Goal: Task Accomplishment & Management: Manage account settings

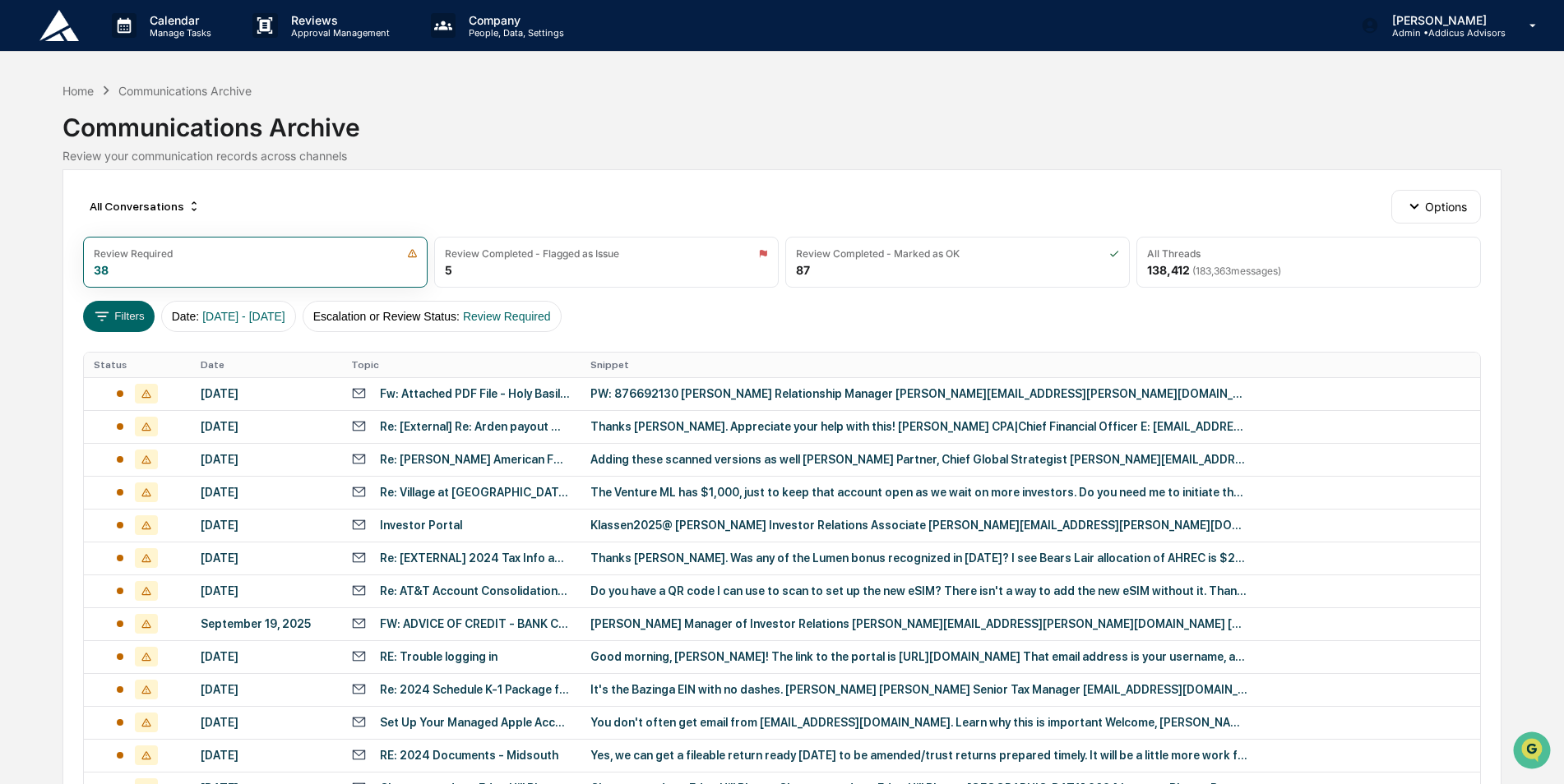
scroll to position [509, 0]
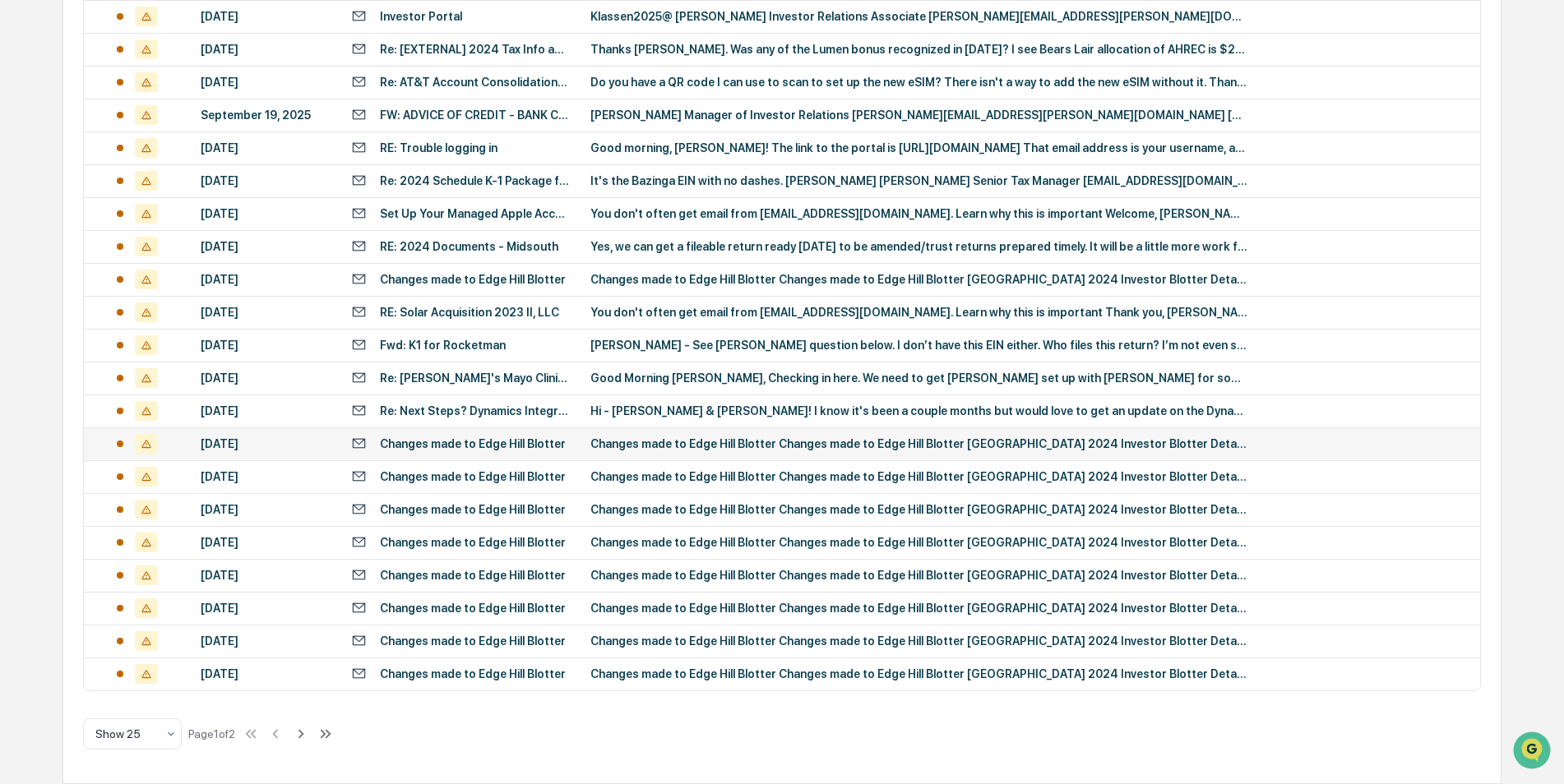
click at [735, 434] on td "Changes made to Edge Hill Blotter Changes made to Edge Hill Blotter [GEOGRAPHIC…" at bounding box center [1030, 444] width 899 height 33
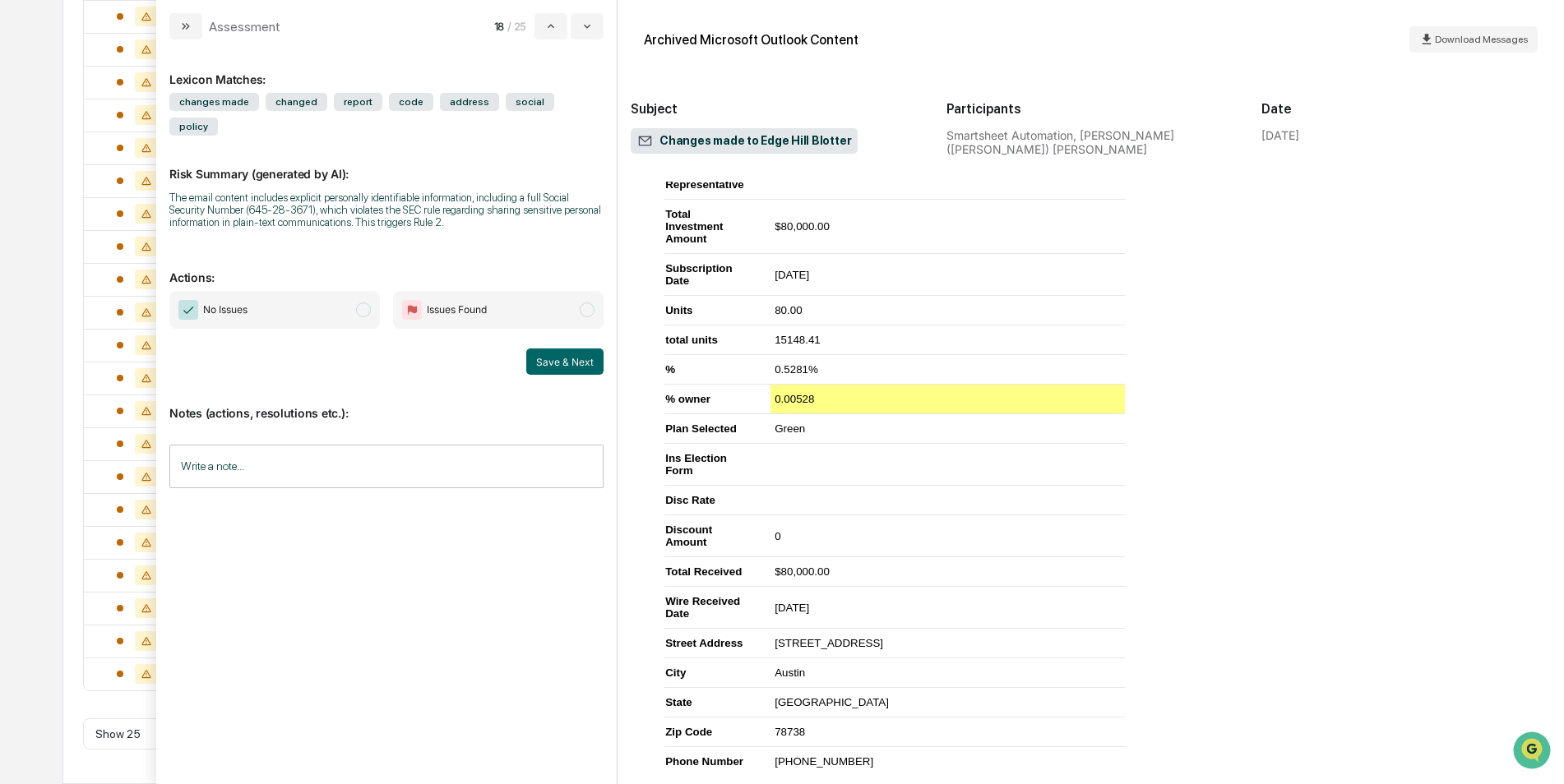
scroll to position [926, 0]
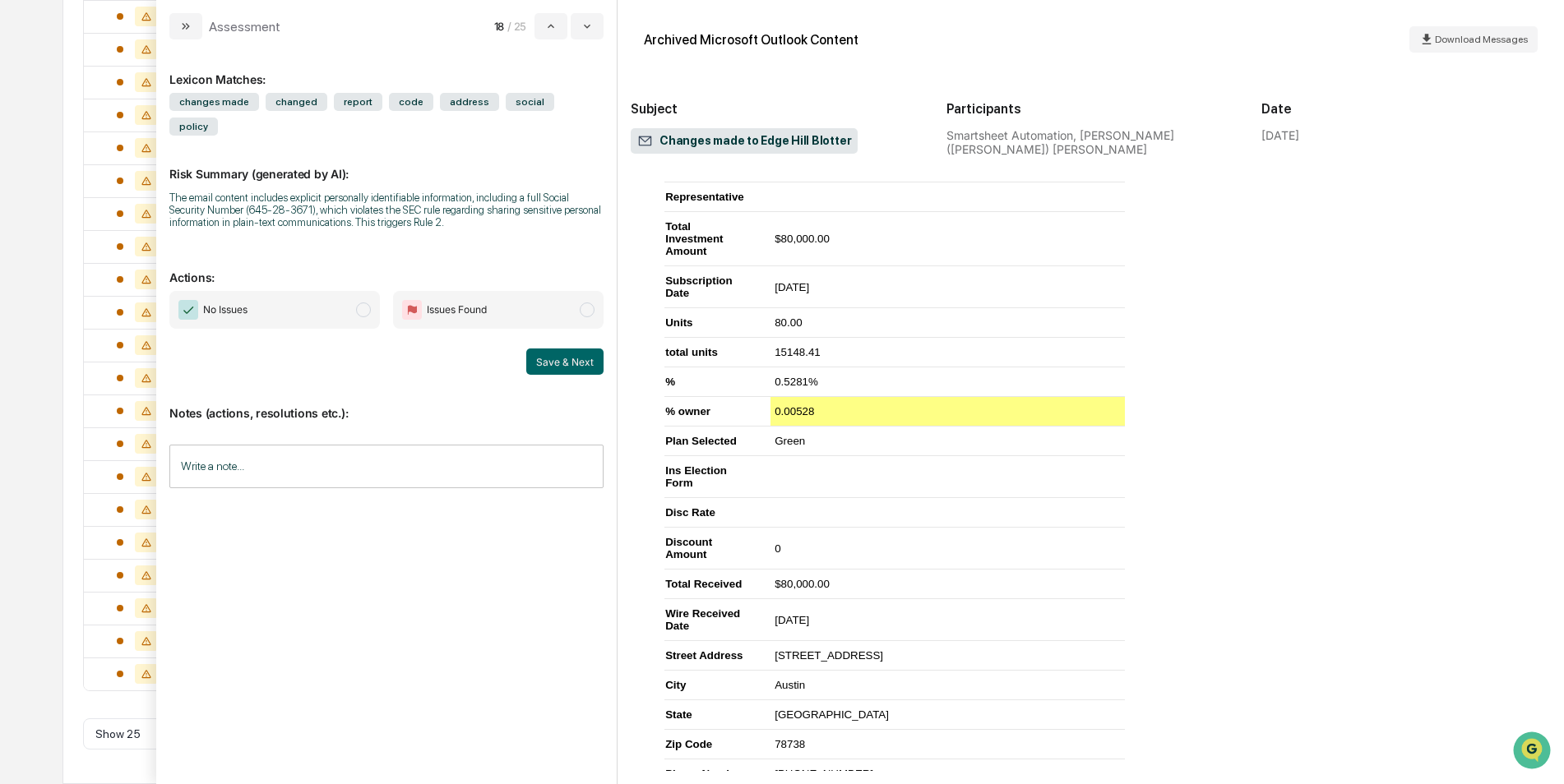
click at [308, 291] on span "No Issues" at bounding box center [275, 310] width 211 height 38
click at [569, 349] on button "Save & Next" at bounding box center [565, 362] width 78 height 26
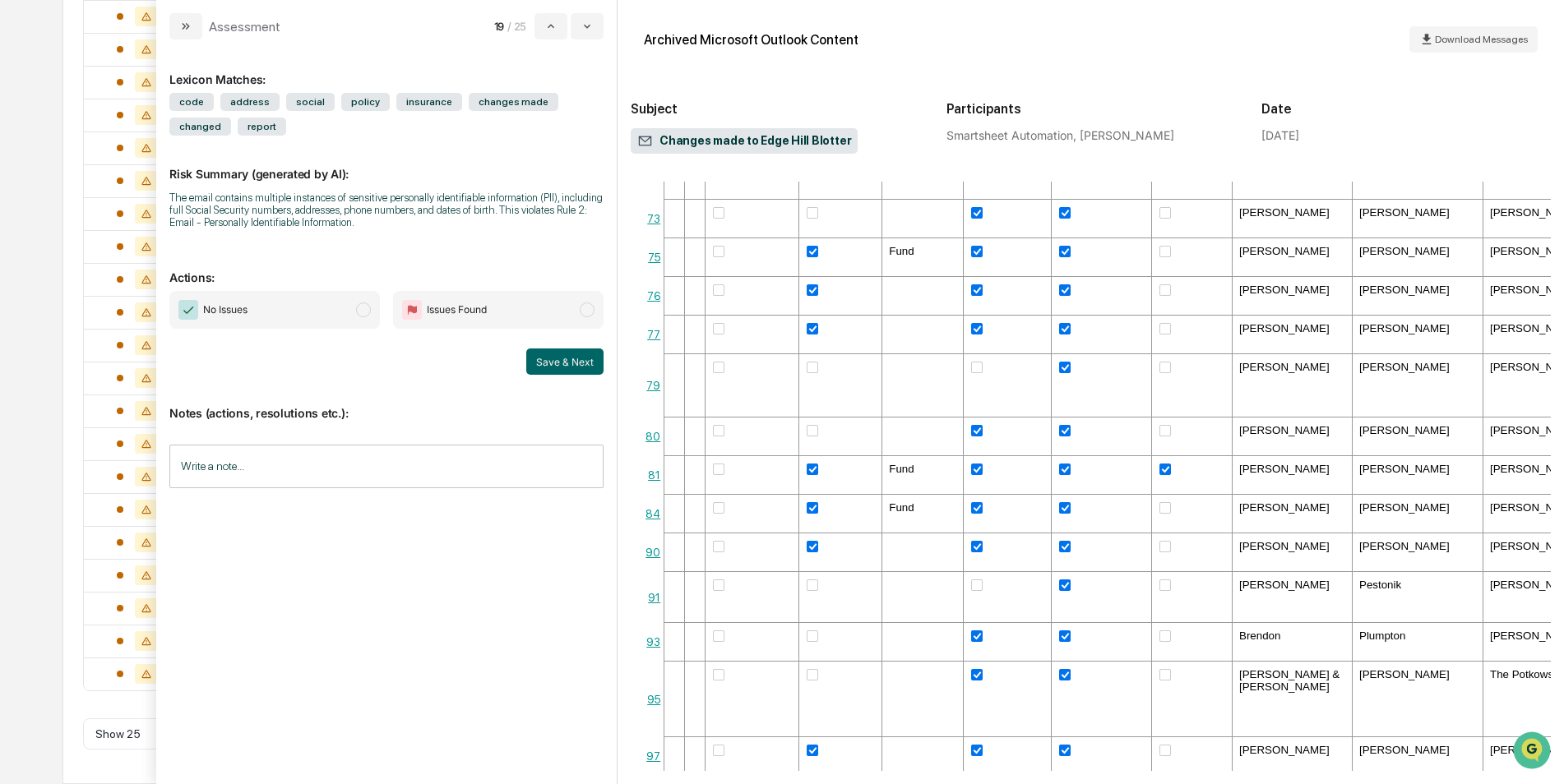
scroll to position [2390, 0]
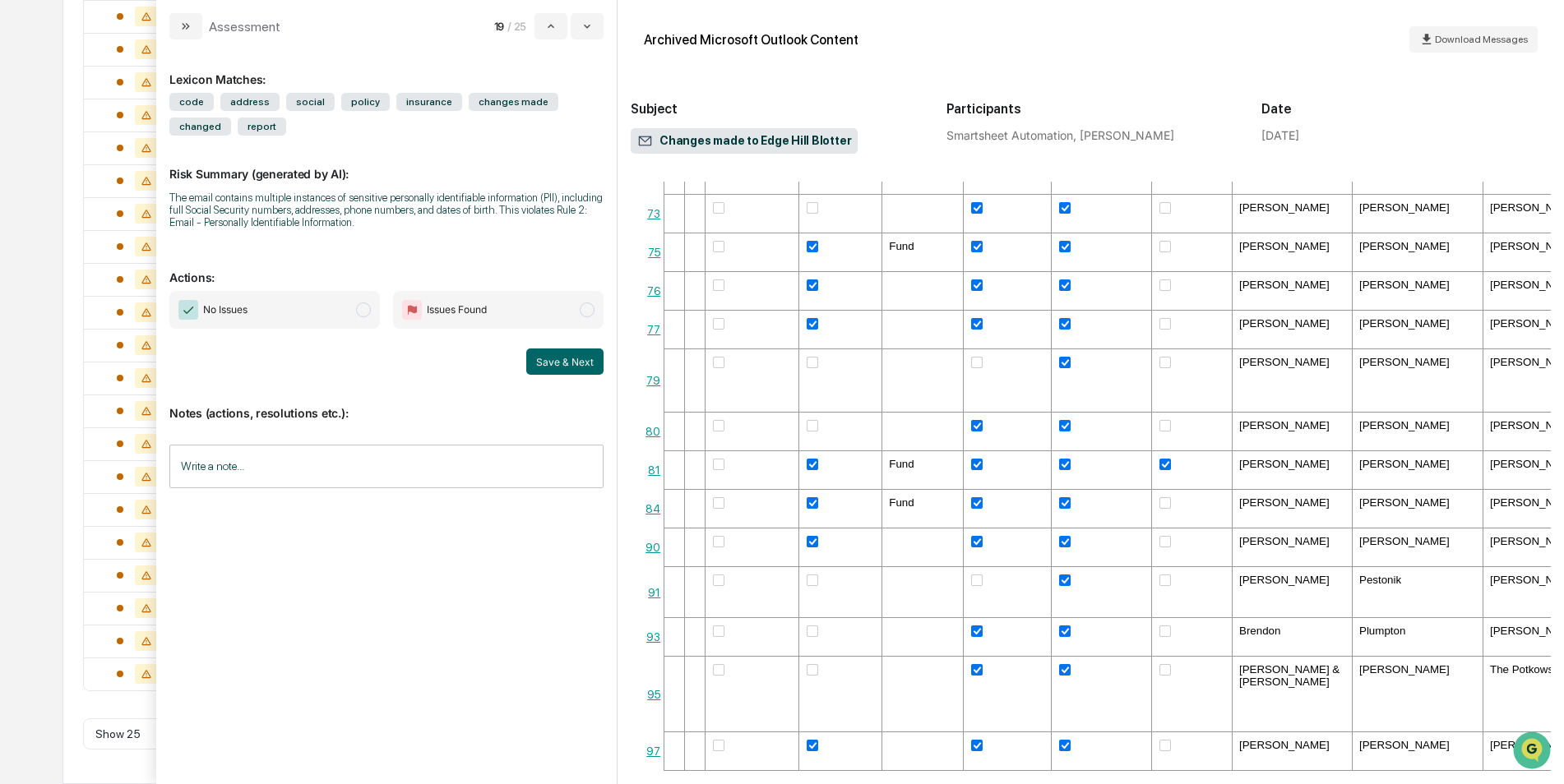
drag, startPoint x: 802, startPoint y: 759, endPoint x: 1013, endPoint y: 721, distance: 214.4
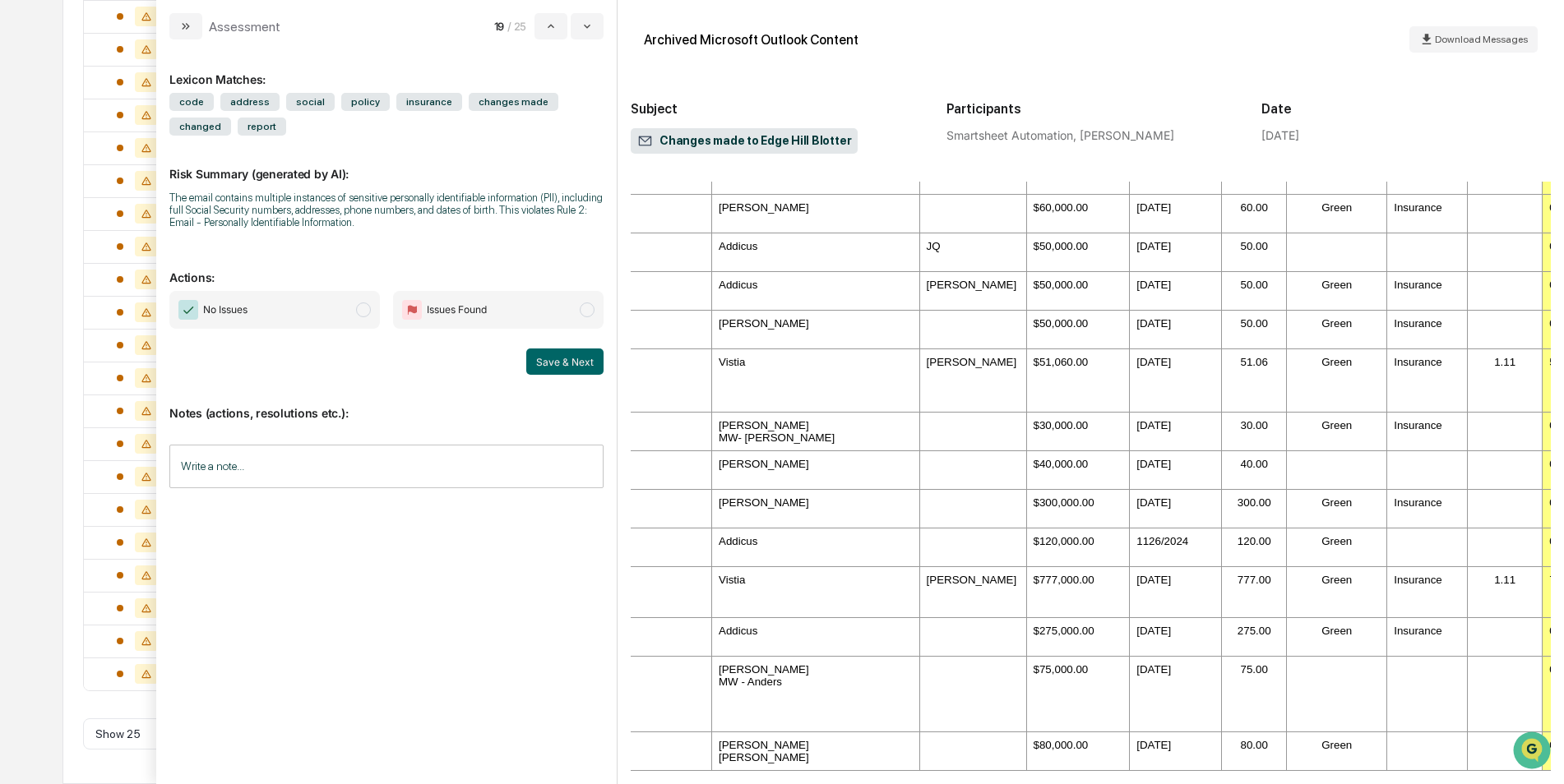
scroll to position [2390, 1650]
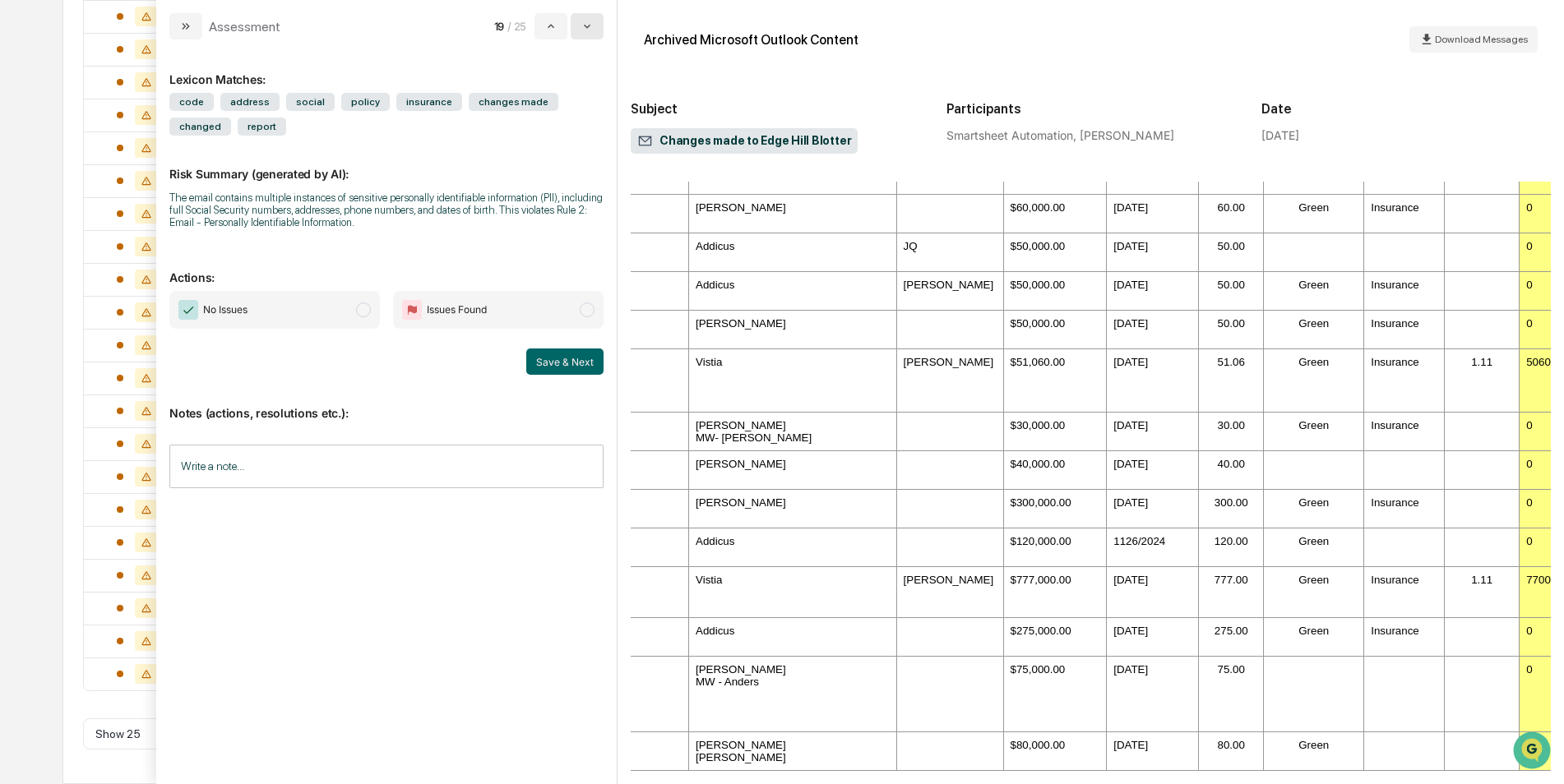
click at [582, 20] on icon "modal" at bounding box center [586, 26] width 13 height 13
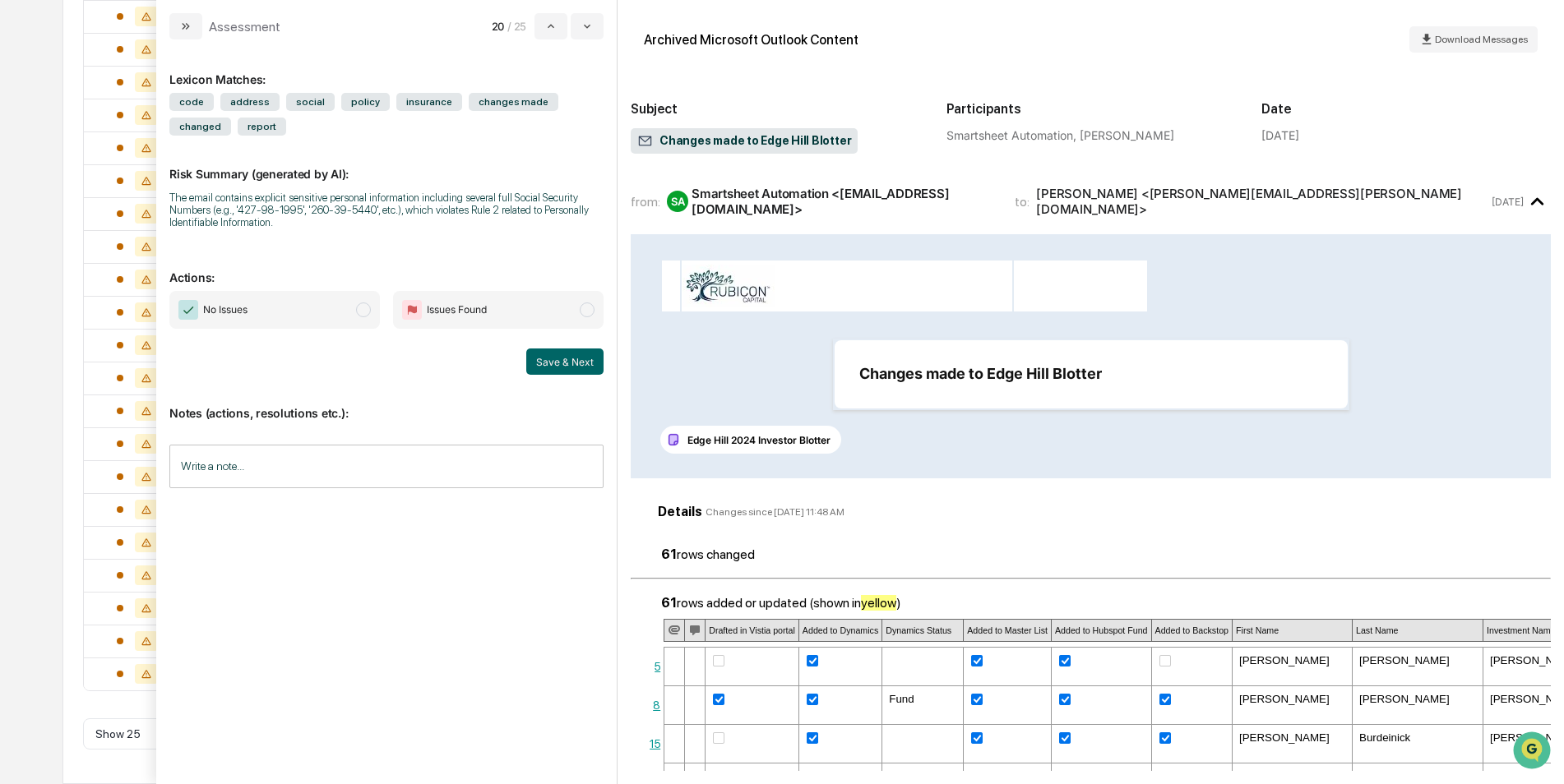
drag, startPoint x: 314, startPoint y: 321, endPoint x: 375, endPoint y: 329, distance: 61.5
click at [314, 321] on span "No Issues" at bounding box center [275, 310] width 211 height 38
click at [567, 363] on button "Save & Next" at bounding box center [565, 362] width 78 height 26
click at [336, 309] on span "No Issues" at bounding box center [275, 310] width 211 height 38
click at [327, 298] on span "No Issues" at bounding box center [275, 310] width 211 height 38
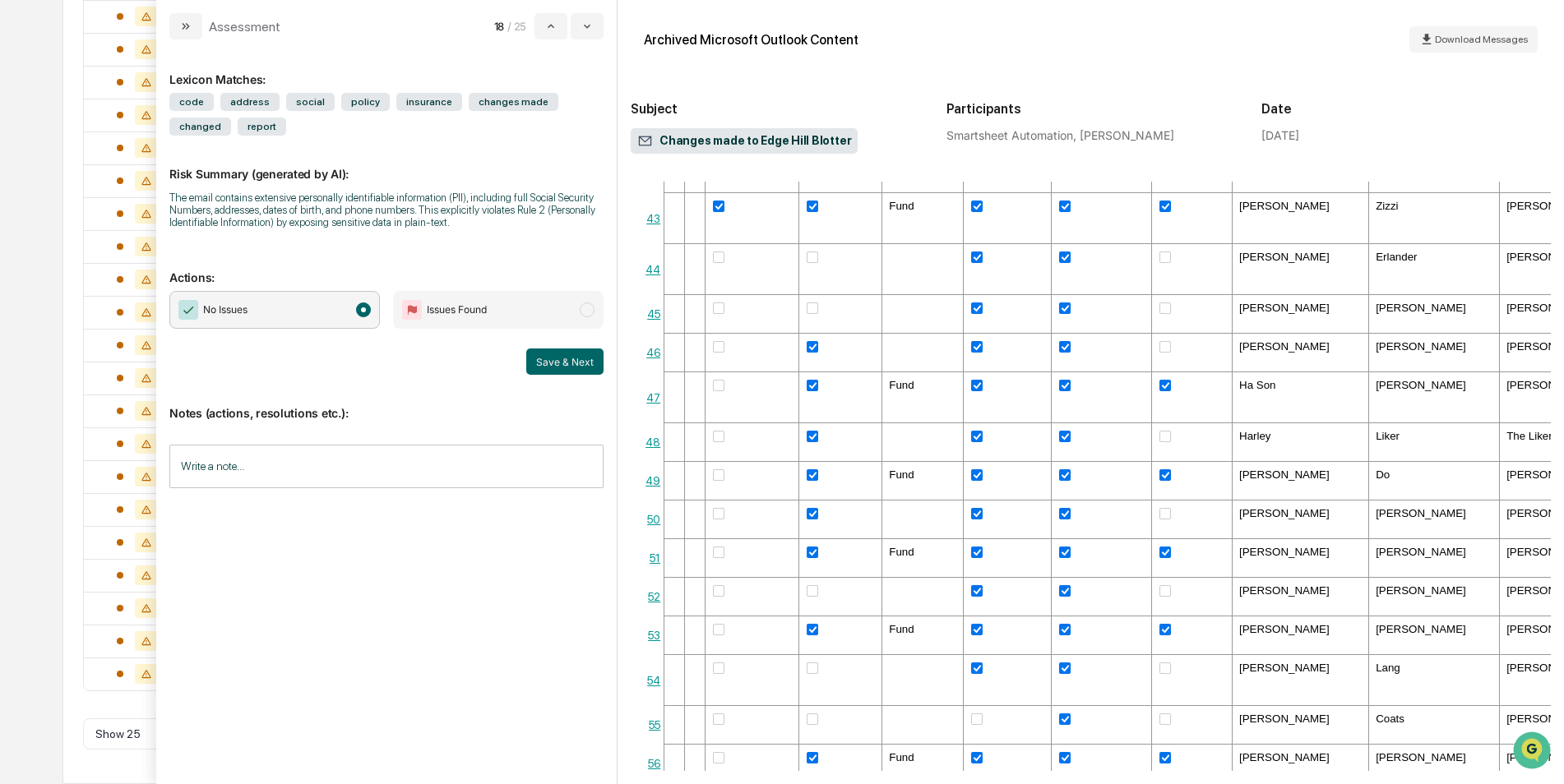
scroll to position [2064, 0]
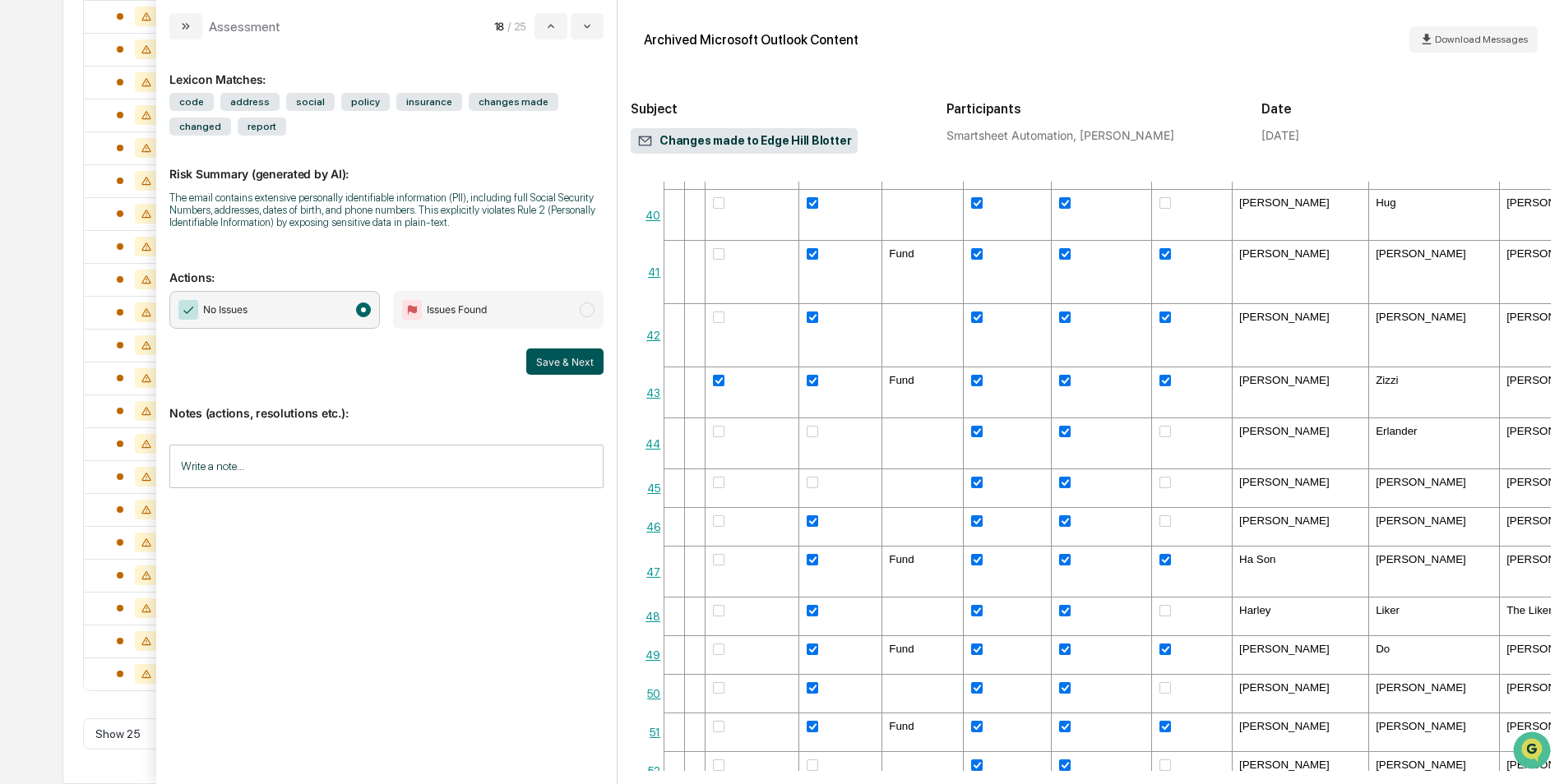
click at [567, 355] on button "Save & Next" at bounding box center [565, 362] width 78 height 26
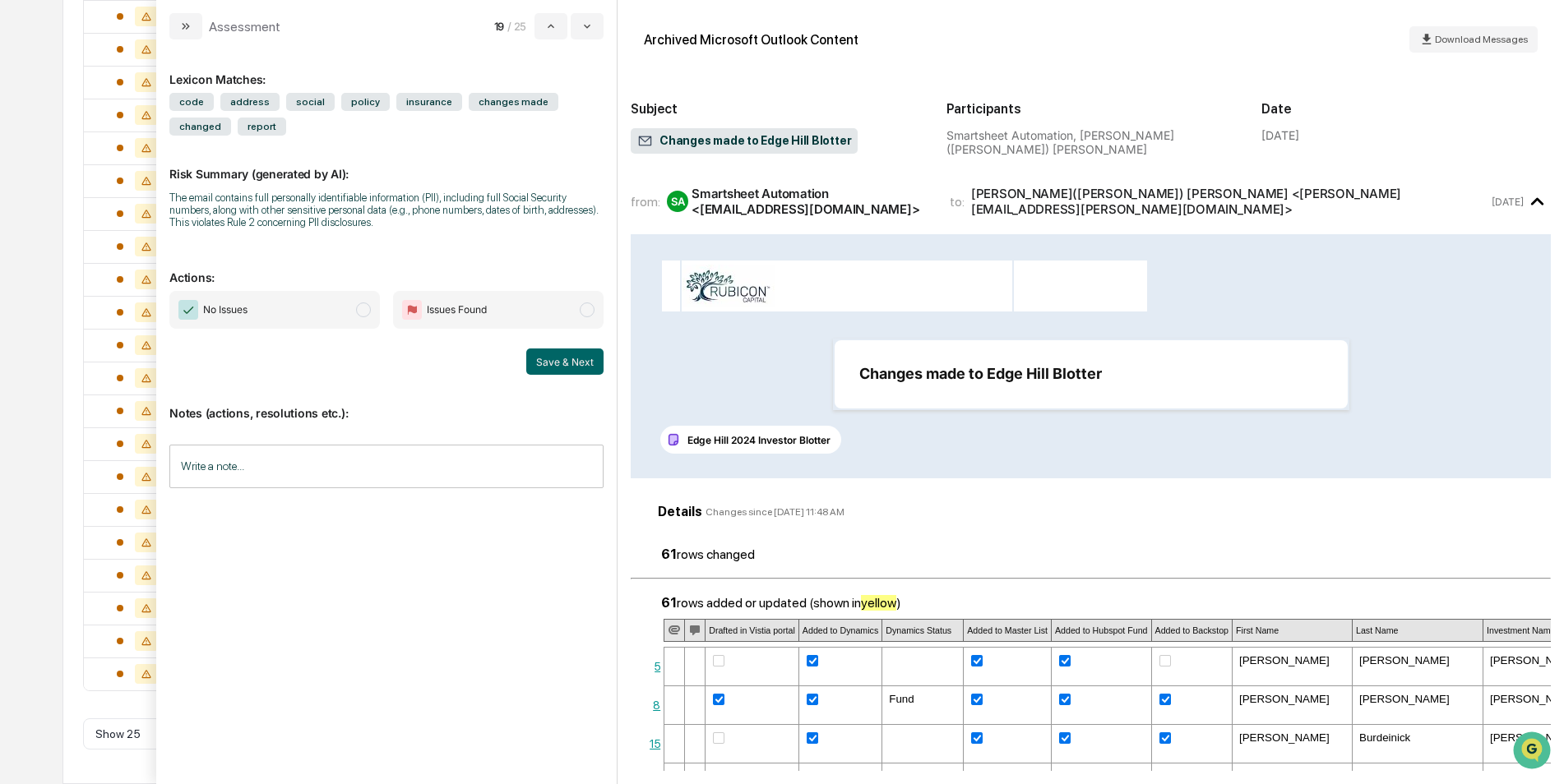
click at [260, 317] on span "No Issues" at bounding box center [275, 310] width 211 height 38
click at [546, 360] on button "Save & Next" at bounding box center [565, 362] width 78 height 26
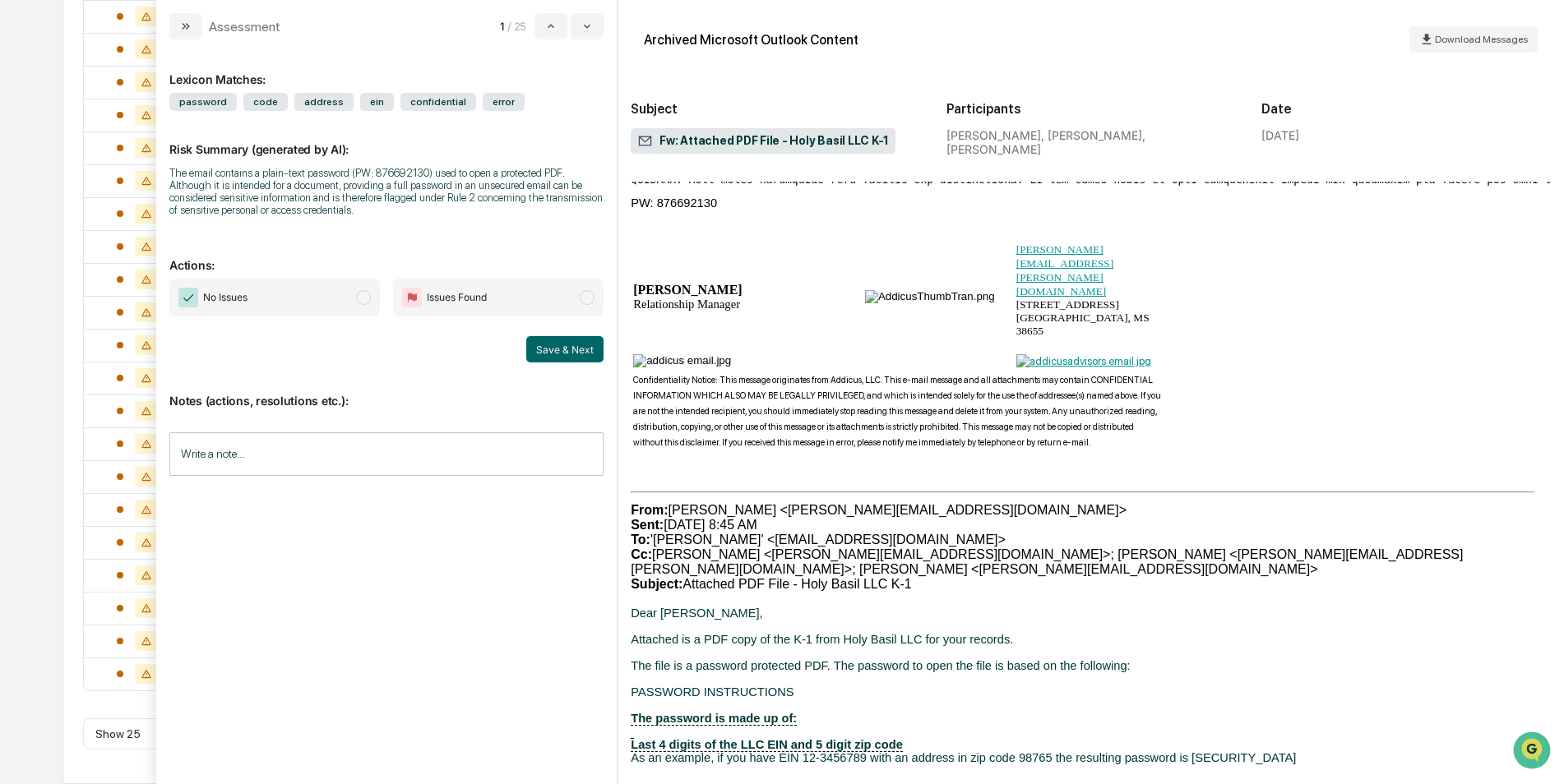
scroll to position [919, 0]
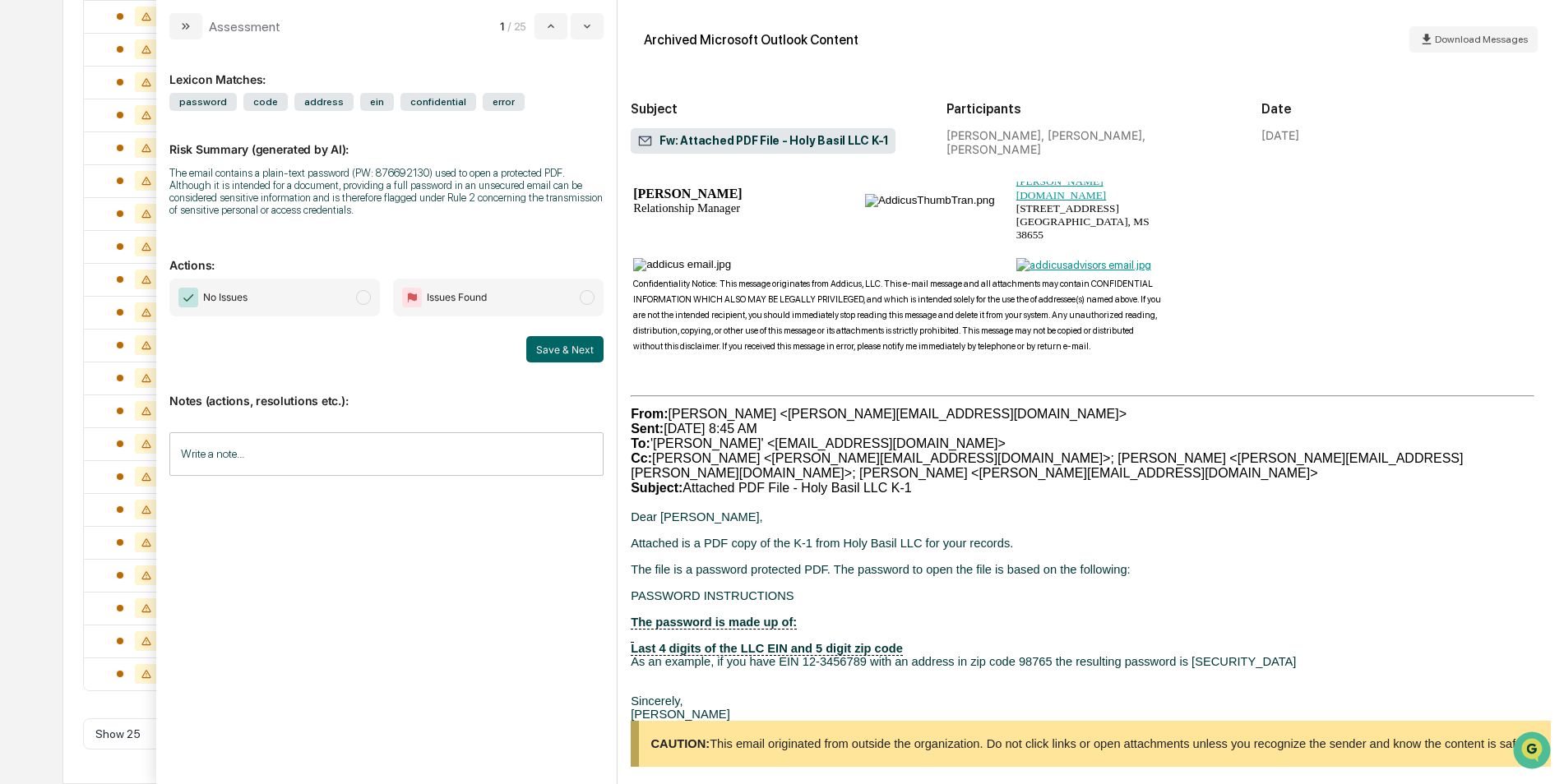
click at [328, 302] on span "No Issues" at bounding box center [275, 298] width 211 height 38
click at [563, 351] on button "Save & Next" at bounding box center [565, 349] width 78 height 26
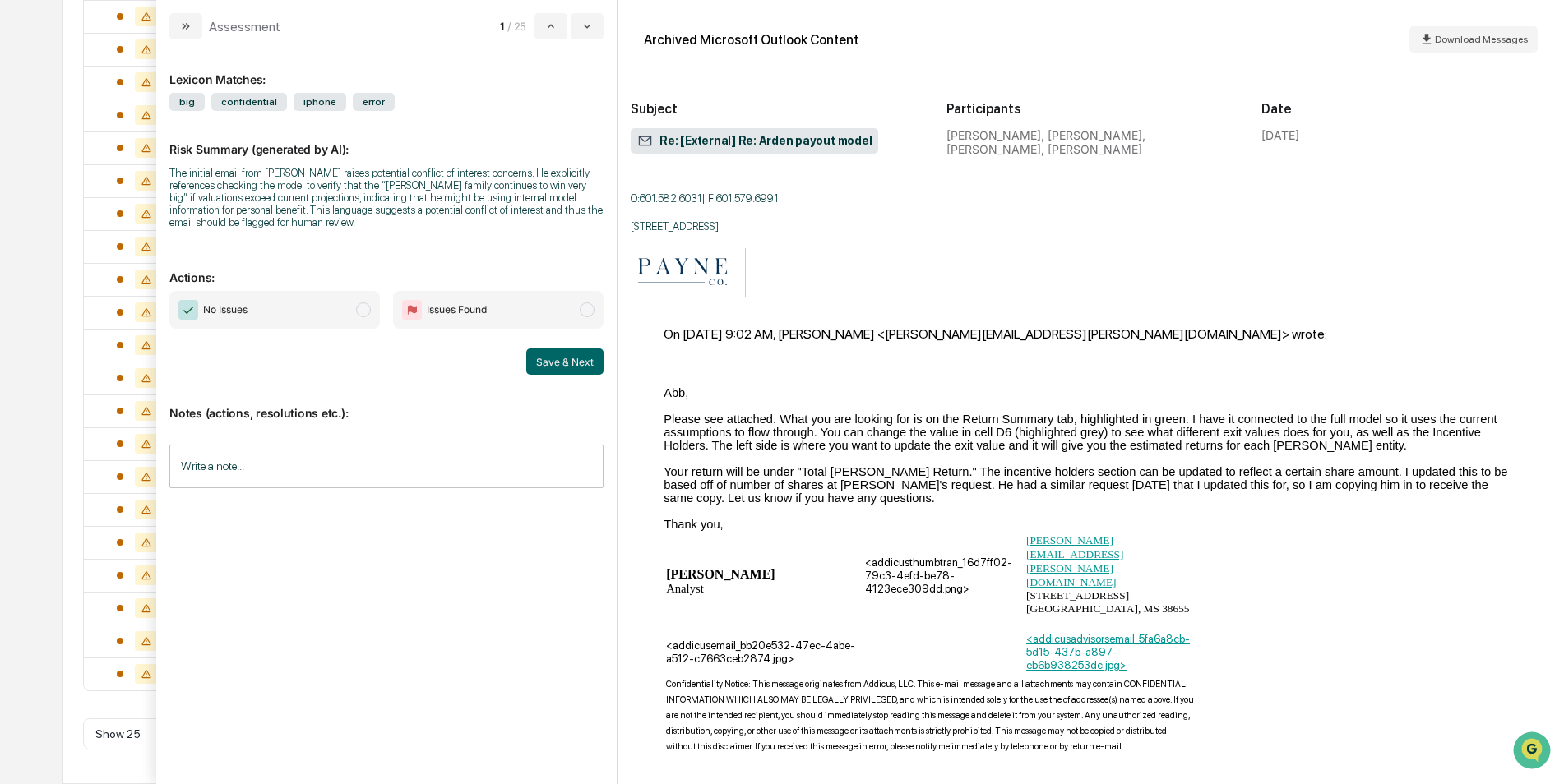
scroll to position [454, 0]
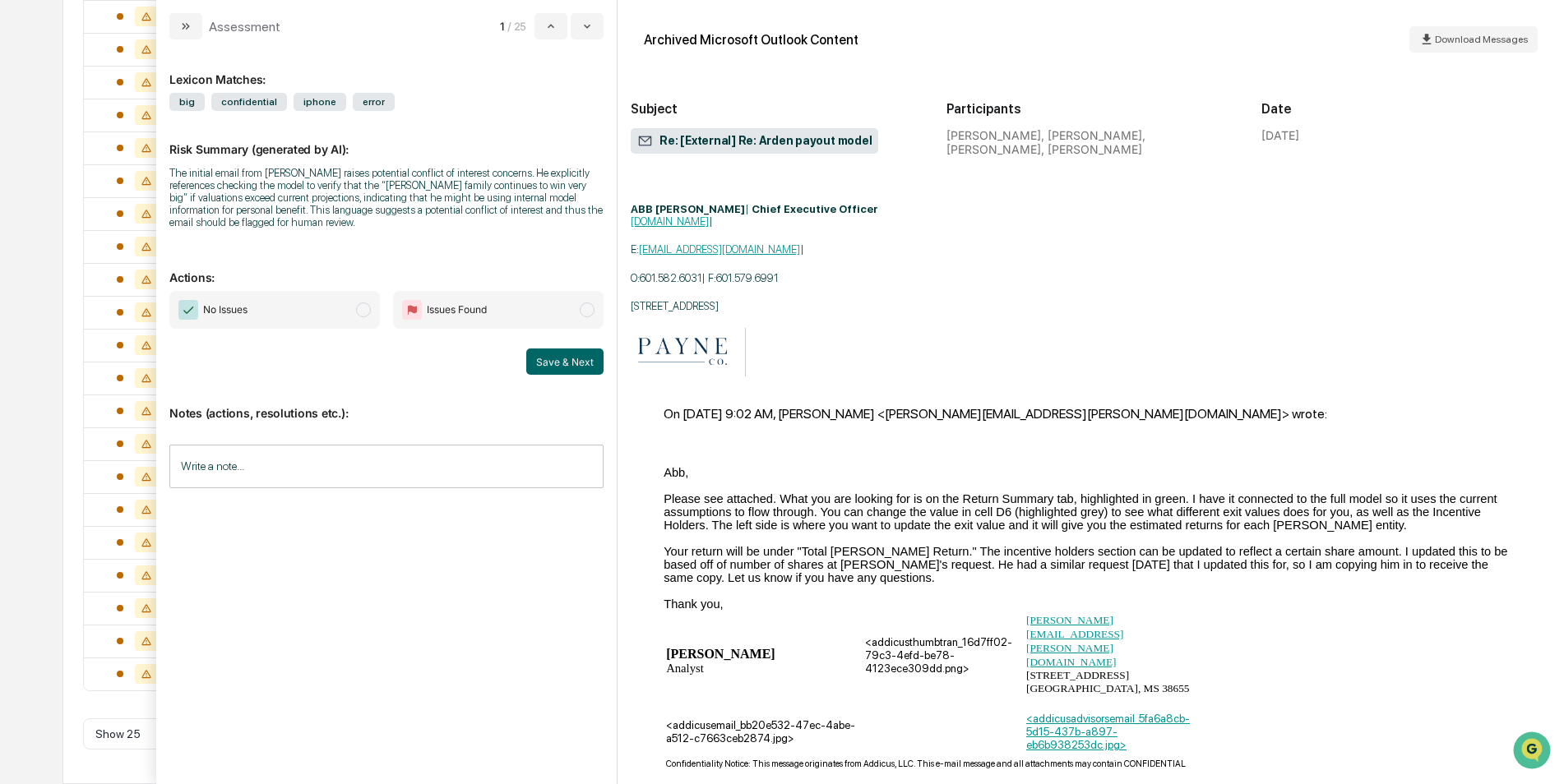
drag, startPoint x: 1256, startPoint y: 337, endPoint x: 1244, endPoint y: 338, distance: 12.0
click at [1254, 338] on span "Thanks, Sam. This is exactly what I needed. ABB PAYNE | Chief Executive Officer…" at bounding box center [1090, 778] width 920 height 1230
drag, startPoint x: 1320, startPoint y: 488, endPoint x: 1328, endPoint y: 499, distance: 13.6
drag, startPoint x: 1328, startPoint y: 499, endPoint x: 1317, endPoint y: 512, distance: 17.0
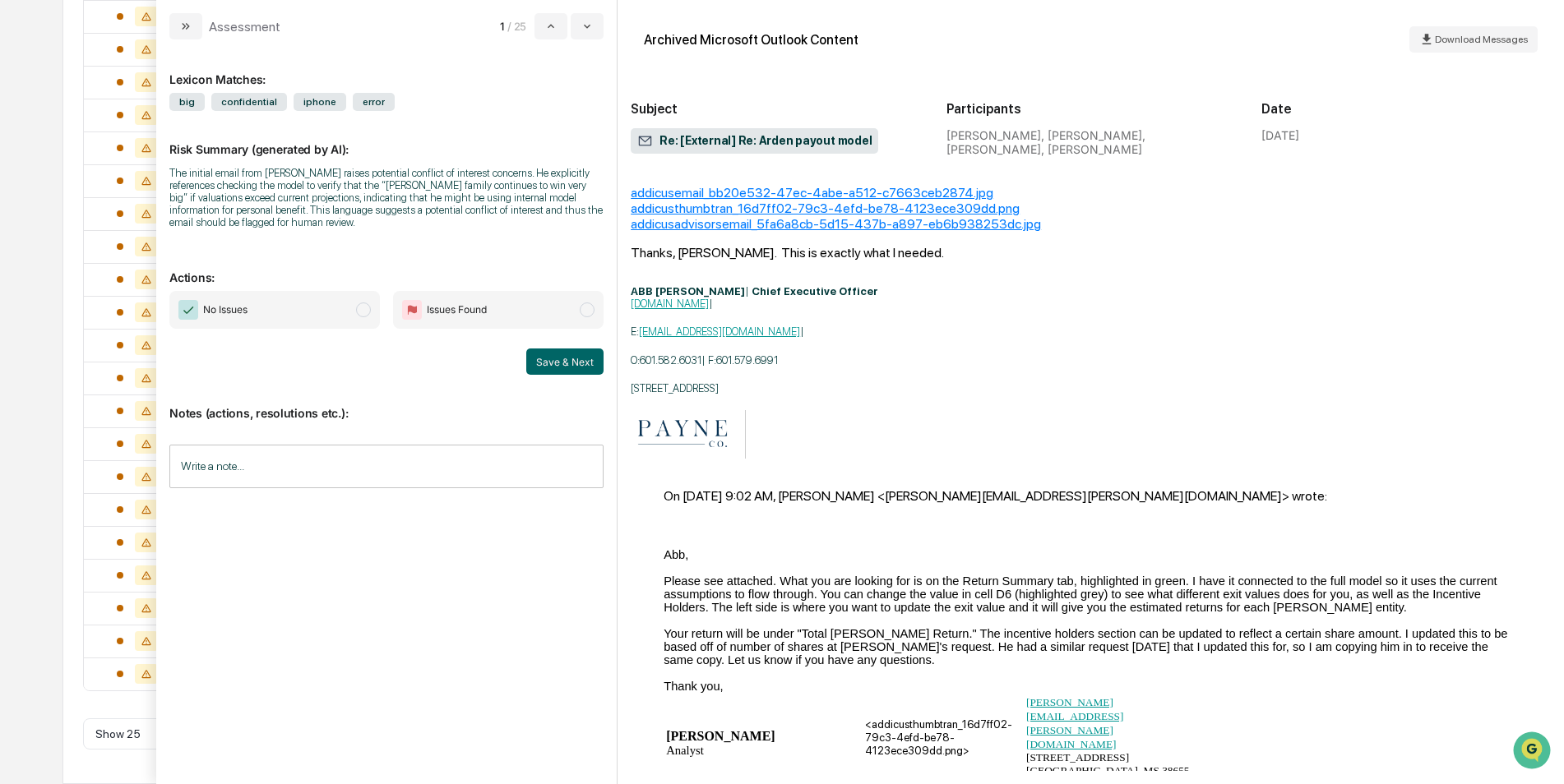
drag, startPoint x: 1231, startPoint y: 527, endPoint x: 1092, endPoint y: 479, distance: 147.1
click at [1092, 575] on div "Please see attached. What you are looking for is on the Return Summary tab, hig…" at bounding box center [1090, 595] width 854 height 39
click at [1140, 614] on div "modal" at bounding box center [1090, 620] width 854 height 13
drag, startPoint x: 1137, startPoint y: 531, endPoint x: 932, endPoint y: 539, distance: 205.2
click at [932, 627] on div "Your return will be under "Total Payne Return." The incentive holders section c…" at bounding box center [1090, 647] width 854 height 39
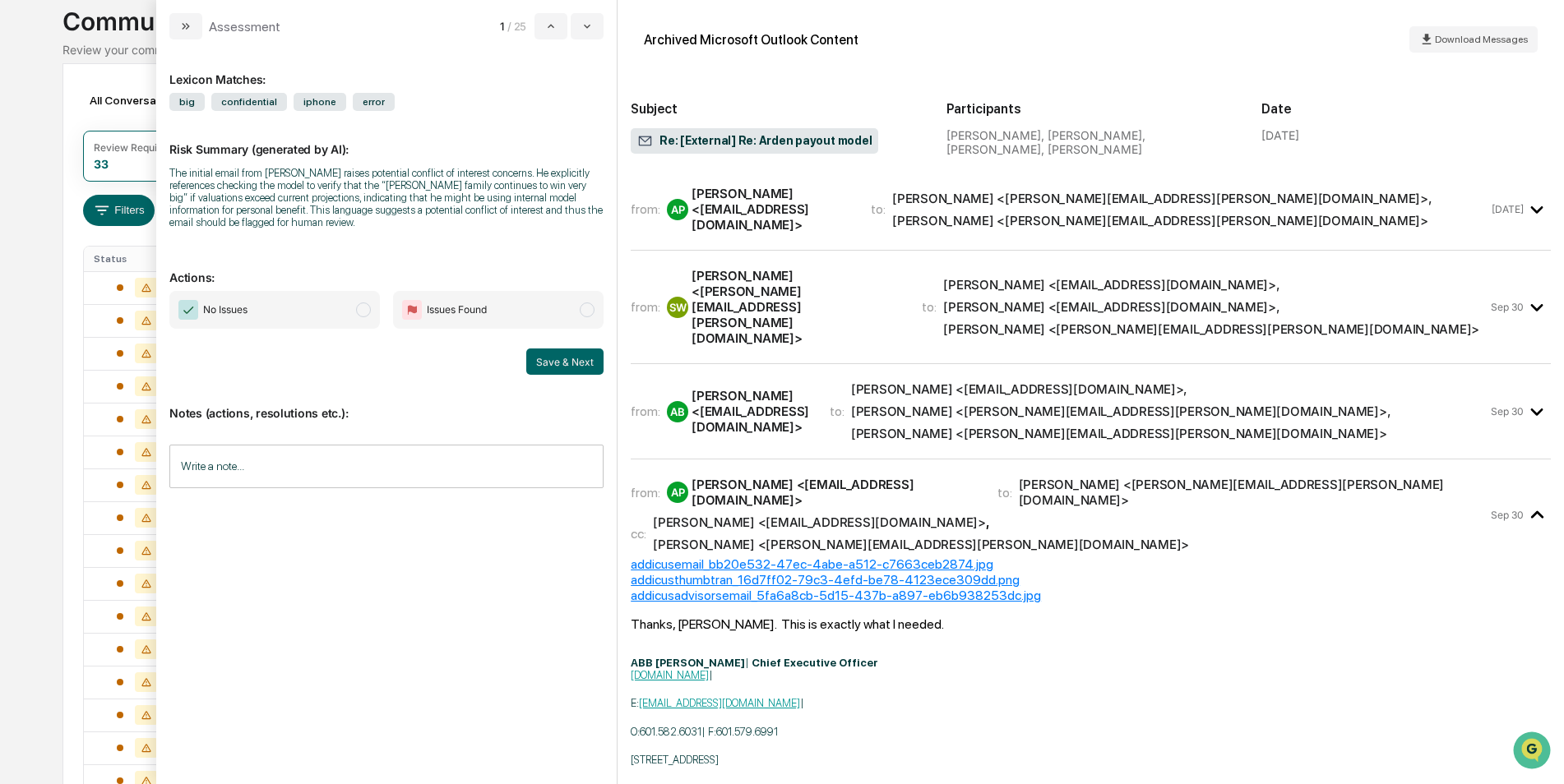
scroll to position [98, 0]
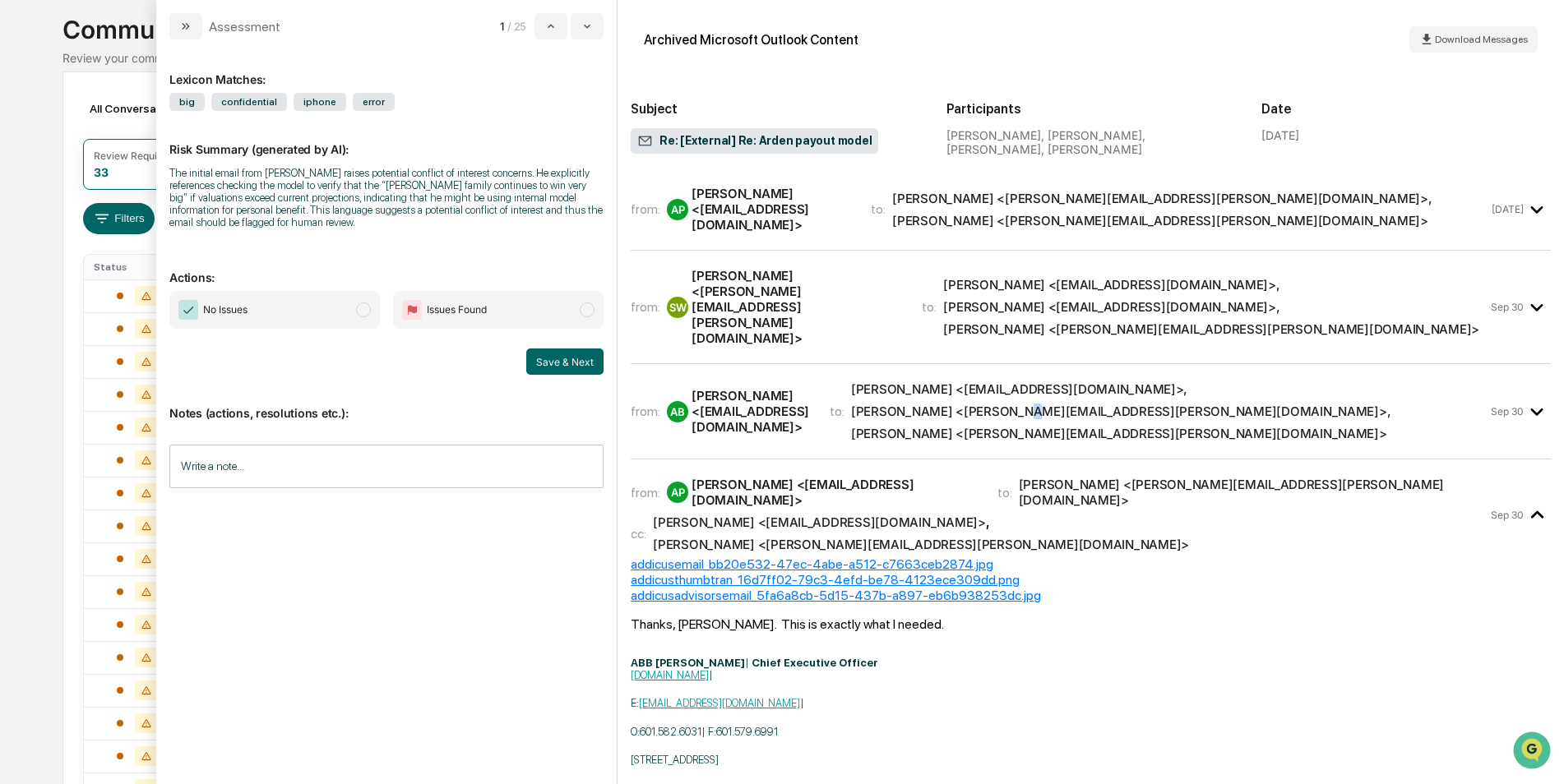
click at [1259, 381] on span "Abb Payne <apayne@payneco.com> , Hilary Howell <hilary.howell@addicusadvisors.c…" at bounding box center [1169, 411] width 637 height 60
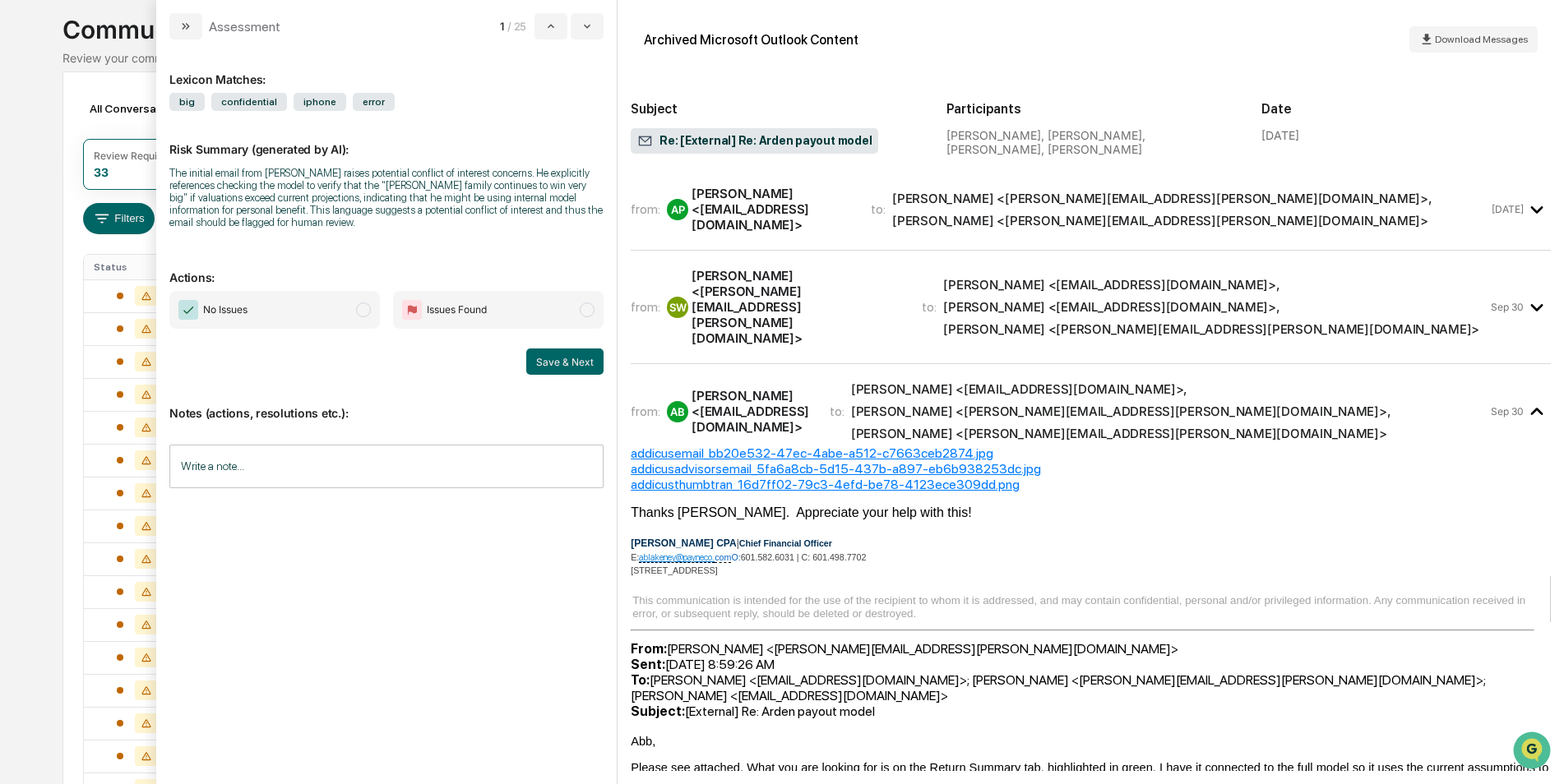
drag, startPoint x: 1259, startPoint y: 351, endPoint x: 1489, endPoint y: 276, distance: 241.9
click at [1491, 301] on time "Sep 30" at bounding box center [1507, 307] width 33 height 12
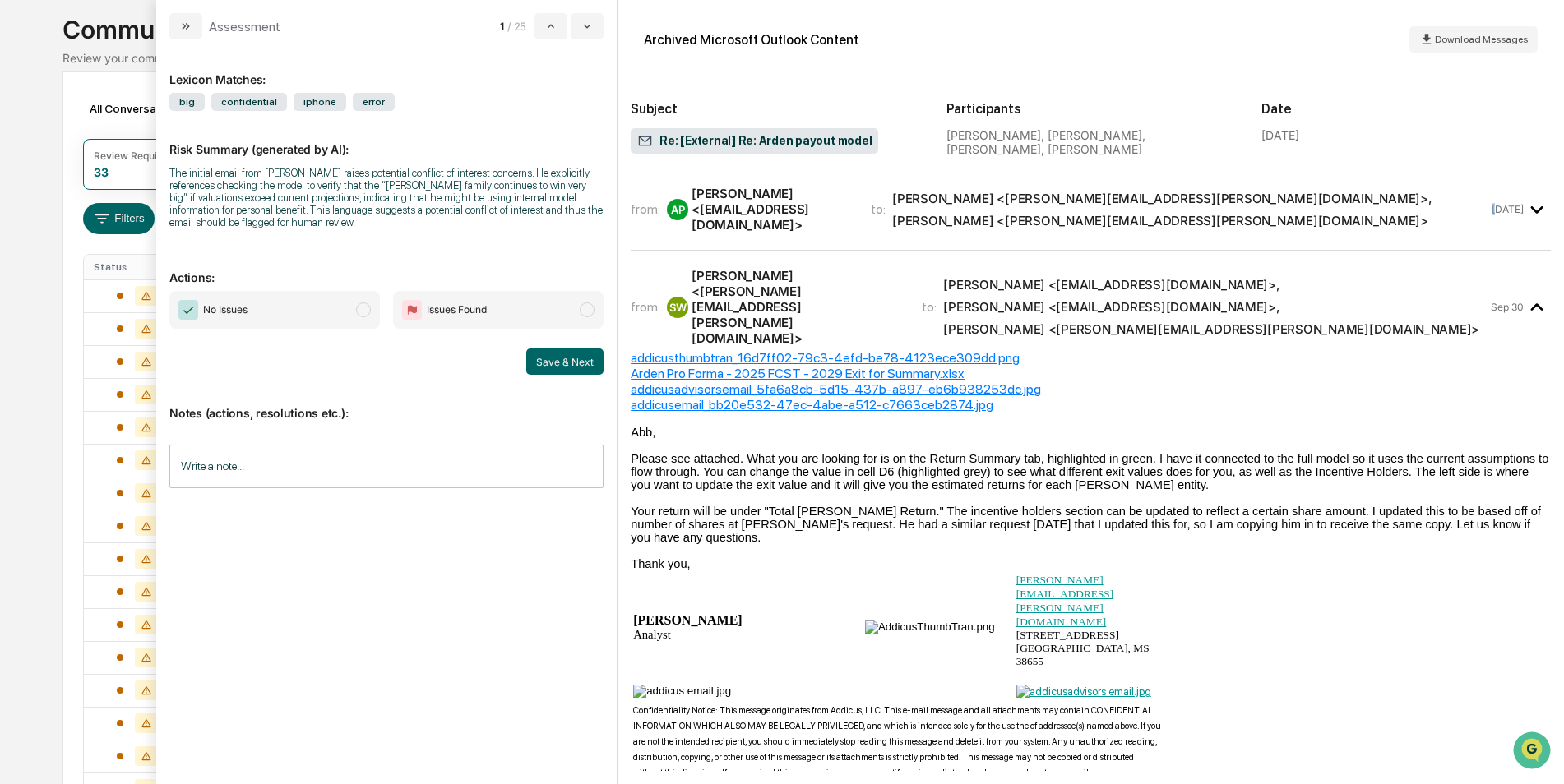
click at [1491, 206] on time "Sep 29" at bounding box center [1508, 209] width 32 height 12
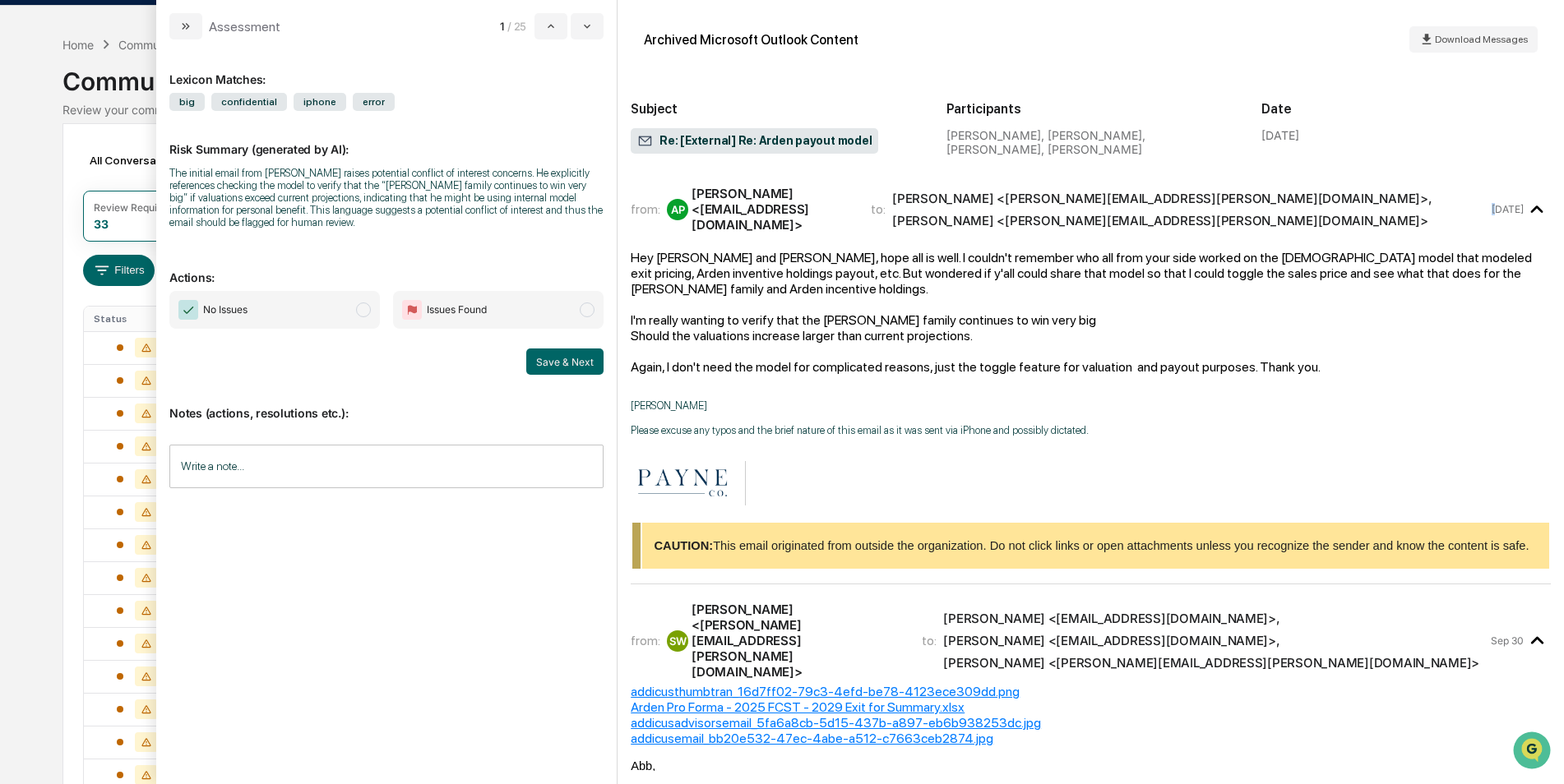
scroll to position [0, 0]
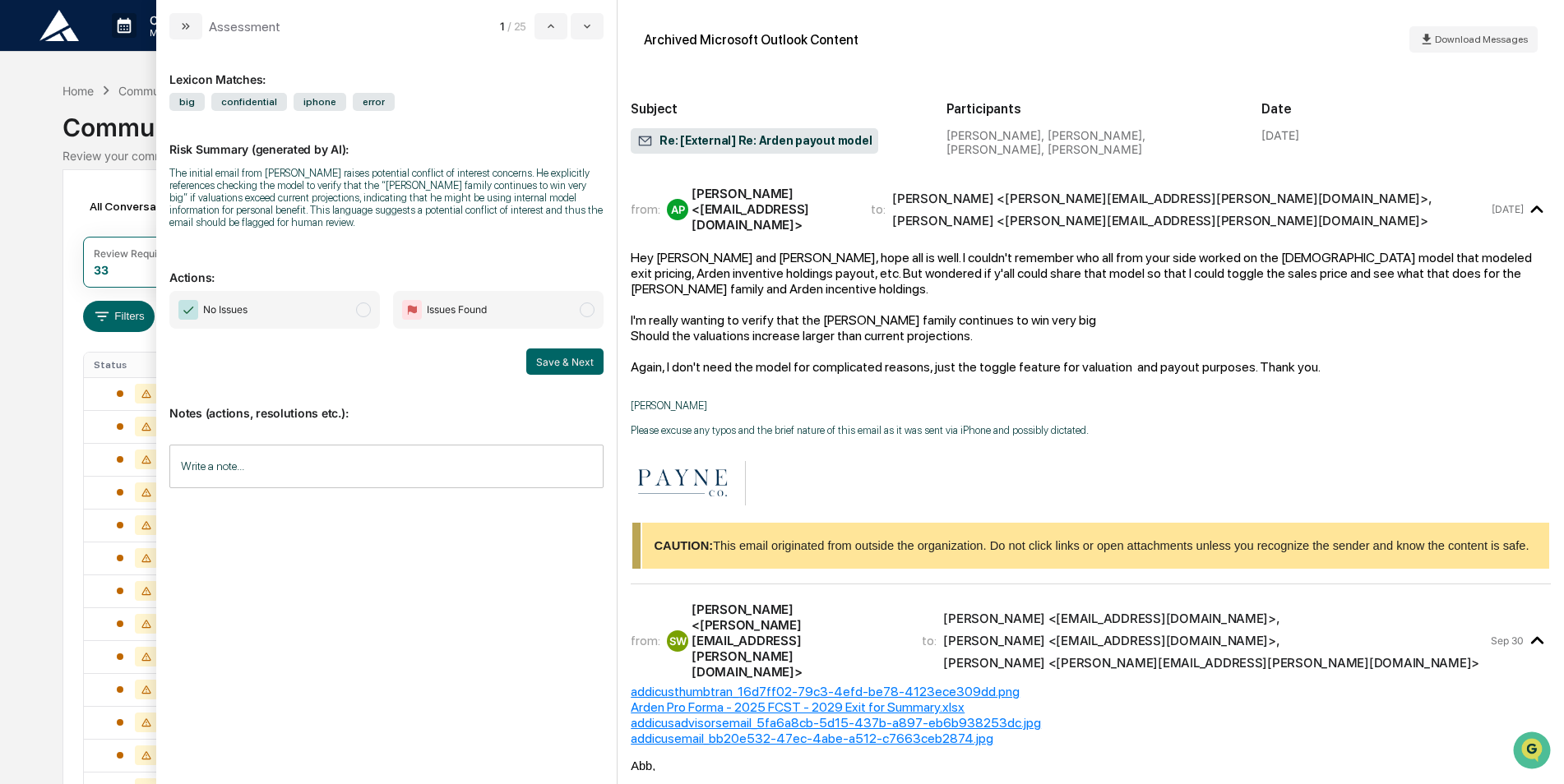
click at [306, 320] on span "No Issues" at bounding box center [275, 310] width 211 height 38
click at [571, 359] on button "Save & Next" at bounding box center [565, 362] width 78 height 26
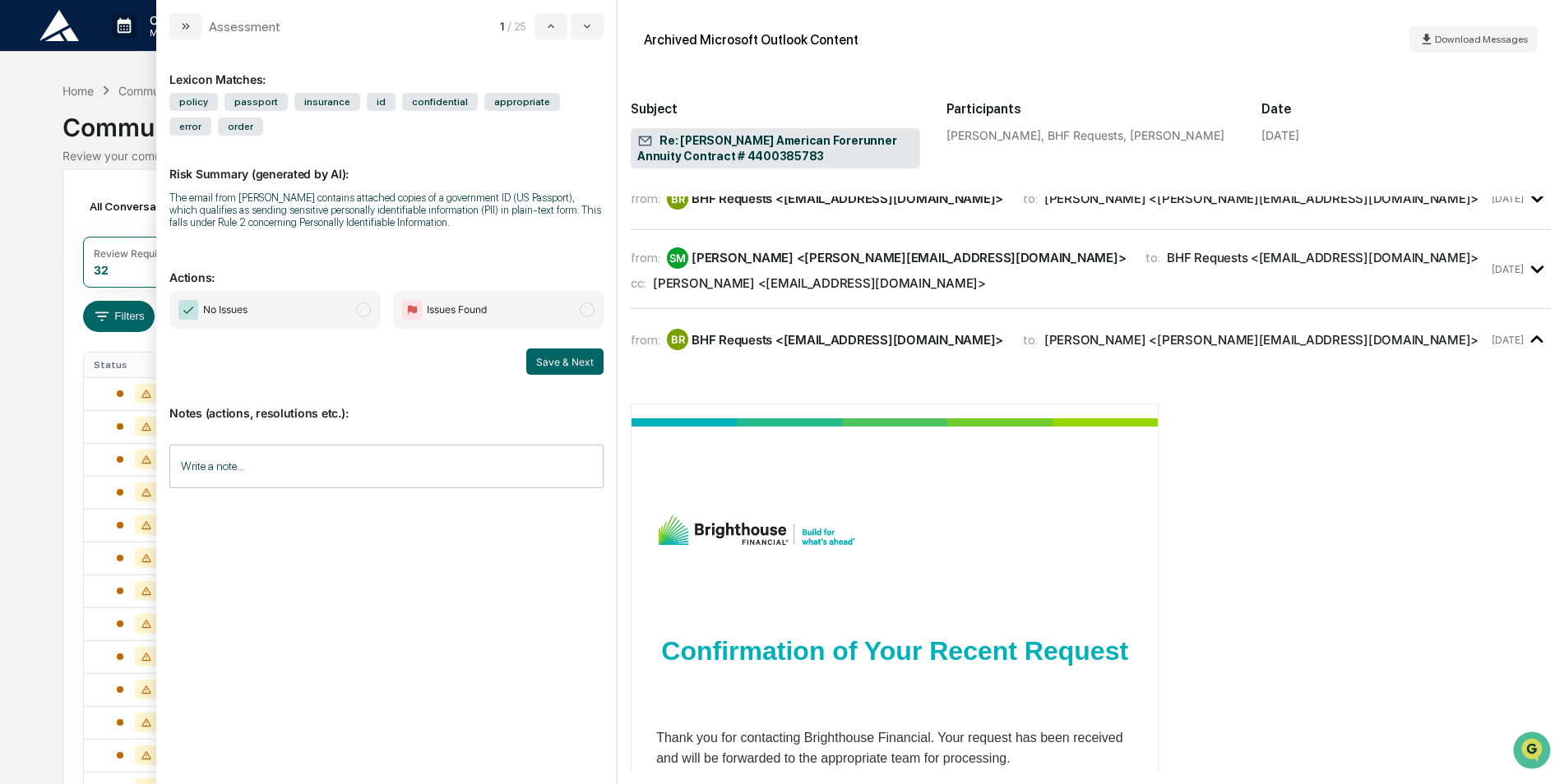
scroll to position [69, 0]
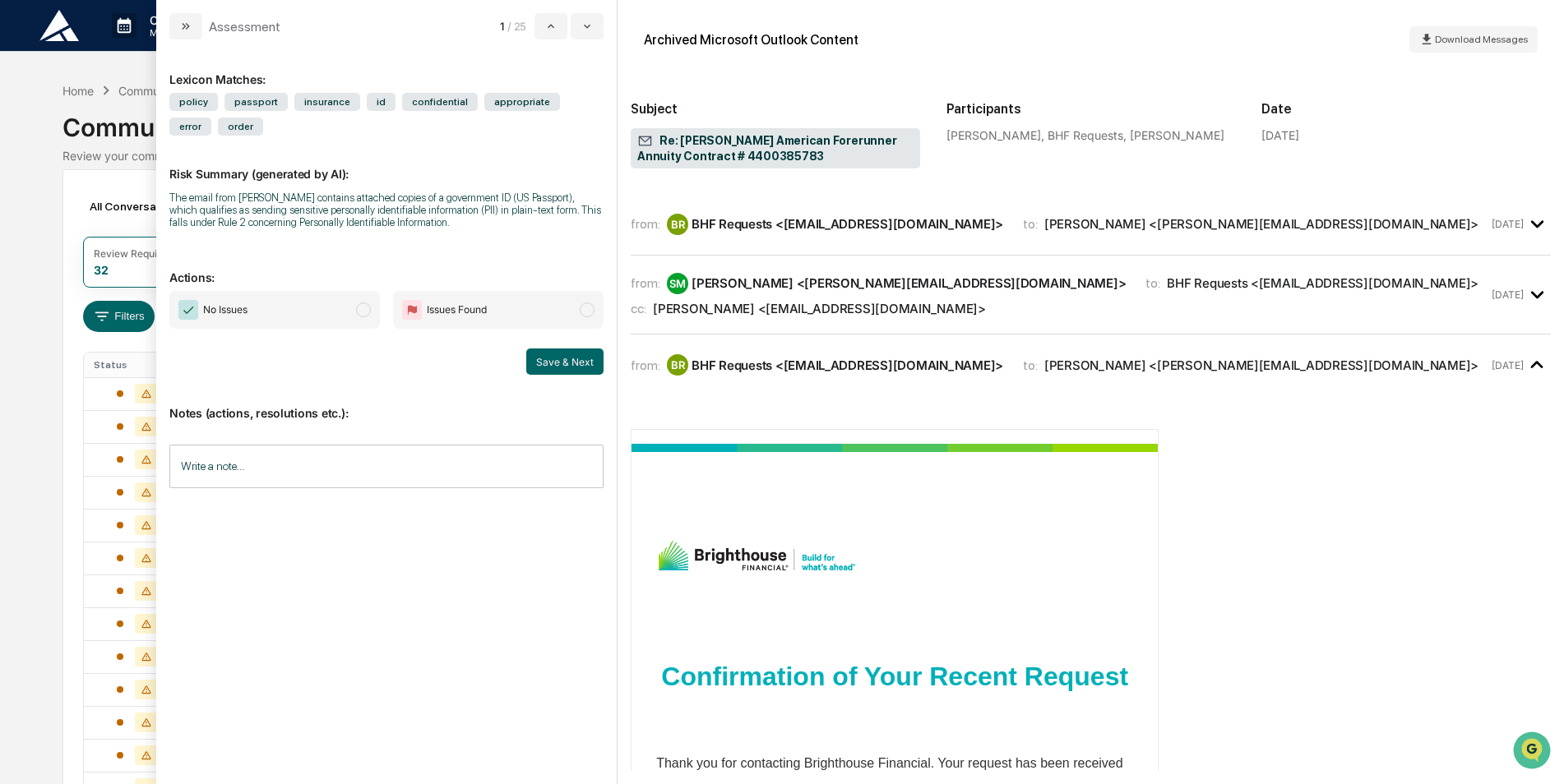
click at [1322, 322] on div "from: SM Stephen Miles <stephen.miles@addicusadvisors.com> to: BHF Requests <bh…" at bounding box center [1090, 301] width 920 height 66
click at [1499, 289] on time "[DATE]" at bounding box center [1508, 294] width 32 height 12
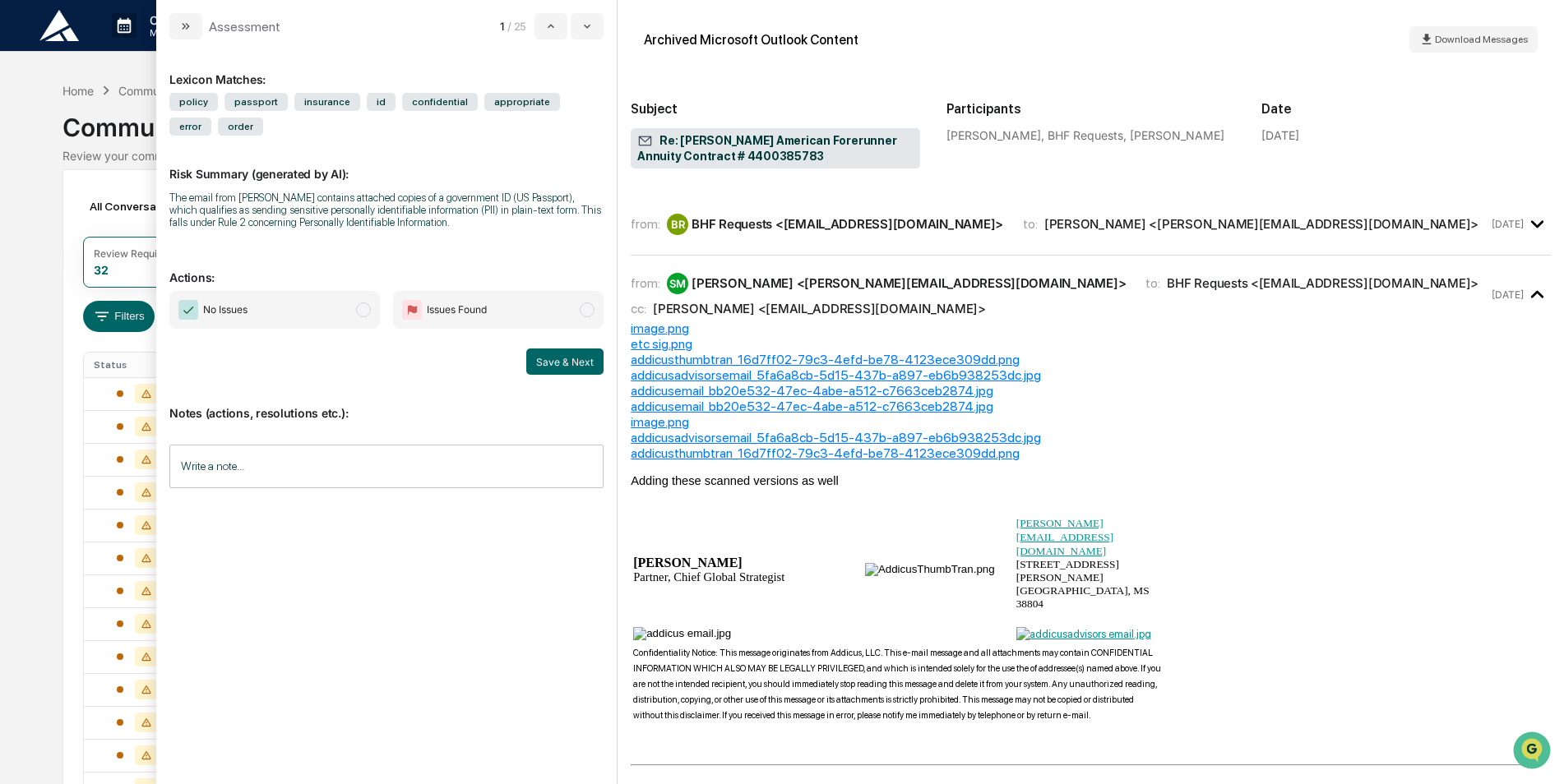
scroll to position [0, 0]
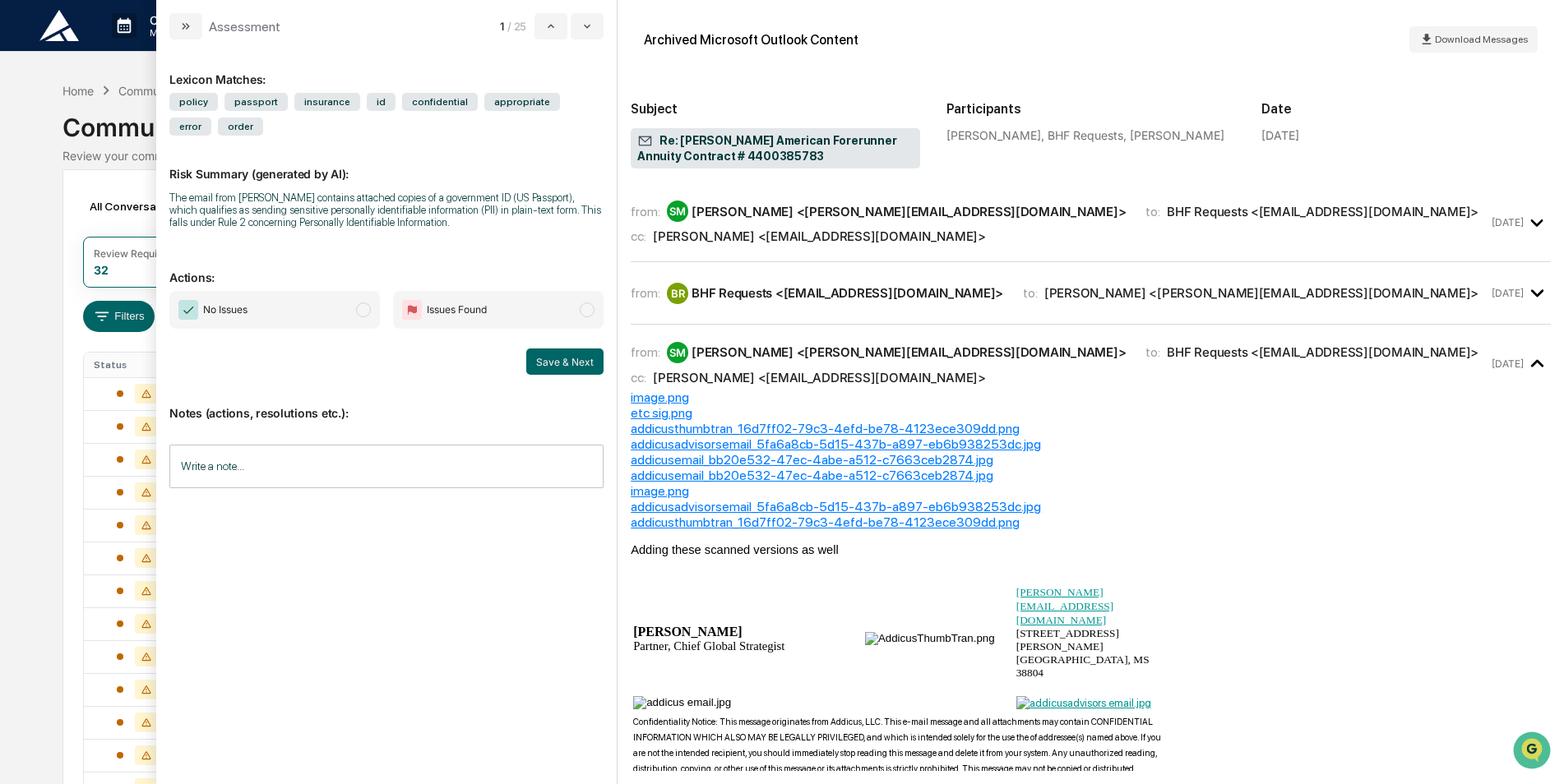
click at [1347, 307] on div "from: BR BHF Requests <bhfrequests@brighthousefinancial.com> to: Stephen Miles …" at bounding box center [1090, 293] width 920 height 35
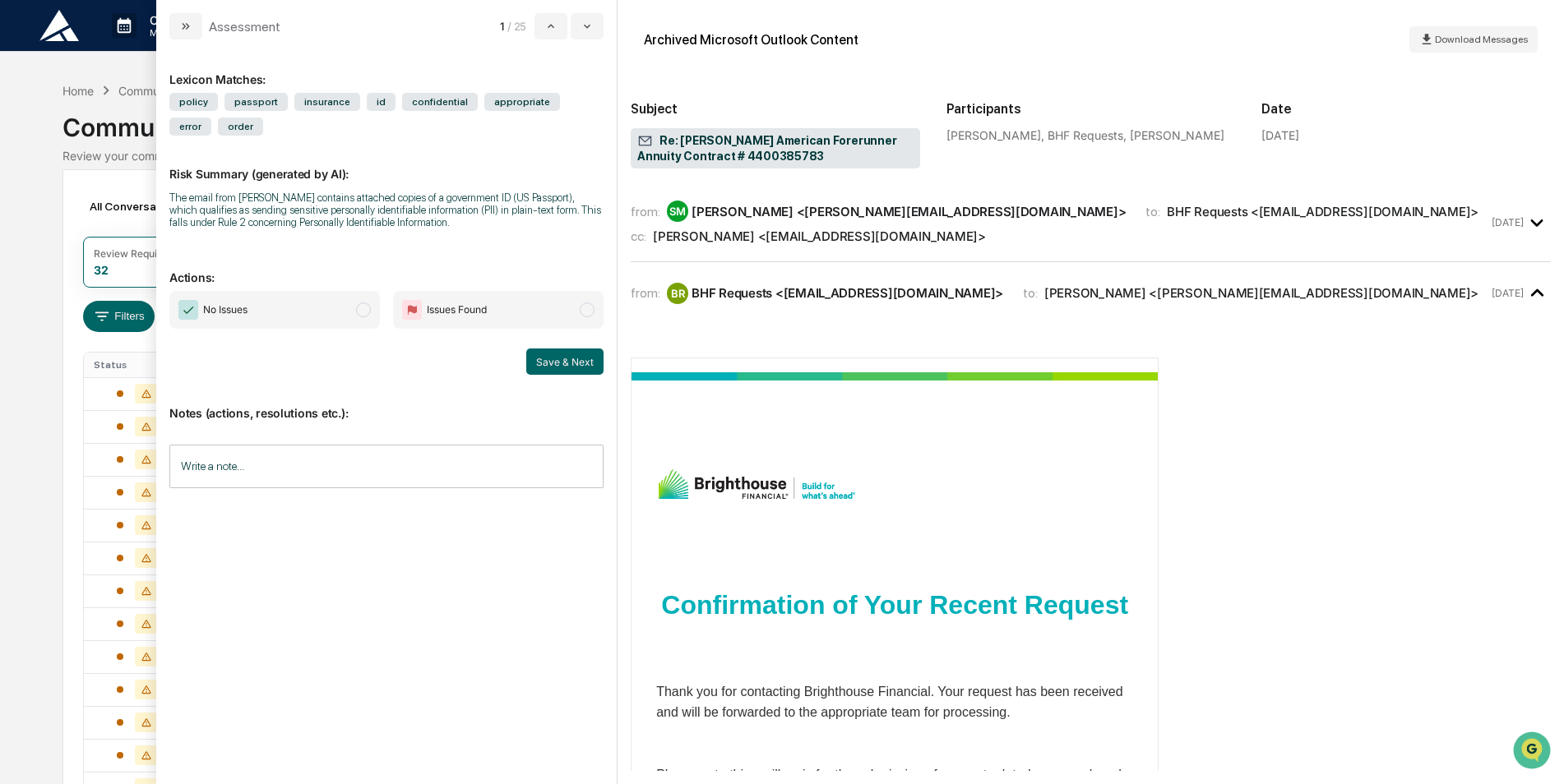
click at [1456, 242] on div "cc: Elizabeth Cooper <elizcooper1@gmail.com>" at bounding box center [1059, 236] width 858 height 15
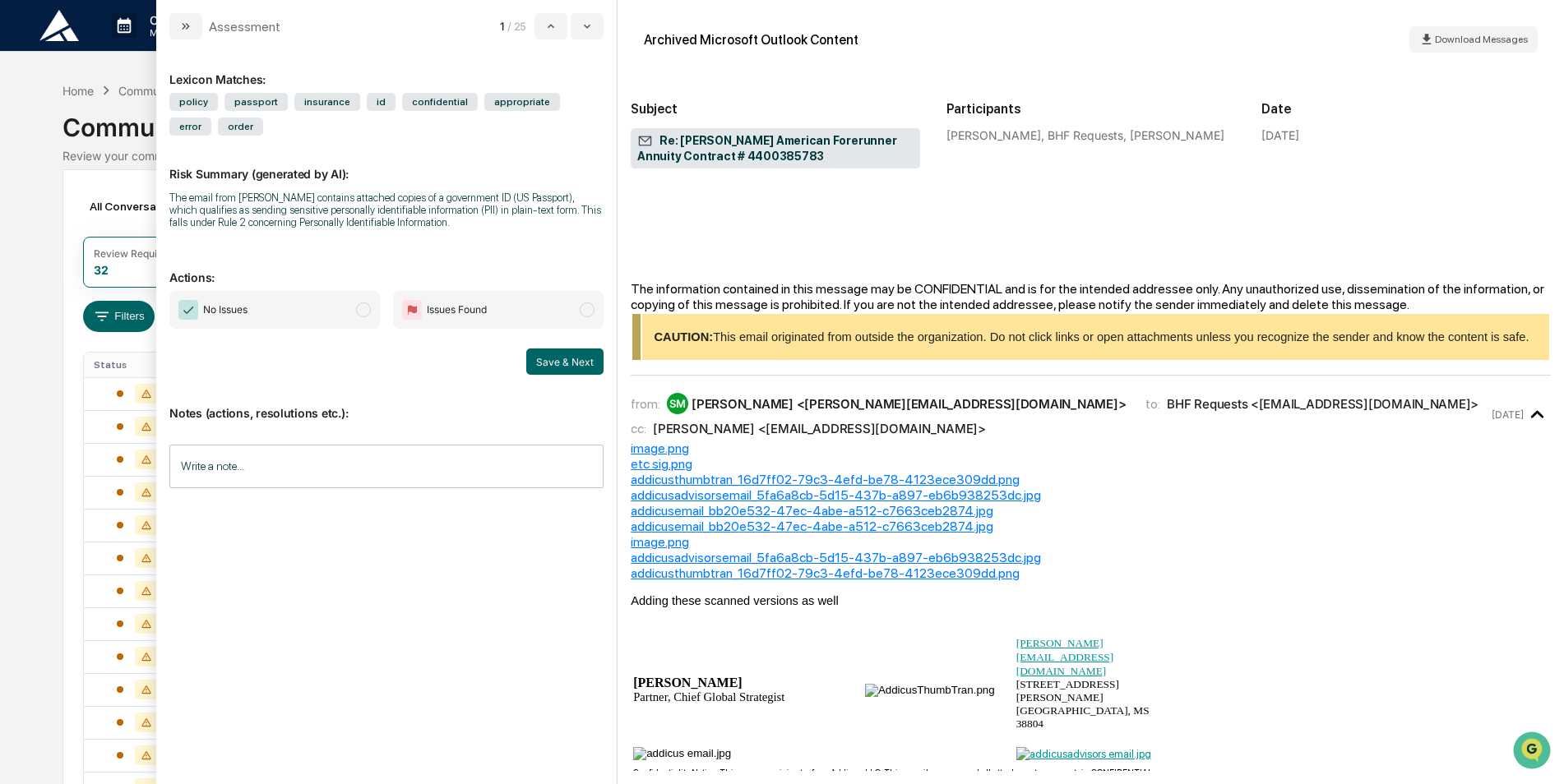
scroll to position [1891, 0]
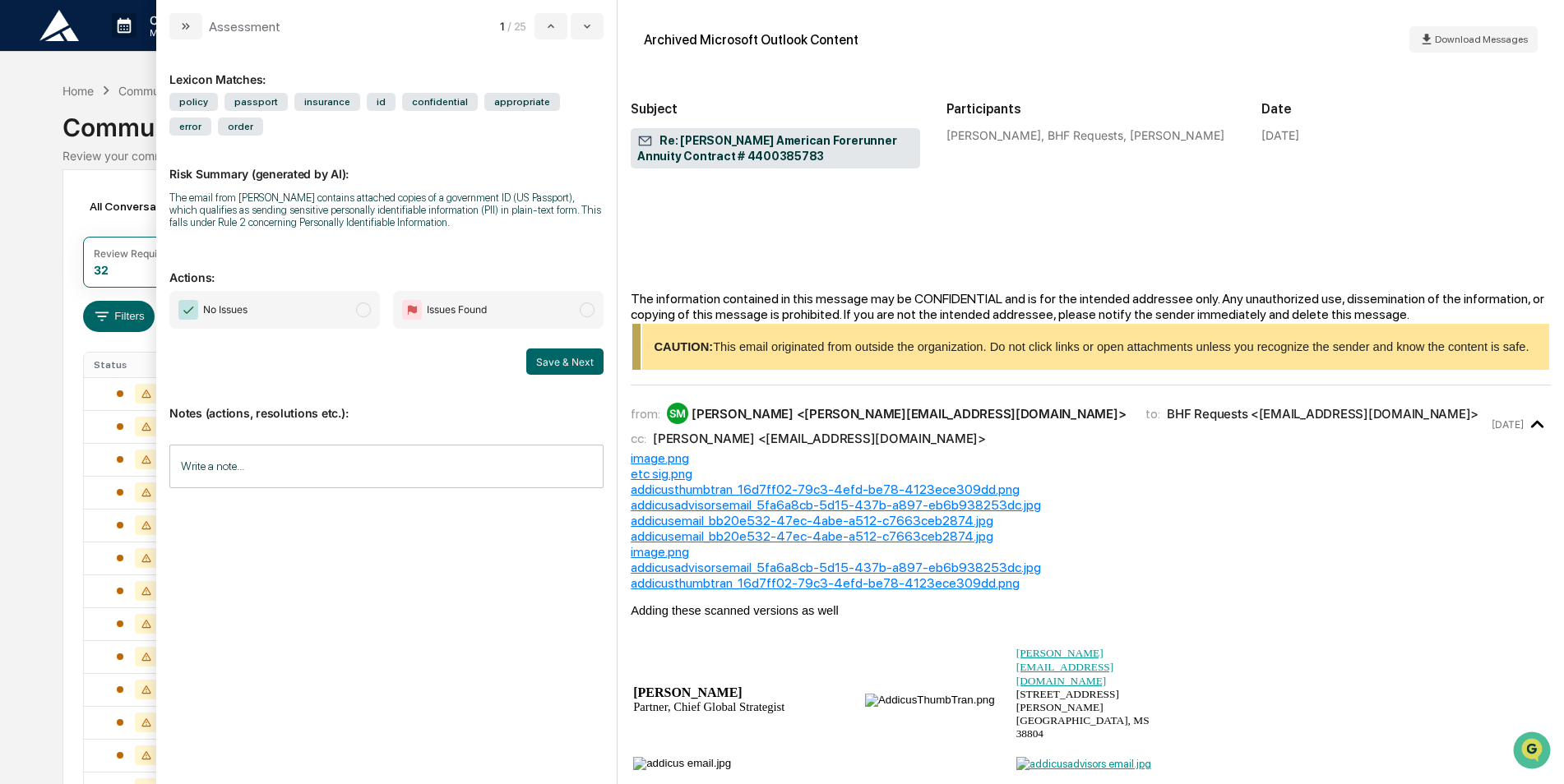
click at [791, 482] on div "addicusthumbtran_16d7ff02-79c3-4efd-be78-4123ece309dd.png" at bounding box center [1090, 490] width 920 height 15
click at [760, 482] on div "addicusthumbtran_16d7ff02-79c3-4efd-be78-4123ece309dd.png" at bounding box center [1090, 490] width 920 height 15
click at [835, 618] on div "modal" at bounding box center [1090, 624] width 920 height 13
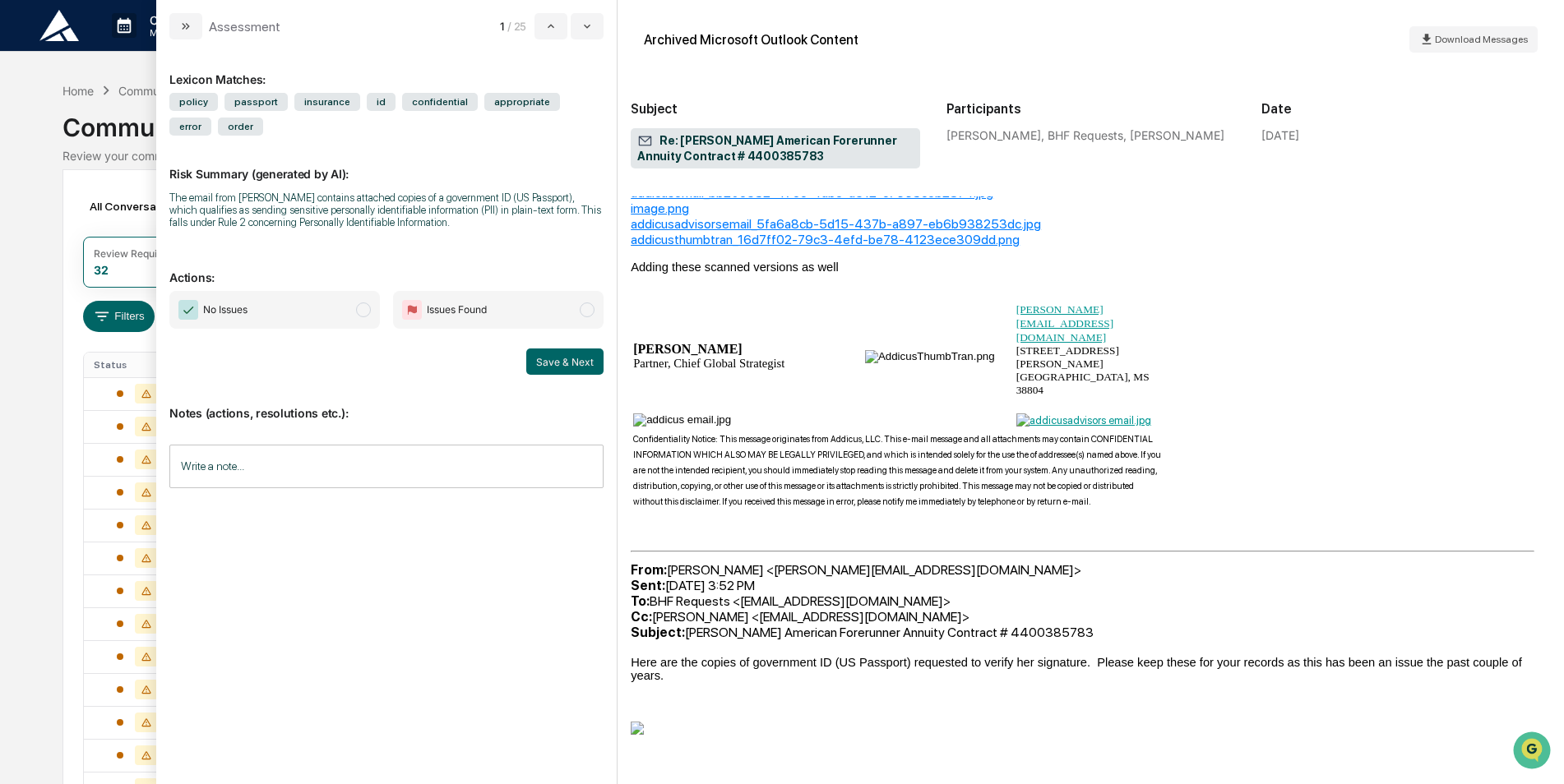
scroll to position [2549, 0]
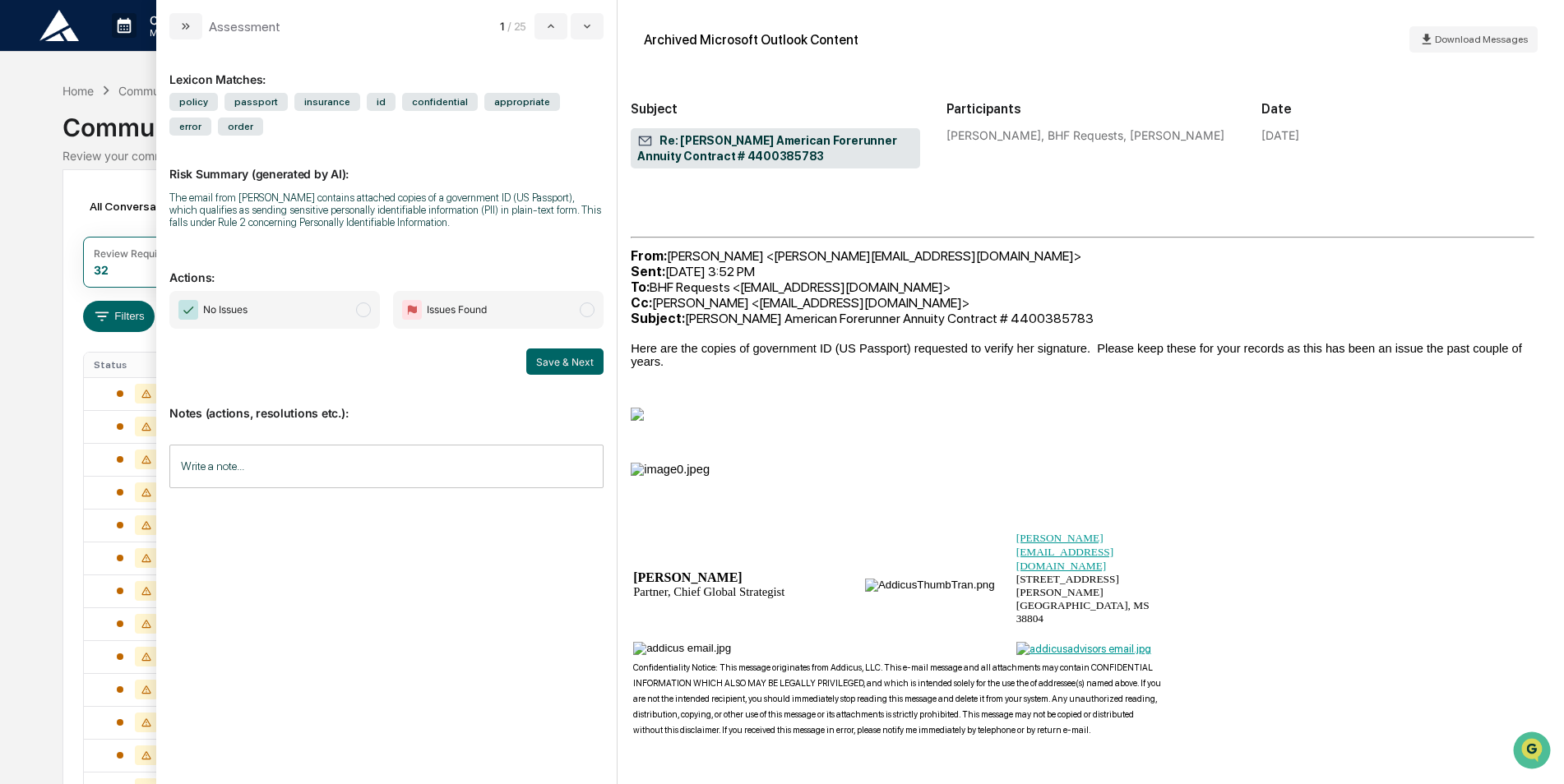
click at [689, 463] on img "modal" at bounding box center [670, 469] width 79 height 13
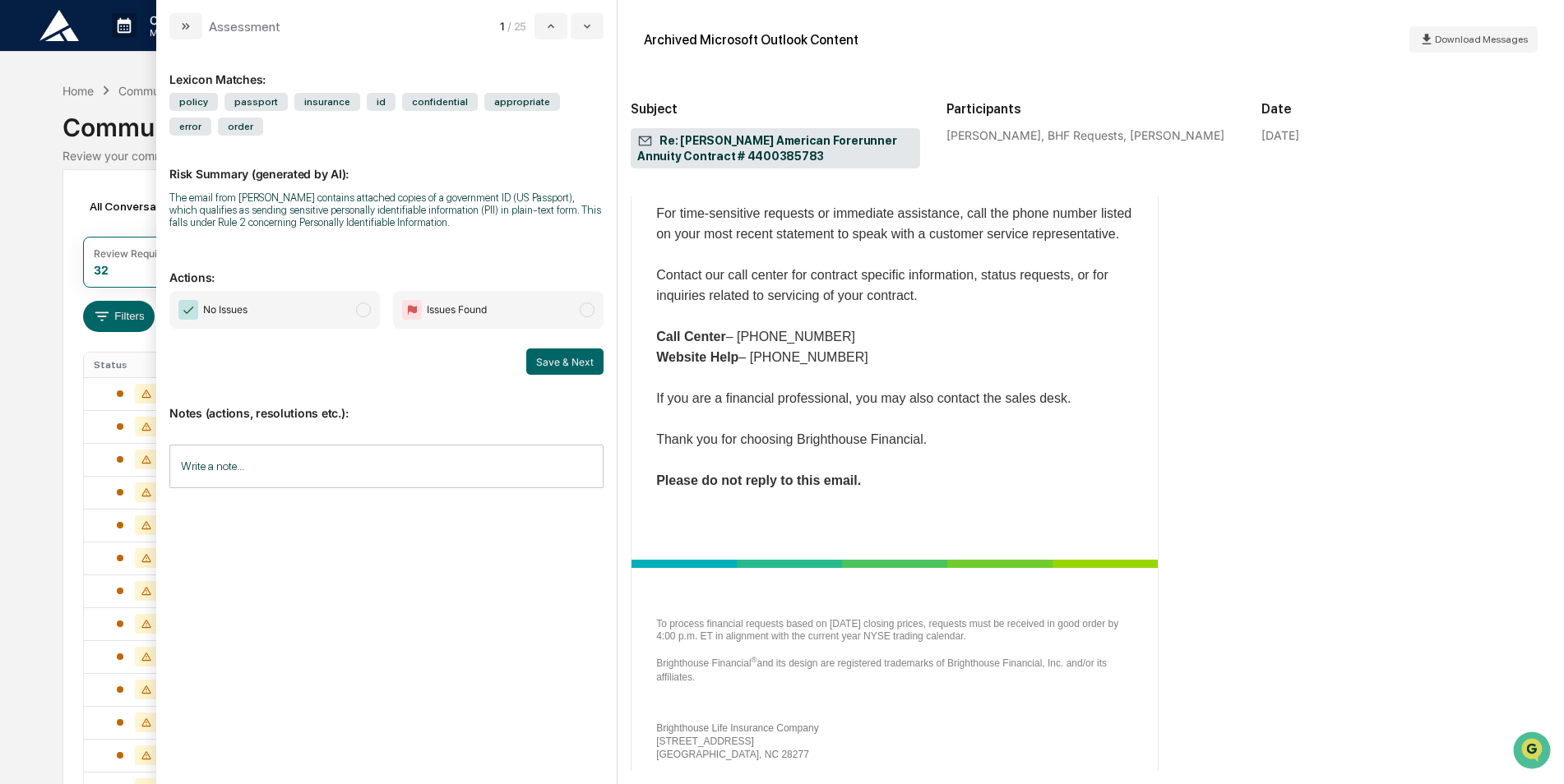
scroll to position [3042, 0]
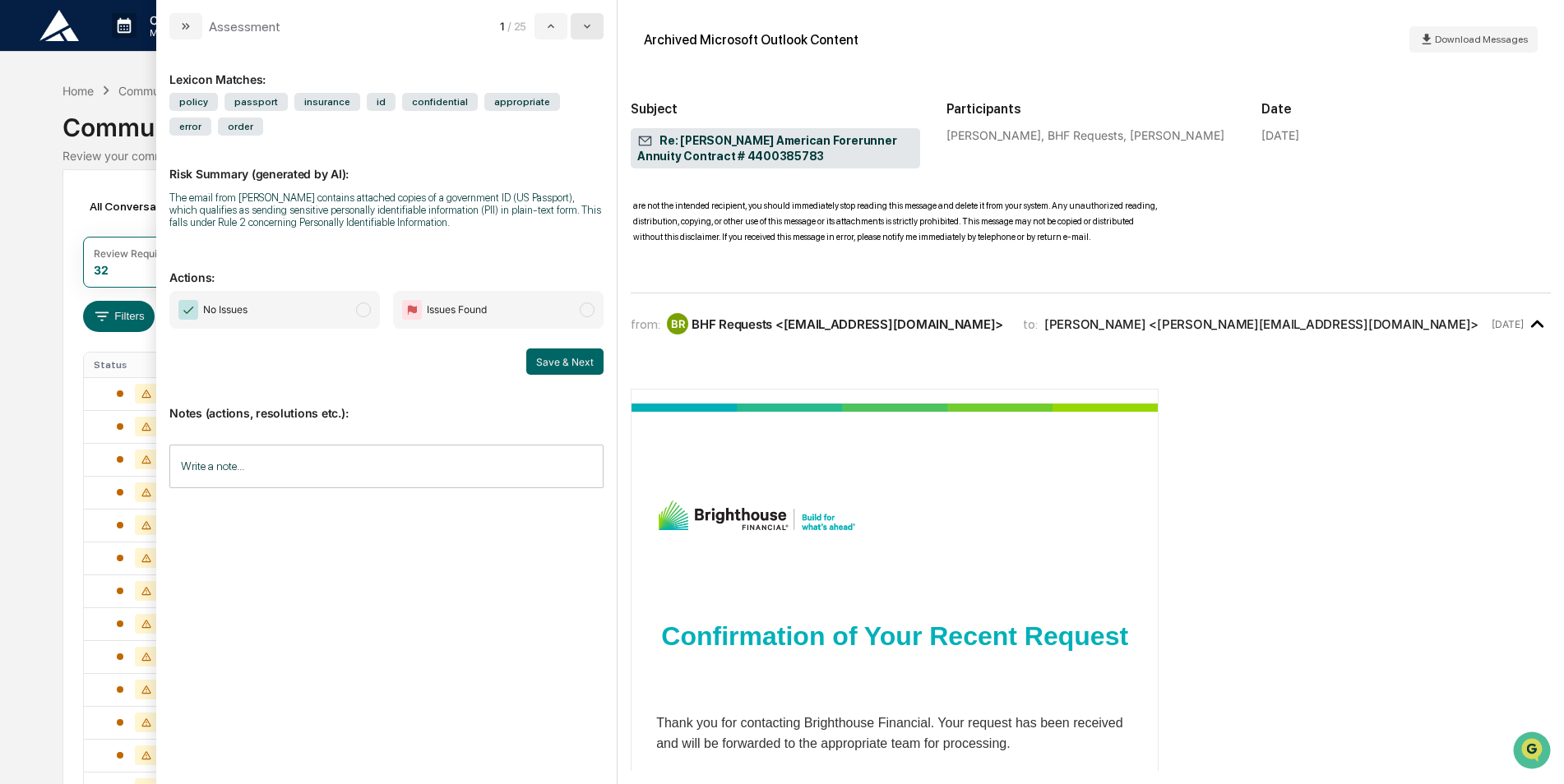
click at [588, 26] on icon "modal" at bounding box center [586, 26] width 13 height 13
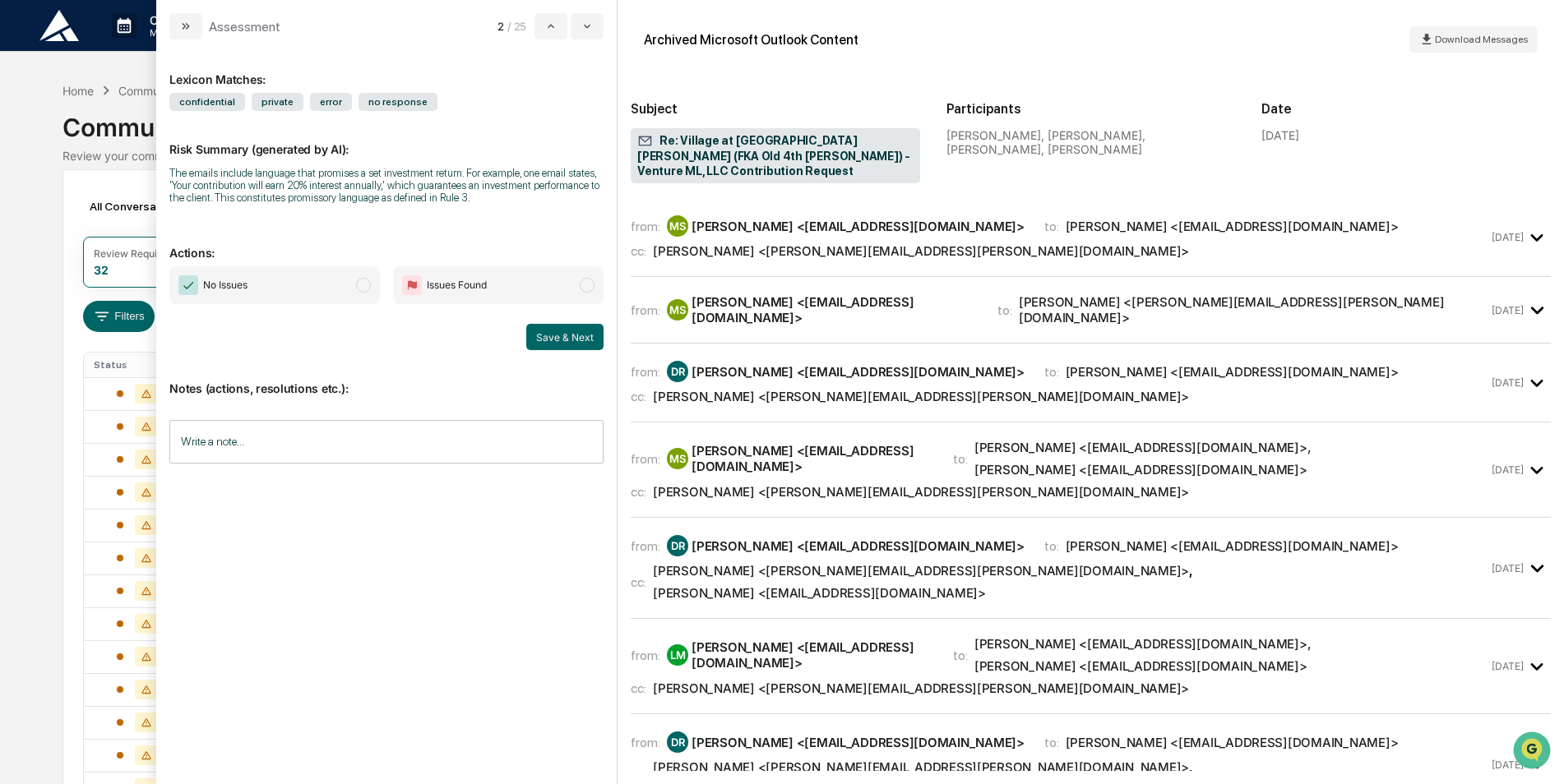
click at [1524, 224] on icon "modal" at bounding box center [1538, 238] width 27 height 27
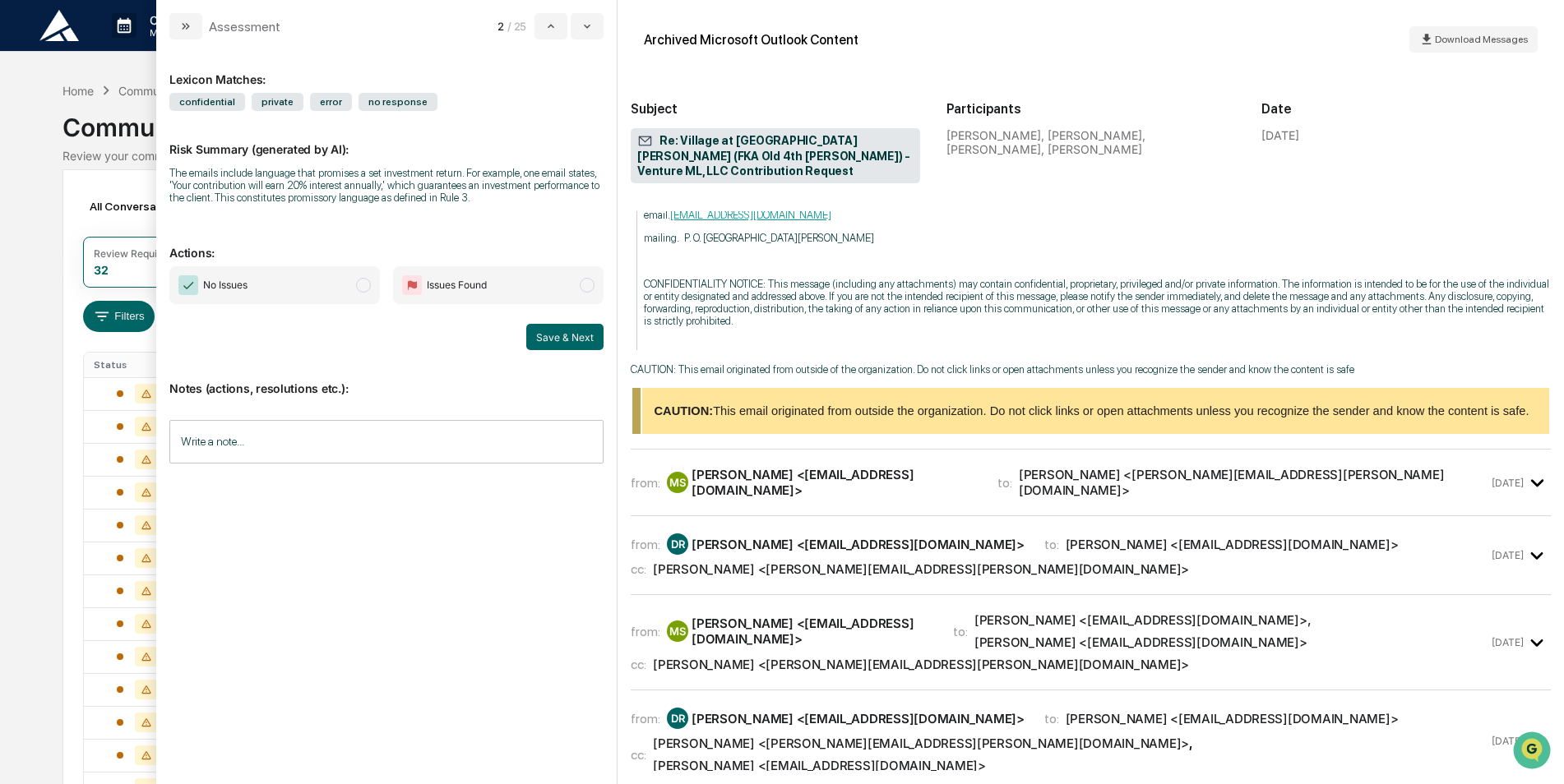
scroll to position [987, 0]
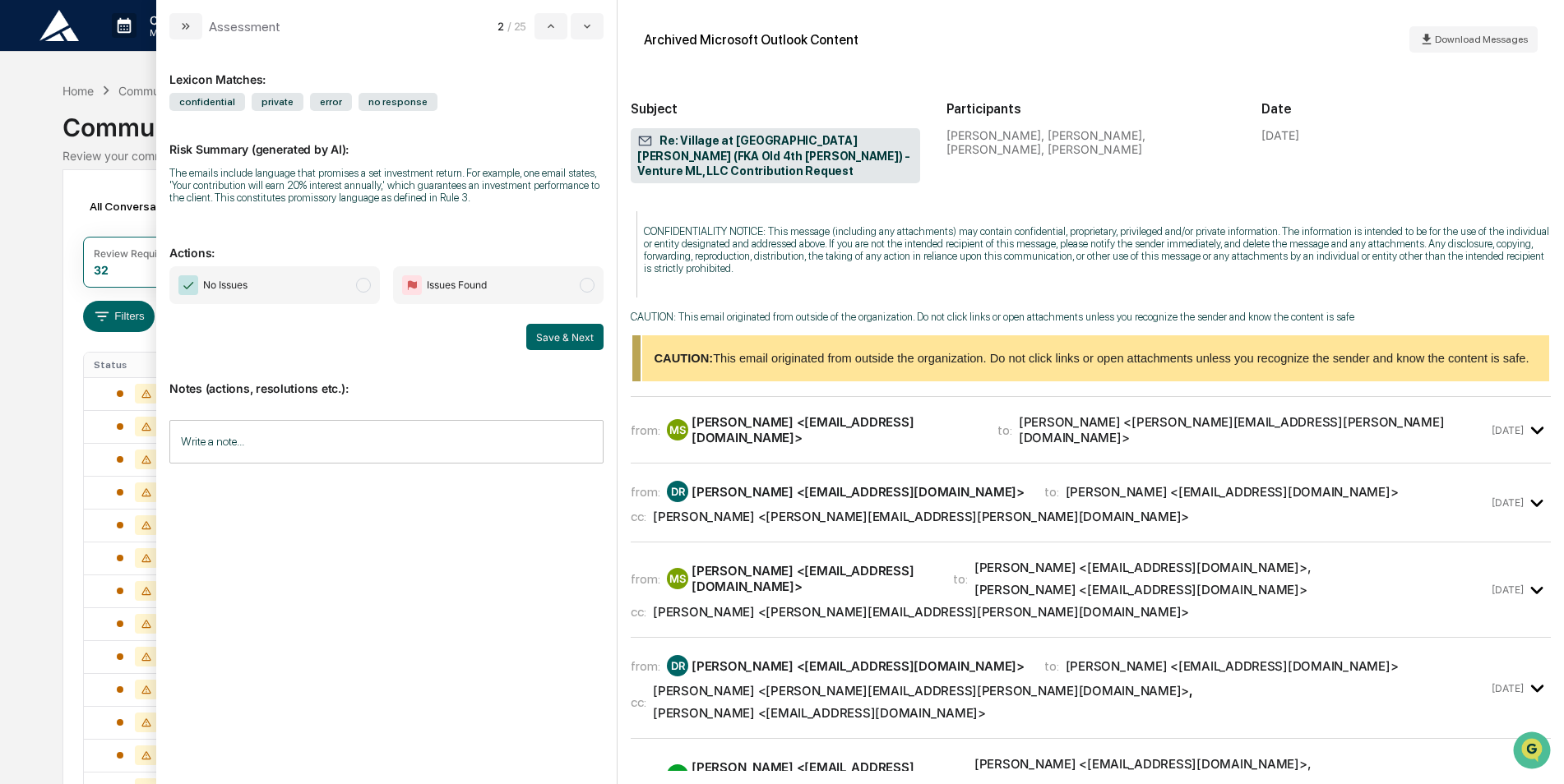
click at [1399, 428] on div "from: MS Megan Snider <msnider@sixty-west.com> to: Alana Karl <Alana.Karl@addic…" at bounding box center [1059, 430] width 858 height 32
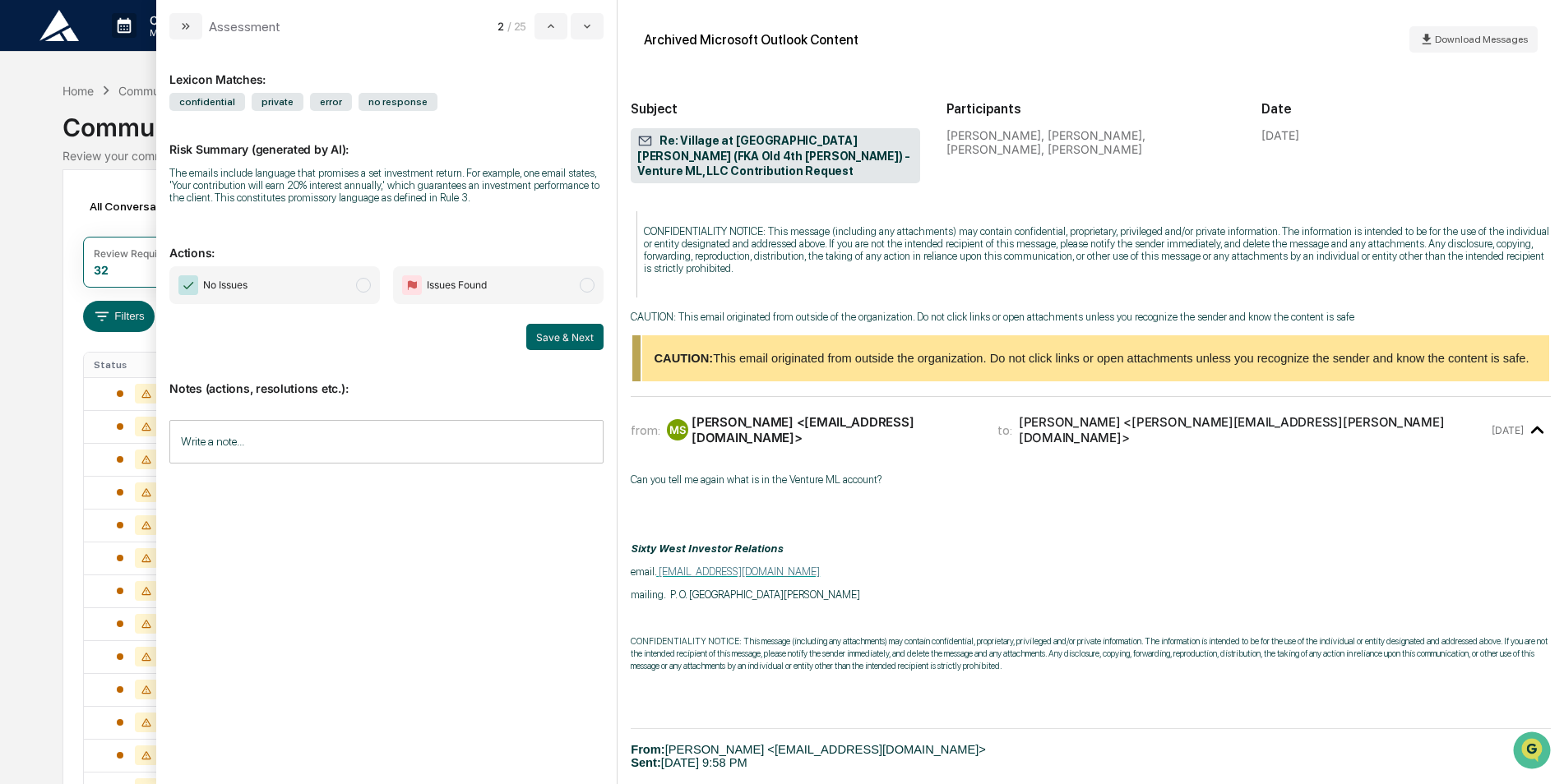
click at [1399, 428] on div "from: MS Megan Snider <msnider@sixty-west.com> to: Alana Karl <Alana.Karl@addic…" at bounding box center [1059, 430] width 858 height 32
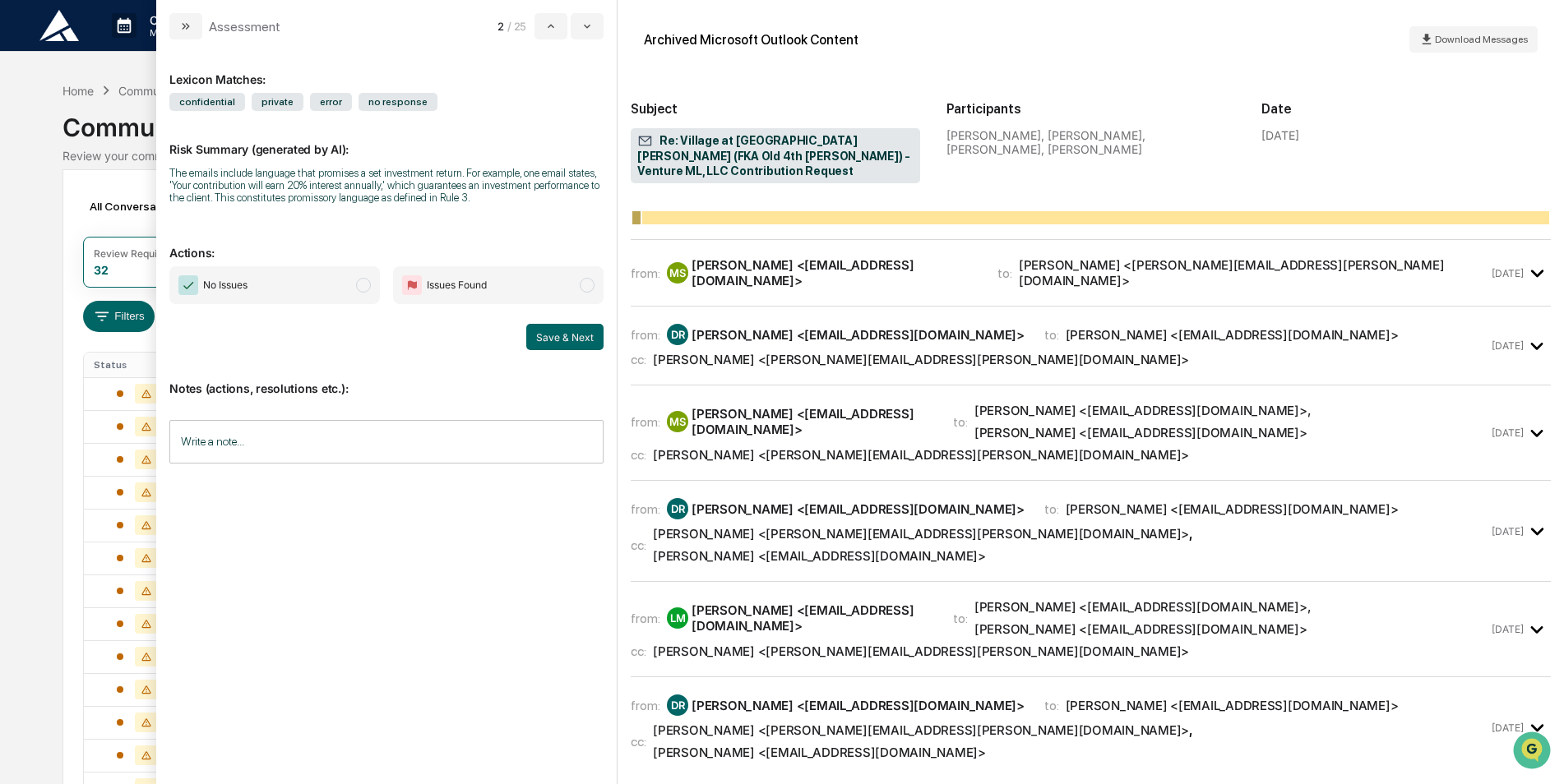
scroll to position [1151, 0]
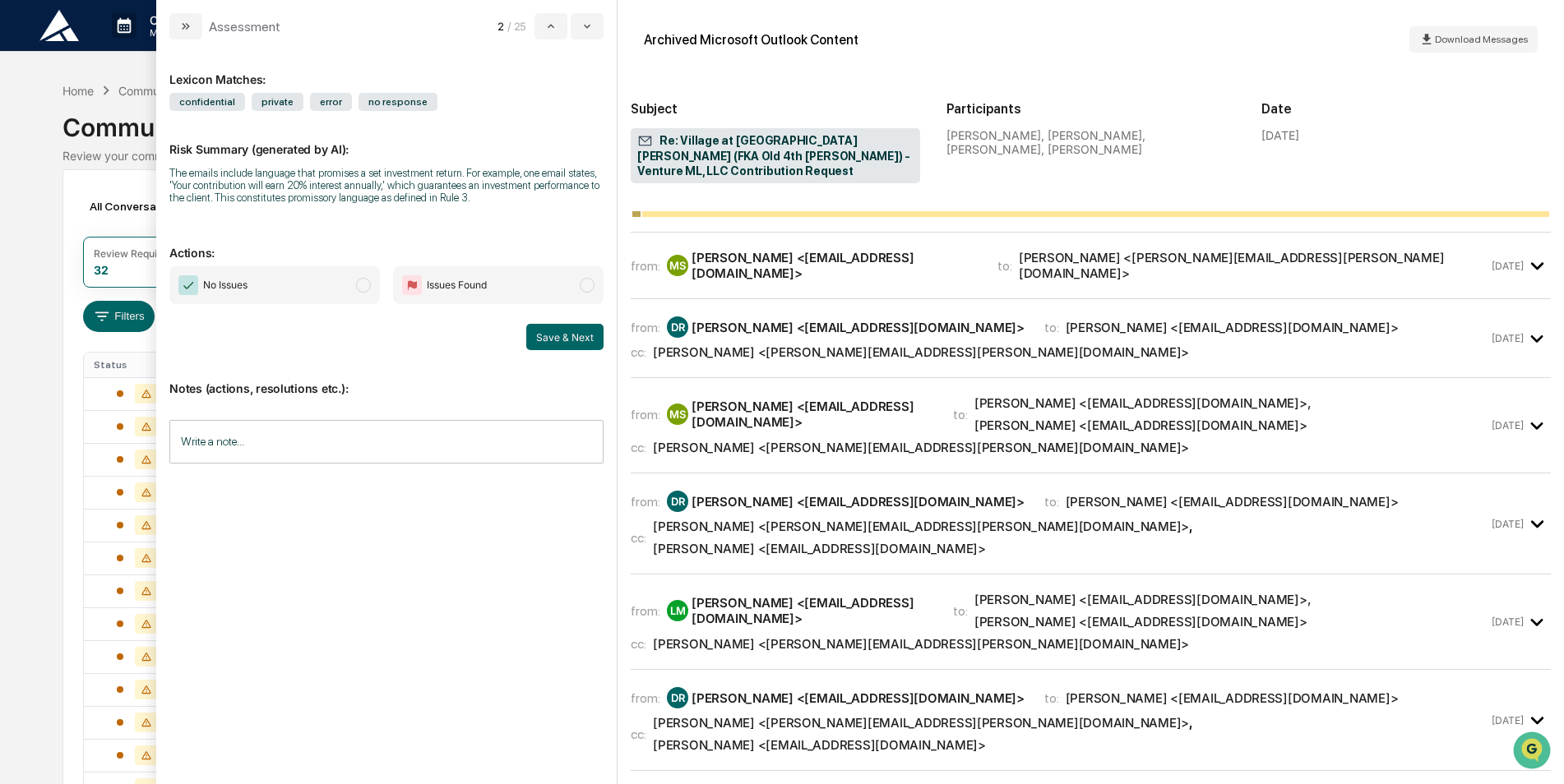
click at [1387, 317] on div "from: DR David Regenold <dregenold2@gmail.com> to: Megan Snider <msnider@sixty-…" at bounding box center [1059, 327] width 858 height 21
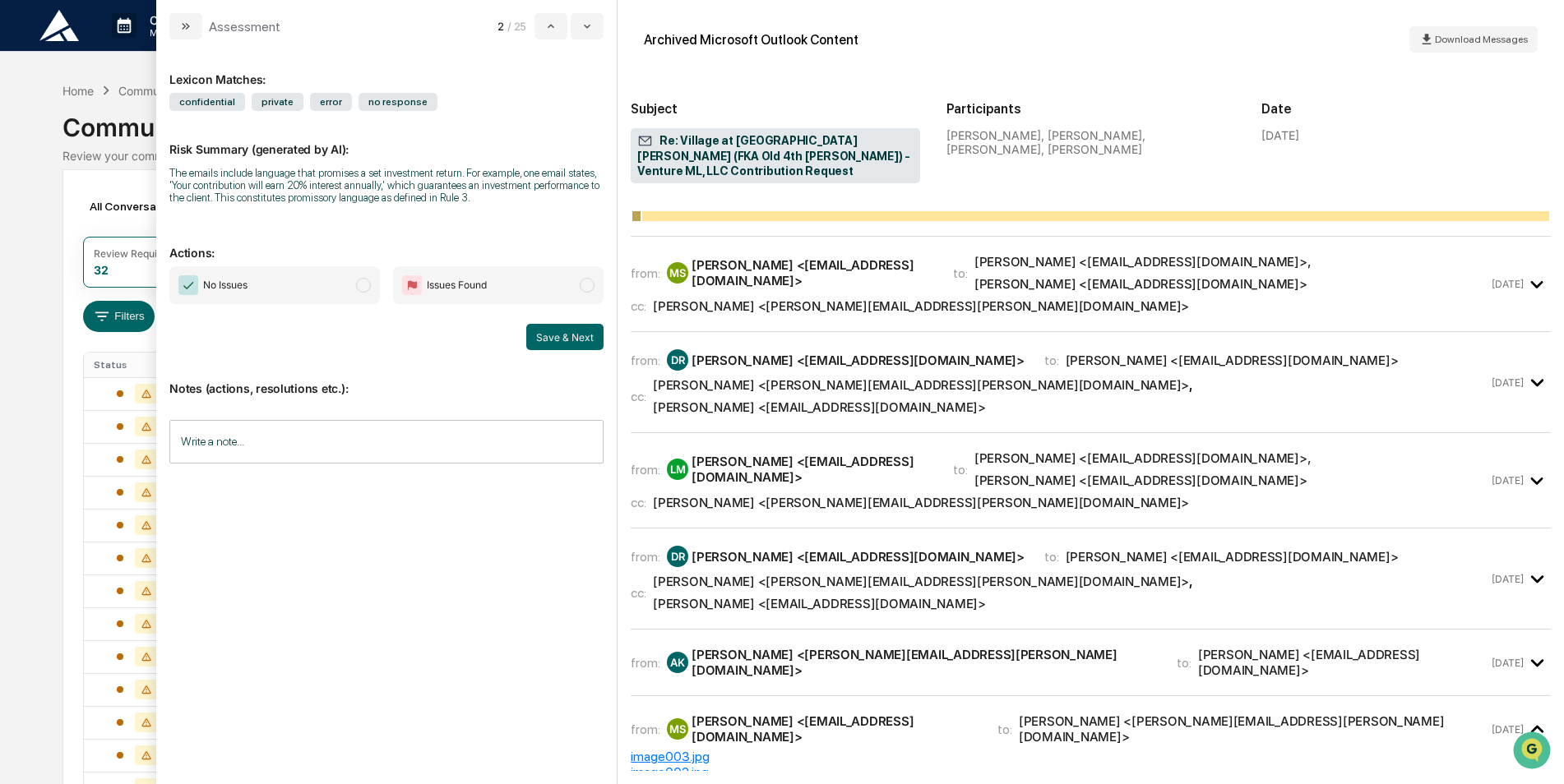
scroll to position [2549, 0]
click at [1343, 300] on div "cc: Alana Karl <Alana.Karl@addicusadvisors.com>" at bounding box center [1059, 308] width 858 height 15
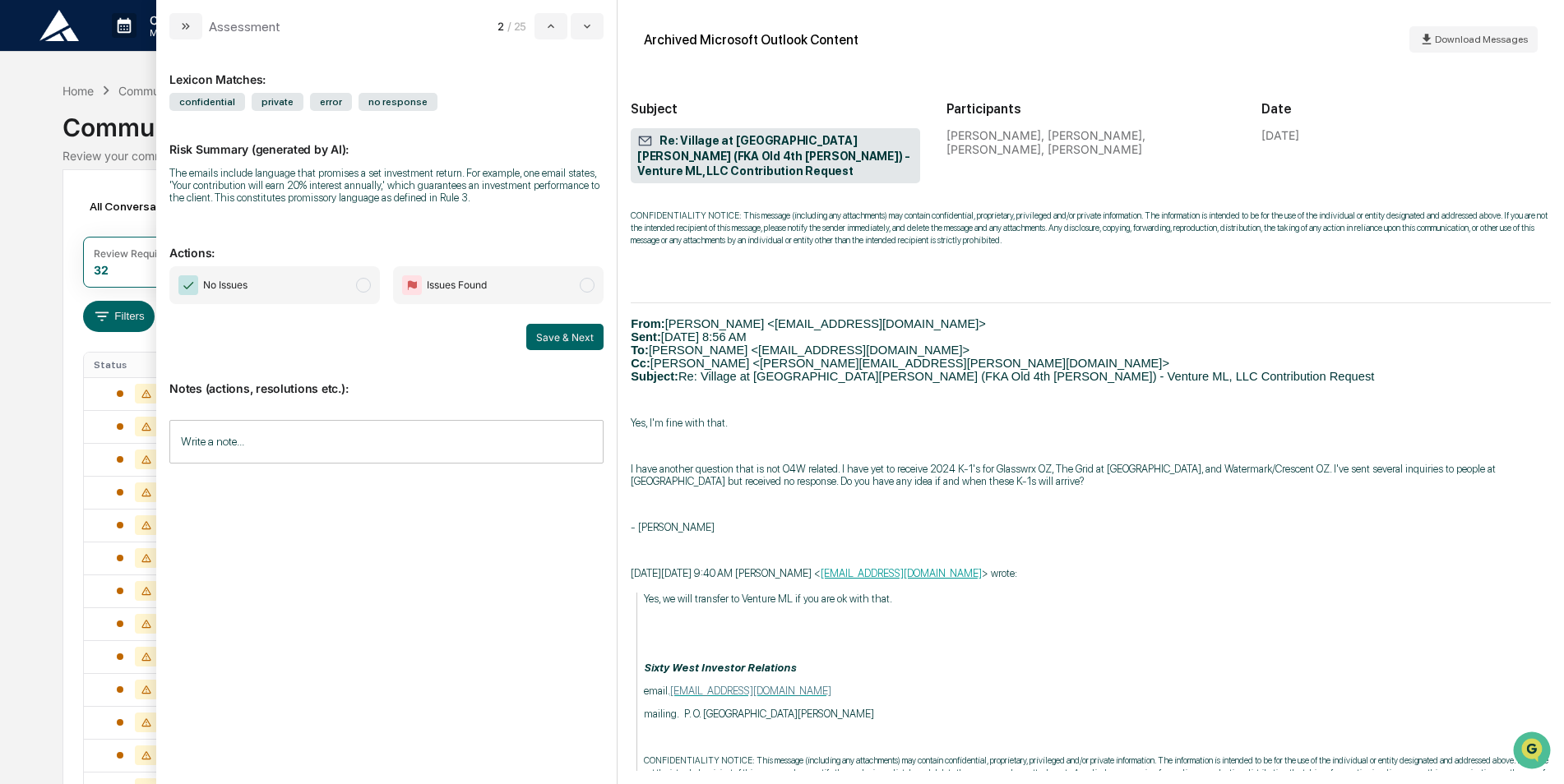
scroll to position [3207, 0]
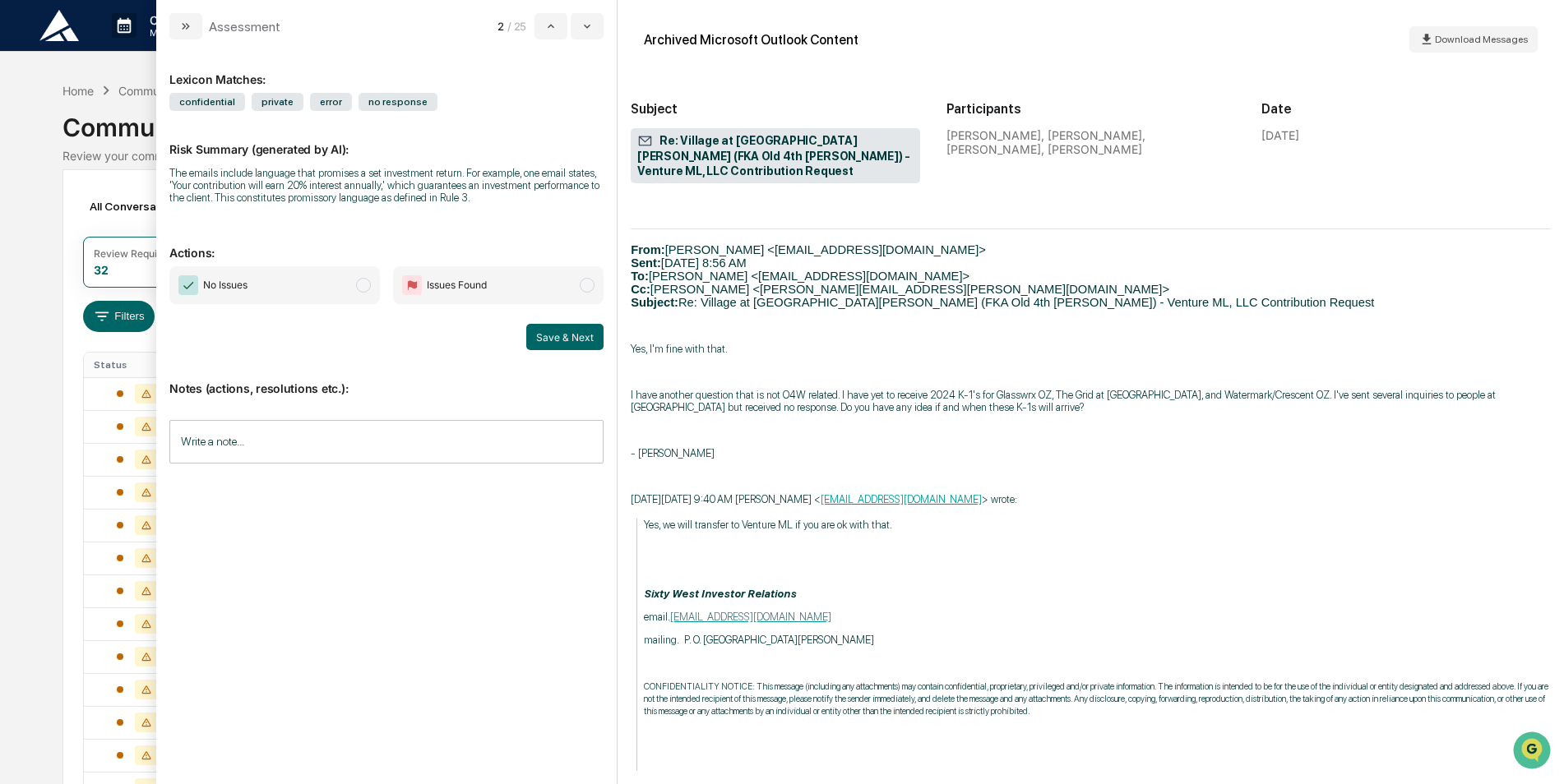
click at [292, 281] on span "No Issues" at bounding box center [275, 285] width 211 height 38
click at [546, 332] on button "Save & Next" at bounding box center [565, 337] width 78 height 26
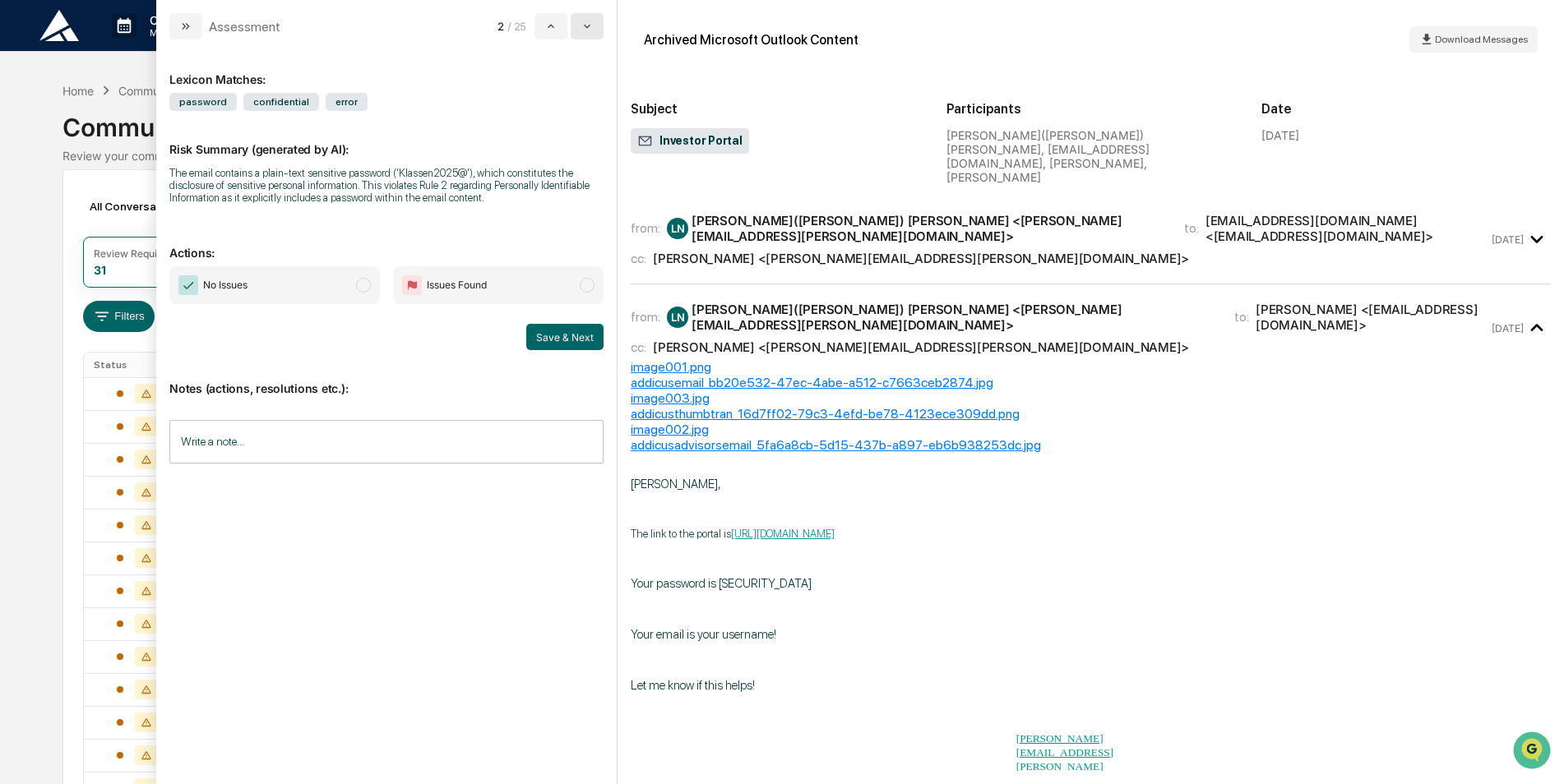
click at [579, 15] on button "modal" at bounding box center [587, 26] width 33 height 26
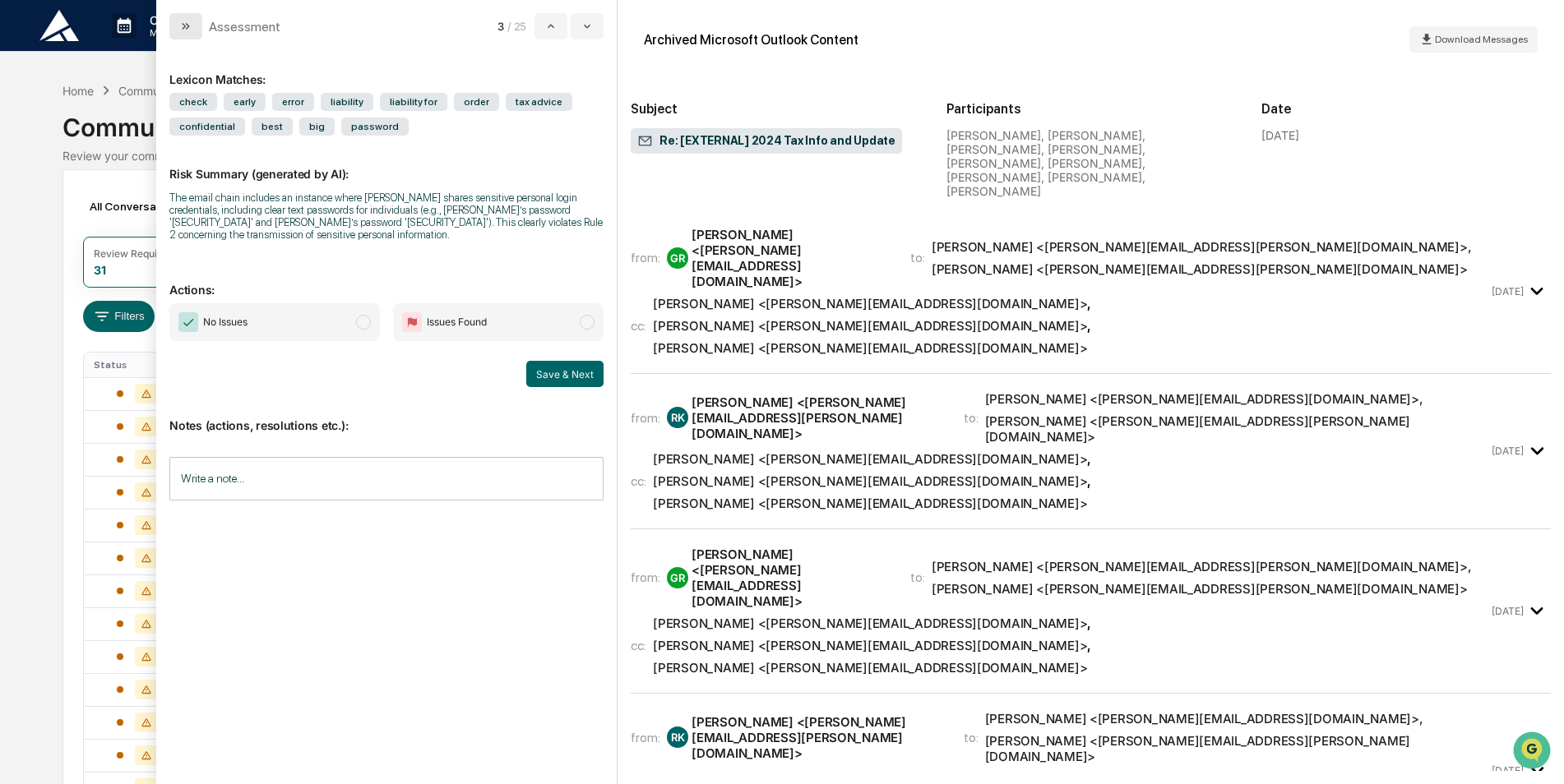
drag, startPoint x: 177, startPoint y: 24, endPoint x: 191, endPoint y: 17, distance: 15.7
click at [177, 23] on button "modal" at bounding box center [186, 26] width 33 height 26
click at [191, 17] on div "Assessment 3 / 25 Lexicon Matches: check early error liability liability for or…" at bounding box center [860, 392] width 1408 height 784
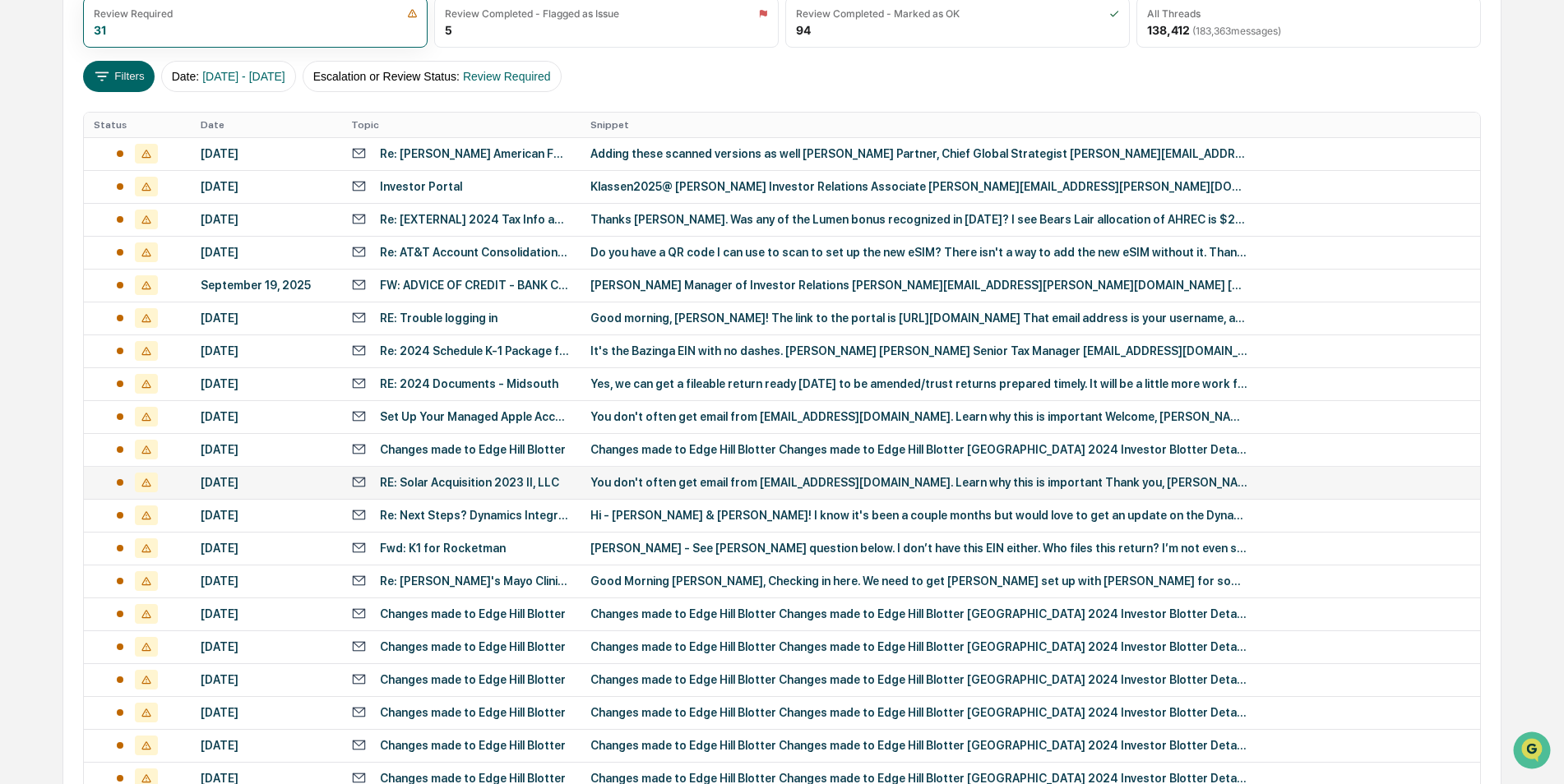
scroll to position [247, 0]
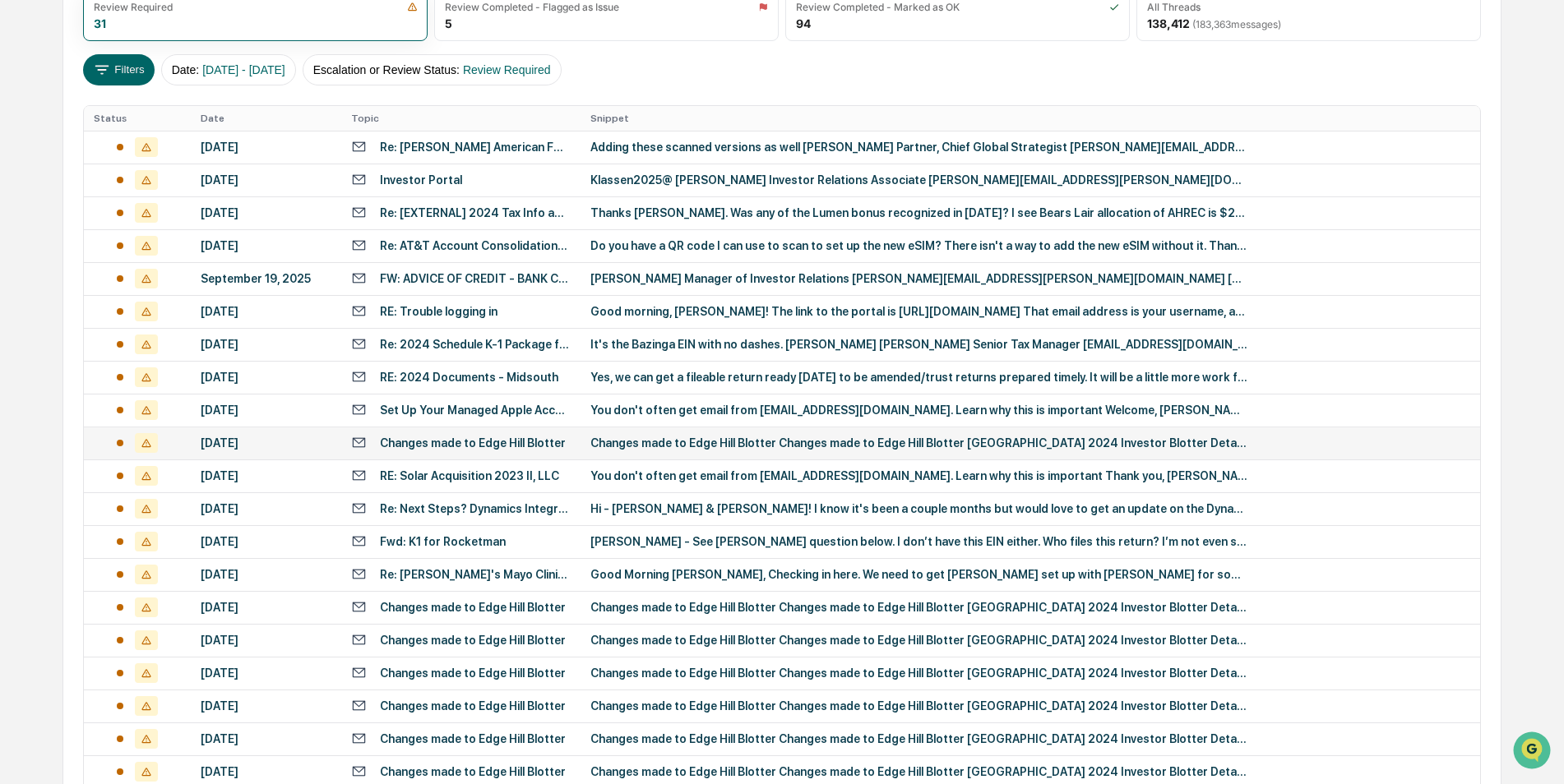
click at [733, 433] on td "Changes made to Edge Hill Blotter Changes made to Edge Hill Blotter Edge Hill 2…" at bounding box center [1030, 443] width 899 height 33
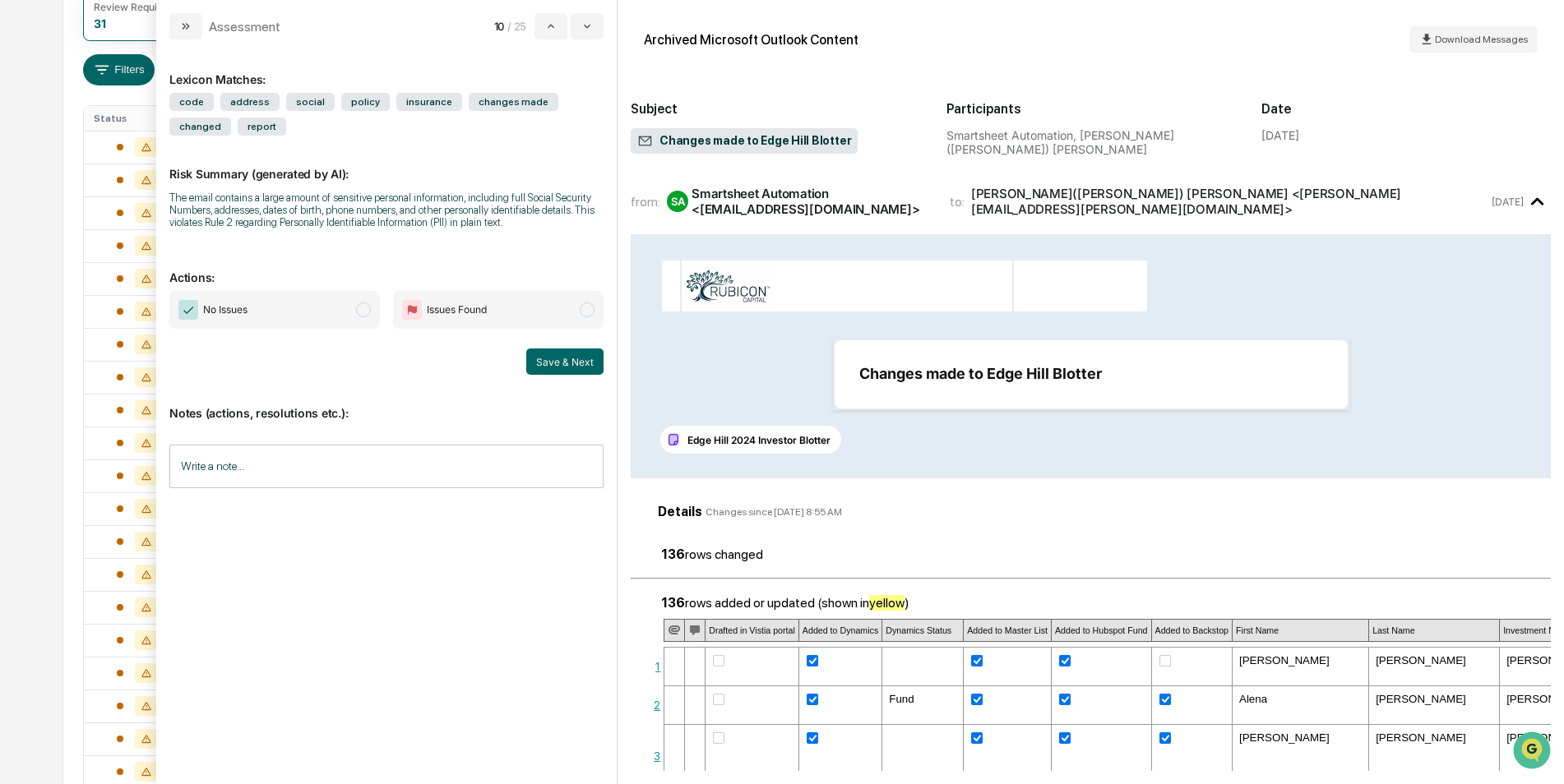
click at [179, 20] on button "modal" at bounding box center [186, 26] width 33 height 26
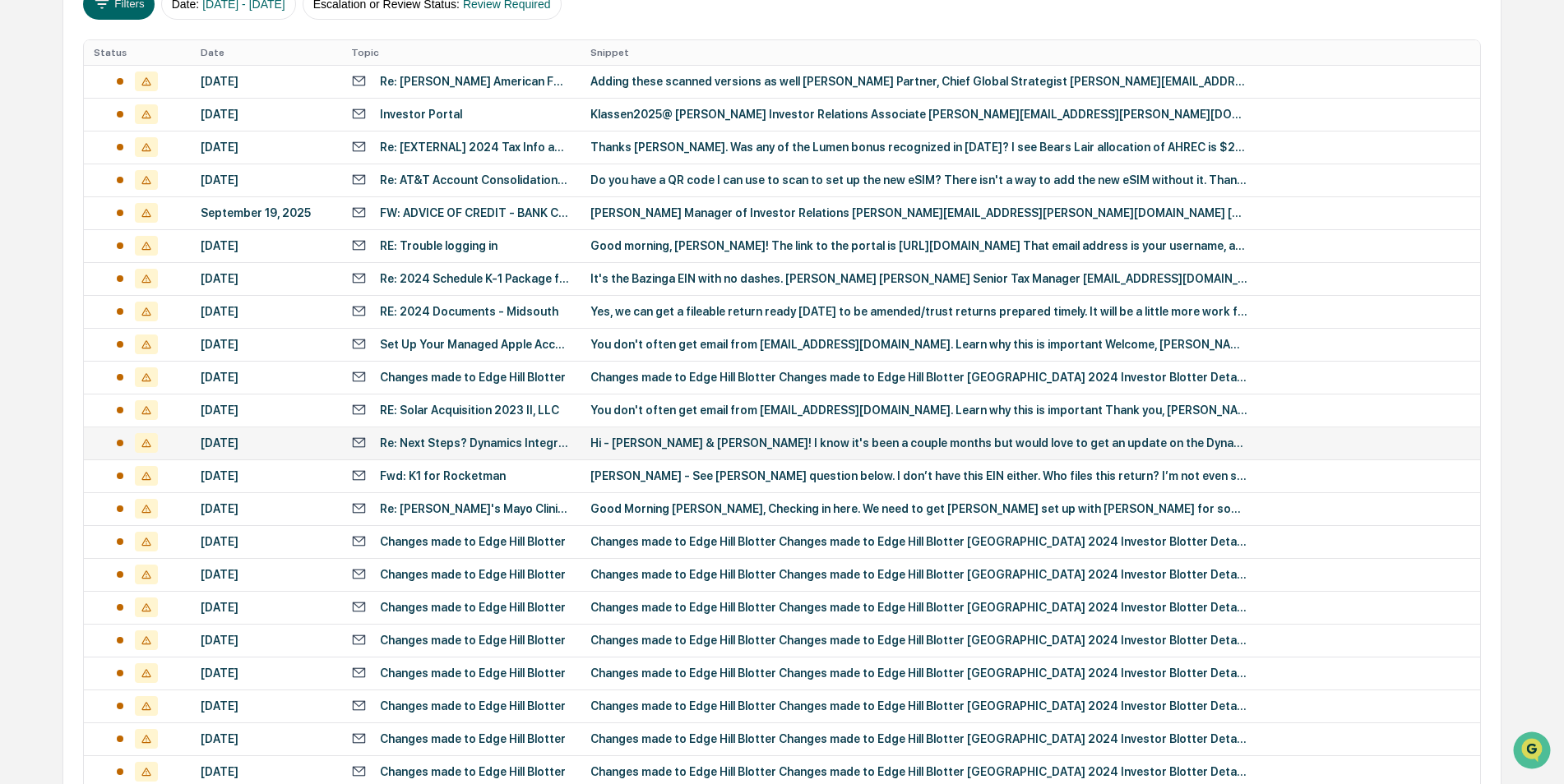
scroll to position [411, 0]
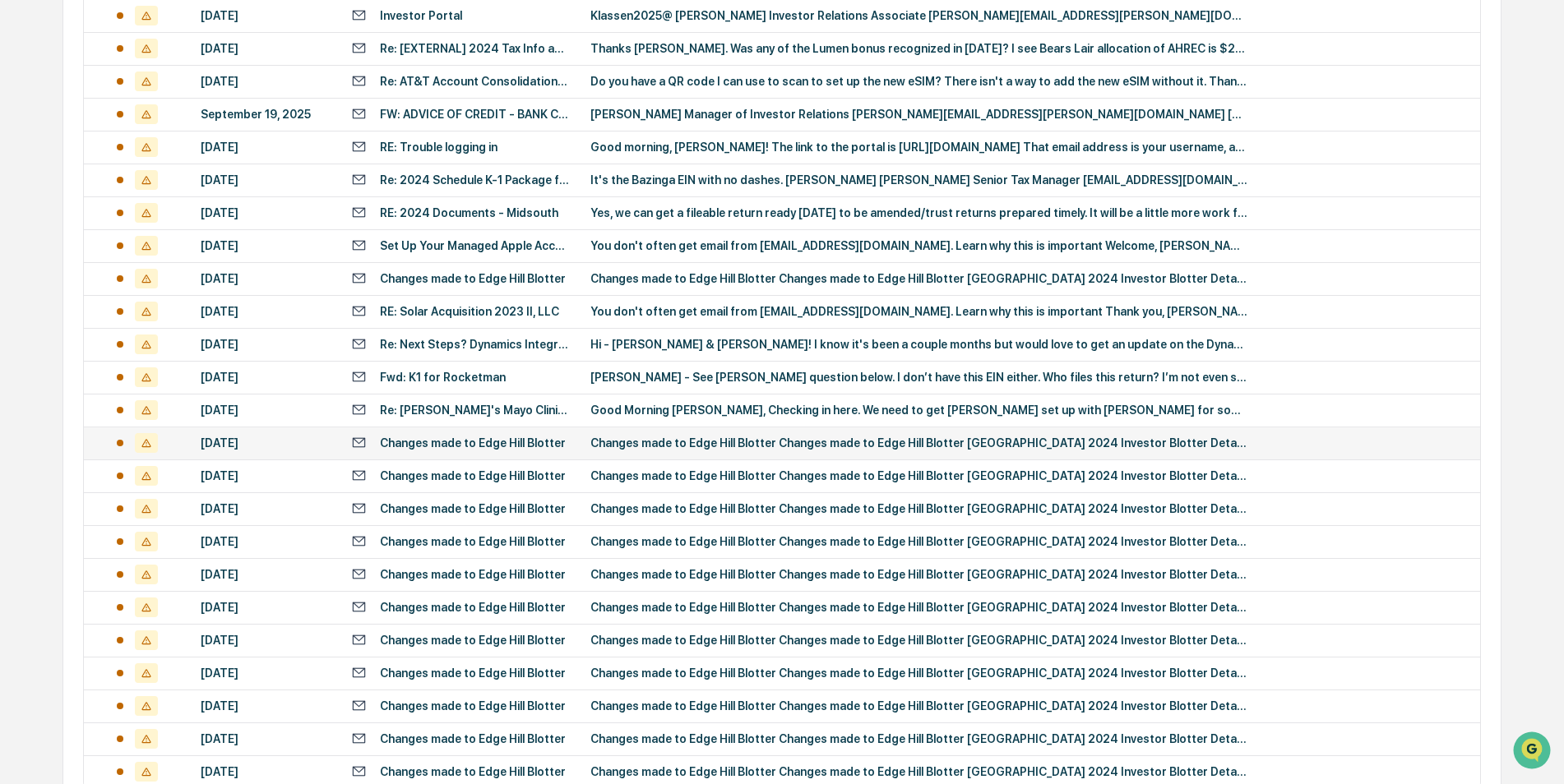
click at [716, 450] on td "Changes made to Edge Hill Blotter Changes made to Edge Hill Blotter [GEOGRAPHIC…" at bounding box center [1030, 443] width 899 height 33
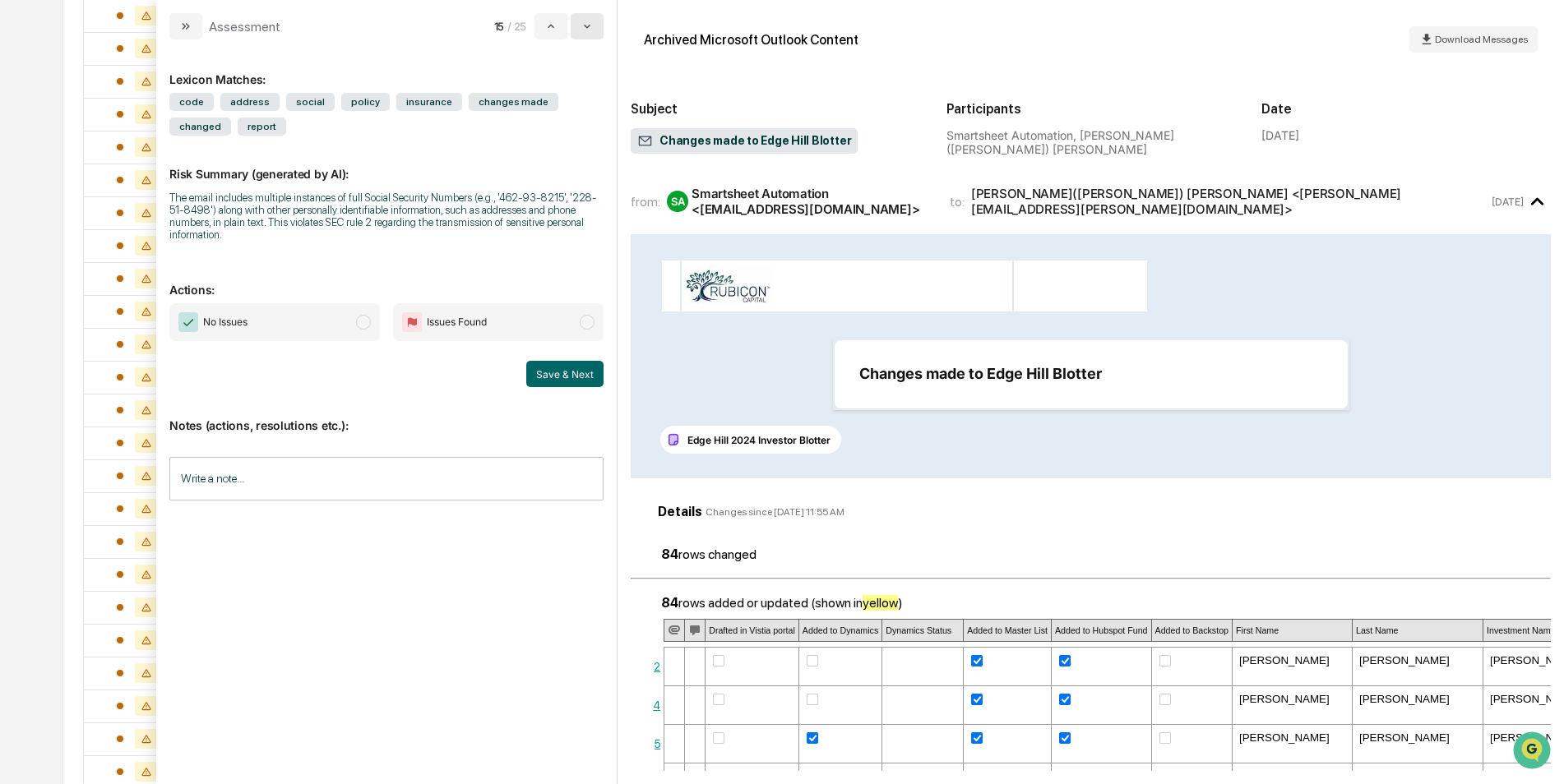
click at [599, 32] on button "modal" at bounding box center [587, 26] width 33 height 26
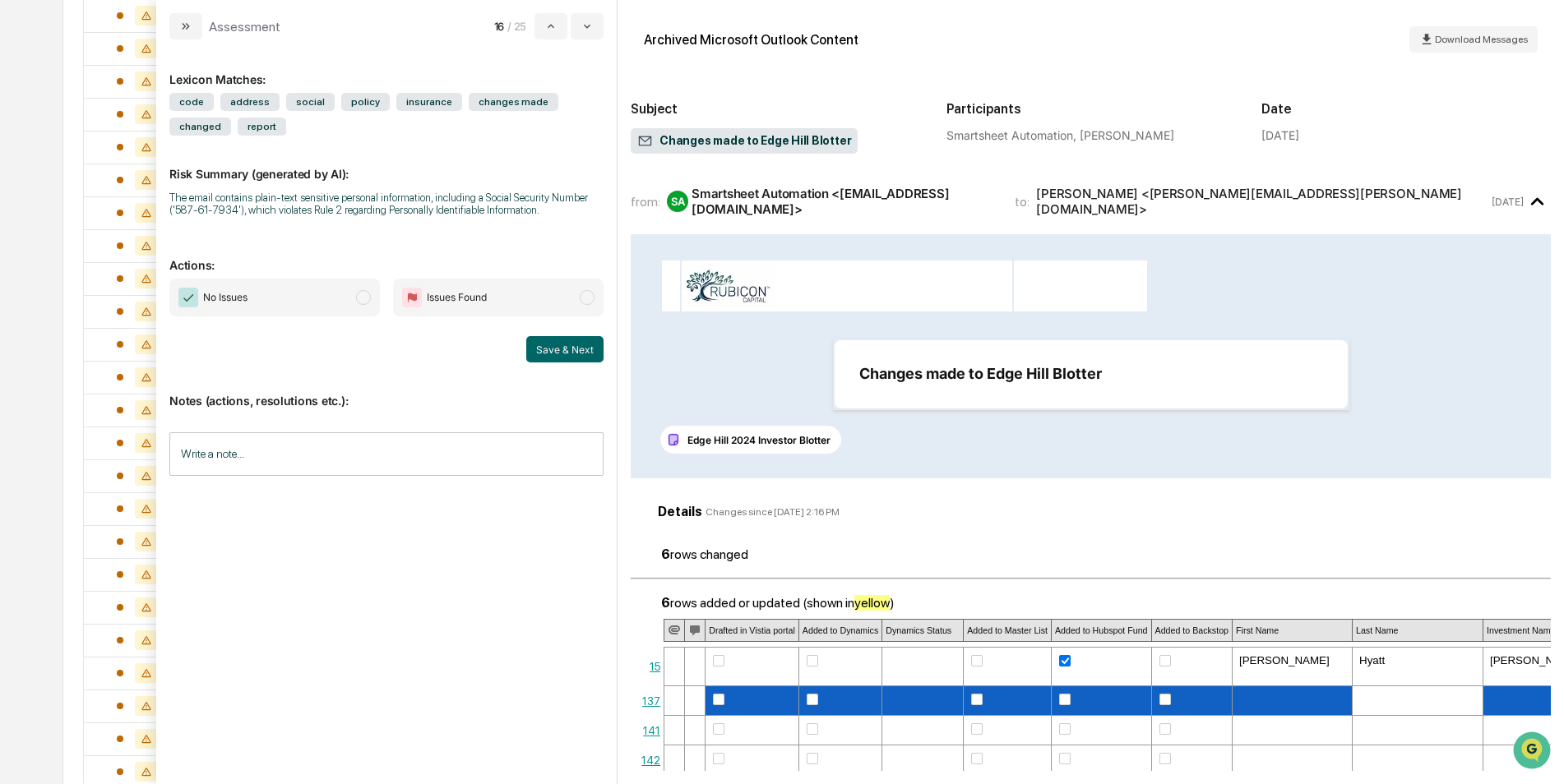
click at [302, 293] on span "No Issues" at bounding box center [275, 298] width 211 height 38
click at [541, 344] on button "Save & Next" at bounding box center [565, 349] width 78 height 26
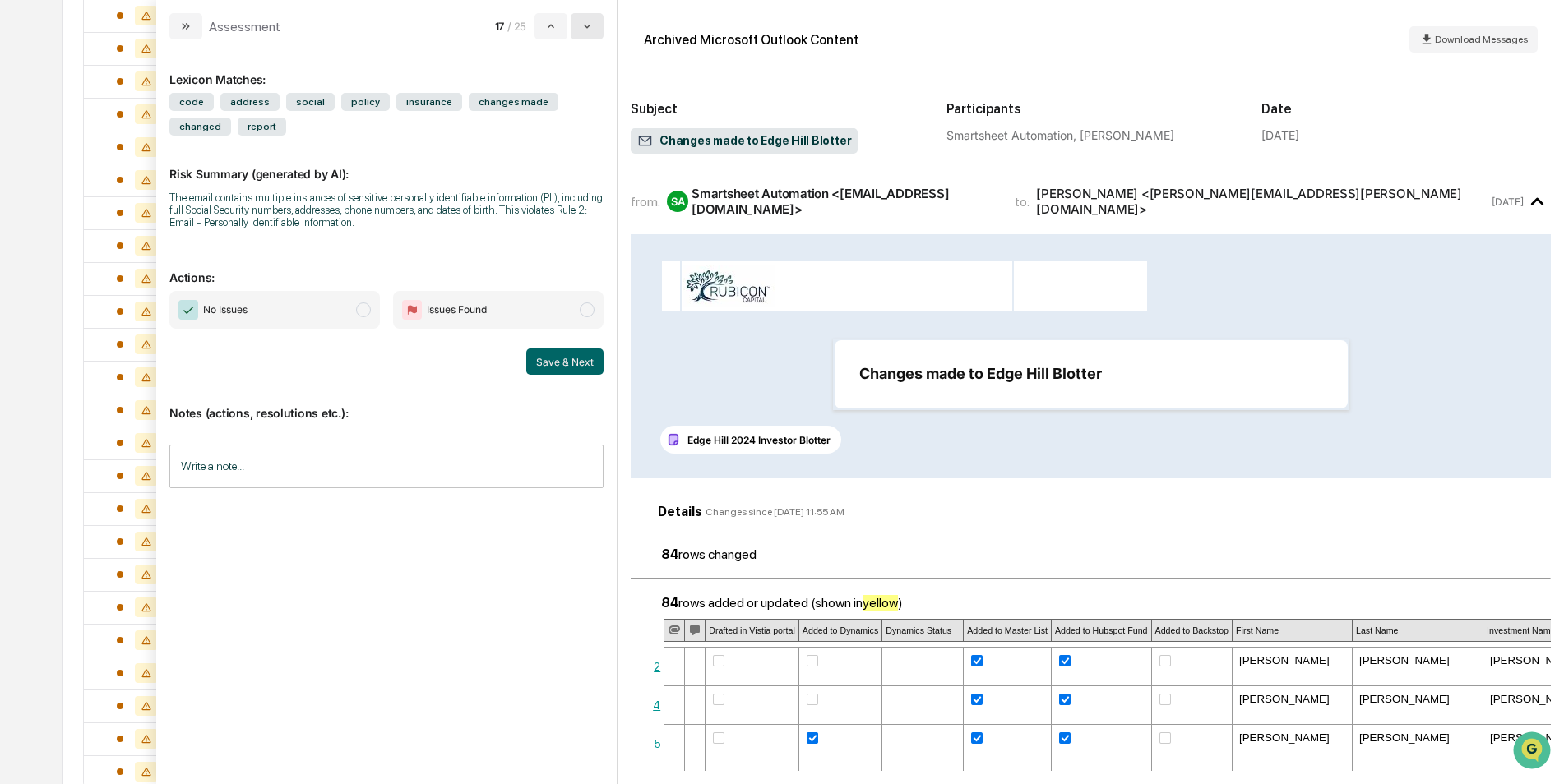
click at [596, 32] on button "modal" at bounding box center [587, 26] width 33 height 26
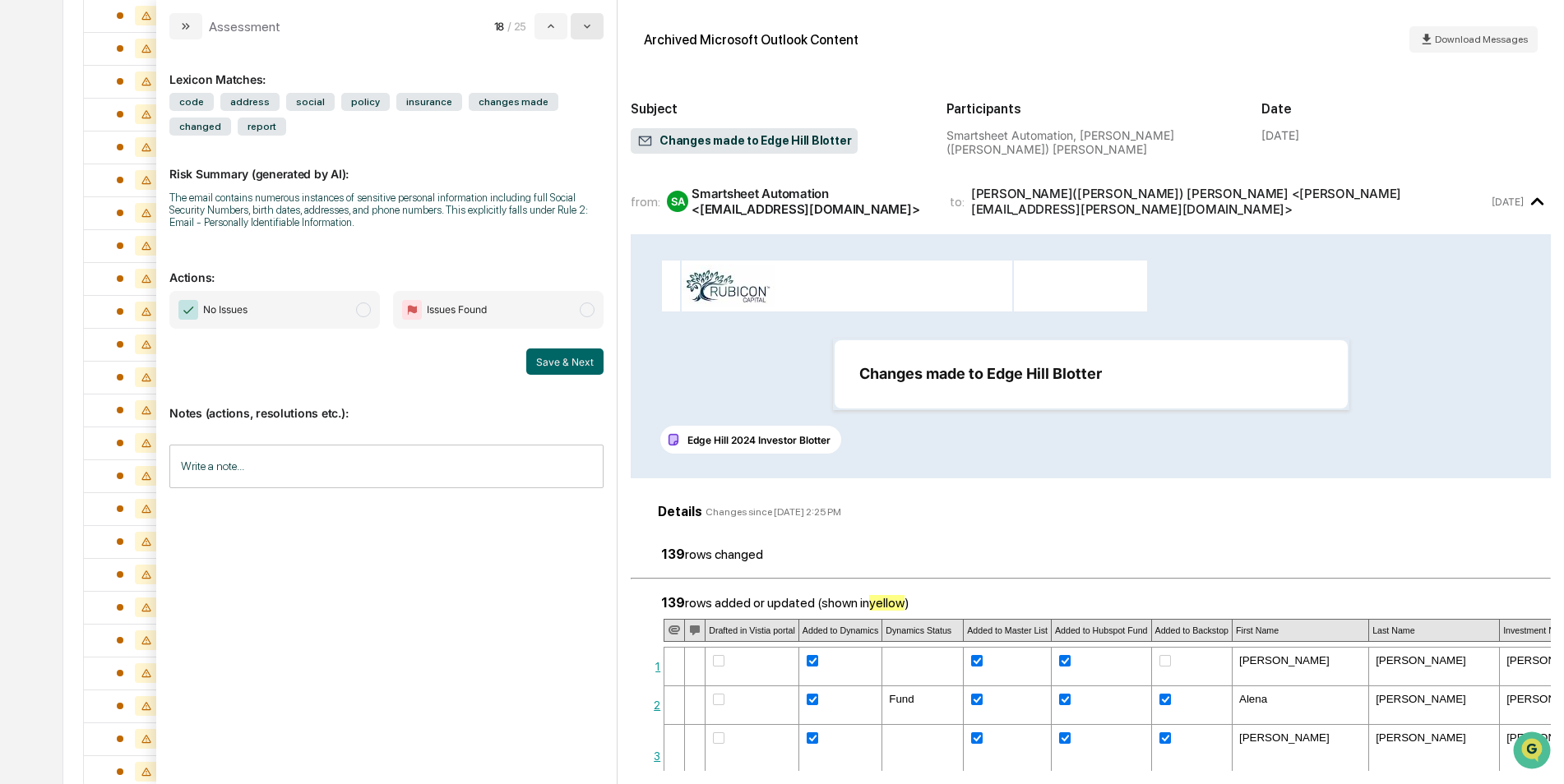
click at [590, 34] on button "modal" at bounding box center [587, 26] width 33 height 26
click at [248, 328] on div "No Issues Issues Found Save & Next" at bounding box center [387, 333] width 434 height 84
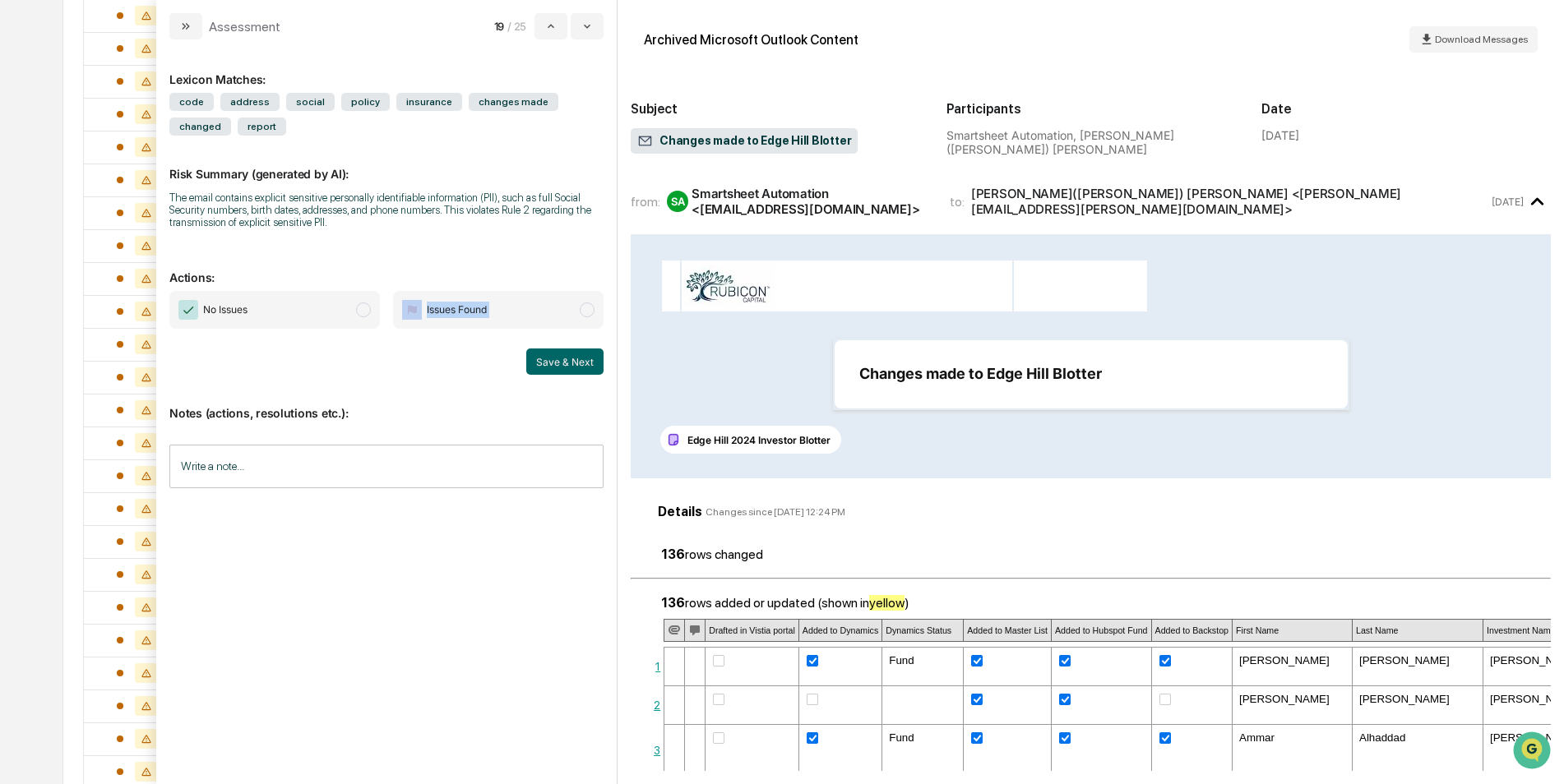
drag, startPoint x: 248, startPoint y: 328, endPoint x: 331, endPoint y: 312, distance: 84.5
click at [331, 312] on span "No Issues" at bounding box center [275, 310] width 211 height 38
click at [546, 363] on button "Save & Next" at bounding box center [565, 362] width 78 height 26
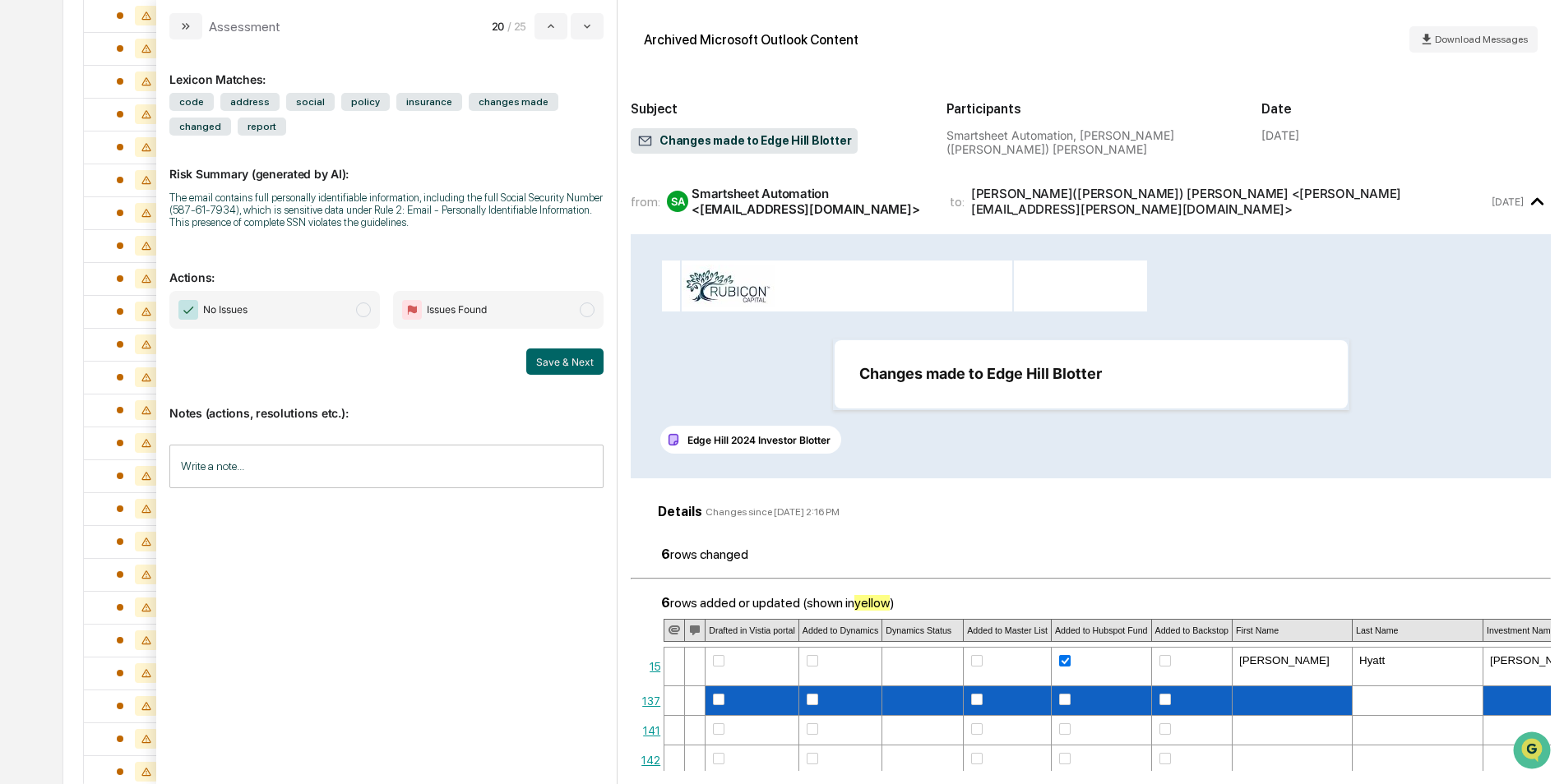
click at [277, 305] on span "No Issues" at bounding box center [275, 310] width 211 height 38
click at [610, 355] on div "Lexicon Matches: code address social policy insurance changes made changed repo…" at bounding box center [387, 411] width 461 height 745
click at [591, 361] on button "Save & Next" at bounding box center [565, 362] width 78 height 26
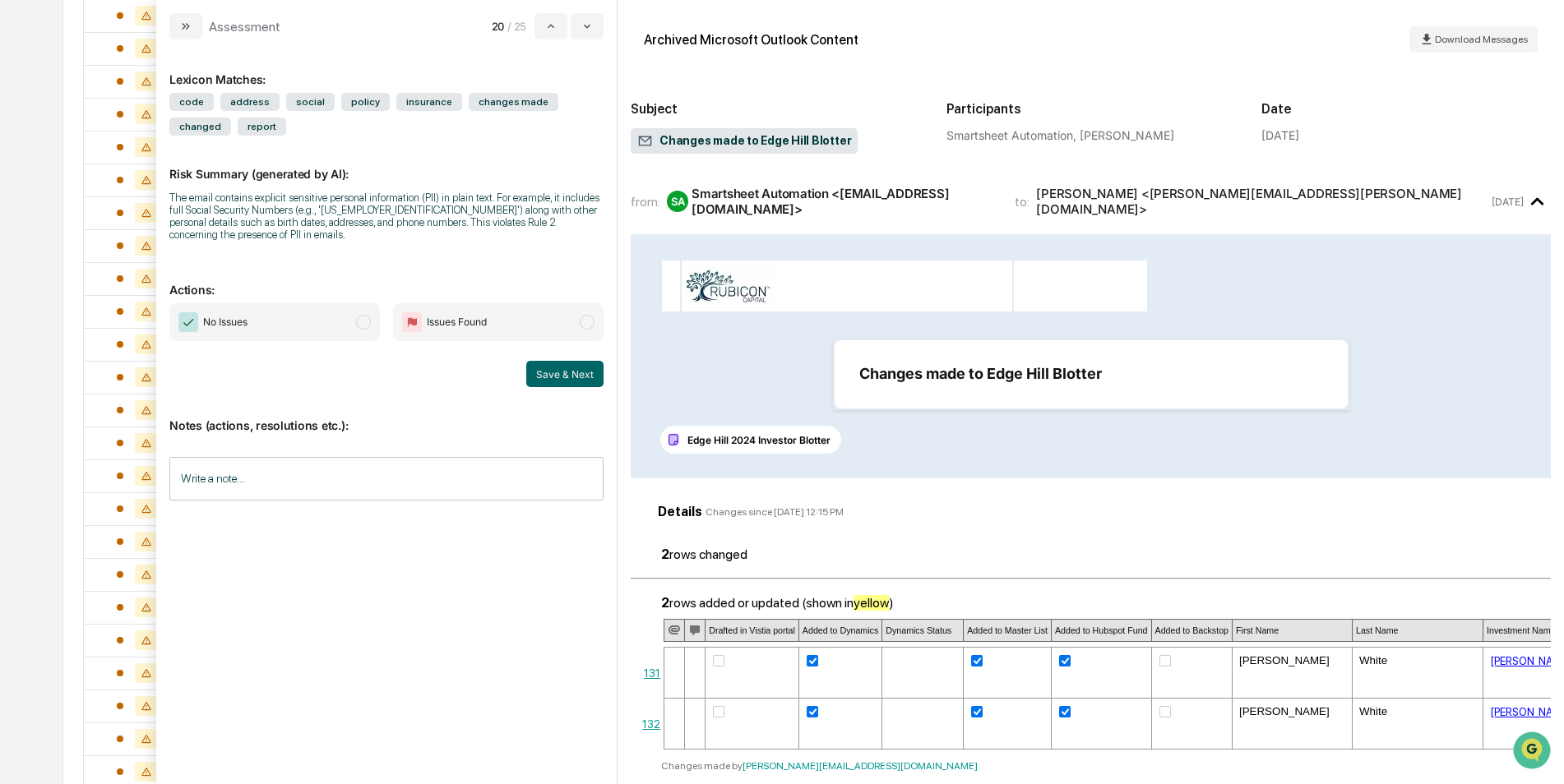
click at [343, 314] on span "No Issues" at bounding box center [275, 322] width 211 height 38
click at [598, 361] on button "Save & Next" at bounding box center [565, 374] width 78 height 26
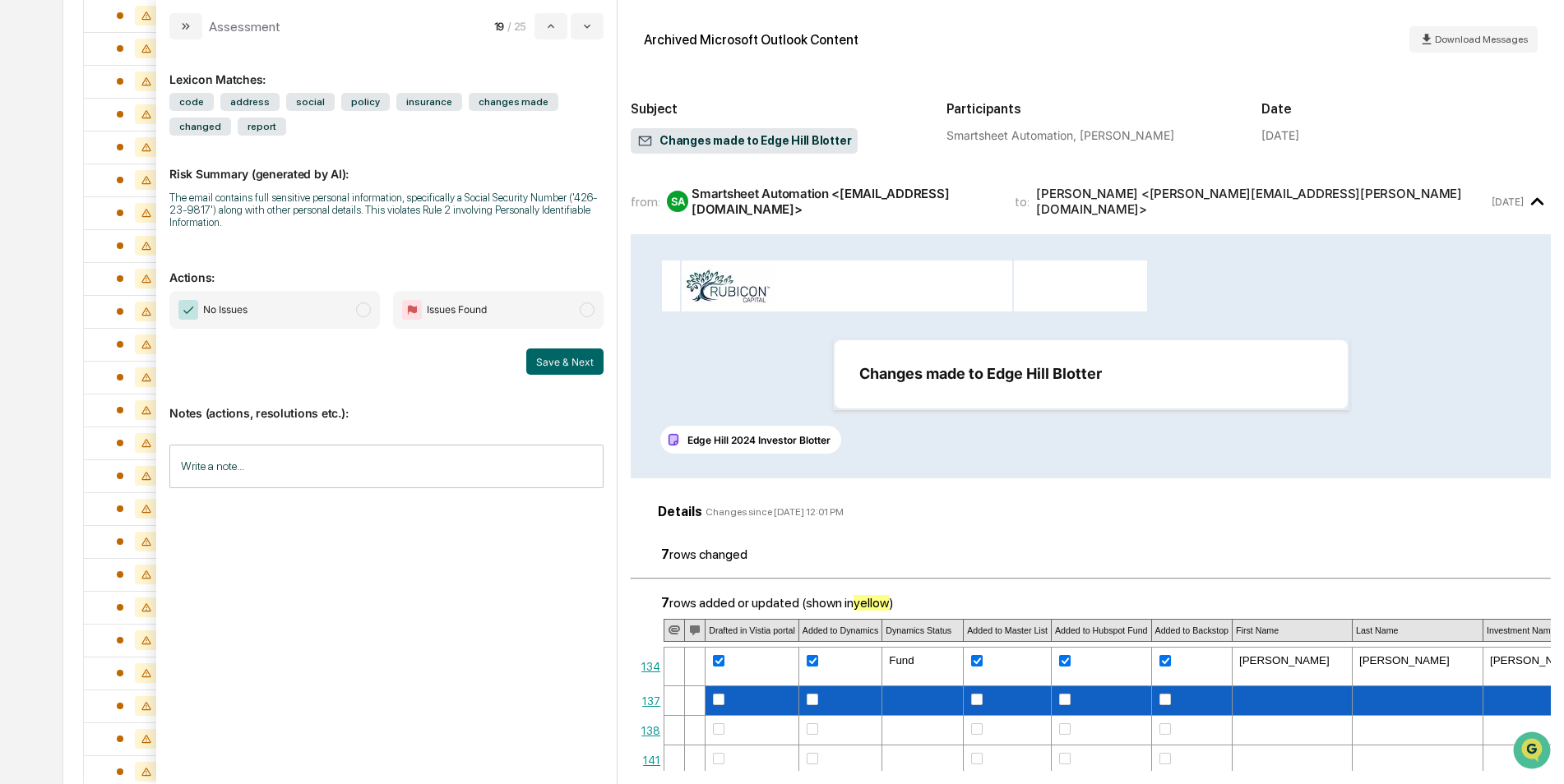
click at [329, 311] on span "No Issues" at bounding box center [275, 310] width 211 height 38
click at [550, 354] on button "Save & Next" at bounding box center [565, 362] width 78 height 26
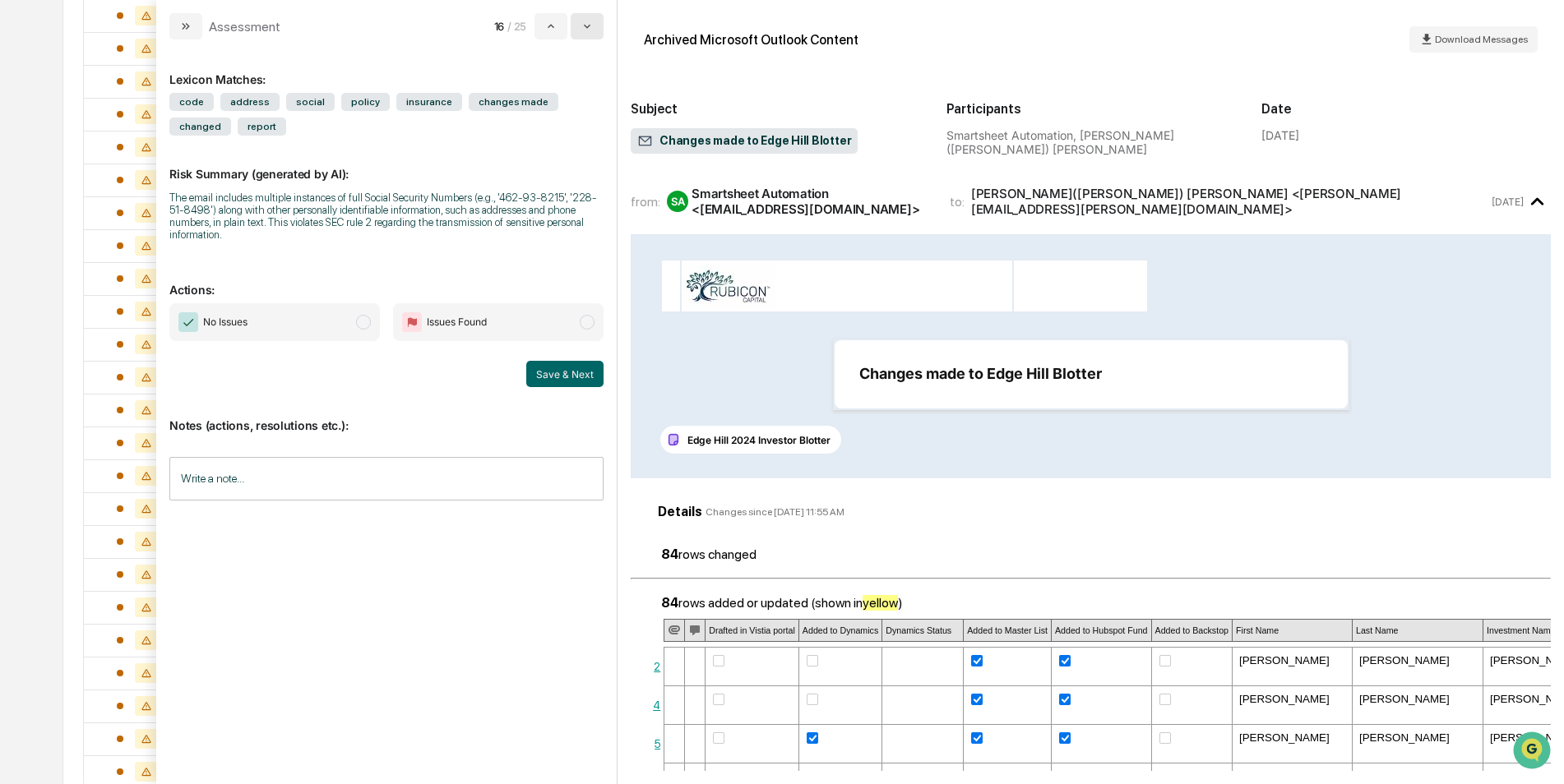
click at [582, 25] on icon "modal" at bounding box center [586, 26] width 13 height 13
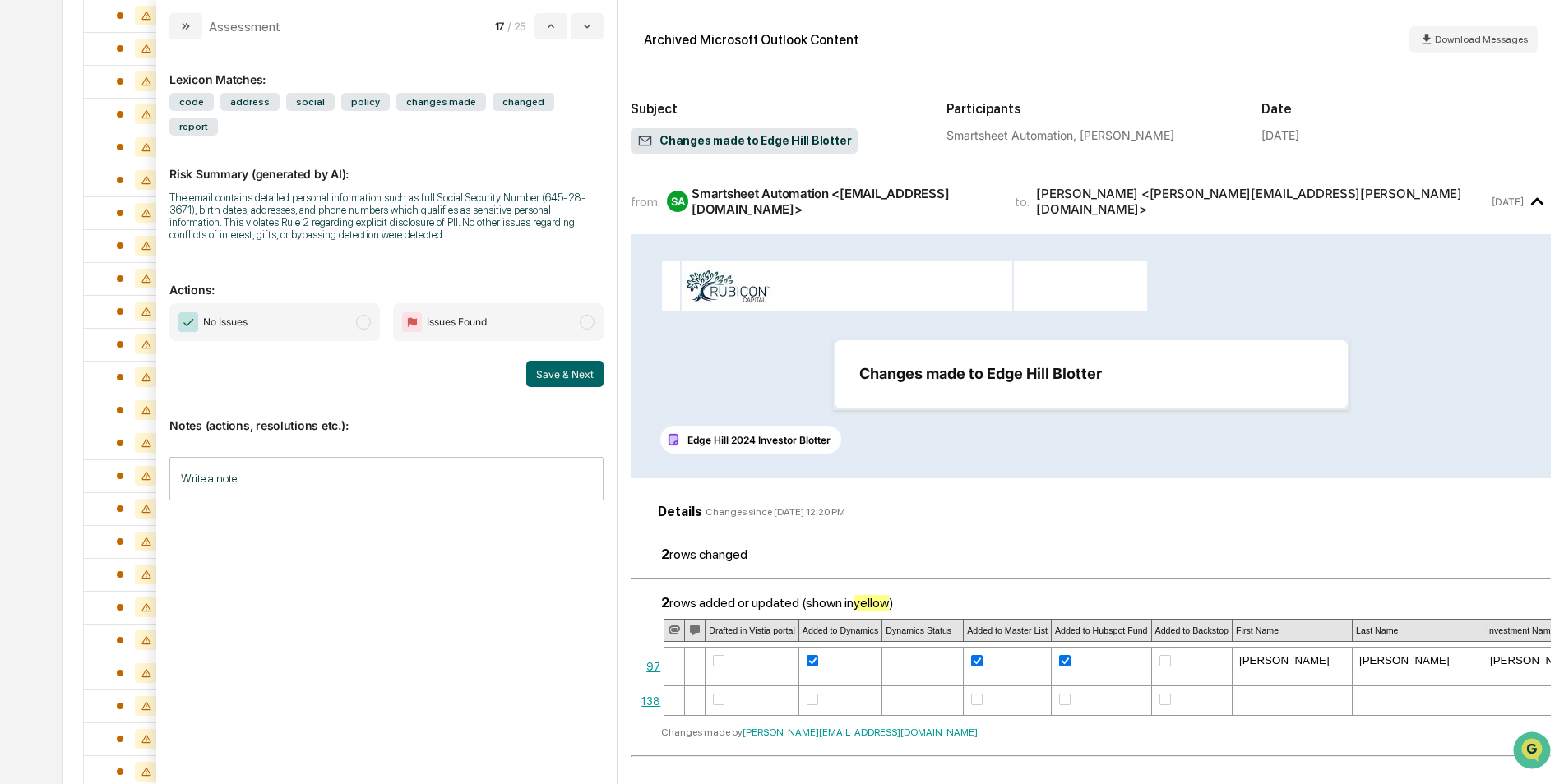
click at [301, 304] on span "No Issues" at bounding box center [275, 322] width 211 height 38
click at [555, 361] on button "Save & Next" at bounding box center [565, 374] width 78 height 26
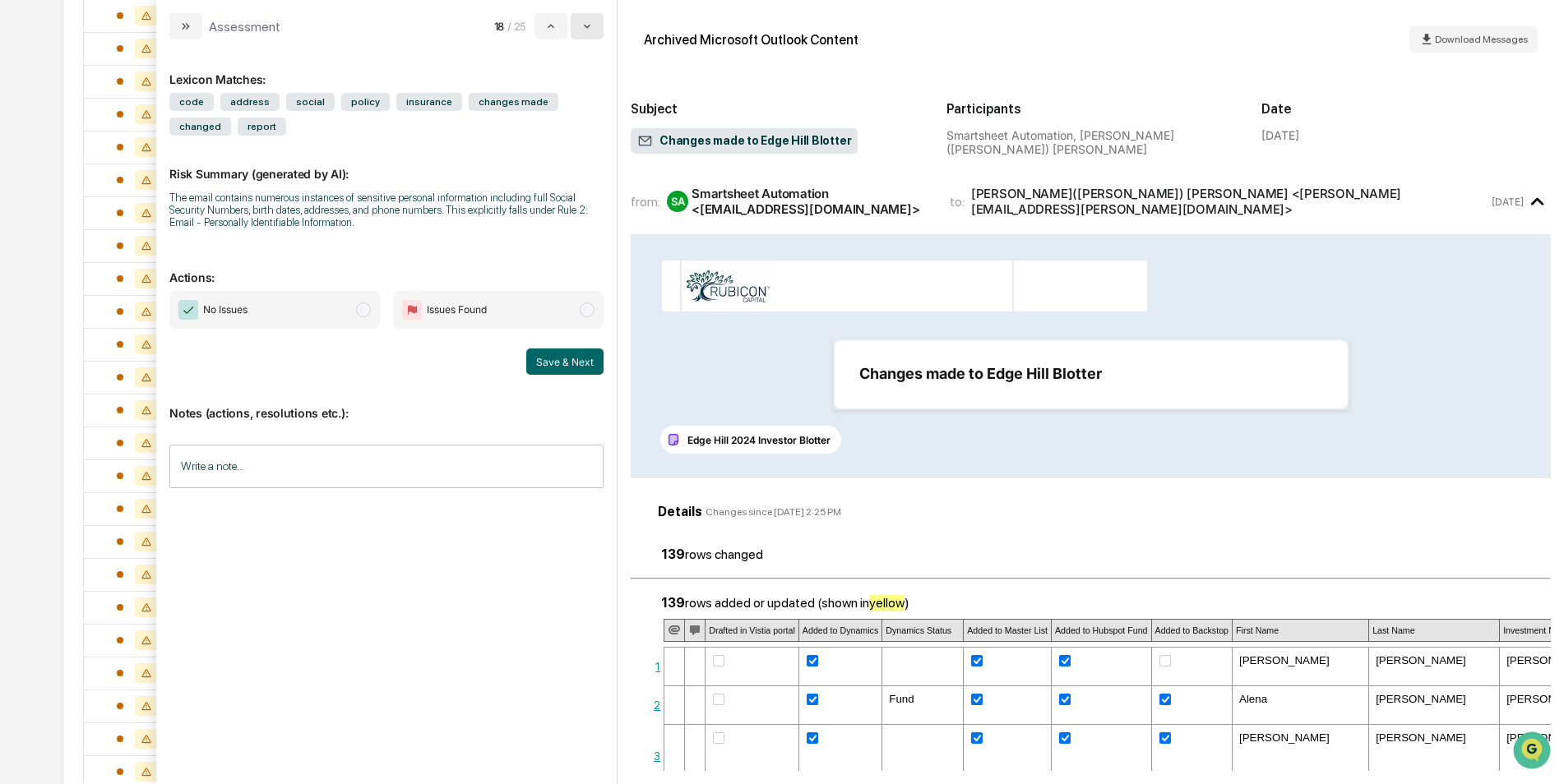
click at [583, 25] on icon "modal" at bounding box center [586, 26] width 13 height 13
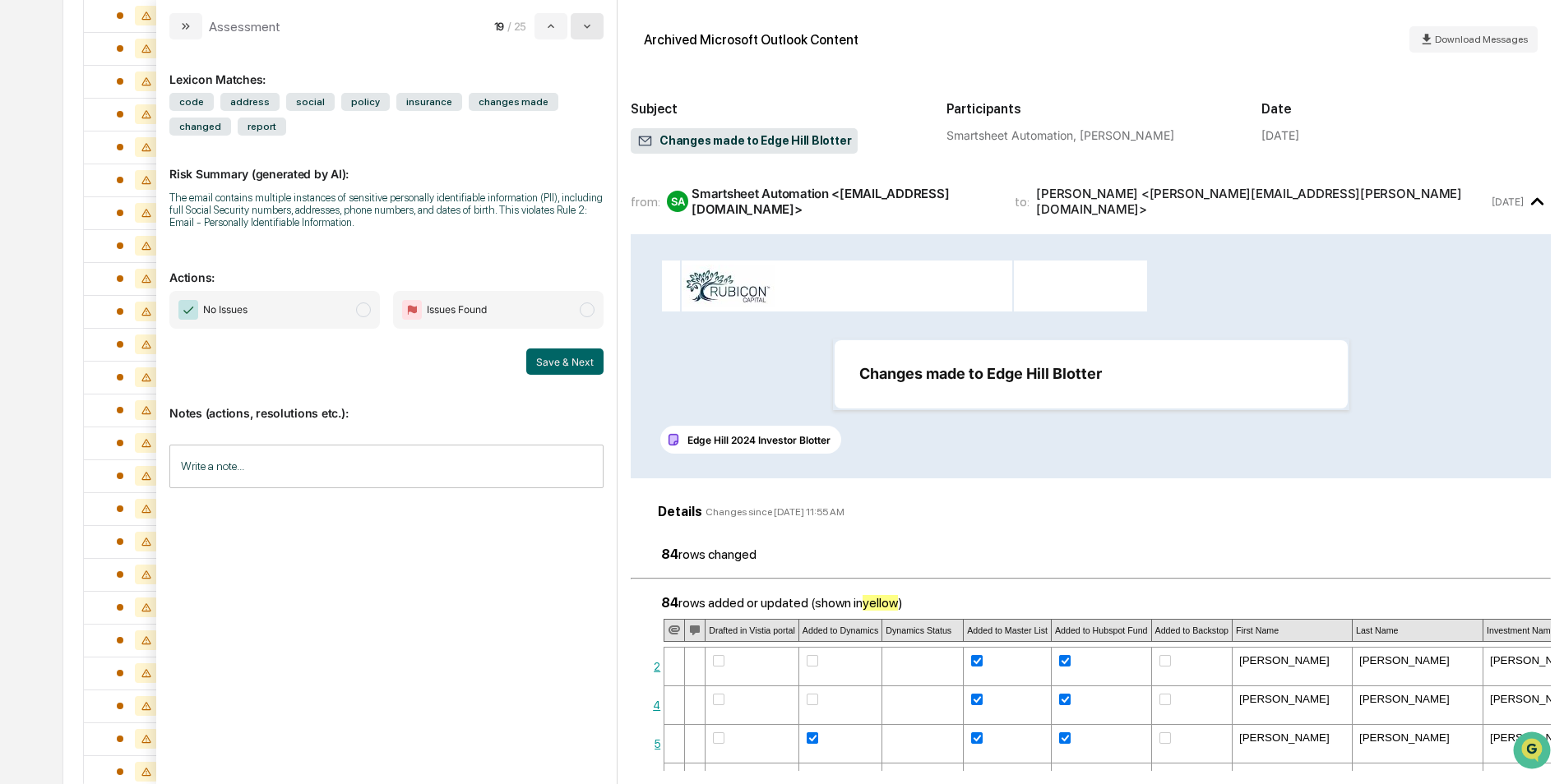
click at [578, 32] on button "modal" at bounding box center [587, 26] width 33 height 26
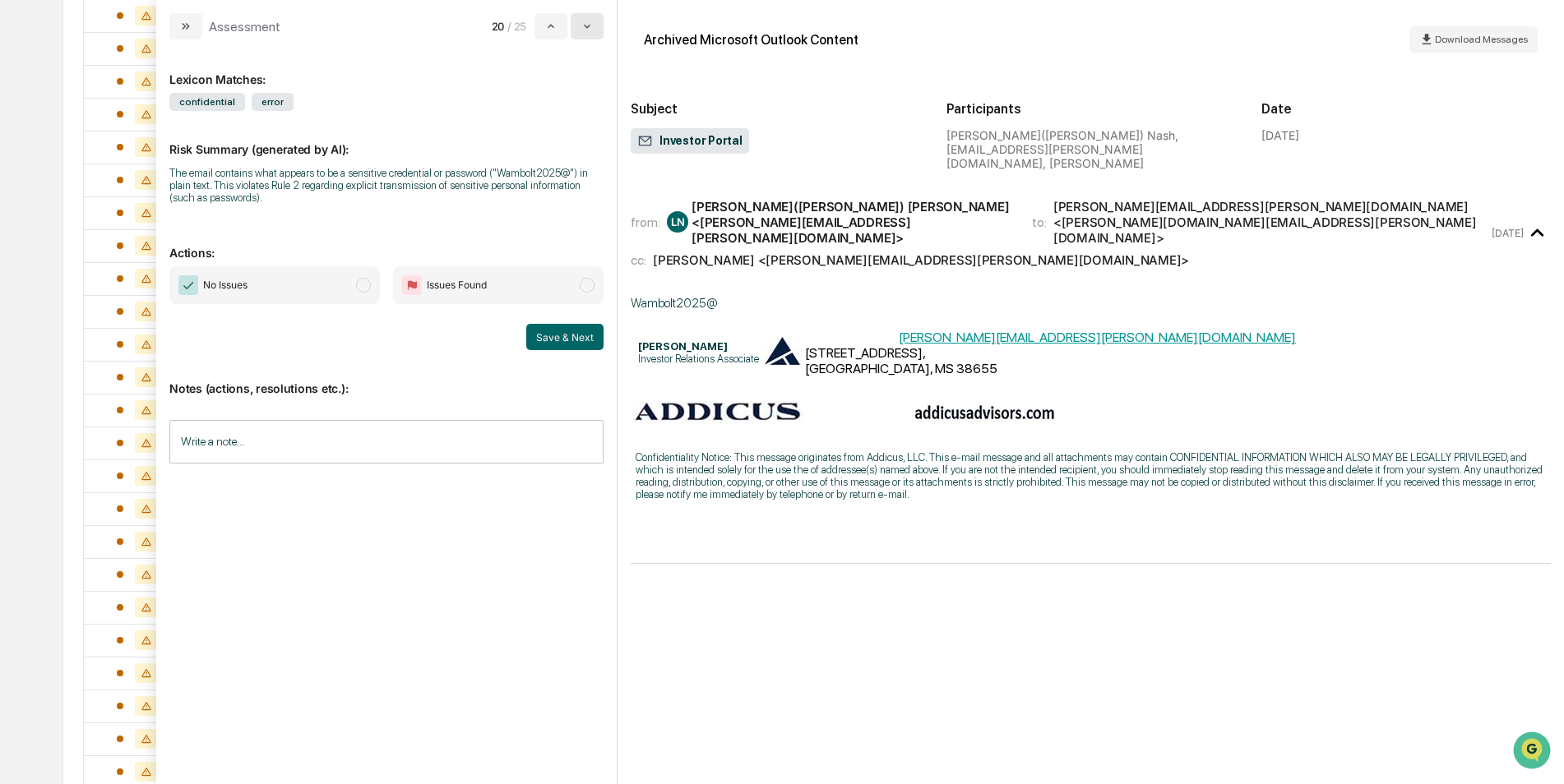
click at [595, 27] on button "modal" at bounding box center [587, 26] width 33 height 26
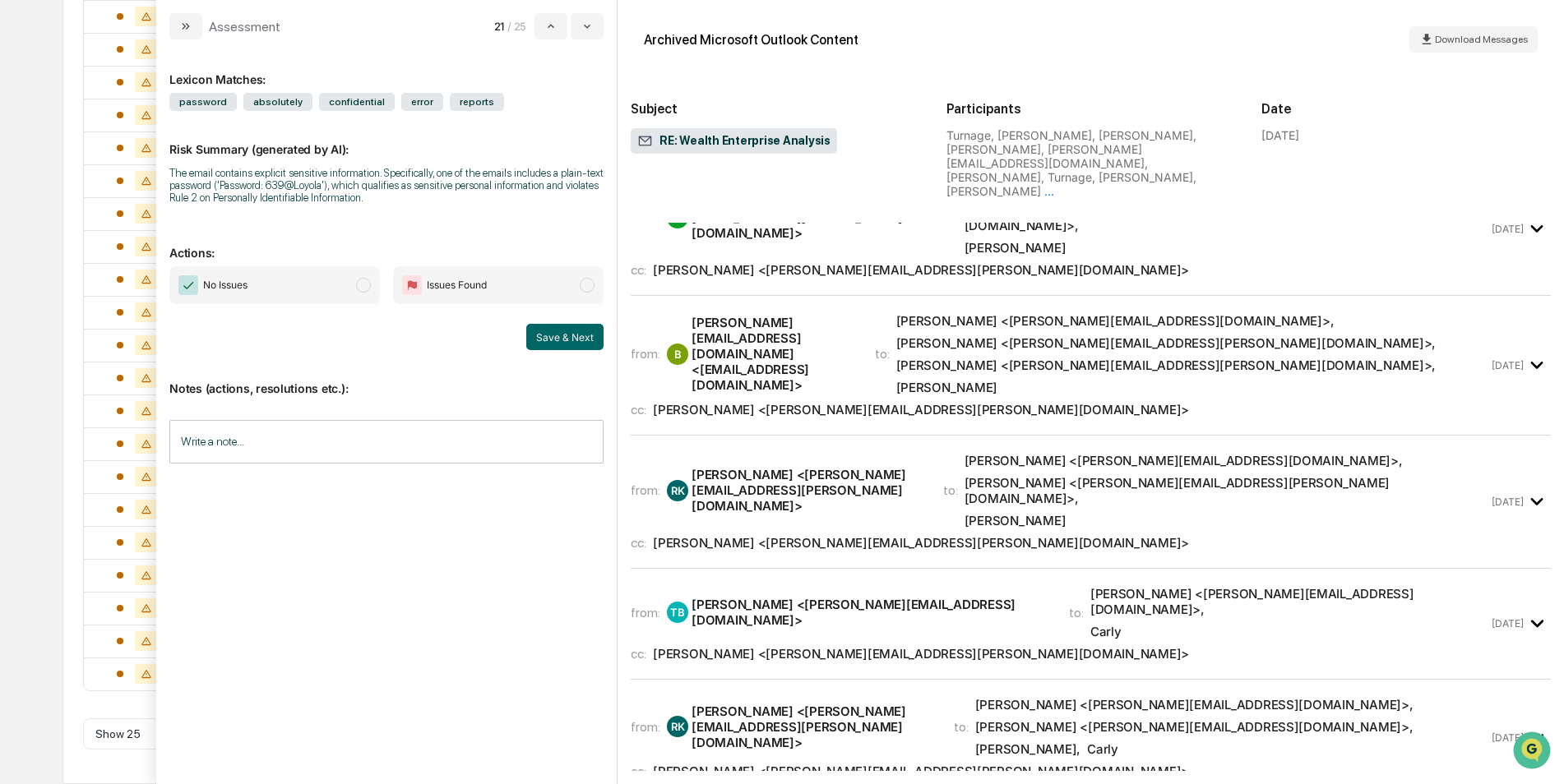
scroll to position [151, 0]
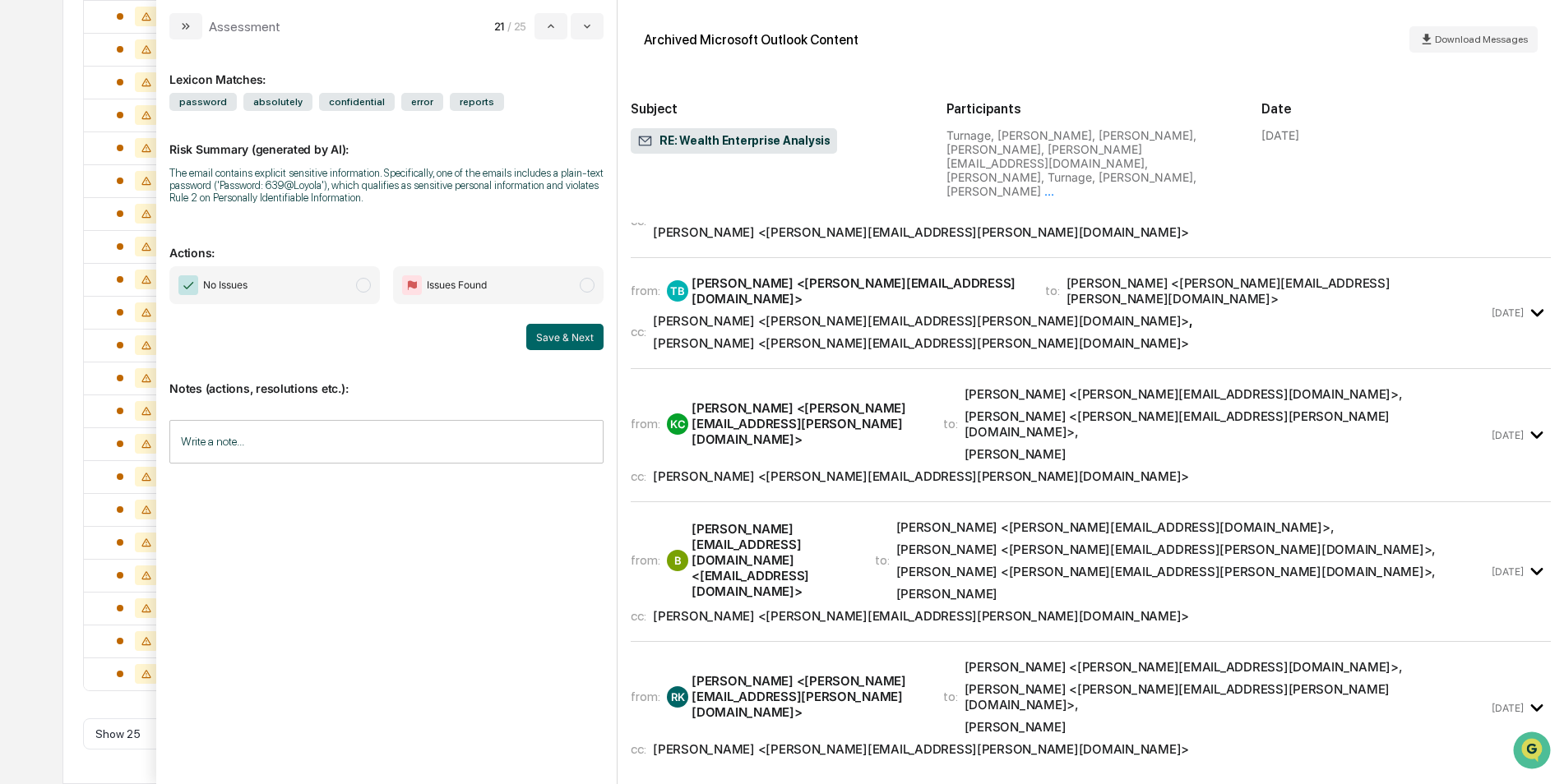
click at [253, 276] on span "No Issues" at bounding box center [275, 285] width 211 height 38
click at [574, 338] on button "Save & Next" at bounding box center [565, 337] width 78 height 26
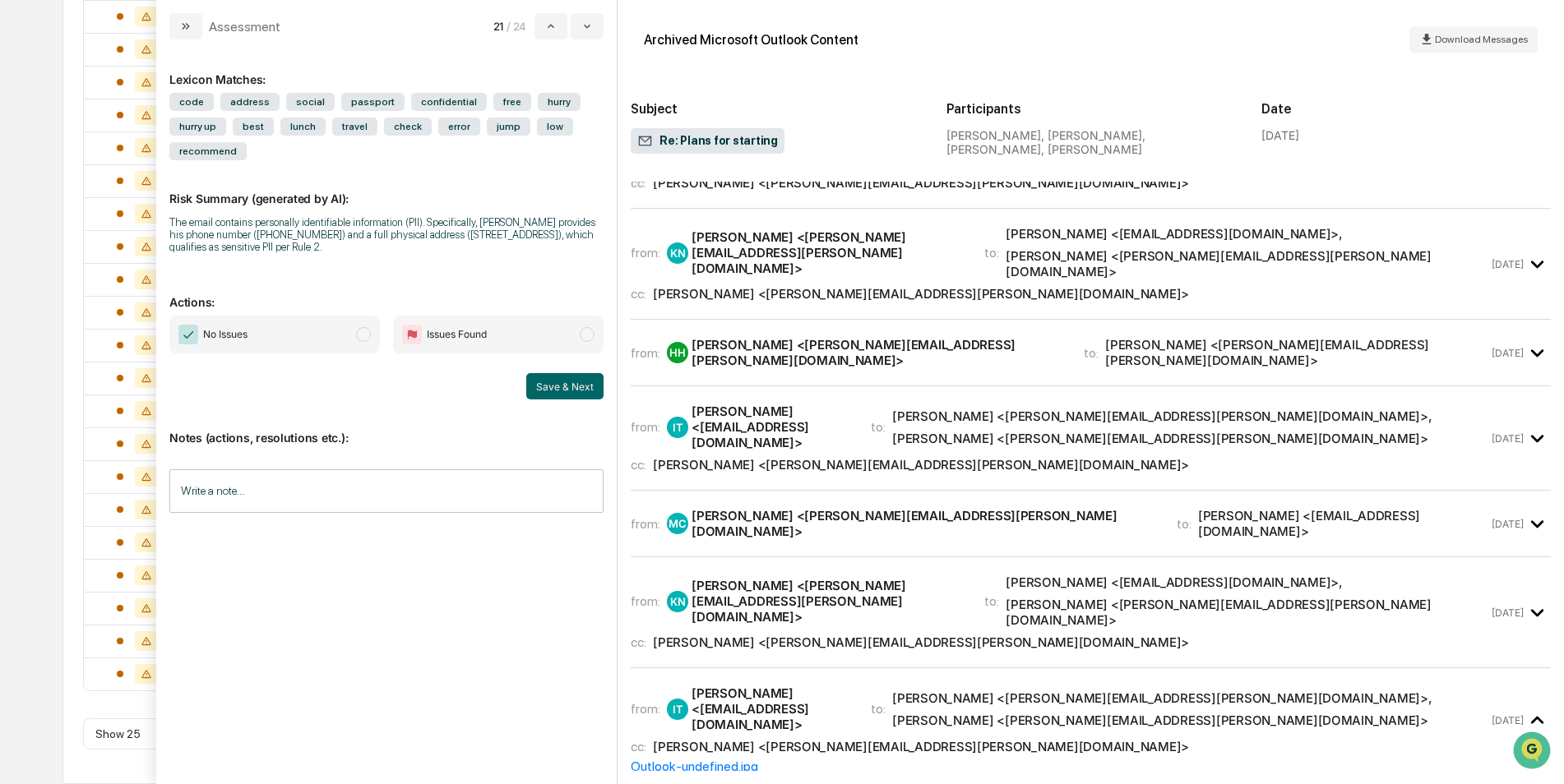
scroll to position [1185, 0]
click at [1482, 576] on span "Ian Trimble <imtcpa@outlook.com> , Matt Cotter <Matt.Cotter@addicusadvisors.com>" at bounding box center [1247, 602] width 483 height 54
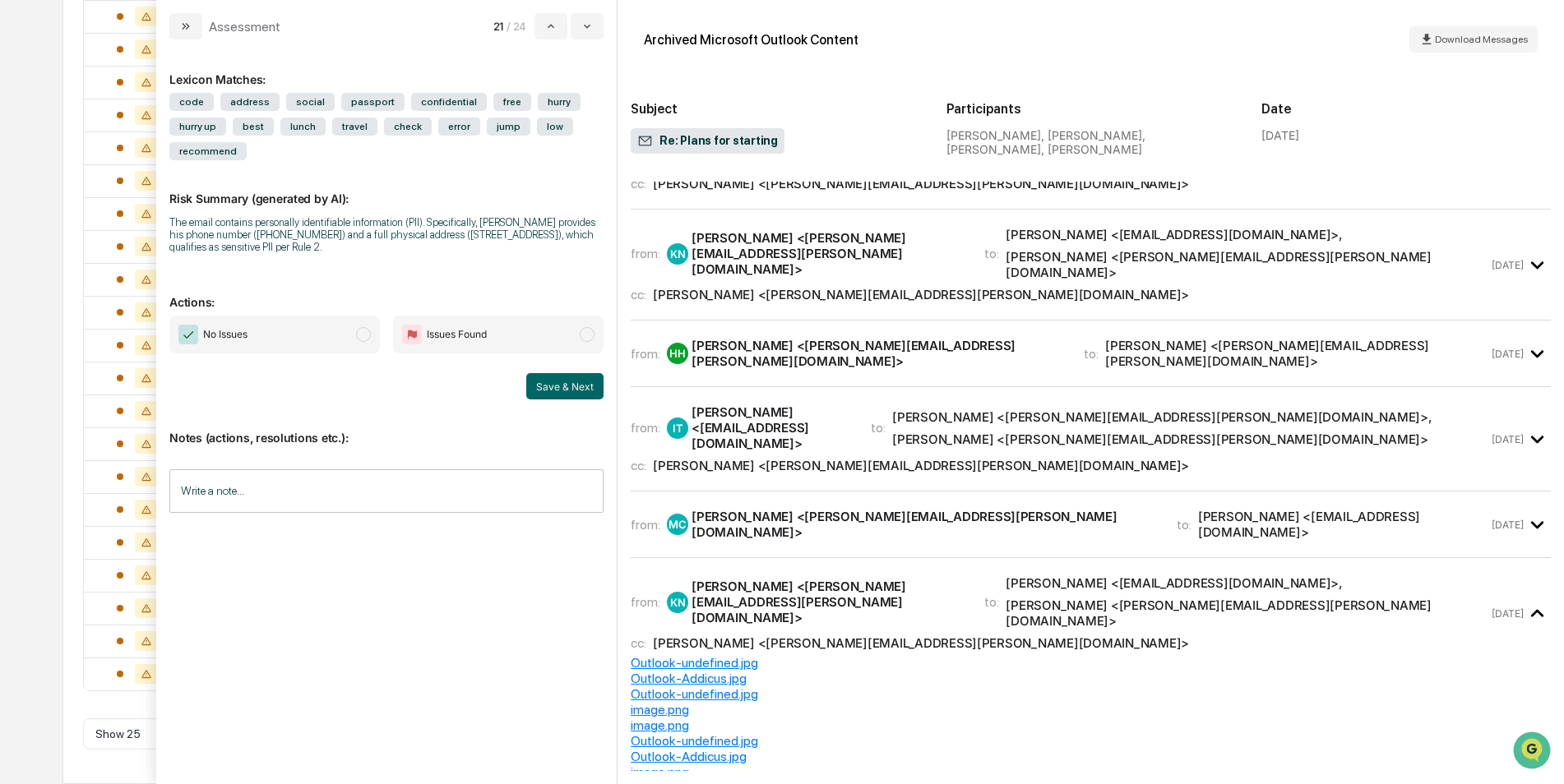
click at [1483, 576] on span "Ian Trimble <imtcpa@outlook.com> , Matt Cotter <Matt.Cotter@addicusadvisors.com>" at bounding box center [1247, 602] width 483 height 54
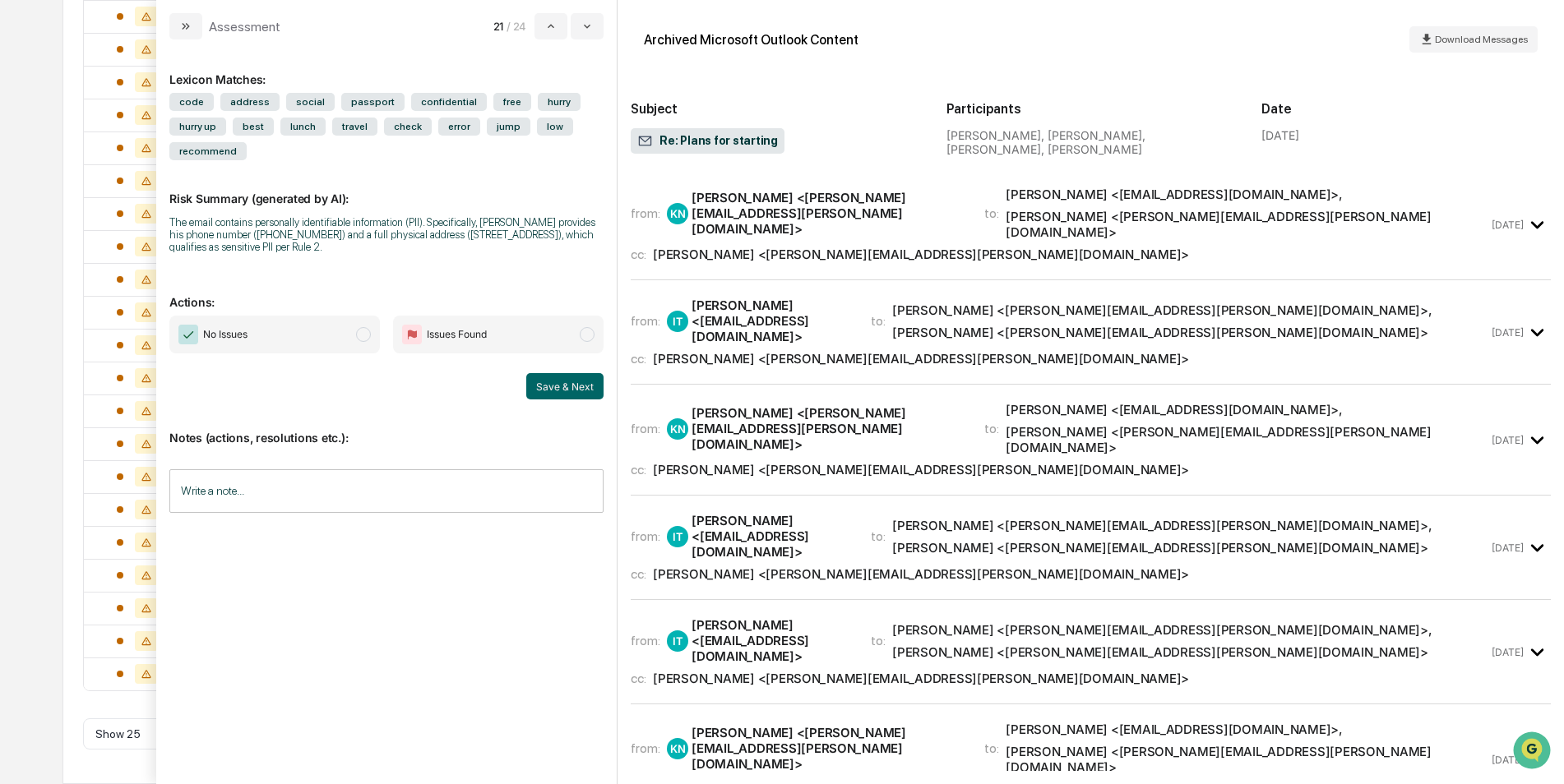
scroll to position [0, 0]
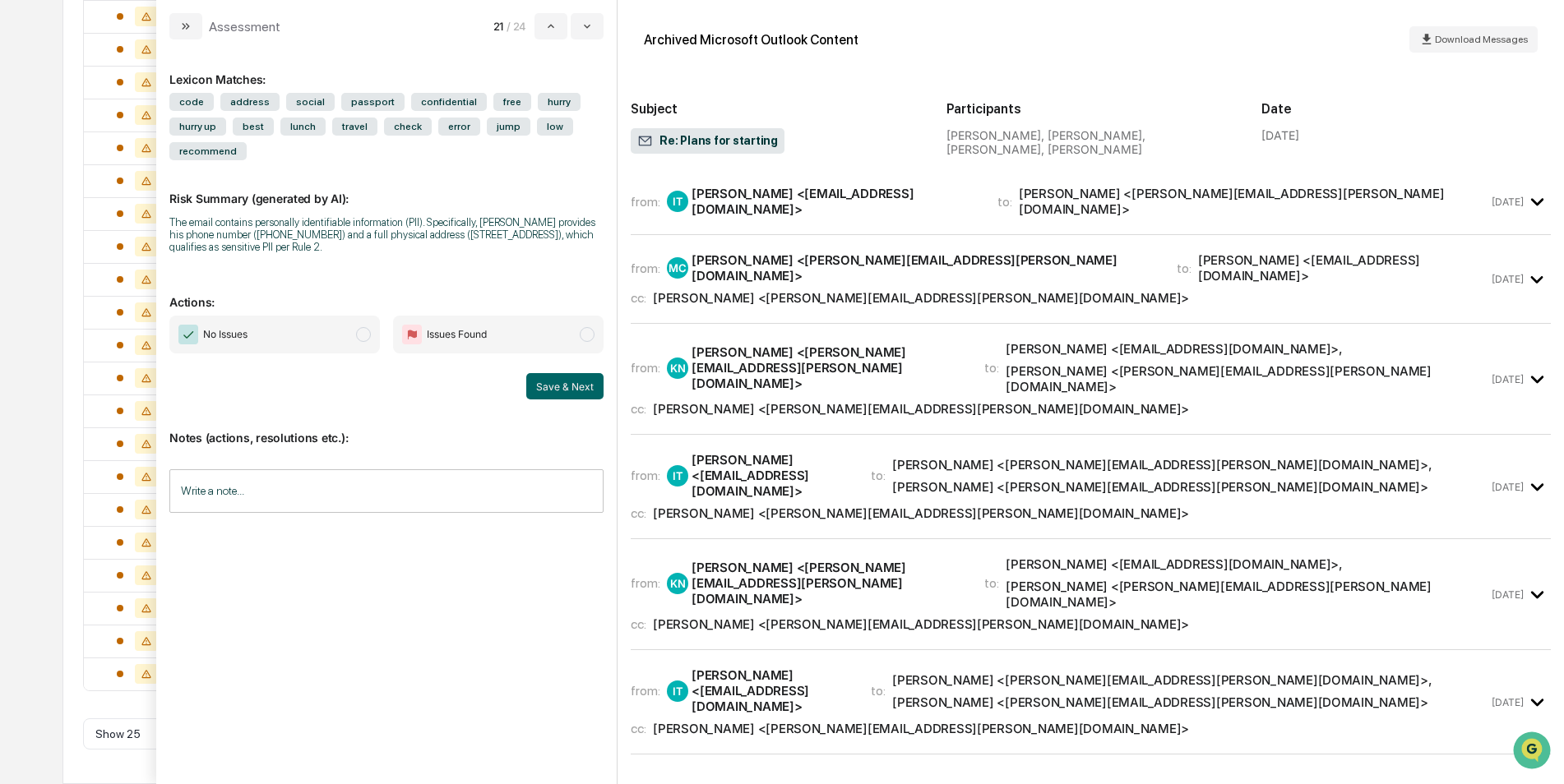
click at [1508, 374] on time "Aug 25" at bounding box center [1508, 380] width 32 height 12
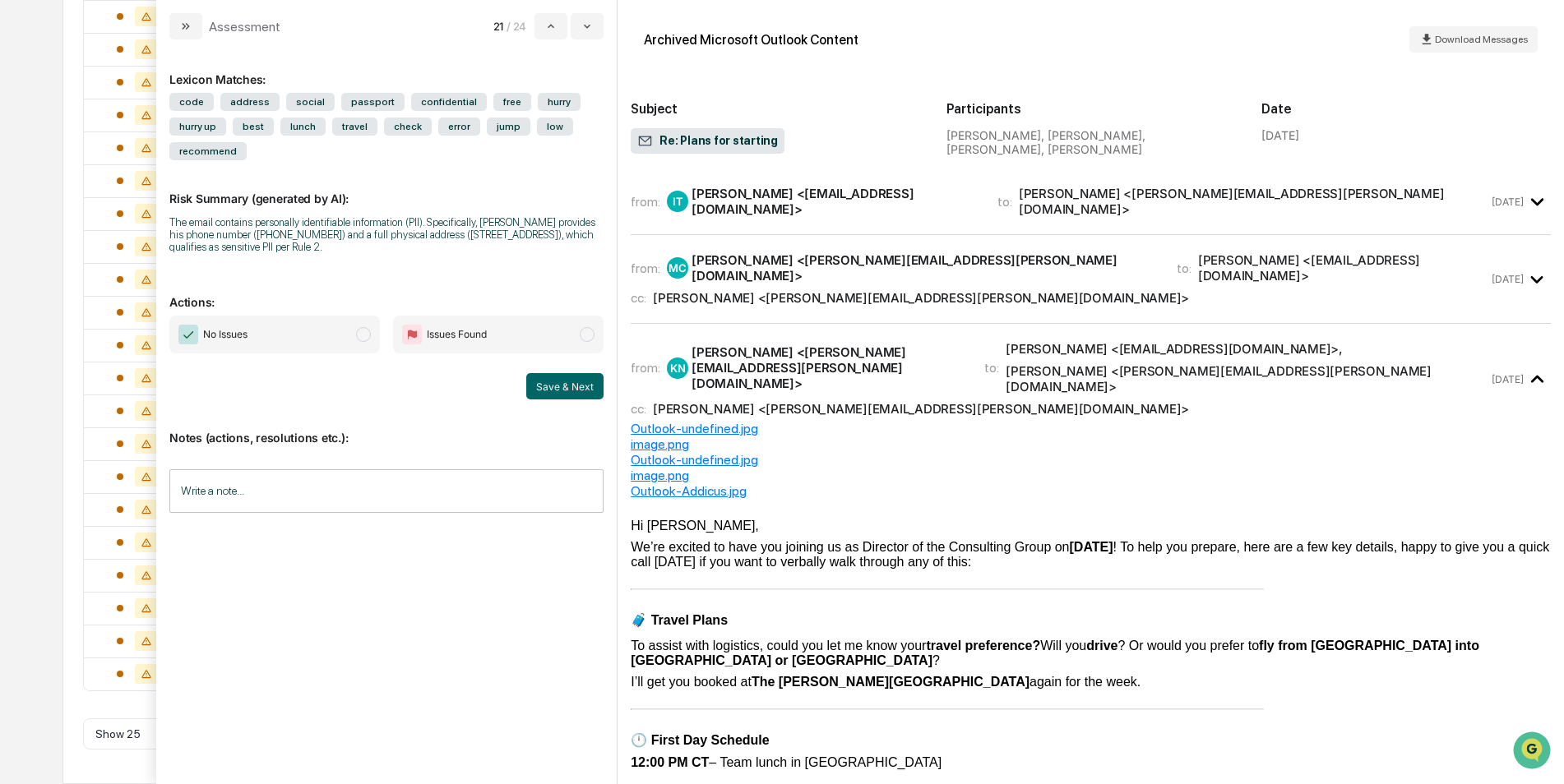
click at [1510, 366] on div "Aug 25" at bounding box center [1520, 380] width 59 height 27
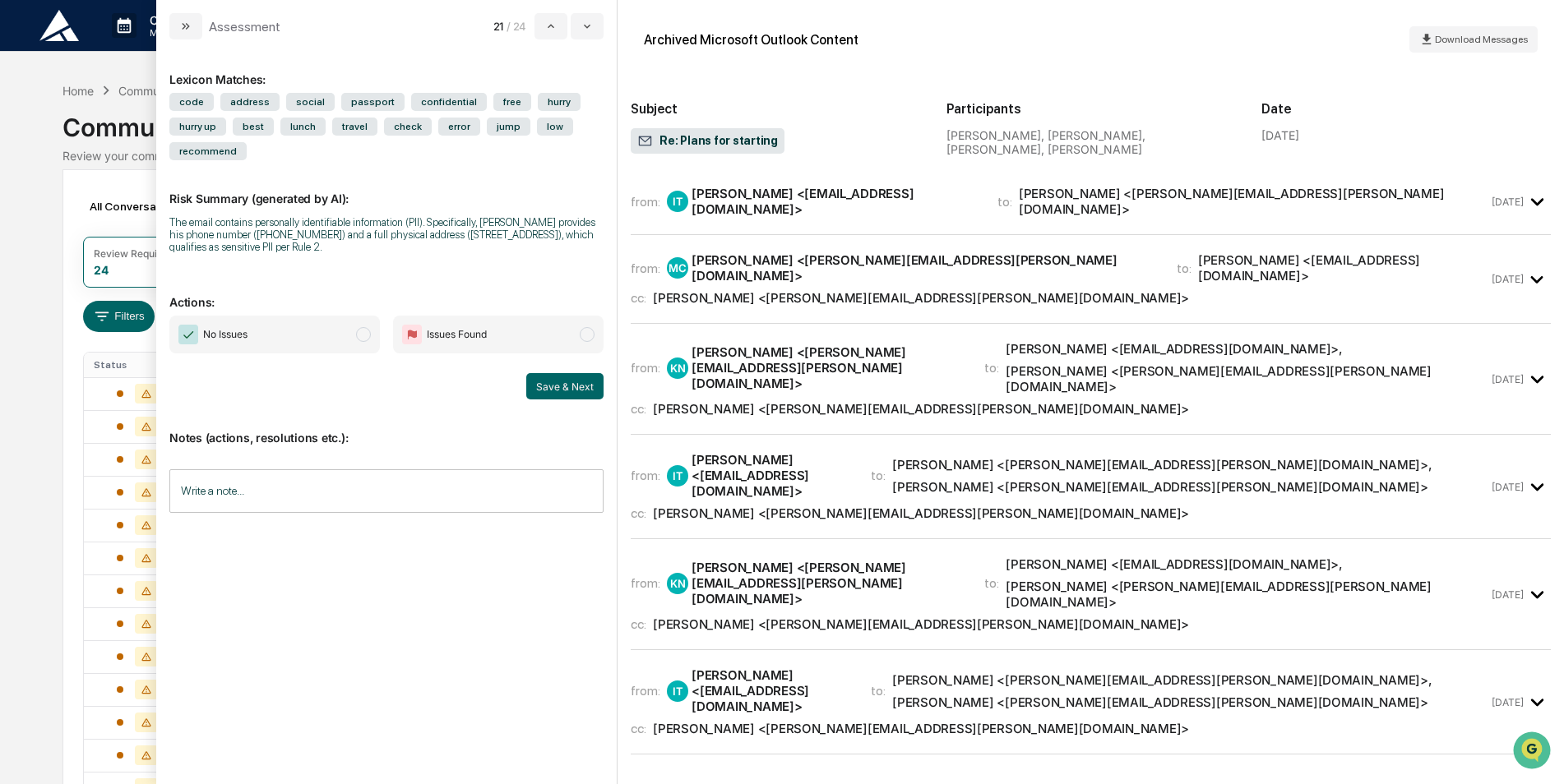
click at [1491, 206] on time "Aug 25" at bounding box center [1508, 201] width 32 height 12
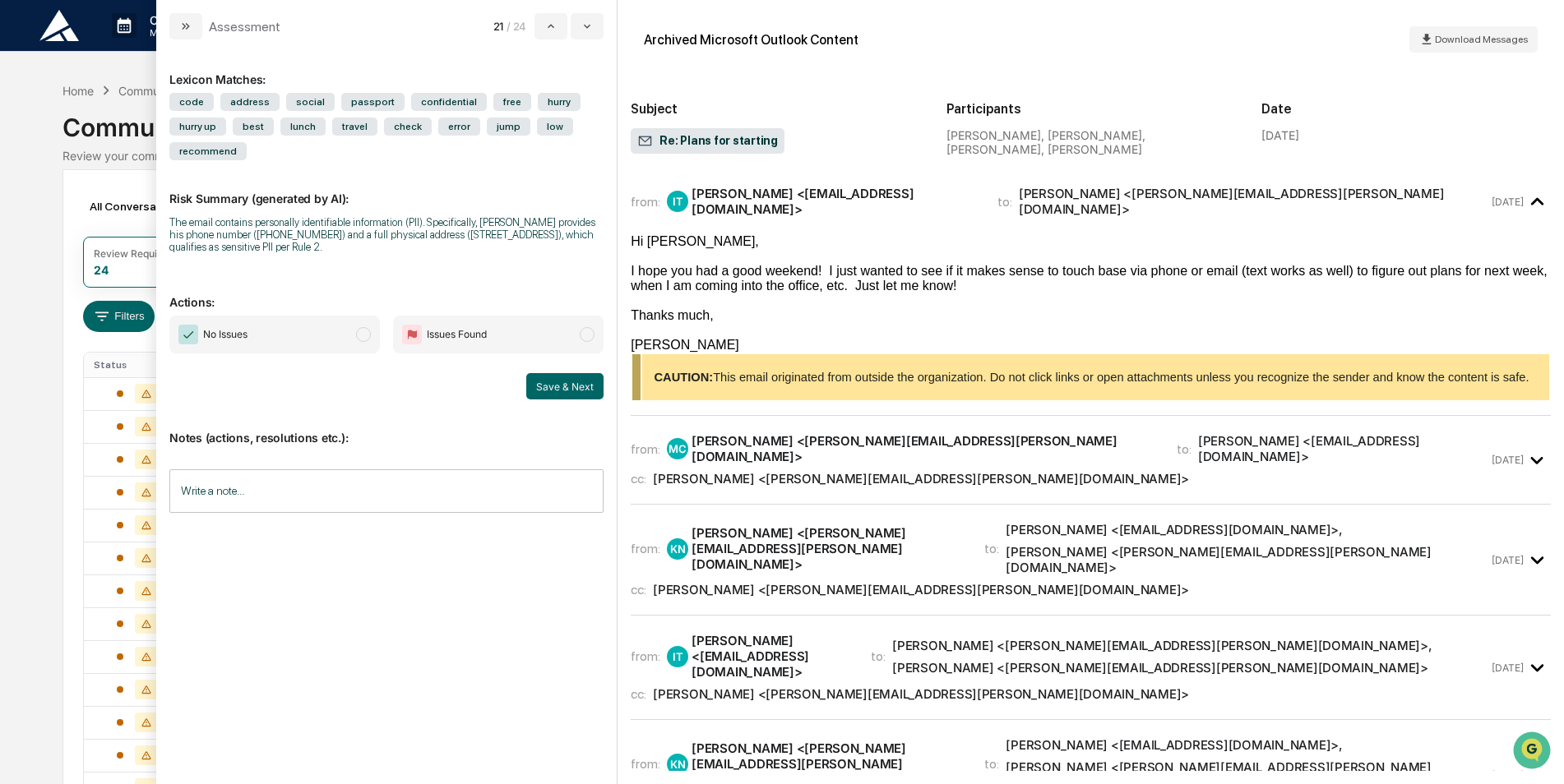
click at [1475, 203] on div "from: IT Ian Trimble <imtcpa@outlook.com> to: Matt Cotter <Matt.Cotter@addicusa…" at bounding box center [1059, 201] width 858 height 32
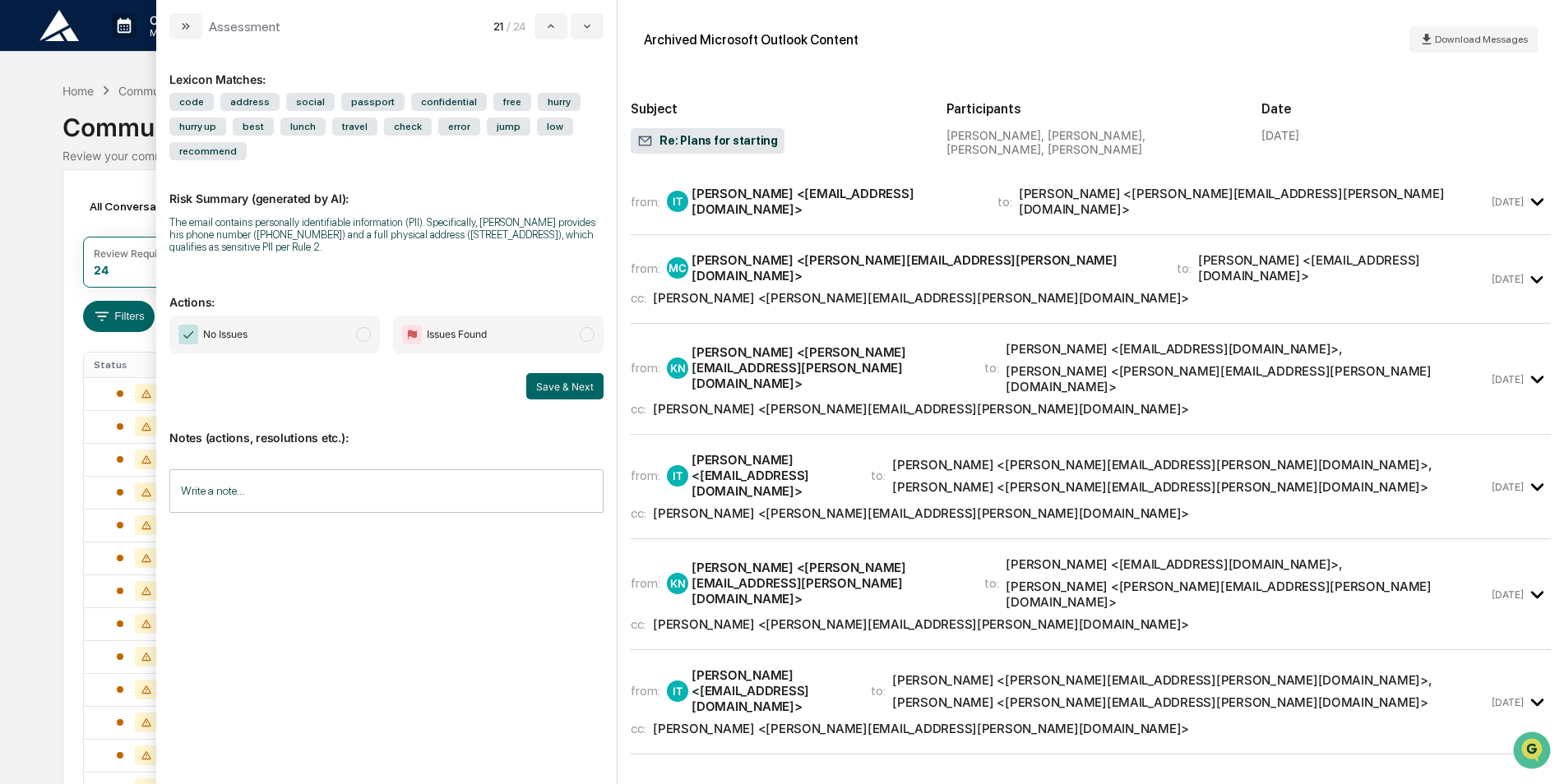
click at [332, 341] on span "No Issues" at bounding box center [275, 334] width 211 height 38
click at [550, 388] on button "Save & Next" at bounding box center [565, 386] width 78 height 26
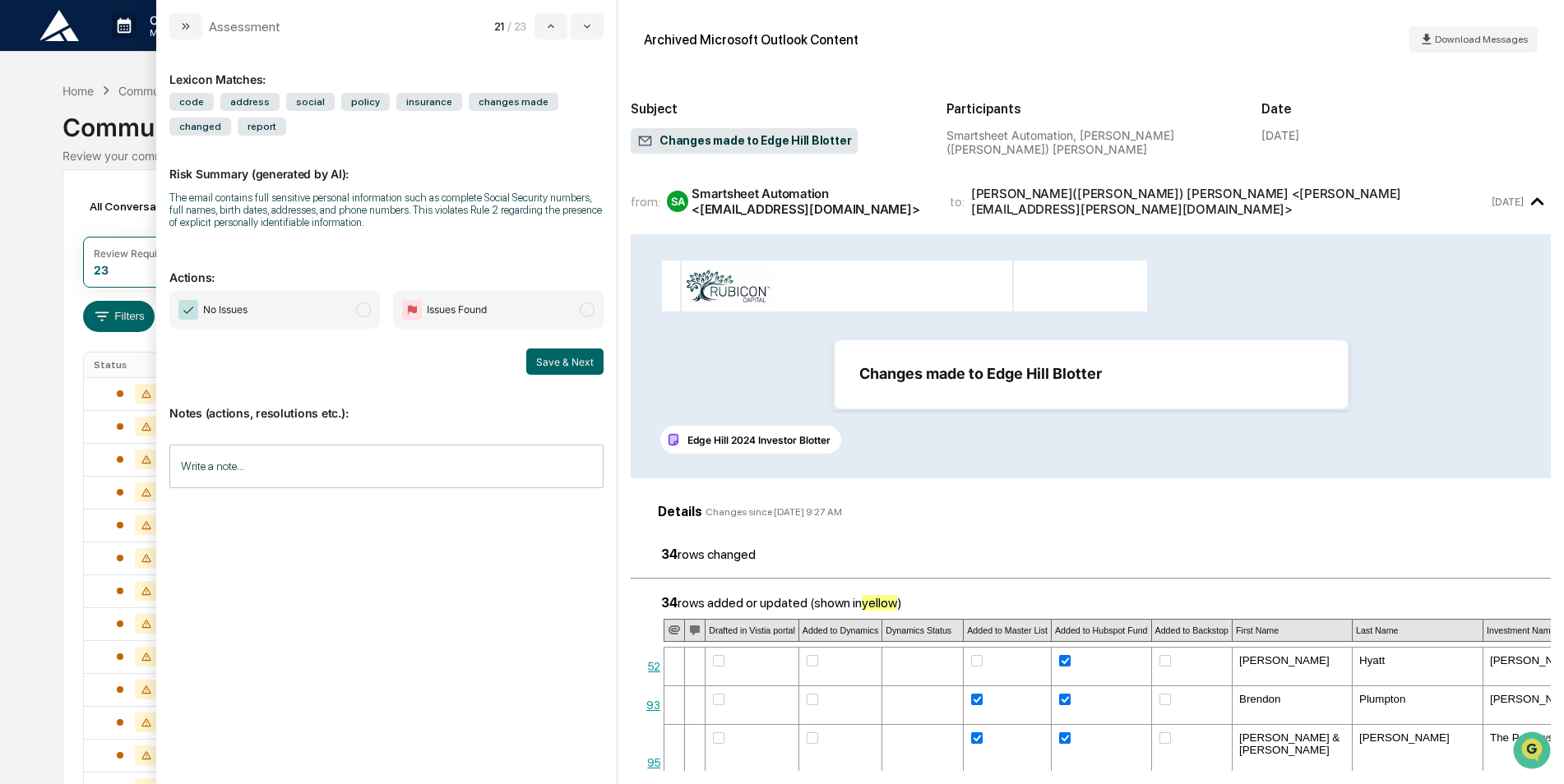
click at [342, 321] on span "No Issues" at bounding box center [275, 310] width 211 height 38
click at [555, 356] on button "Save & Next" at bounding box center [565, 362] width 78 height 26
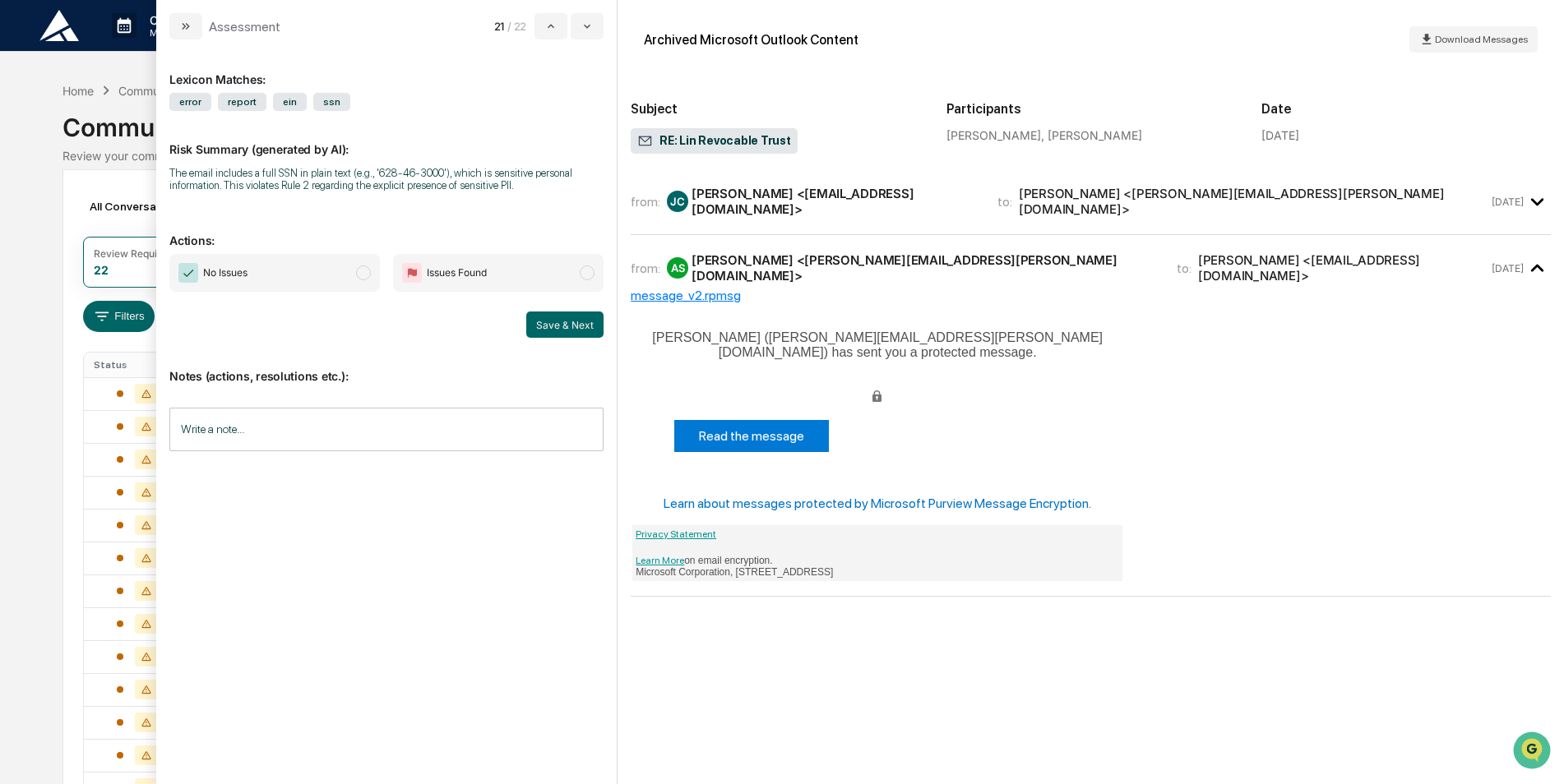
click at [1358, 205] on div "from: JC Jessica Cooley <jcooley@carrawaycooley.com> to: Amy Smith <amy.smith@a…" at bounding box center [1059, 201] width 858 height 32
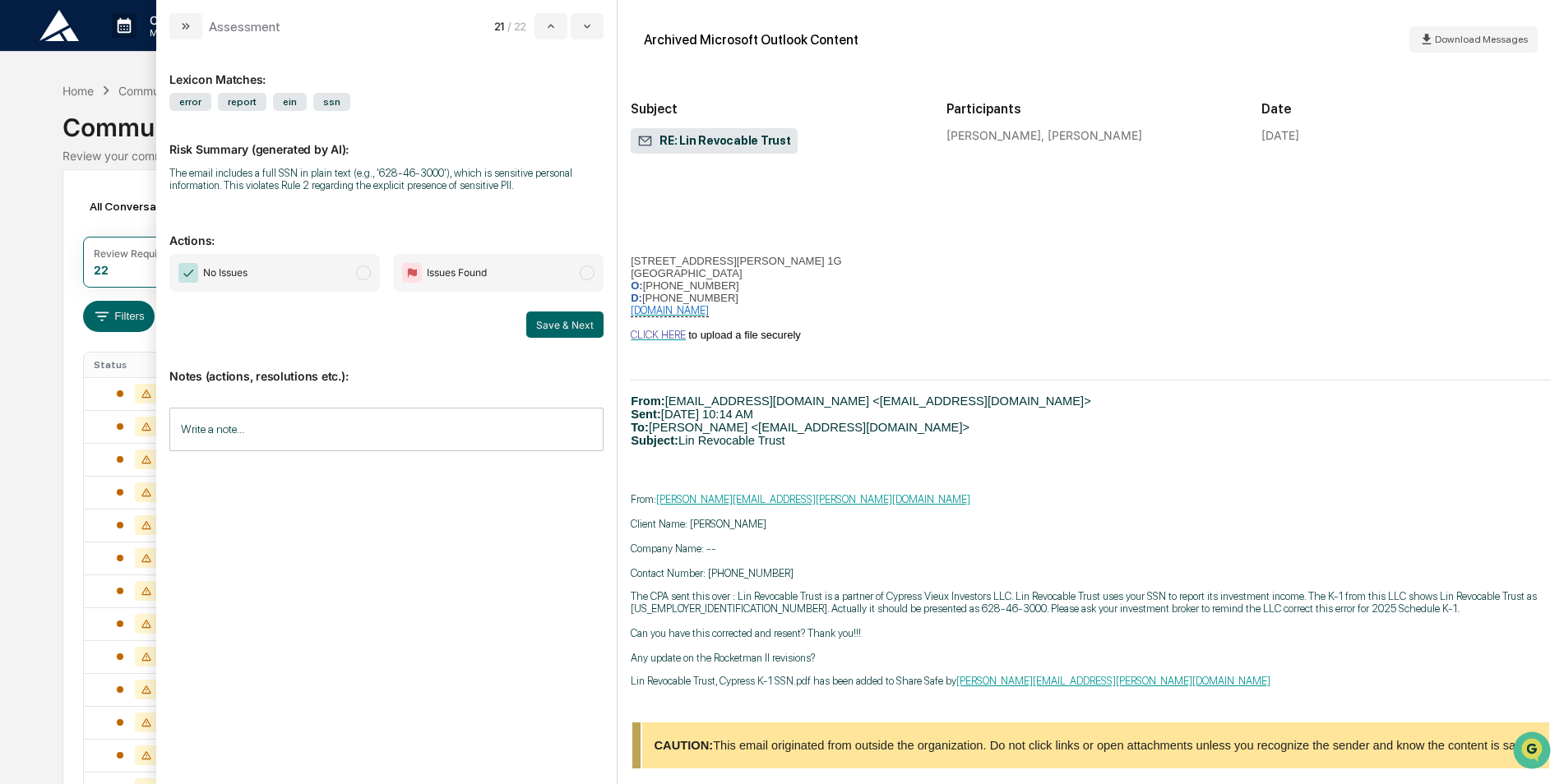
scroll to position [124, 0]
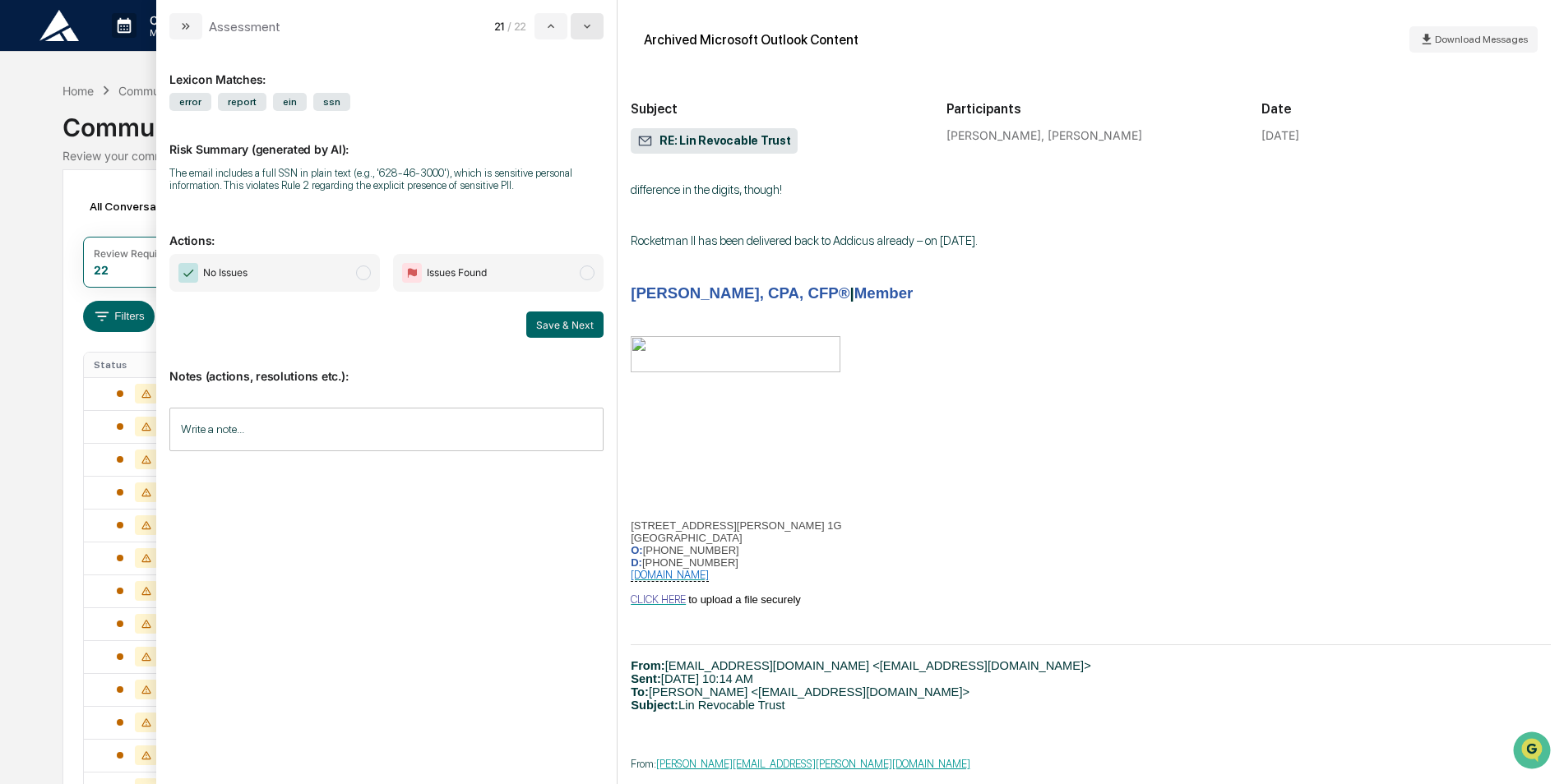
click at [587, 27] on icon "modal" at bounding box center [587, 26] width 7 height 4
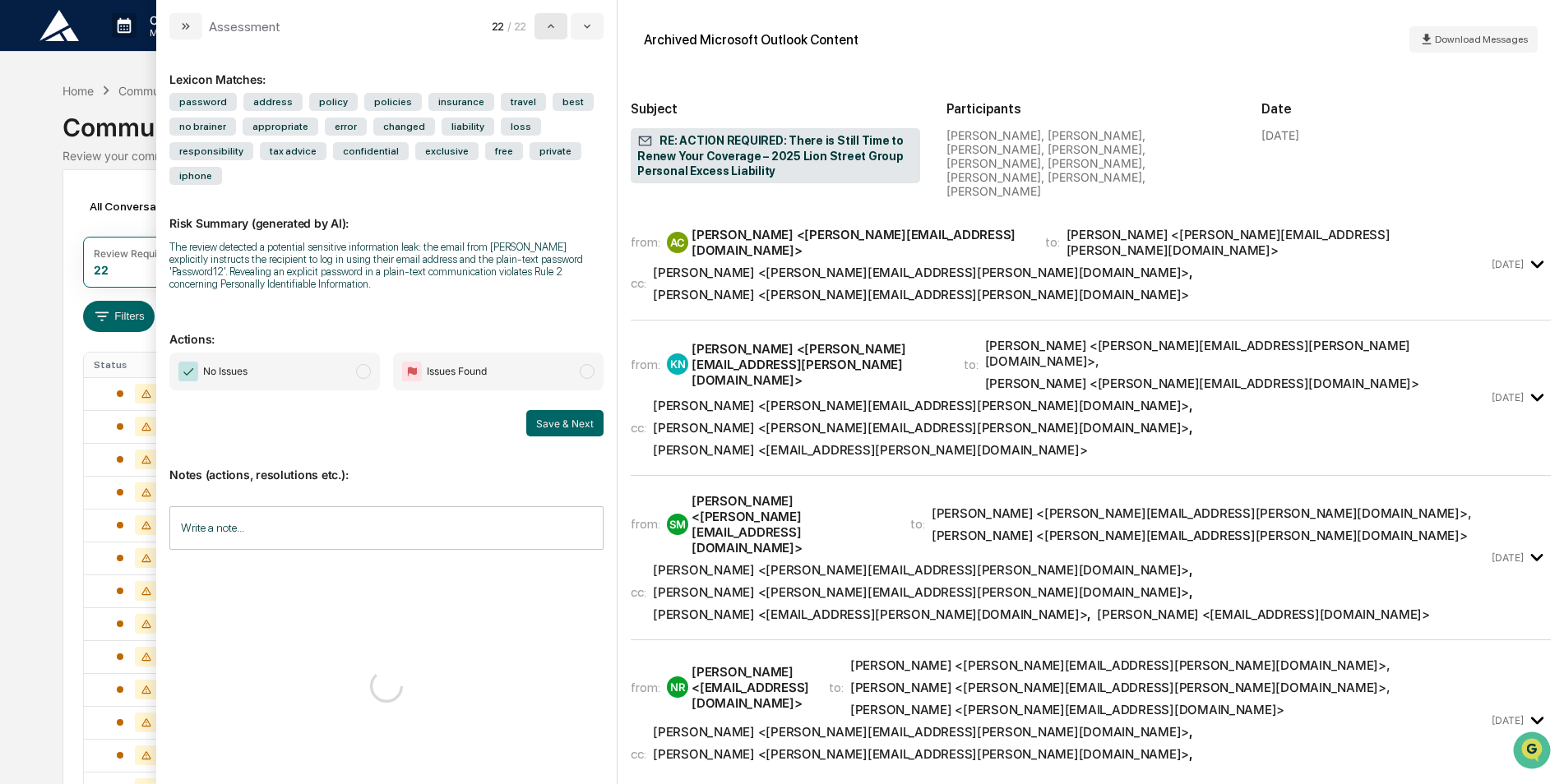
click at [560, 28] on button "modal" at bounding box center [550, 26] width 33 height 26
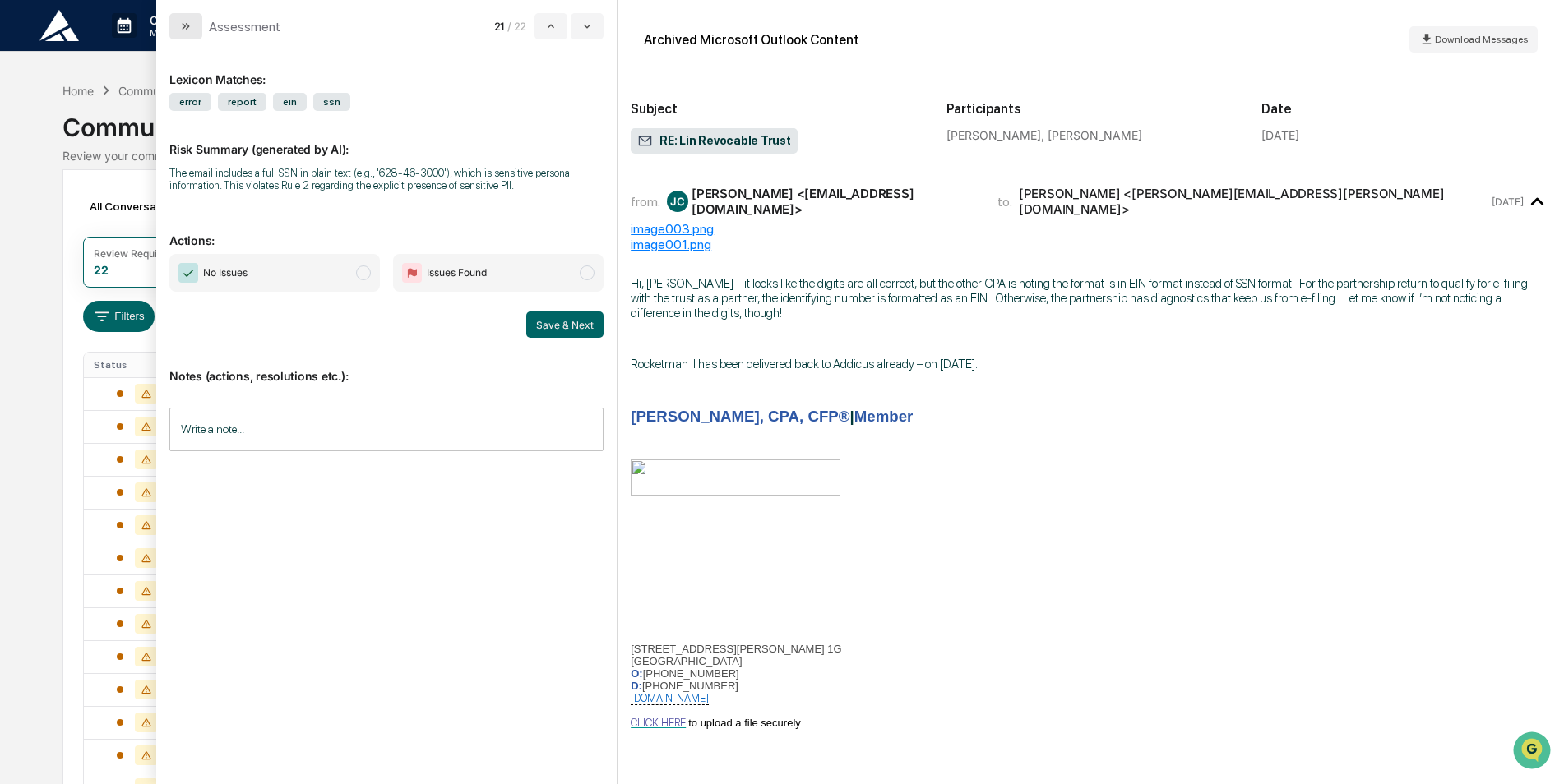
click at [200, 30] on button "modal" at bounding box center [186, 26] width 33 height 26
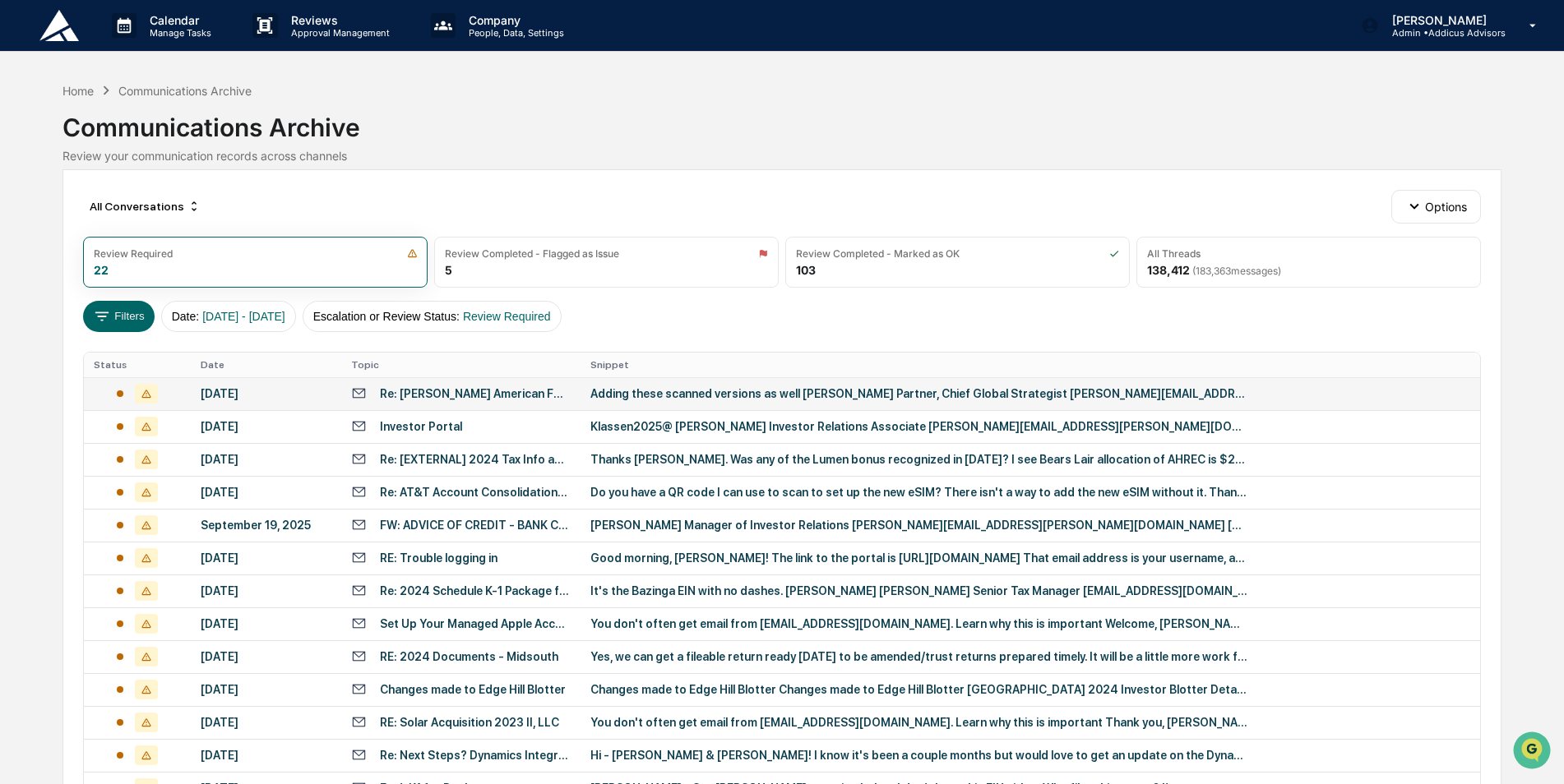
click at [726, 388] on div "Adding these scanned versions as well [PERSON_NAME] Partner, Chief Global Strat…" at bounding box center [919, 393] width 658 height 13
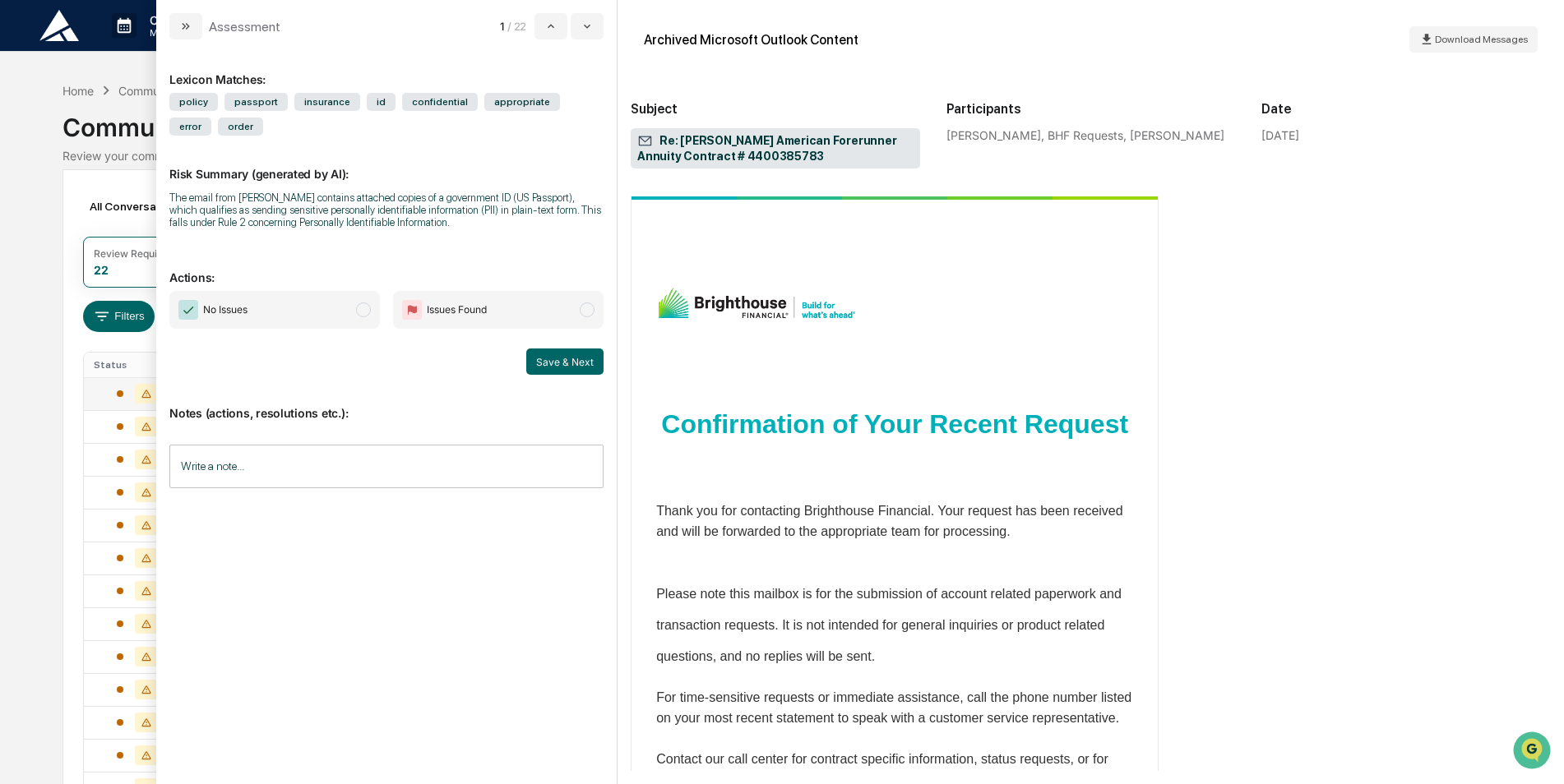
scroll to position [68, 0]
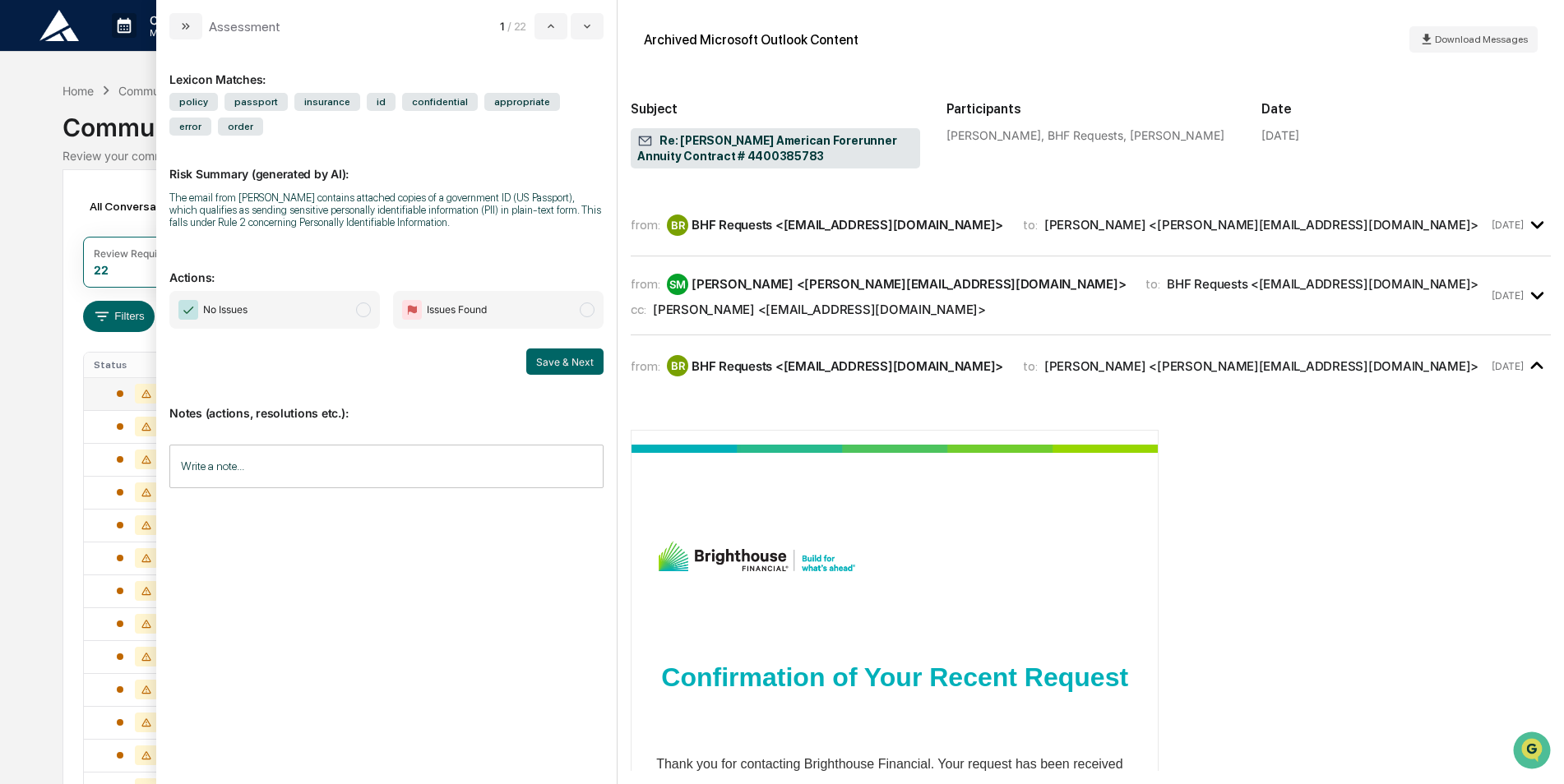
click at [1391, 286] on div "from: SM Stephen Miles <stephen.miles@addicusadvisors.com> to: BHF Requests <bh…" at bounding box center [1059, 284] width 858 height 21
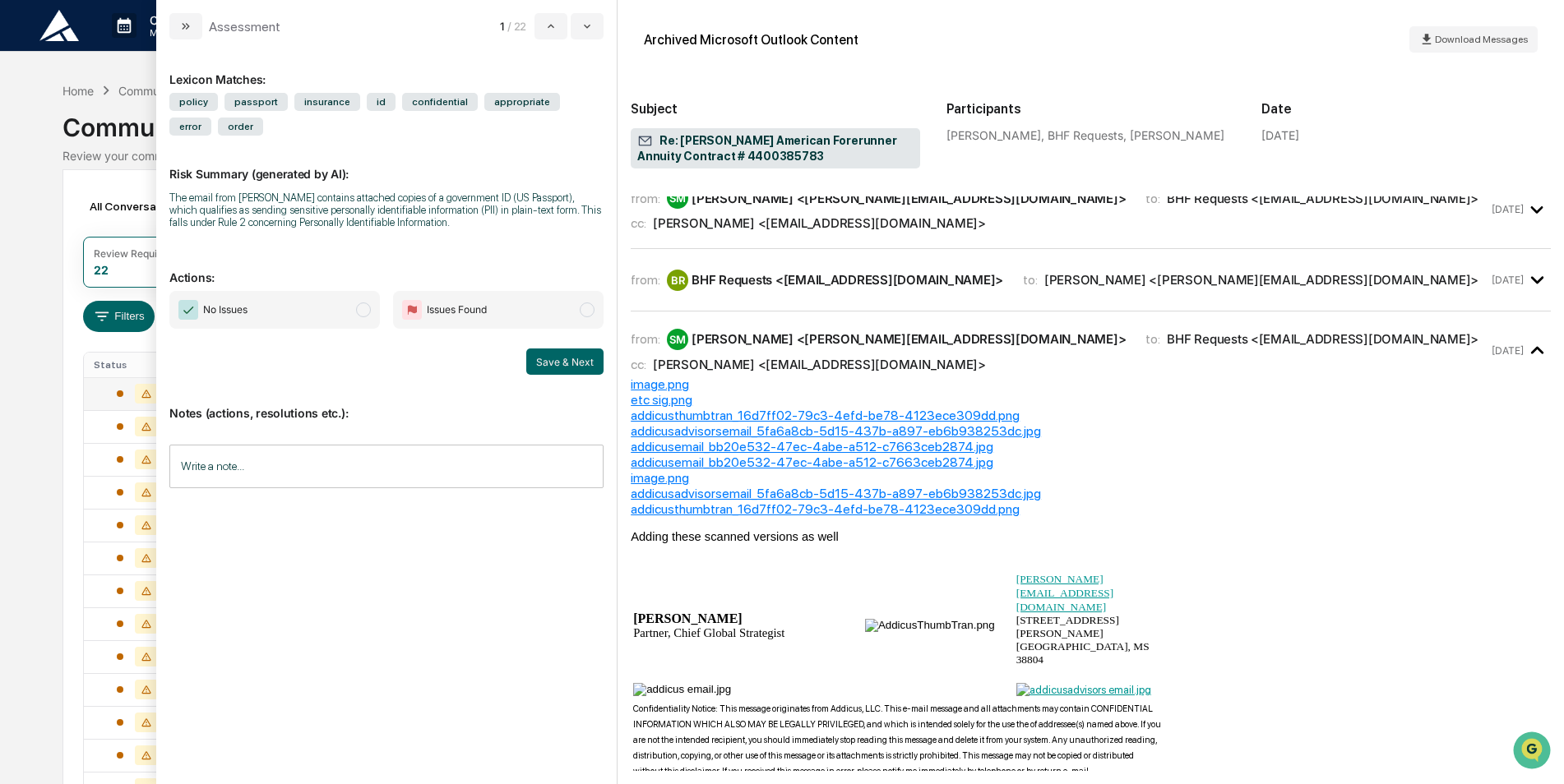
scroll to position [0, 0]
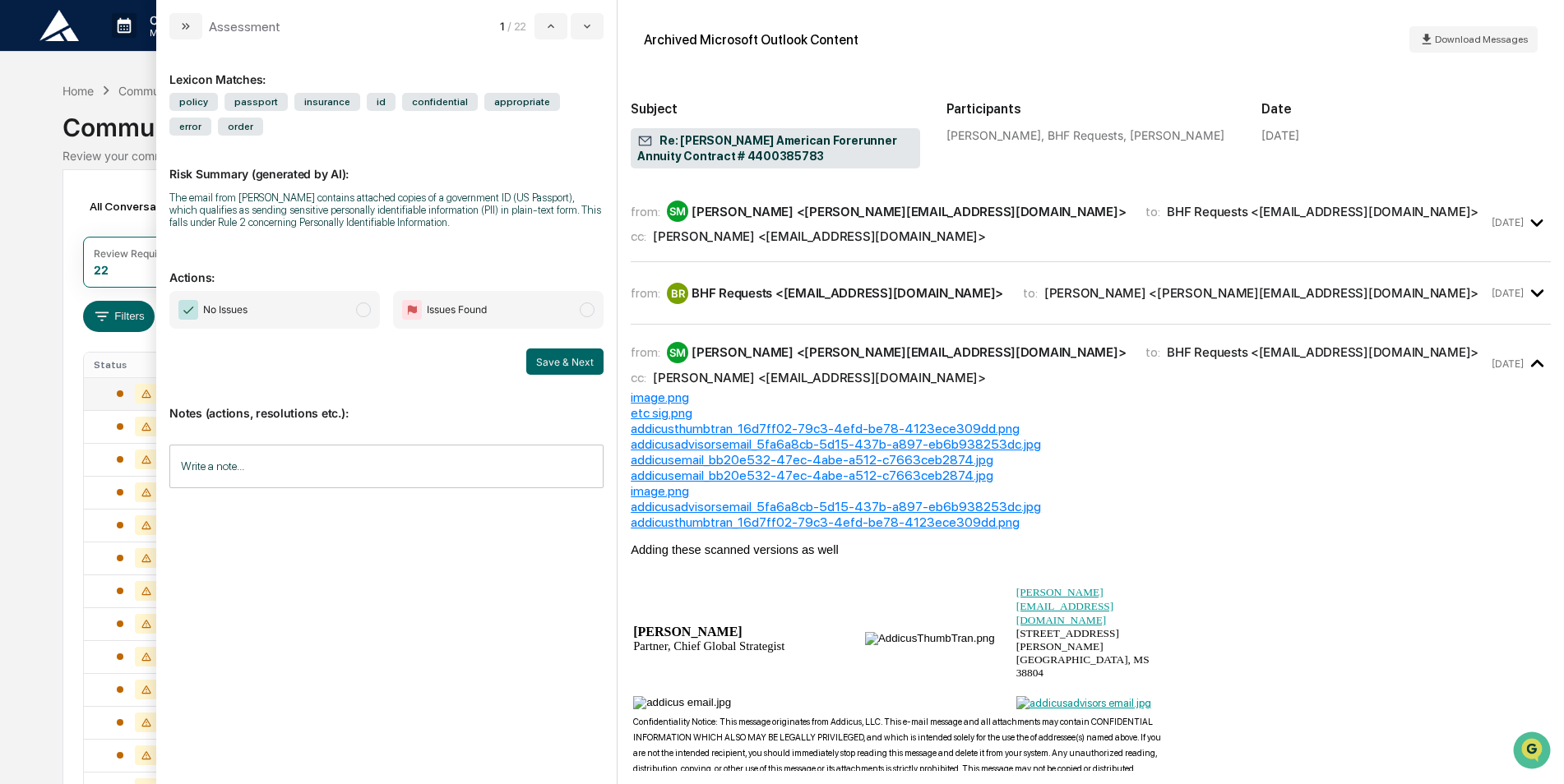
click at [1418, 276] on div "from: BR BHF Requests <bhfrequests@brighthousefinancial.com> to: Stephen Miles …" at bounding box center [1090, 293] width 920 height 35
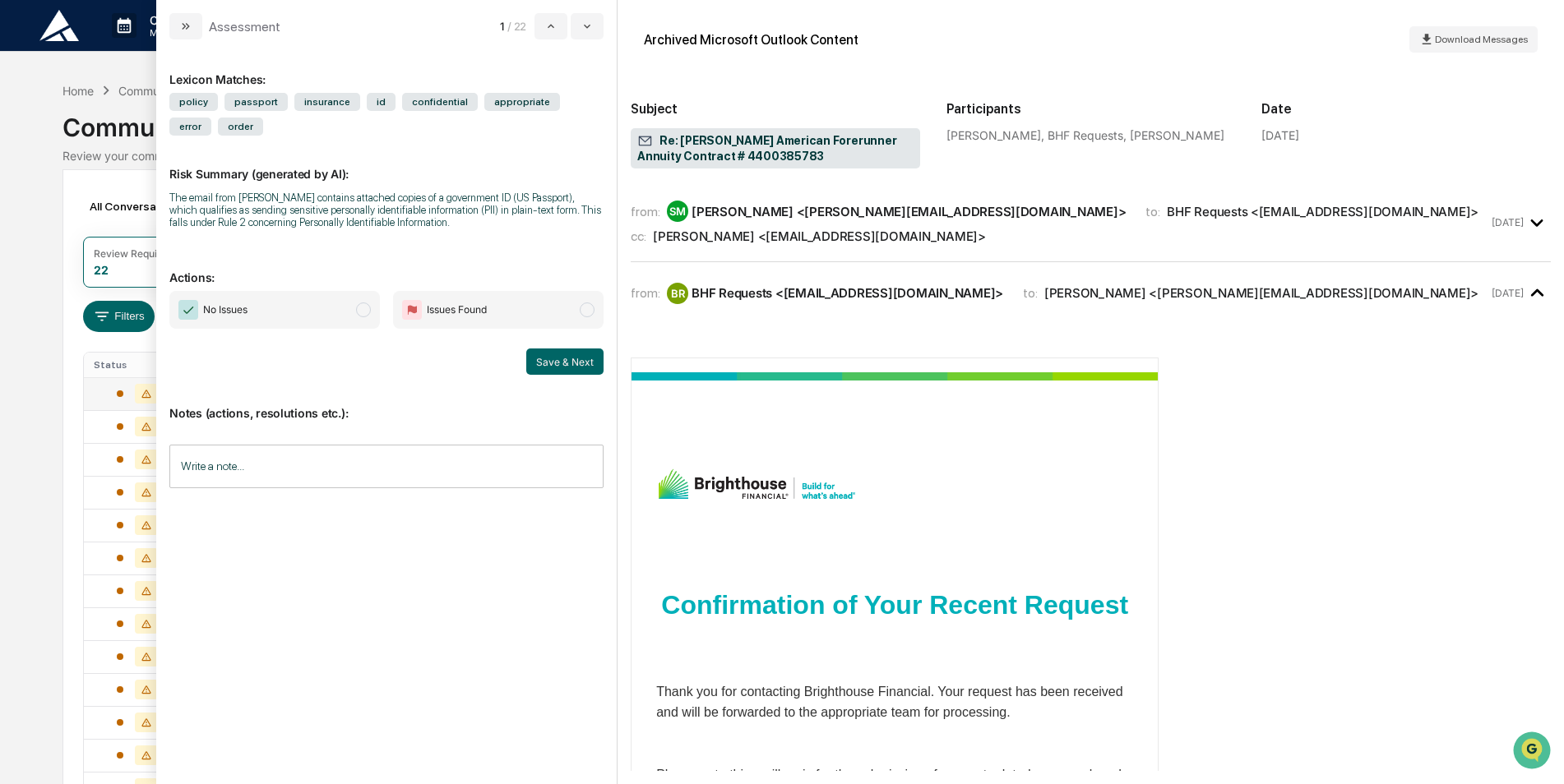
click at [1491, 222] on time "[DATE]" at bounding box center [1508, 222] width 32 height 12
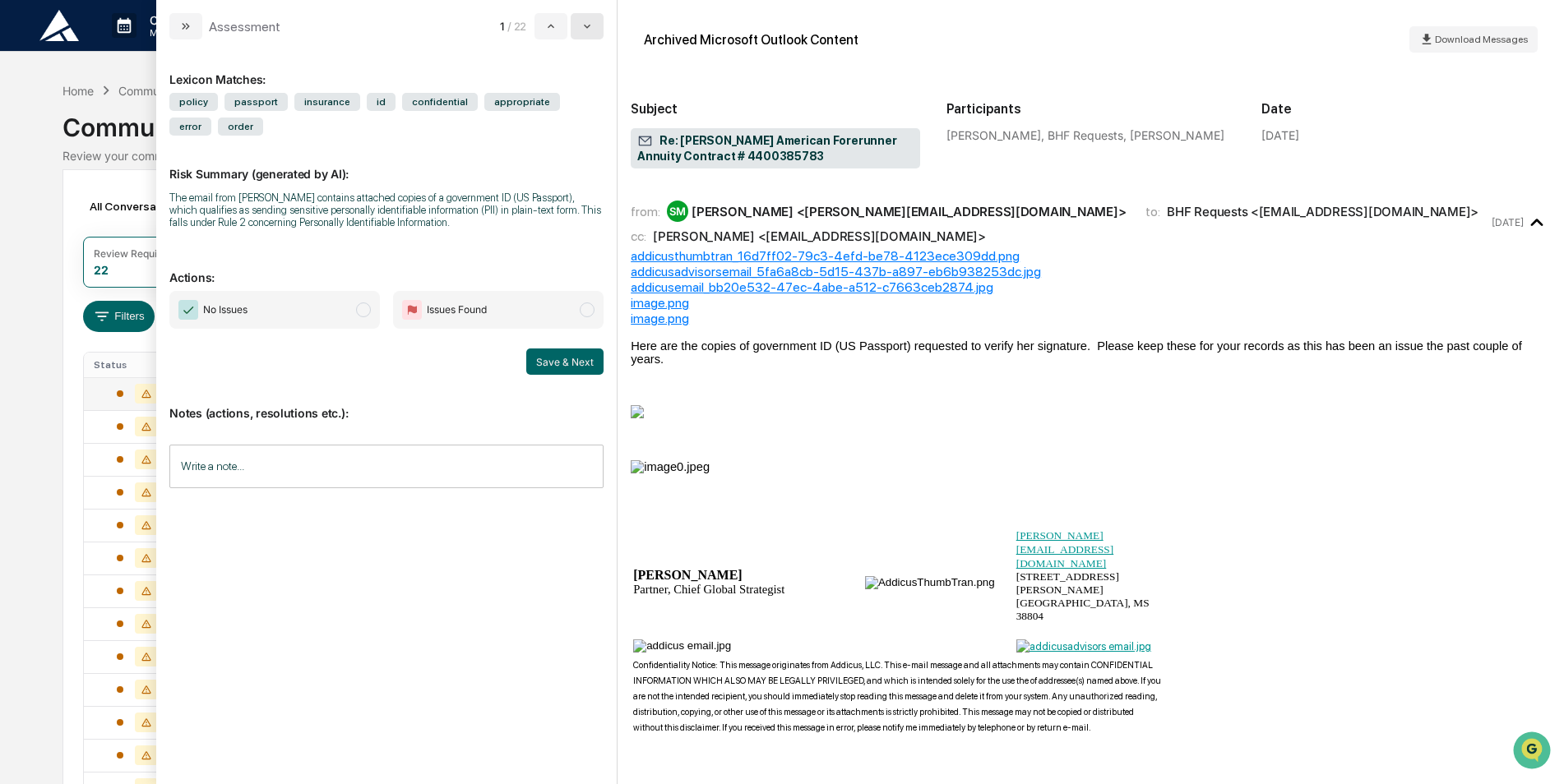
click at [596, 26] on button "modal" at bounding box center [587, 26] width 33 height 26
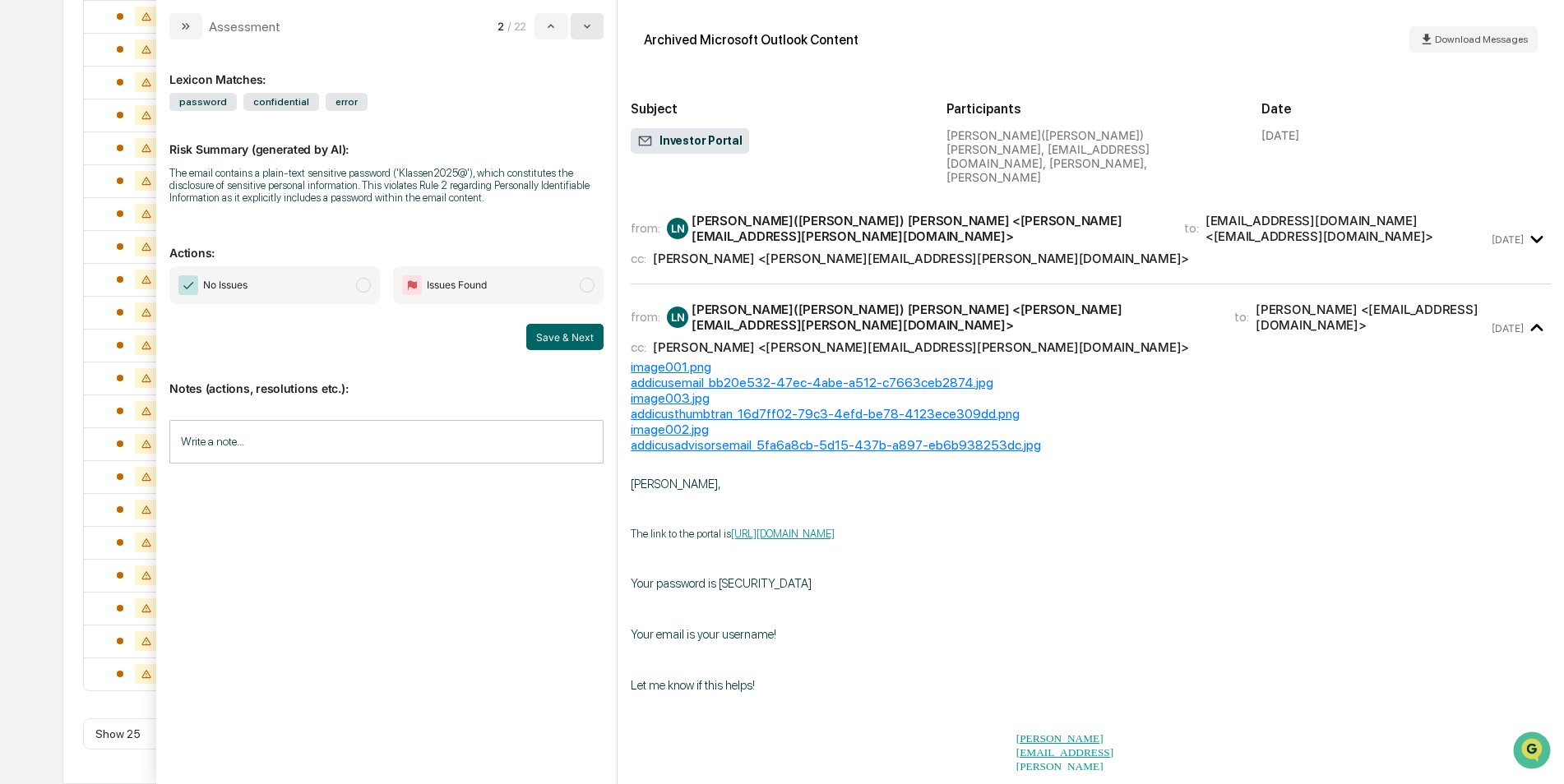
click at [597, 25] on button "modal" at bounding box center [587, 26] width 33 height 26
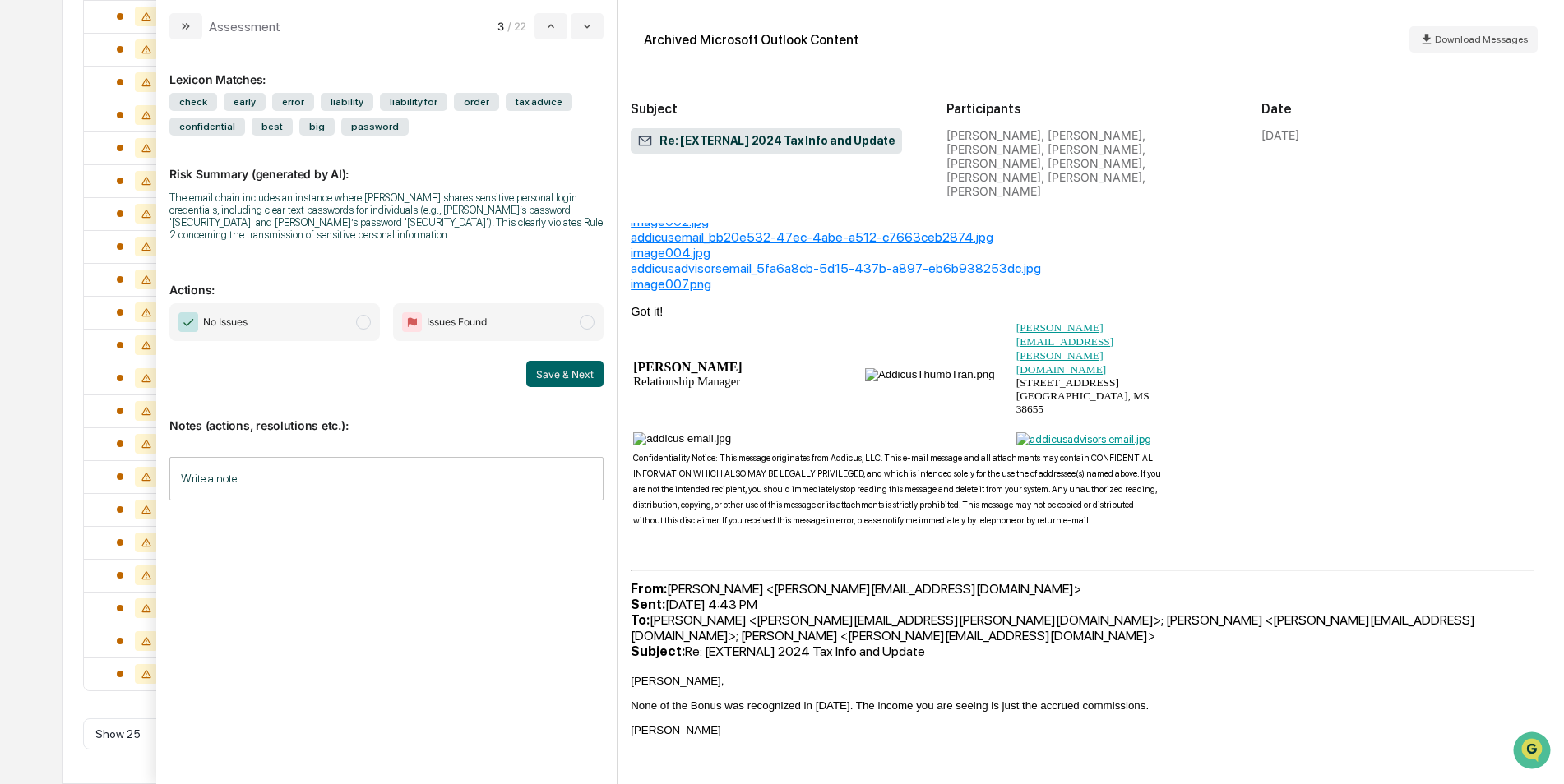
scroll to position [4933, 0]
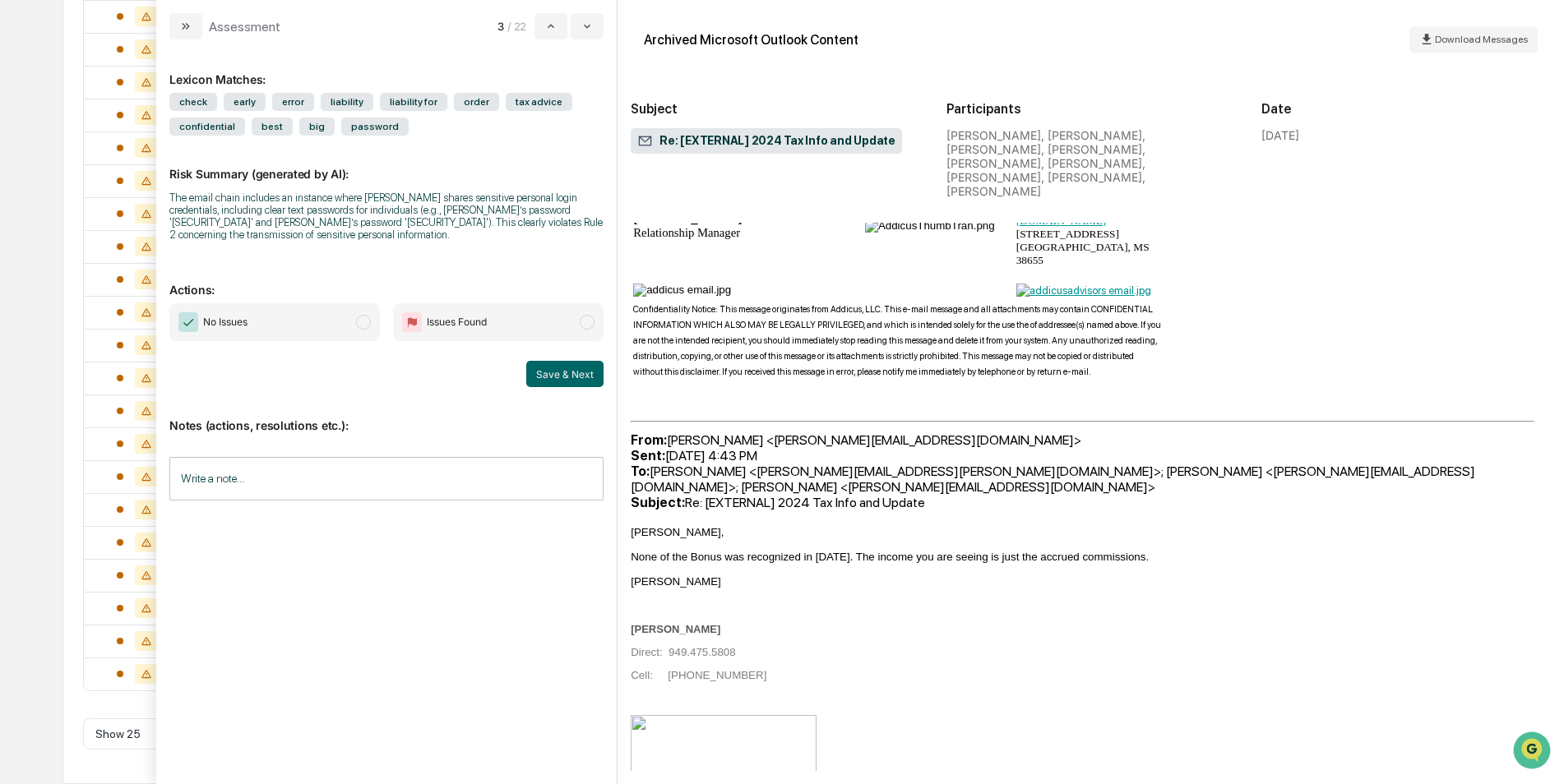
drag, startPoint x: 182, startPoint y: 29, endPoint x: 80, endPoint y: 142, distance: 152.2
click at [183, 29] on icon "modal" at bounding box center [185, 26] width 13 height 13
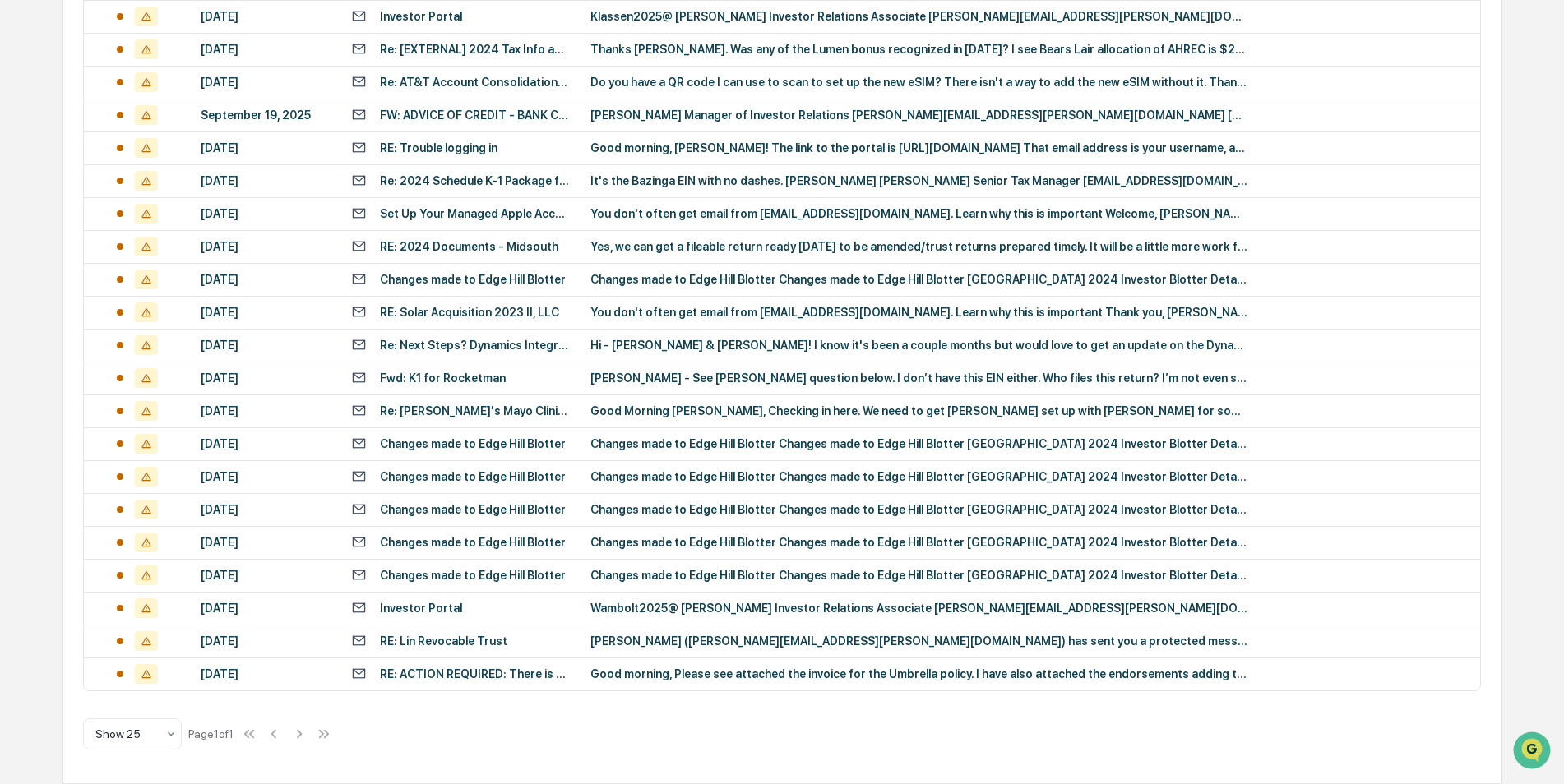
click at [58, 195] on div "Calendar Manage Tasks Reviews Approval Management Company People, Data, Setting…" at bounding box center [782, 187] width 1564 height 1194
click at [713, 252] on div "Yes, we can get a fileable return ready [DATE] to be amended/trust returns prep…" at bounding box center [919, 246] width 658 height 13
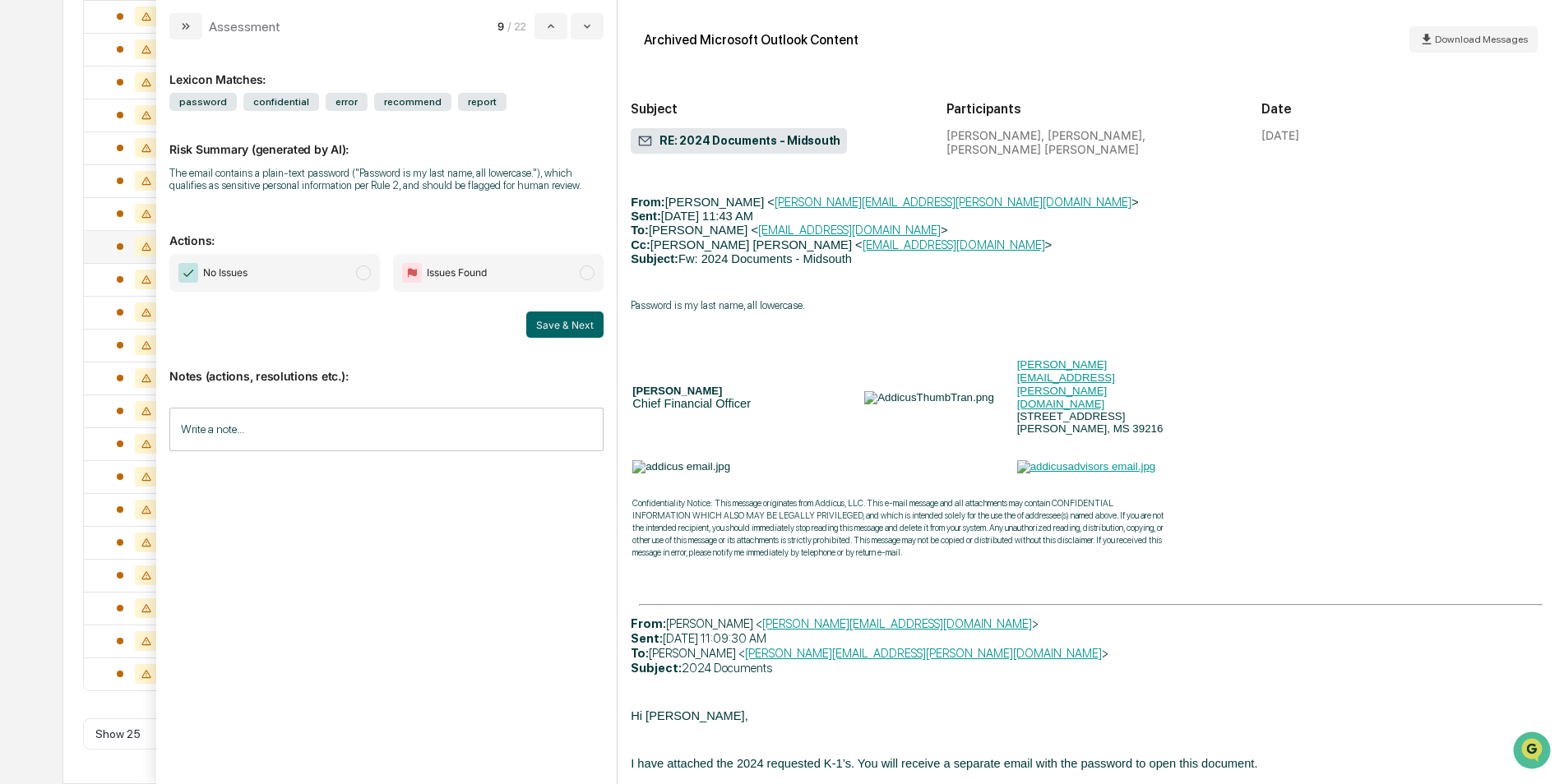
scroll to position [4129, 0]
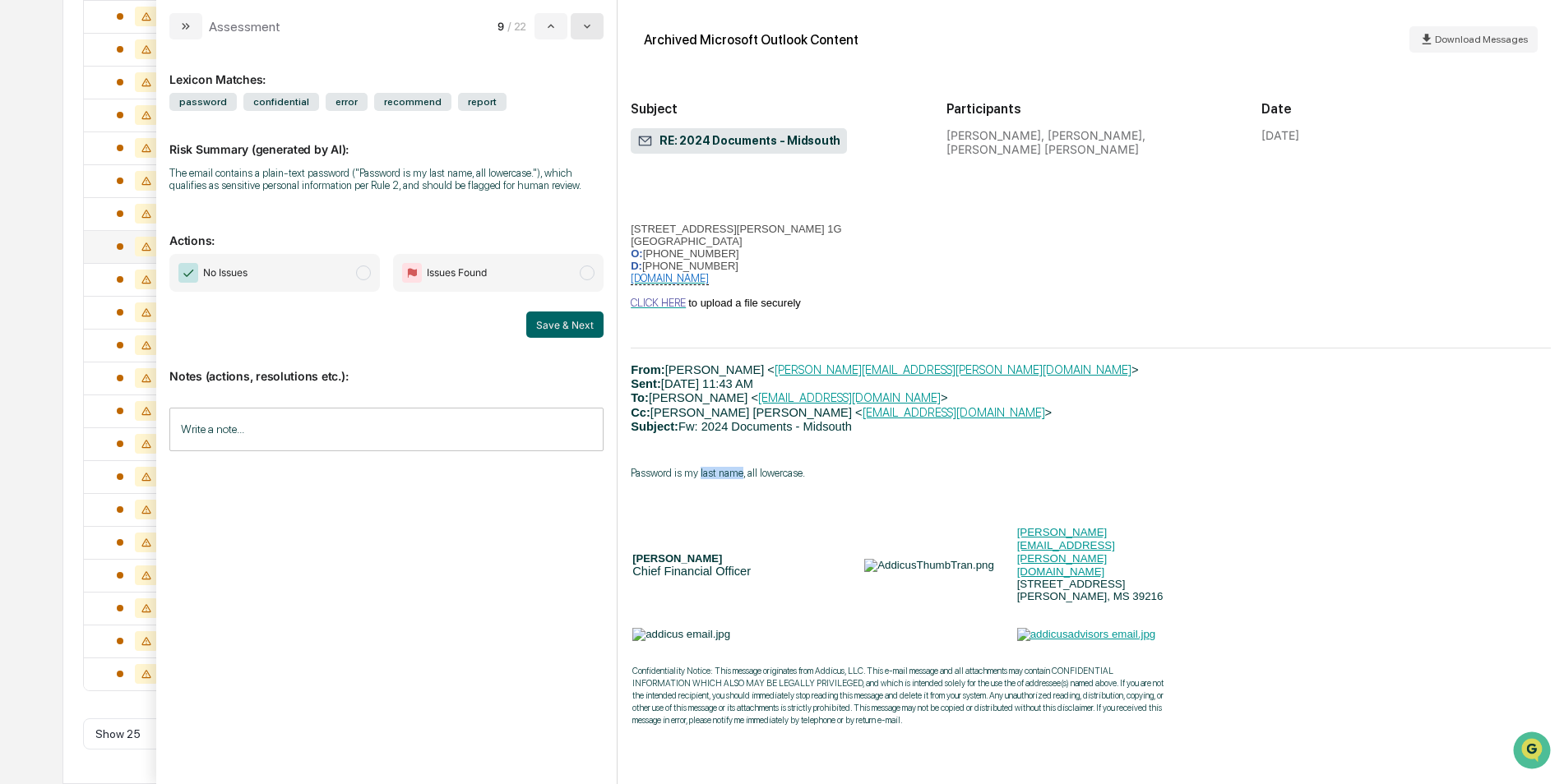
click at [588, 32] on icon "modal" at bounding box center [586, 26] width 13 height 13
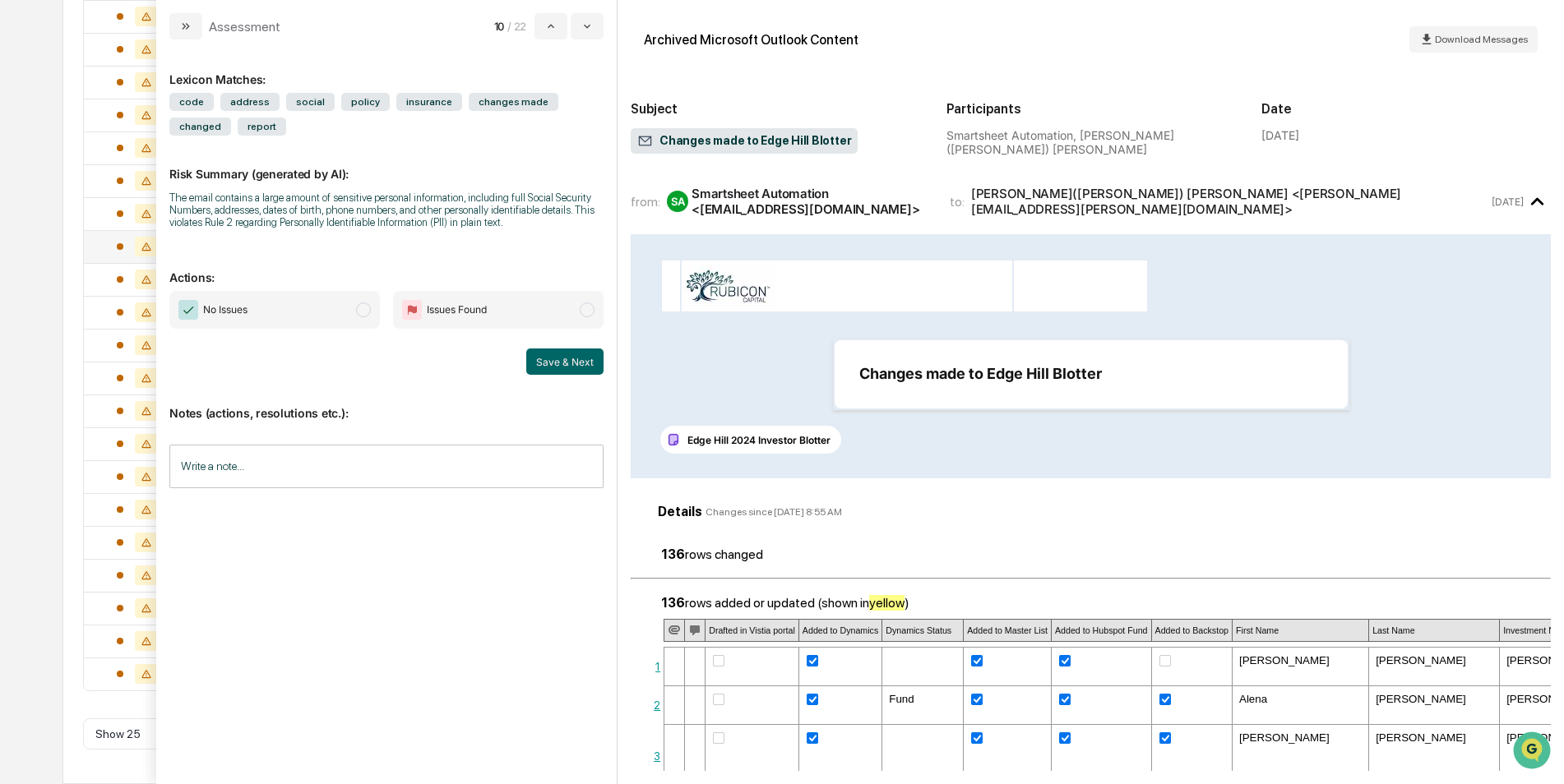
drag, startPoint x: 343, startPoint y: 320, endPoint x: 504, endPoint y: 364, distance: 166.9
click at [344, 318] on span "No Issues" at bounding box center [275, 310] width 211 height 38
click at [535, 360] on button "Save & Next" at bounding box center [565, 362] width 78 height 26
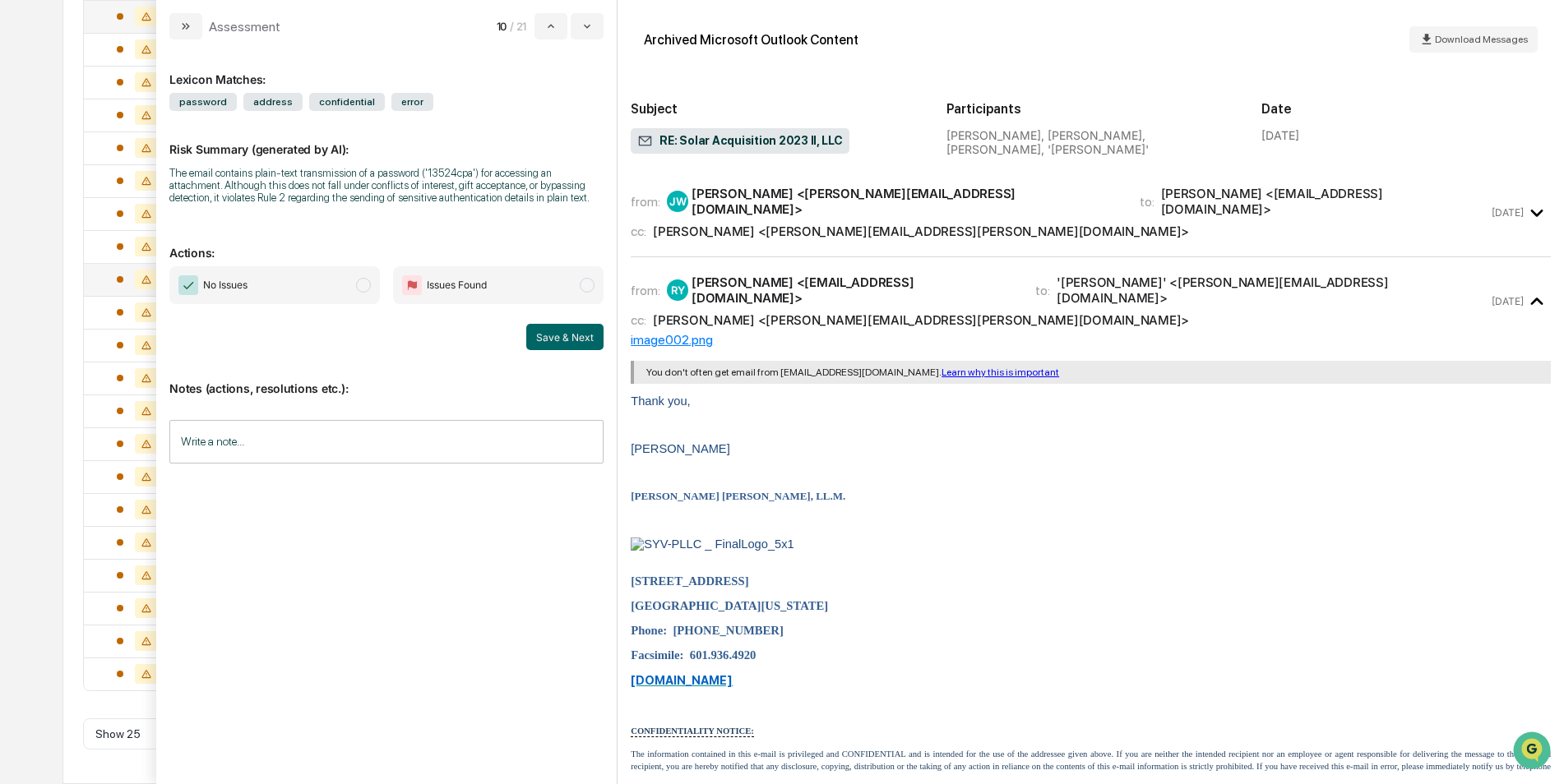
scroll to position [377, 0]
click at [184, 28] on icon "modal" at bounding box center [184, 26] width 4 height 7
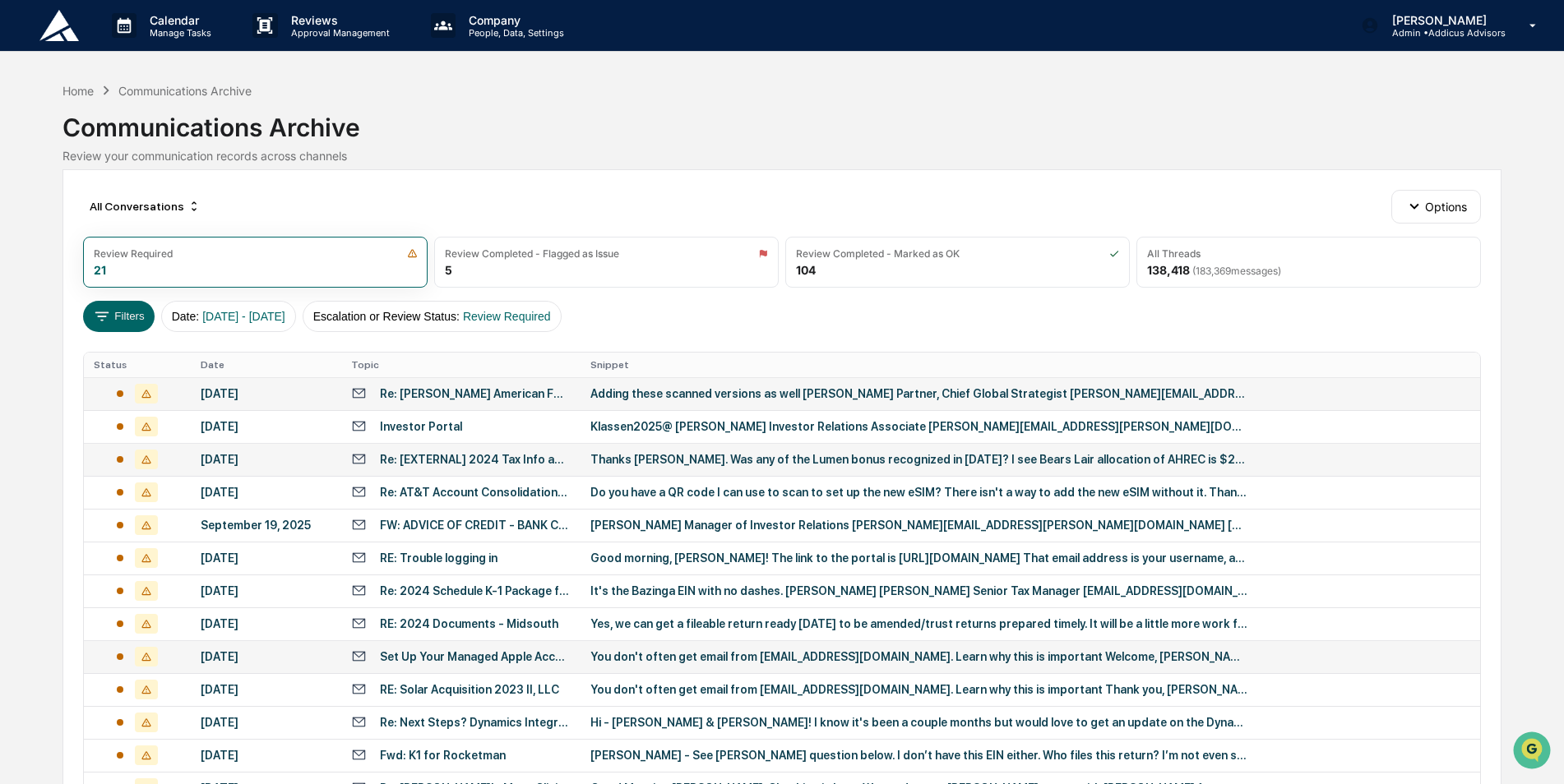
click at [758, 470] on td "Thanks [PERSON_NAME]. Was any of the Lumen bonus recognized in [DATE]? I see Be…" at bounding box center [1030, 459] width 899 height 33
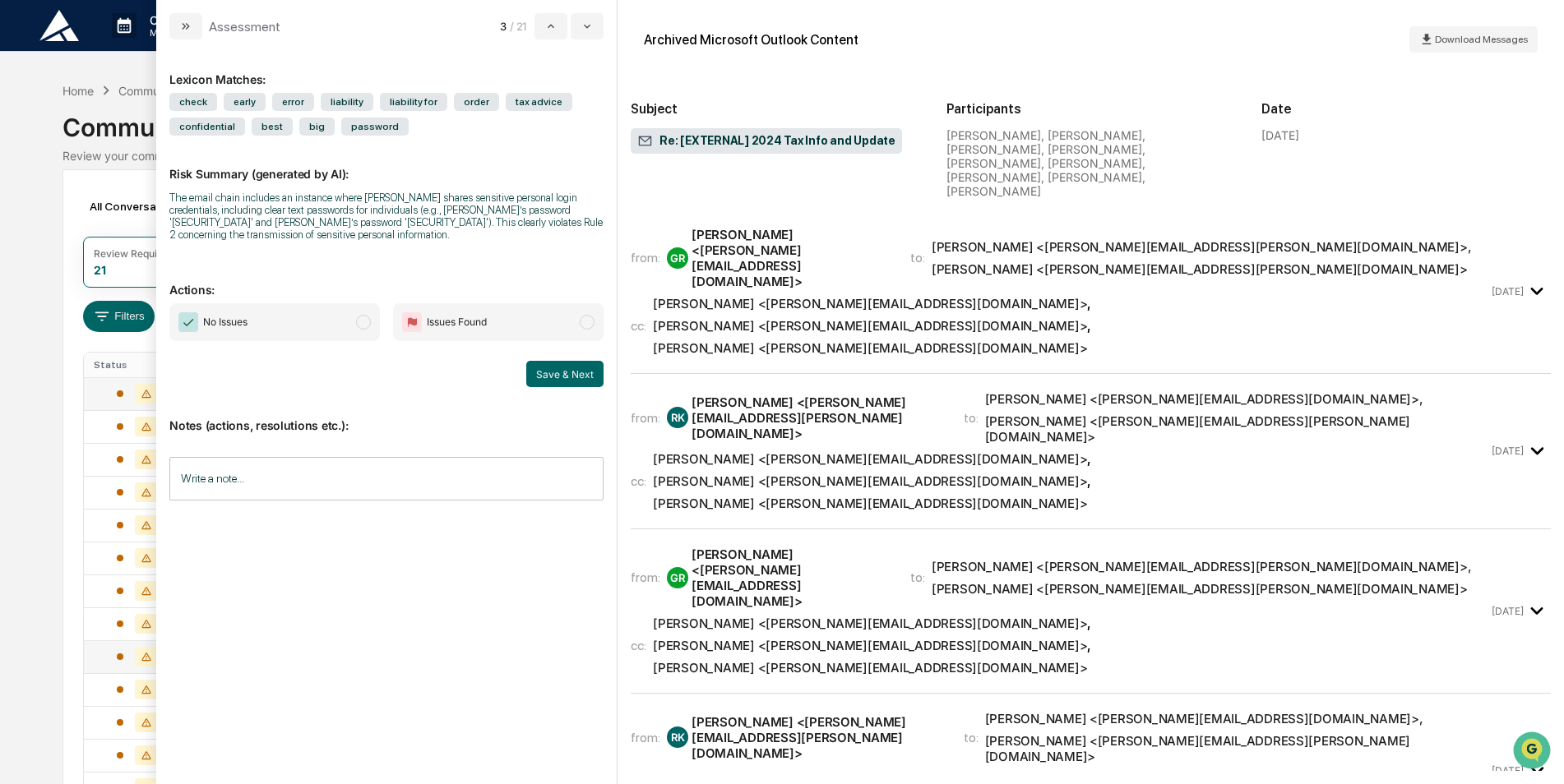
click at [1524, 278] on icon "modal" at bounding box center [1538, 292] width 27 height 27
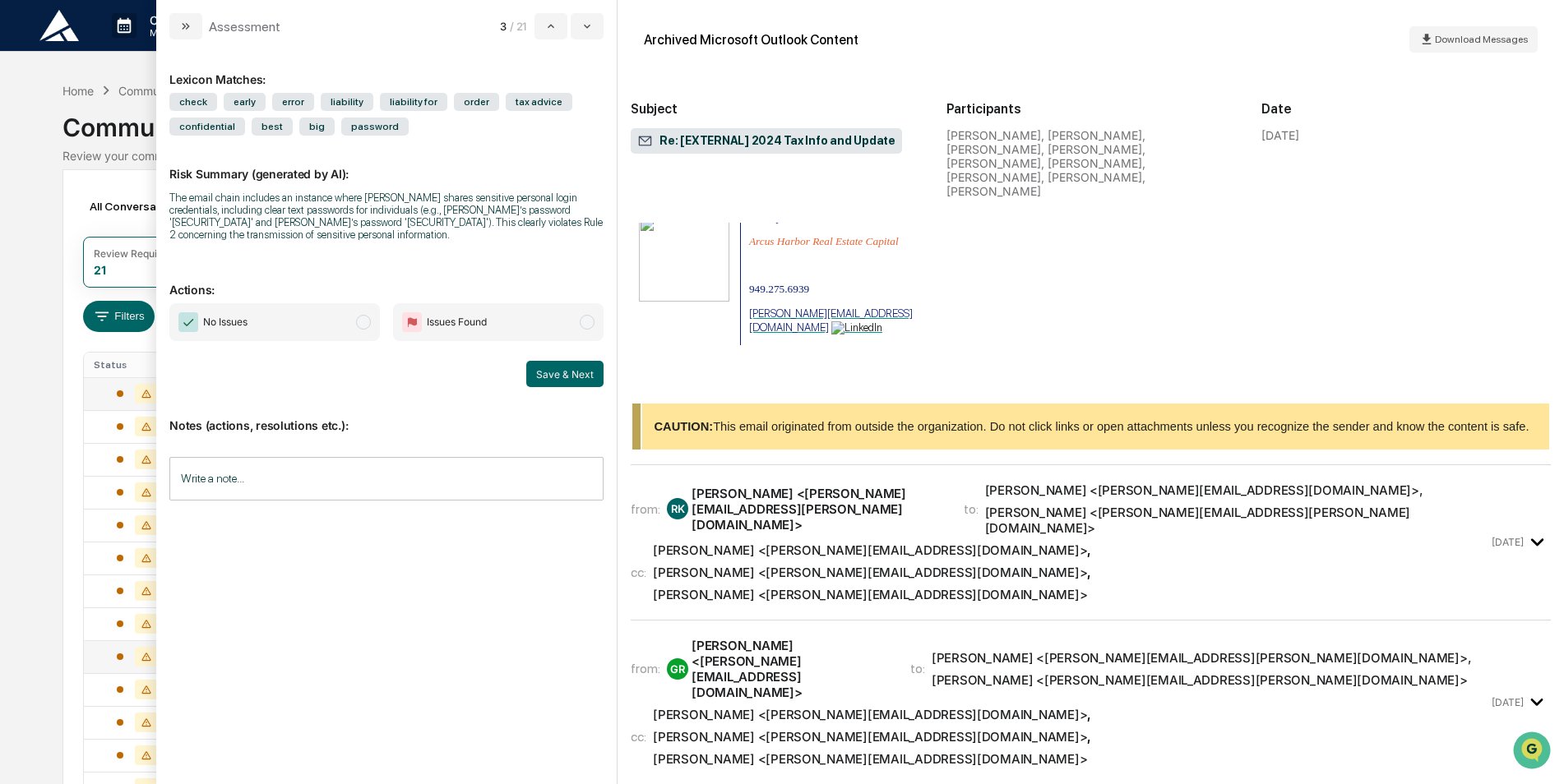
scroll to position [740, 0]
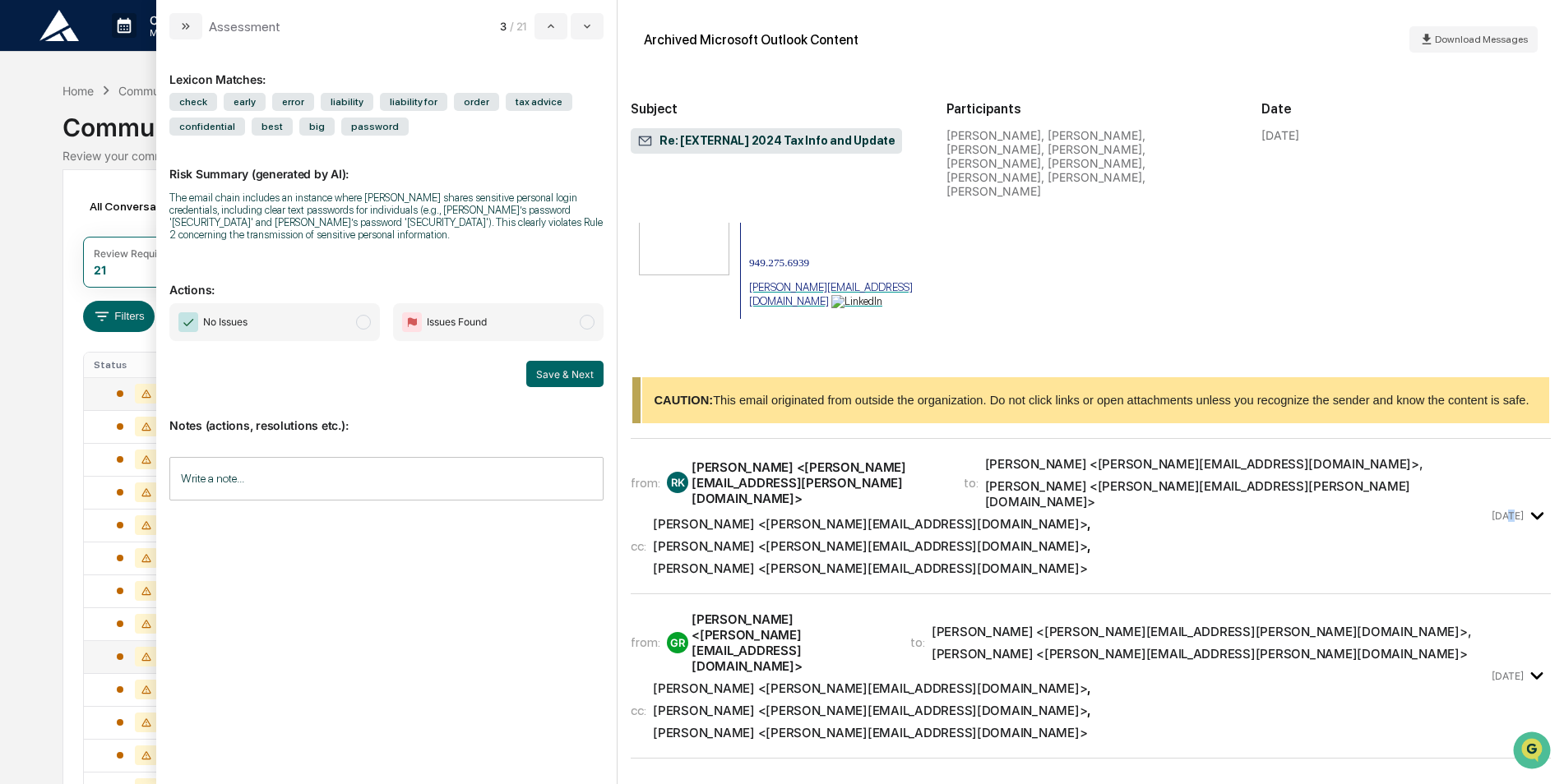
click at [1509, 510] on time "[DATE]" at bounding box center [1508, 516] width 32 height 12
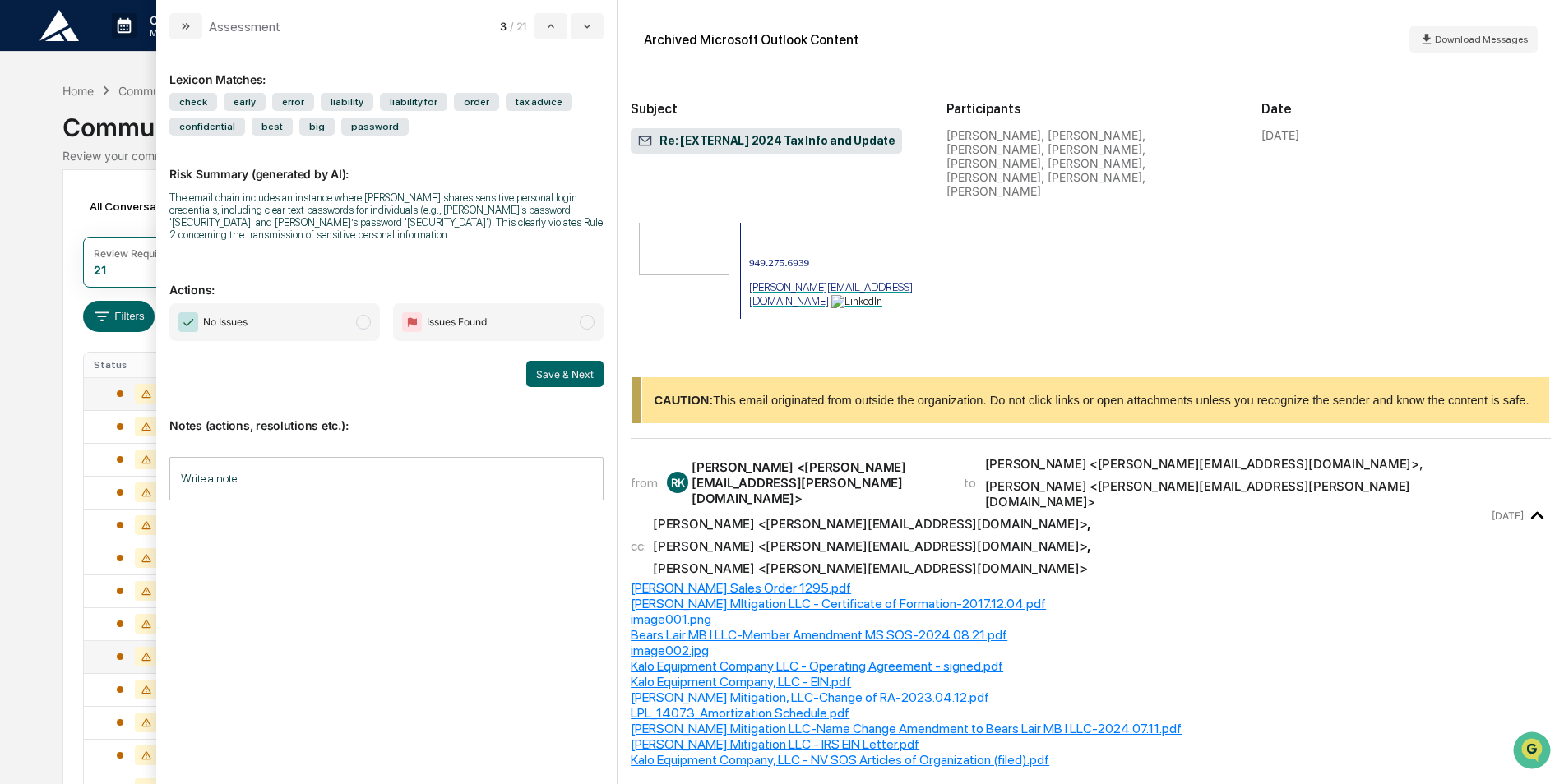
click at [1422, 643] on div "image002.jpg" at bounding box center [1090, 651] width 920 height 15
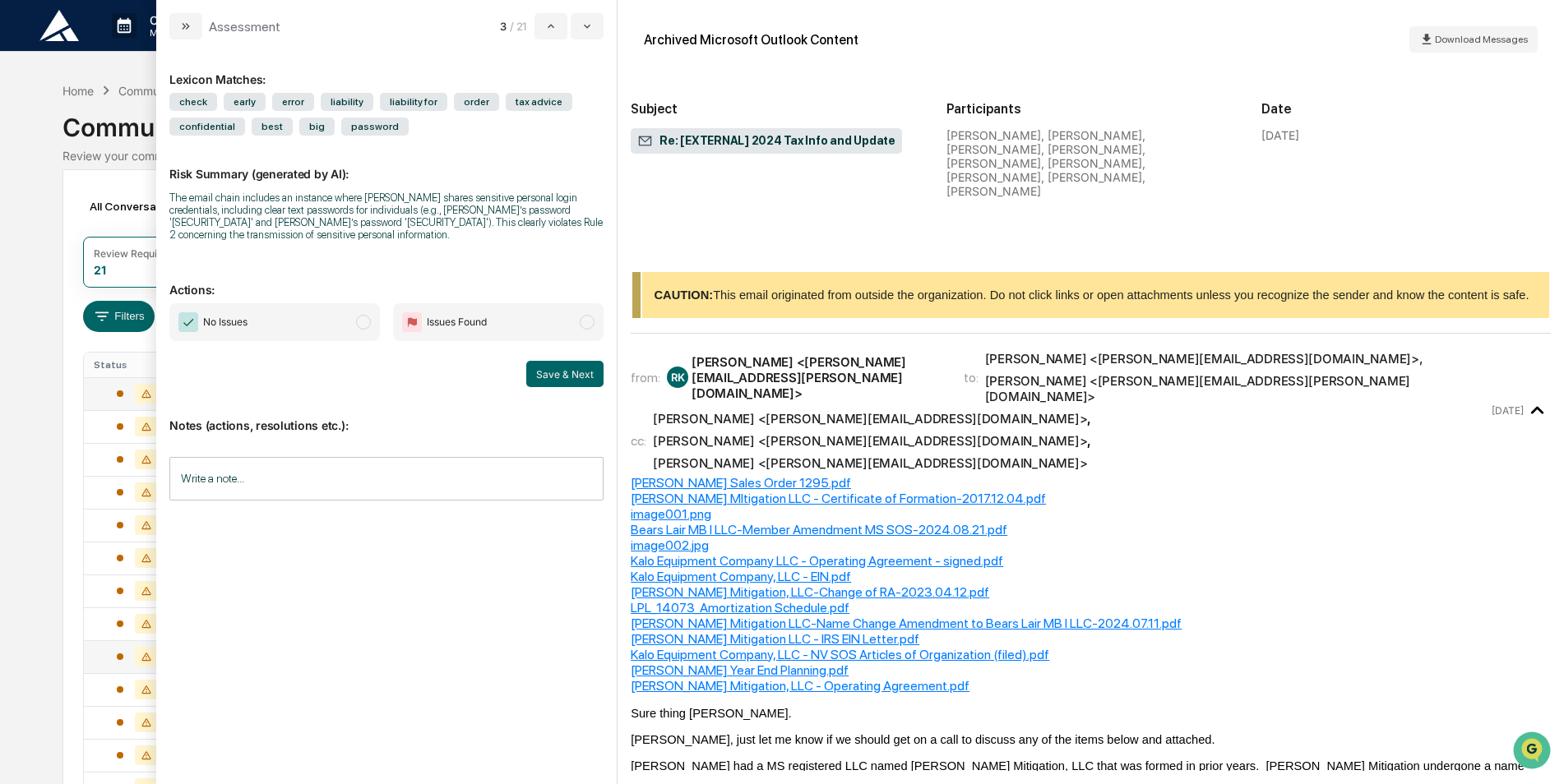
scroll to position [987, 0]
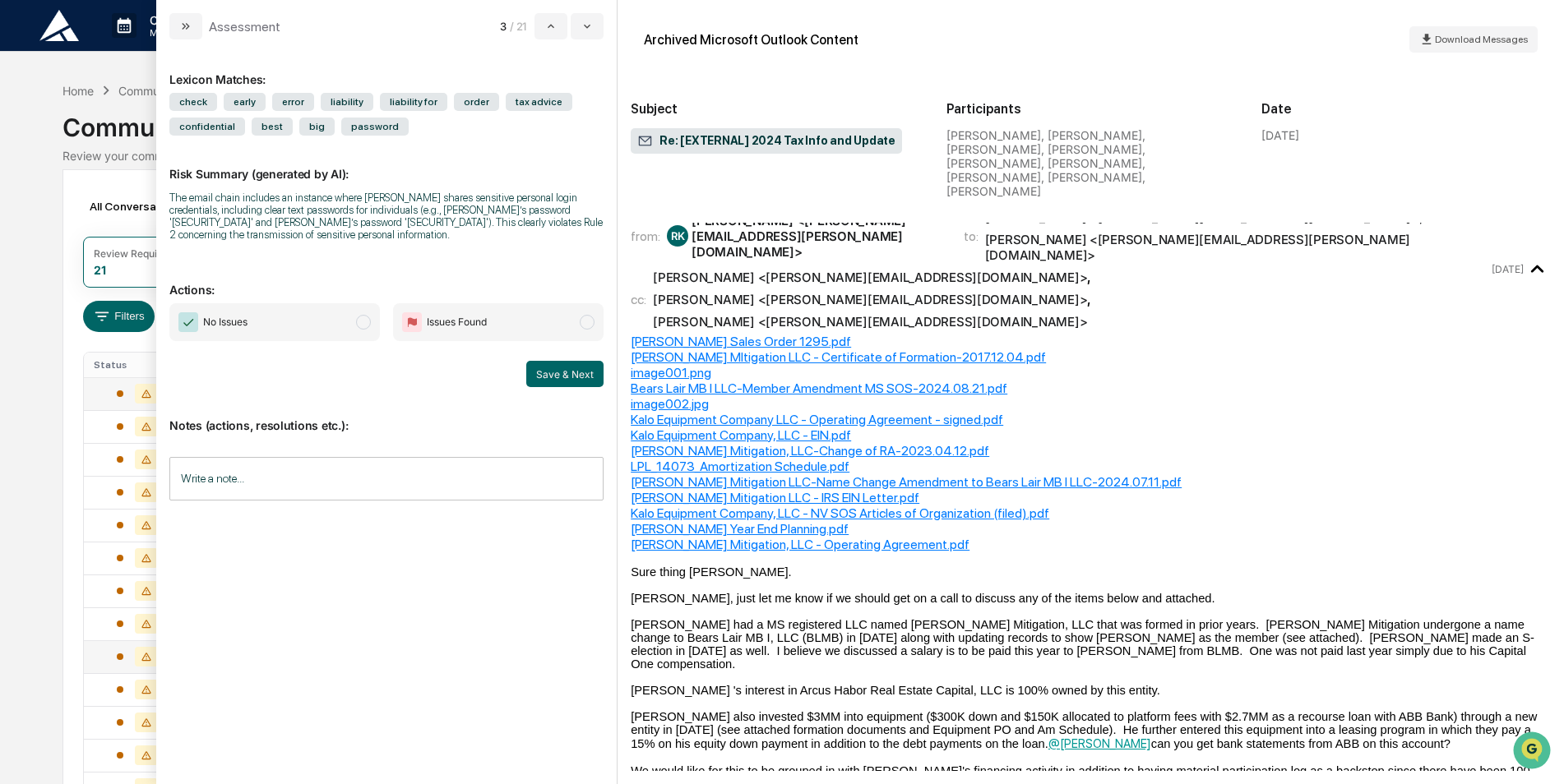
click at [1492, 537] on div "[PERSON_NAME] Mitigation, LLC - Operating Agreement.pdf" at bounding box center [1090, 544] width 920 height 15
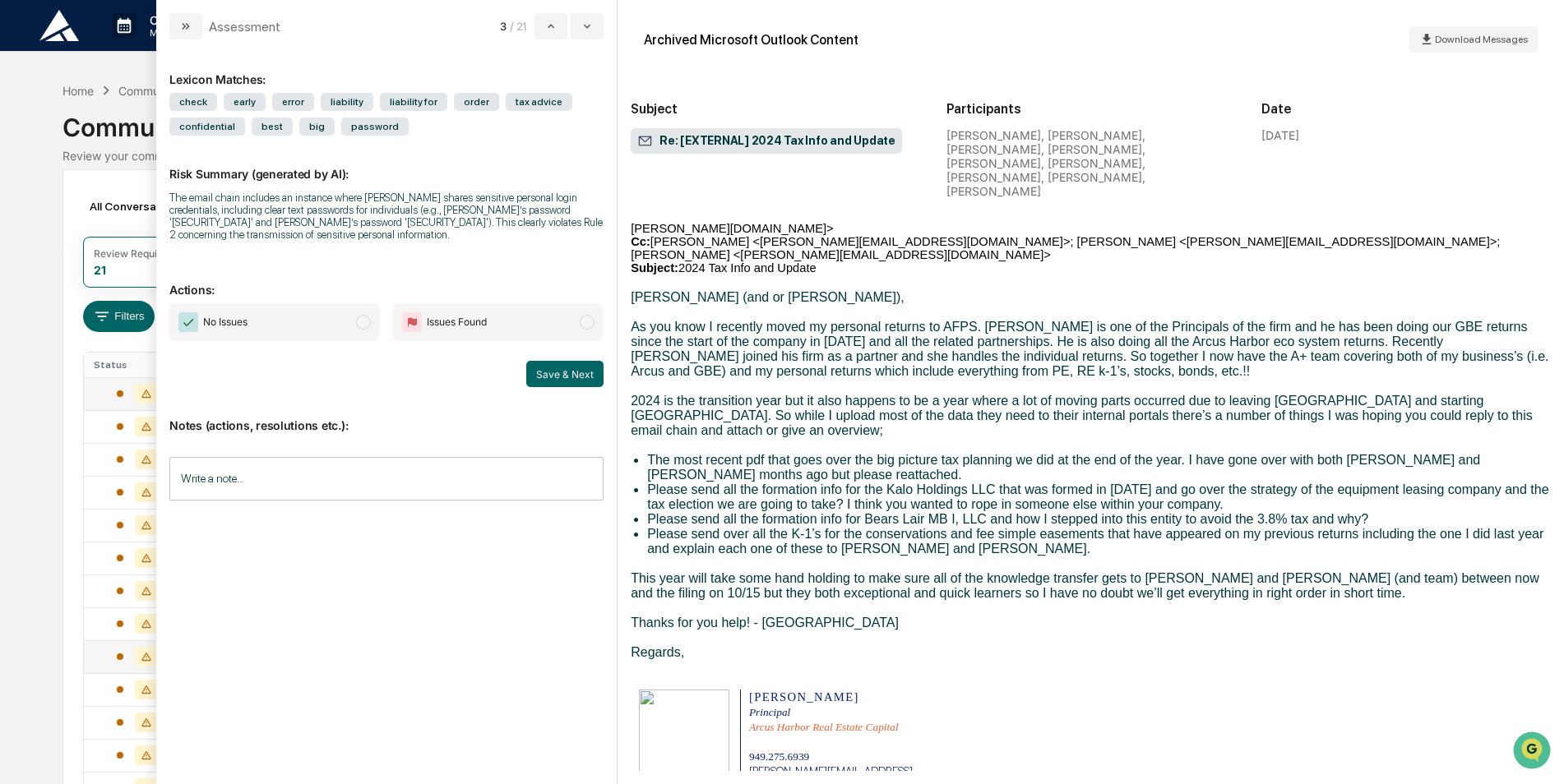
click at [1498, 556] on p "modal" at bounding box center [1090, 563] width 920 height 15
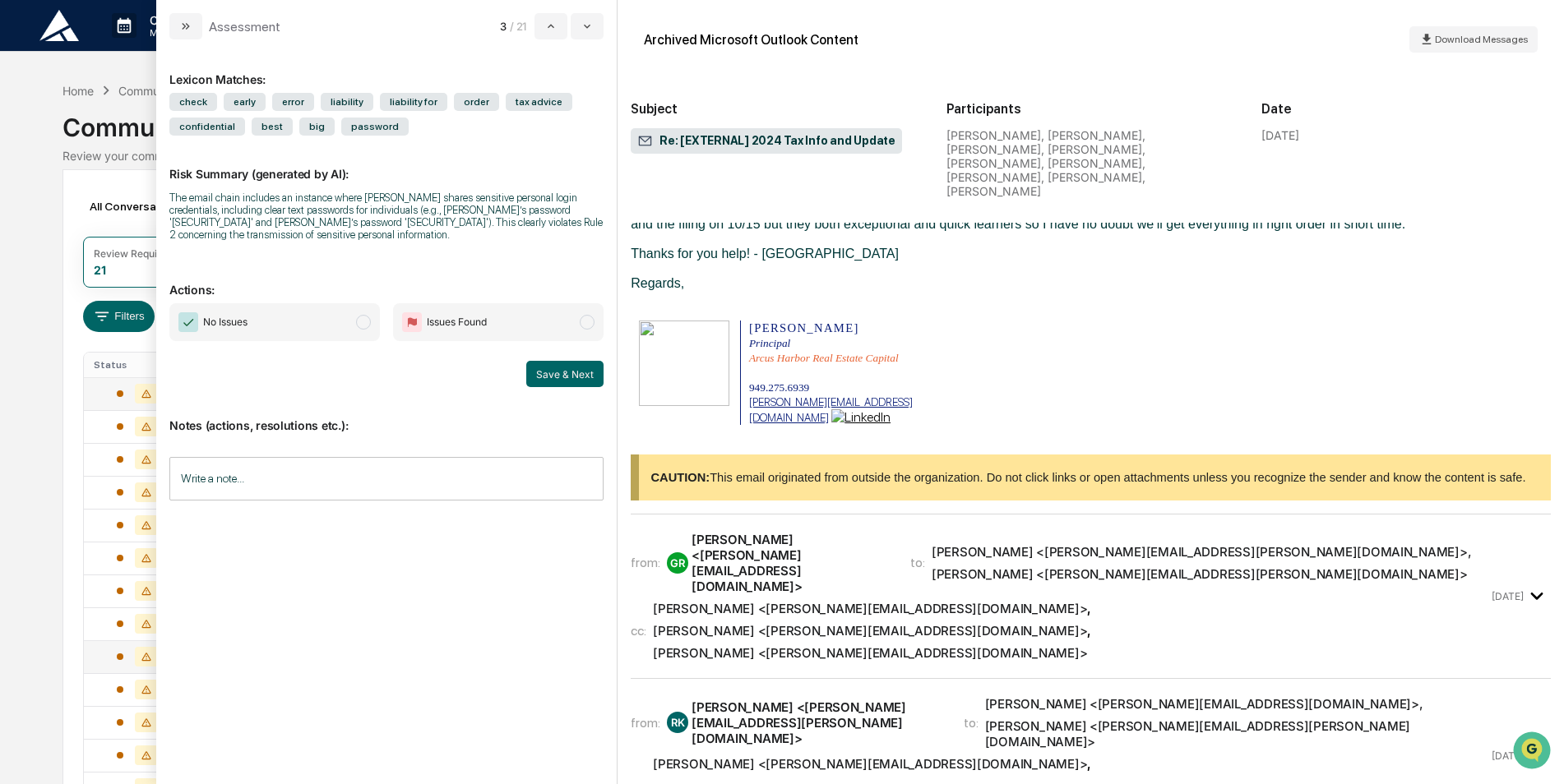
scroll to position [2303, 0]
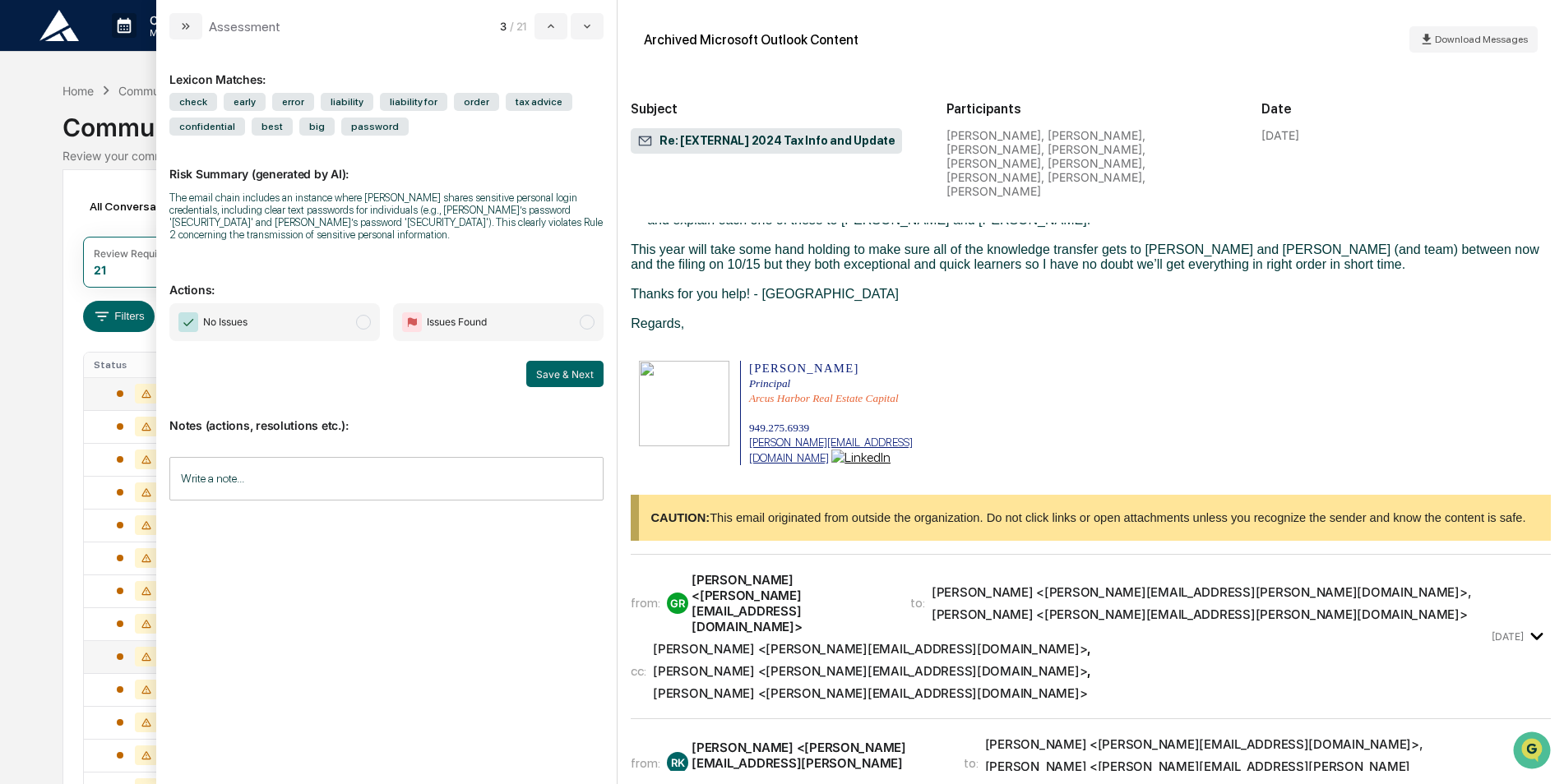
click at [1532, 624] on icon "modal" at bounding box center [1538, 637] width 27 height 27
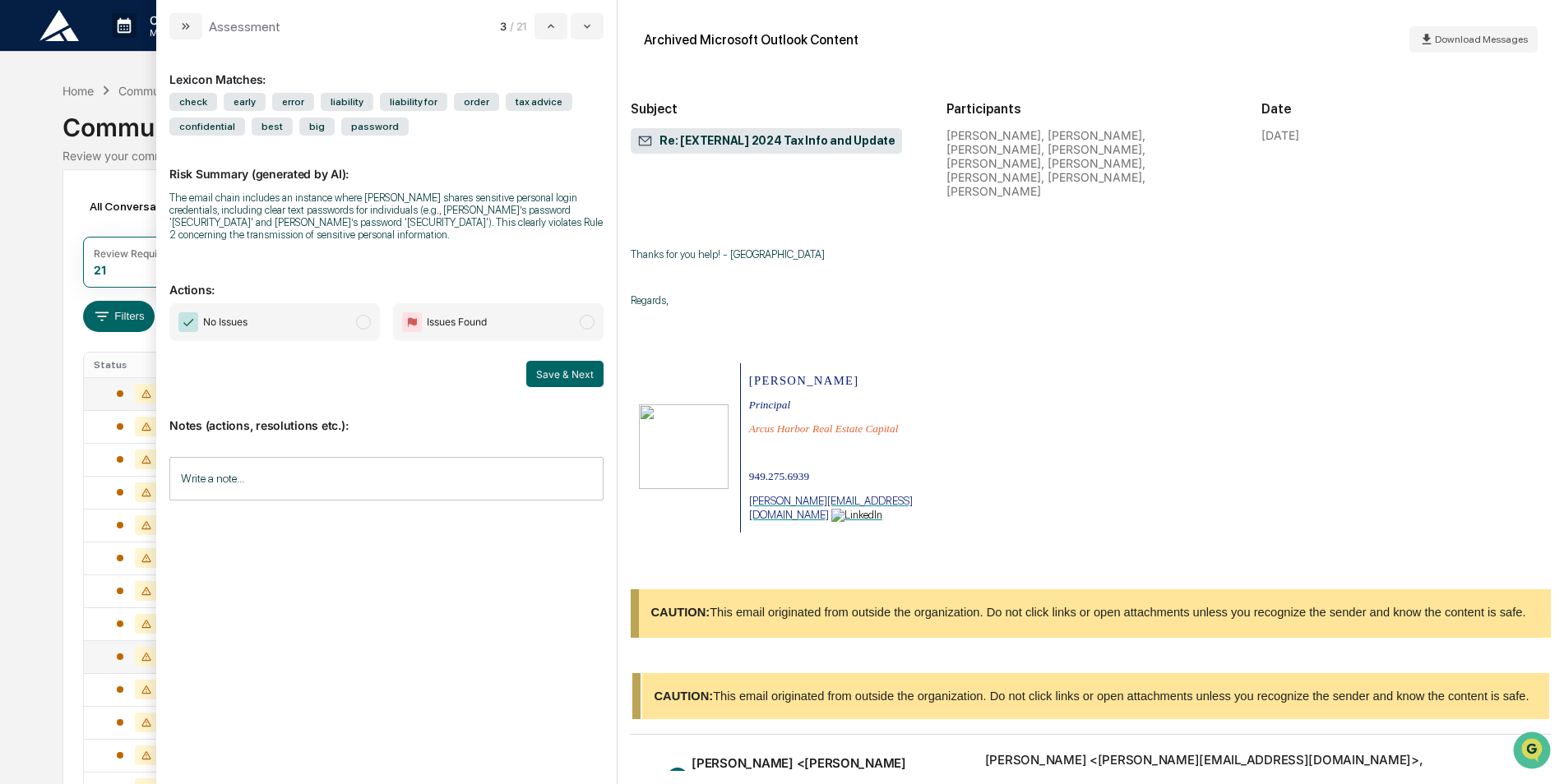
scroll to position [4851, 0]
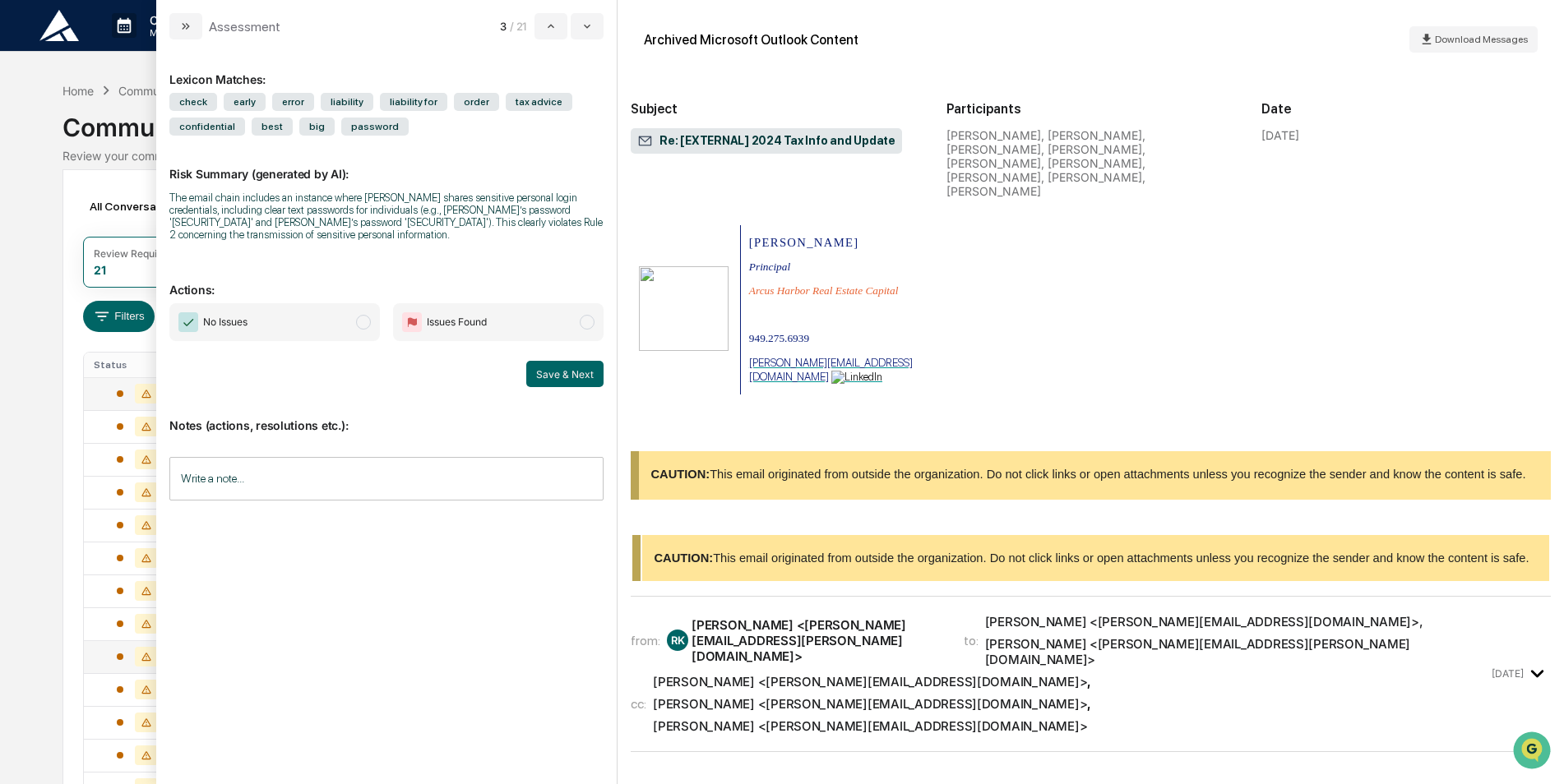
click at [1532, 660] on icon "modal" at bounding box center [1538, 674] width 27 height 27
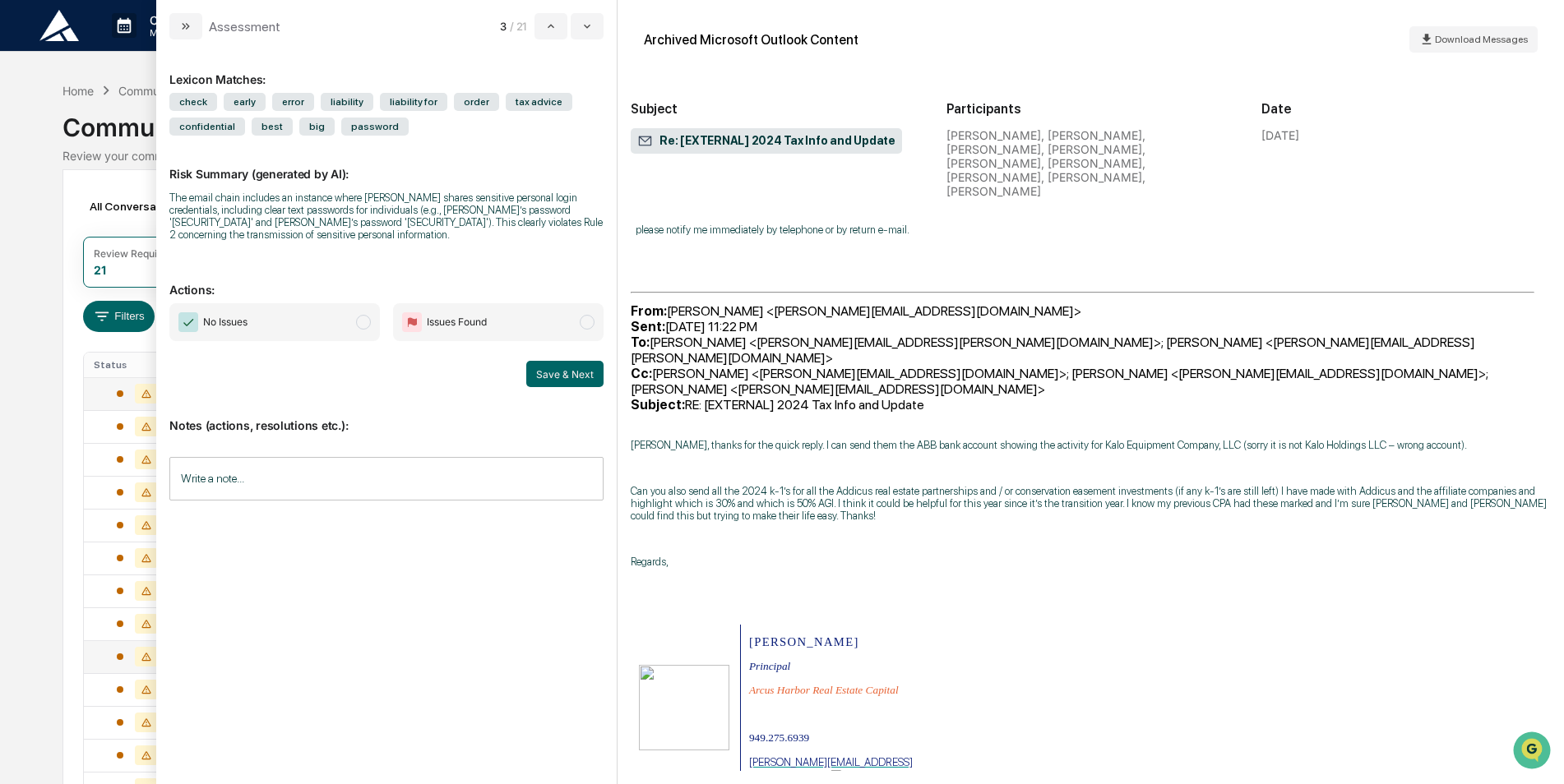
scroll to position [5755, 0]
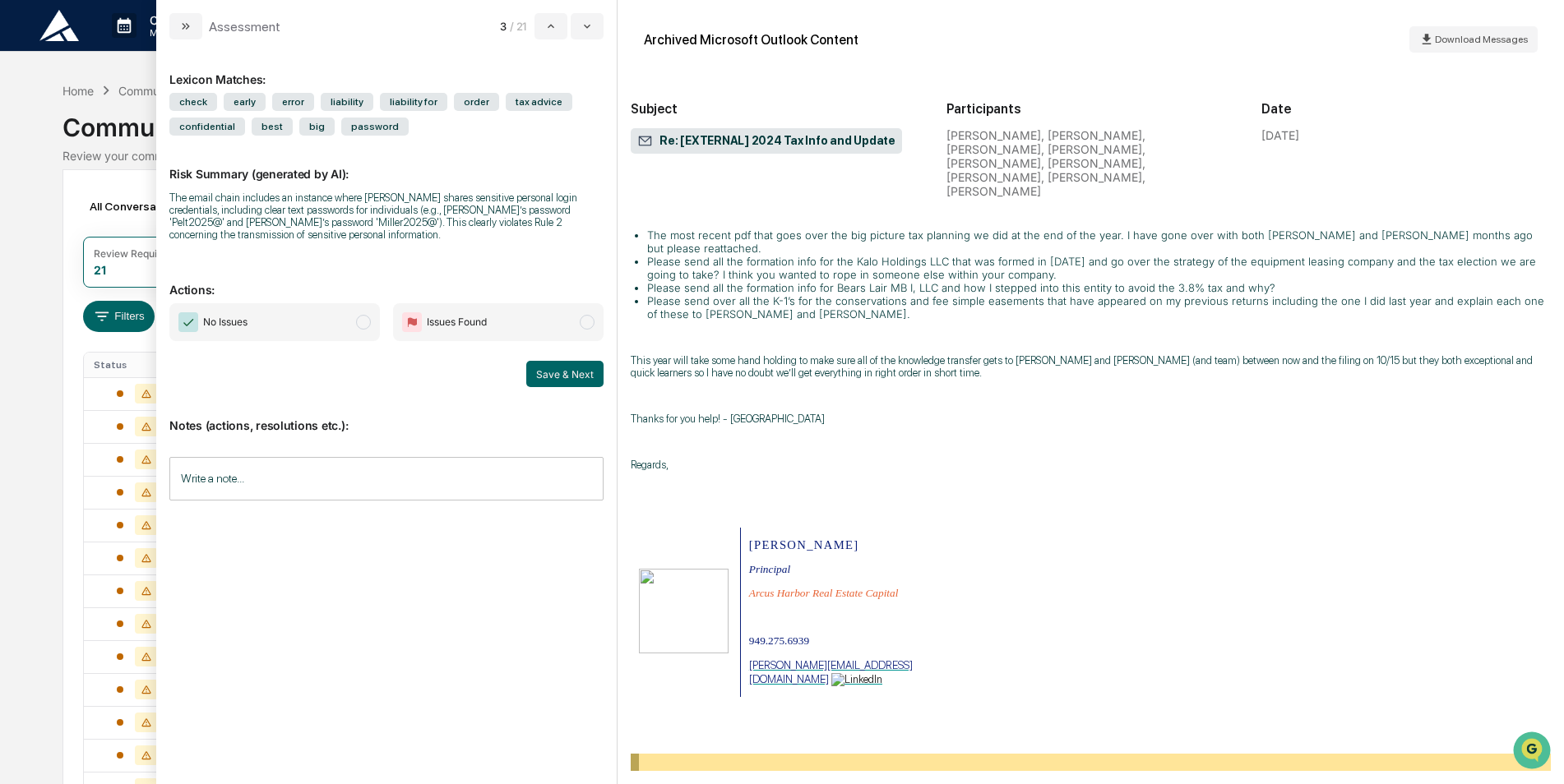
scroll to position [7728, 0]
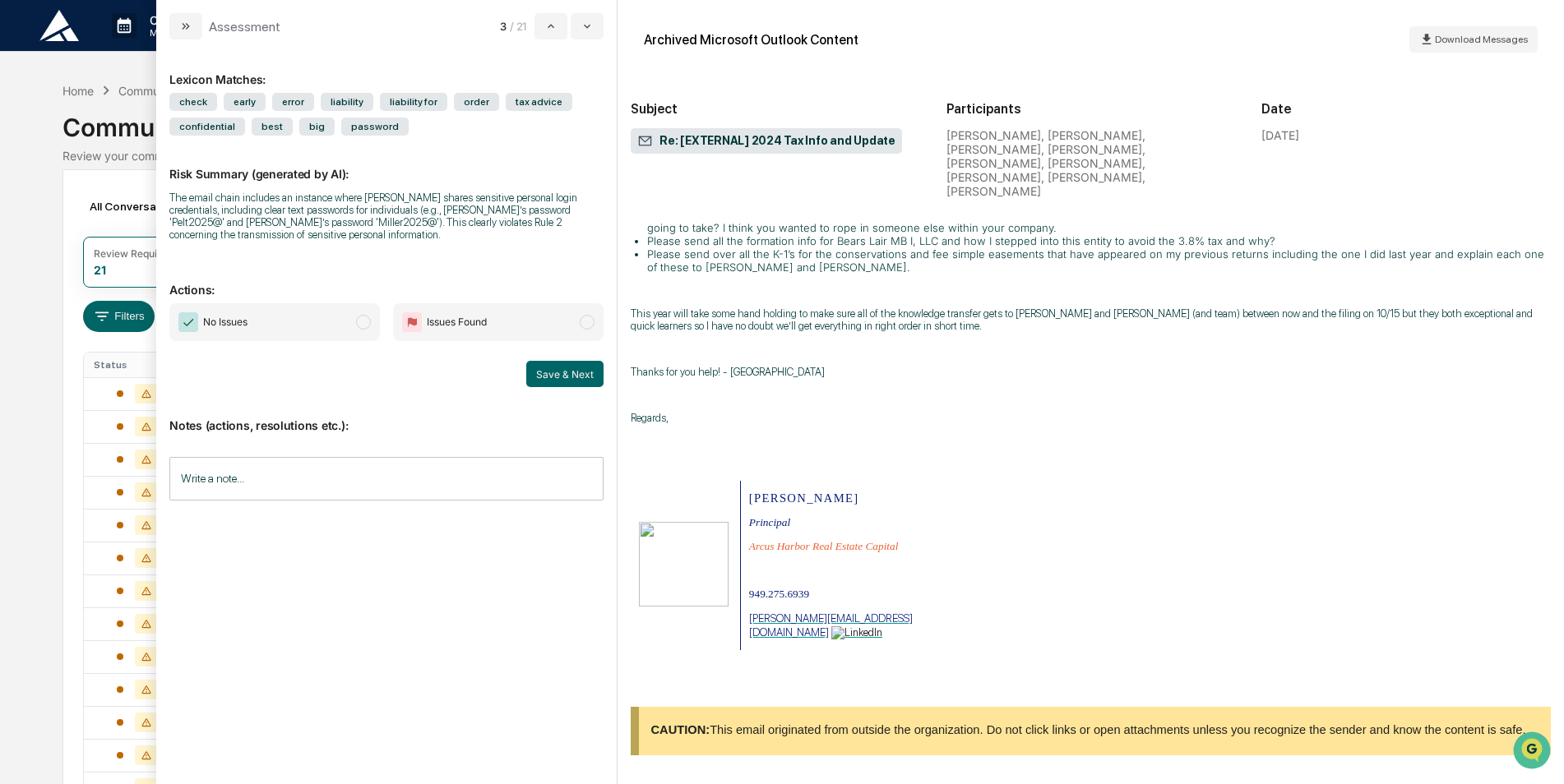
scroll to position [10863, 0]
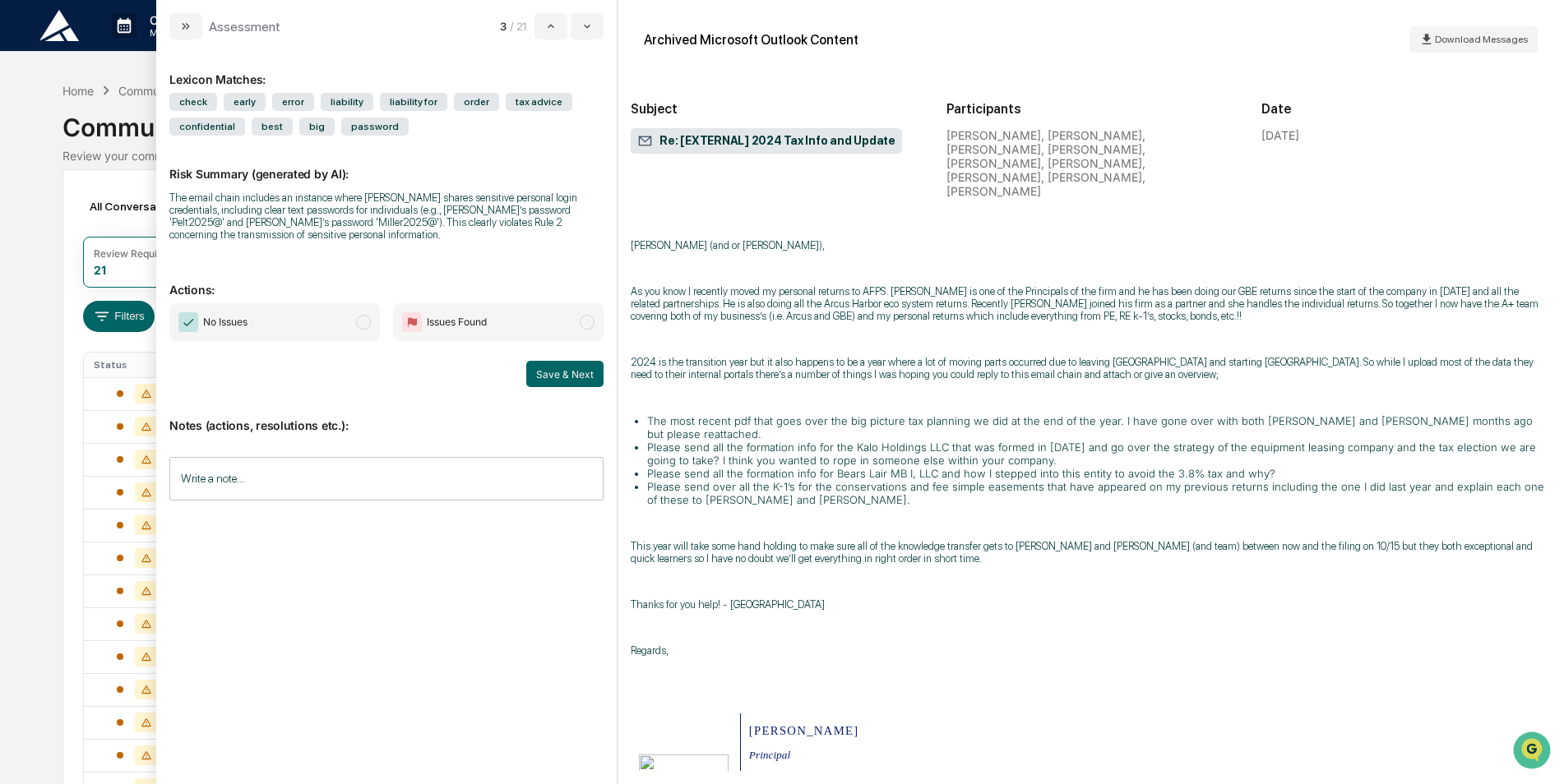
drag, startPoint x: 1526, startPoint y: 365, endPoint x: 1334, endPoint y: 508, distance: 239.4
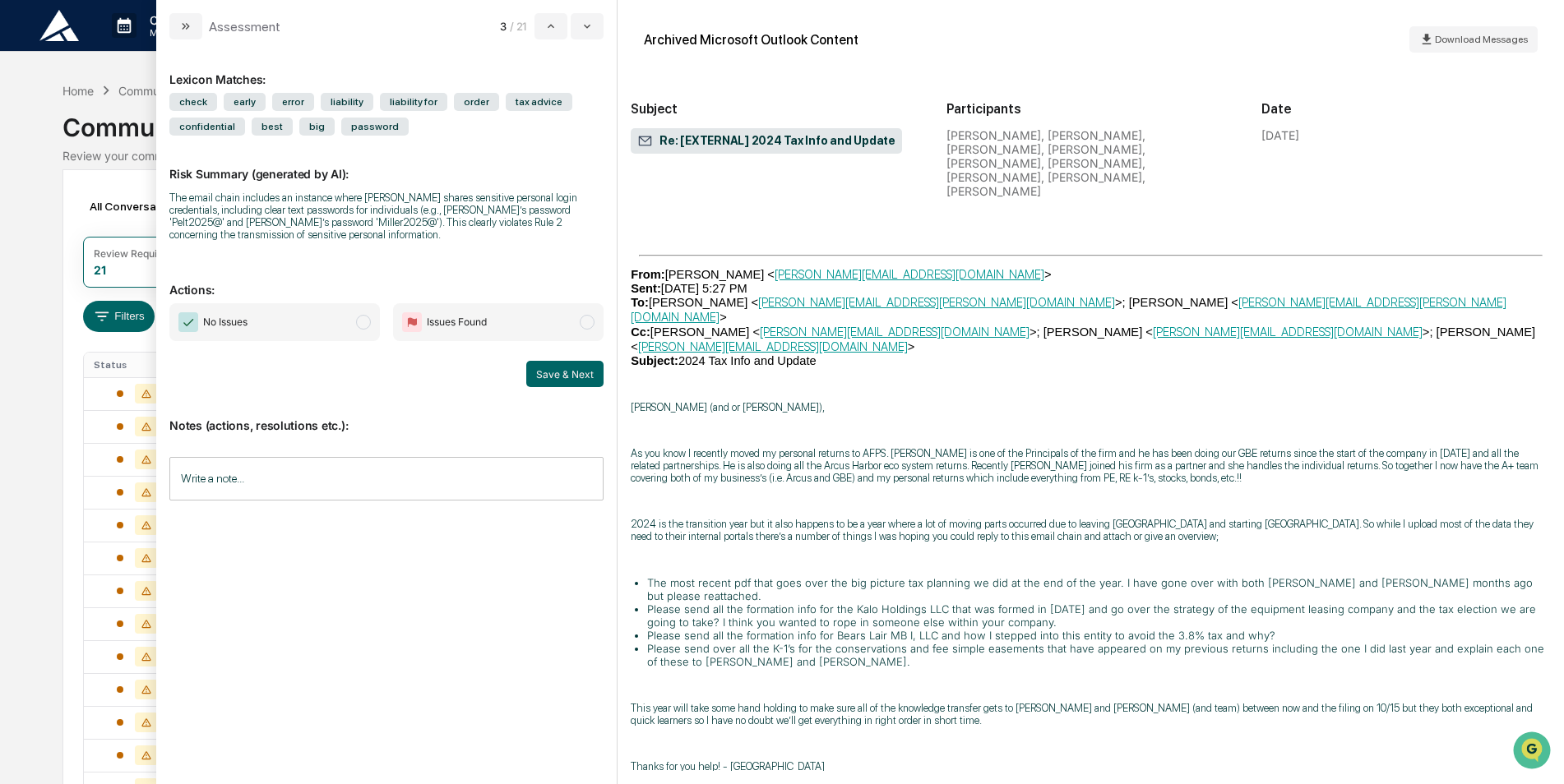
scroll to position [18756, 0]
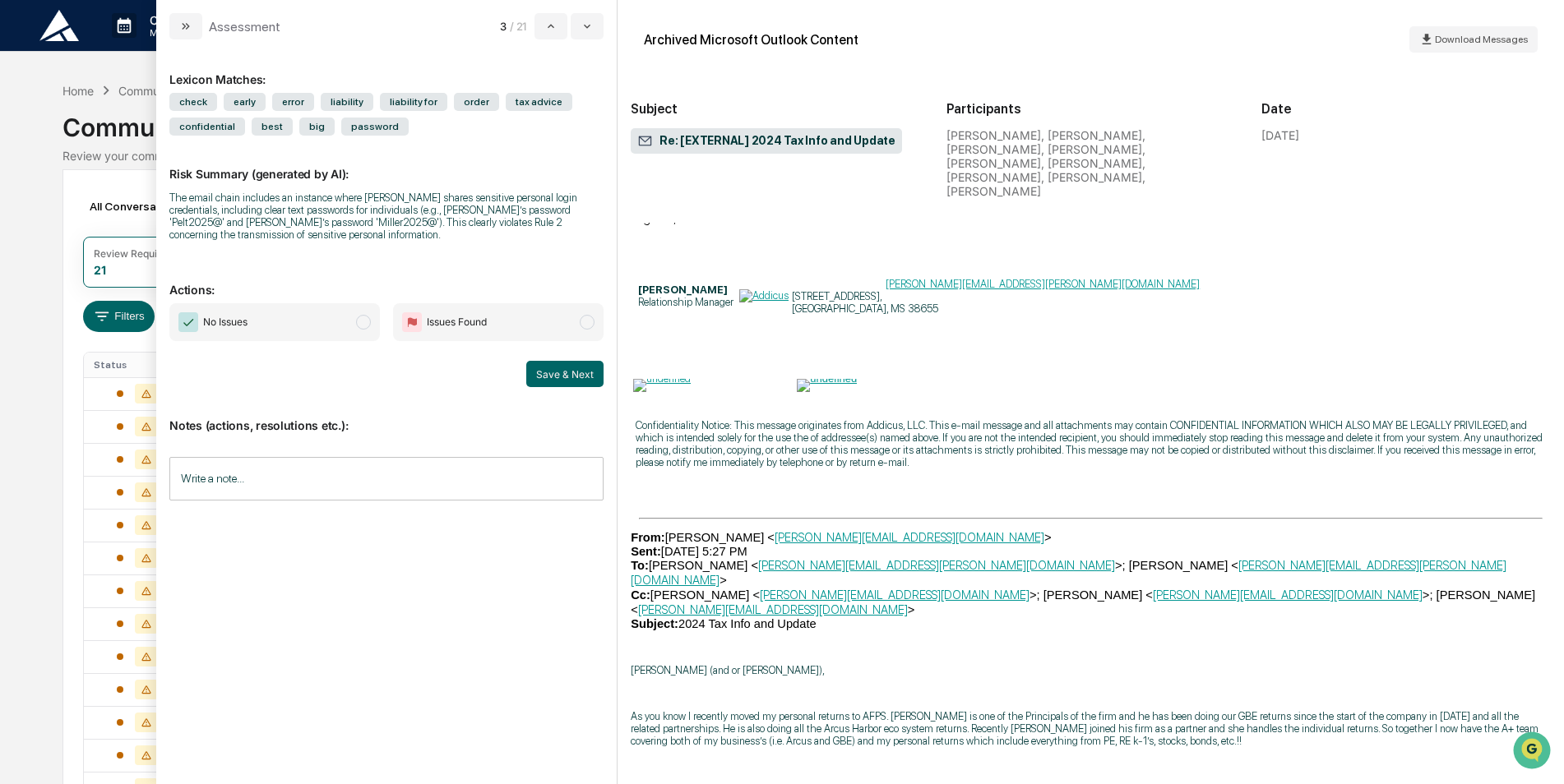
scroll to position [25334, 0]
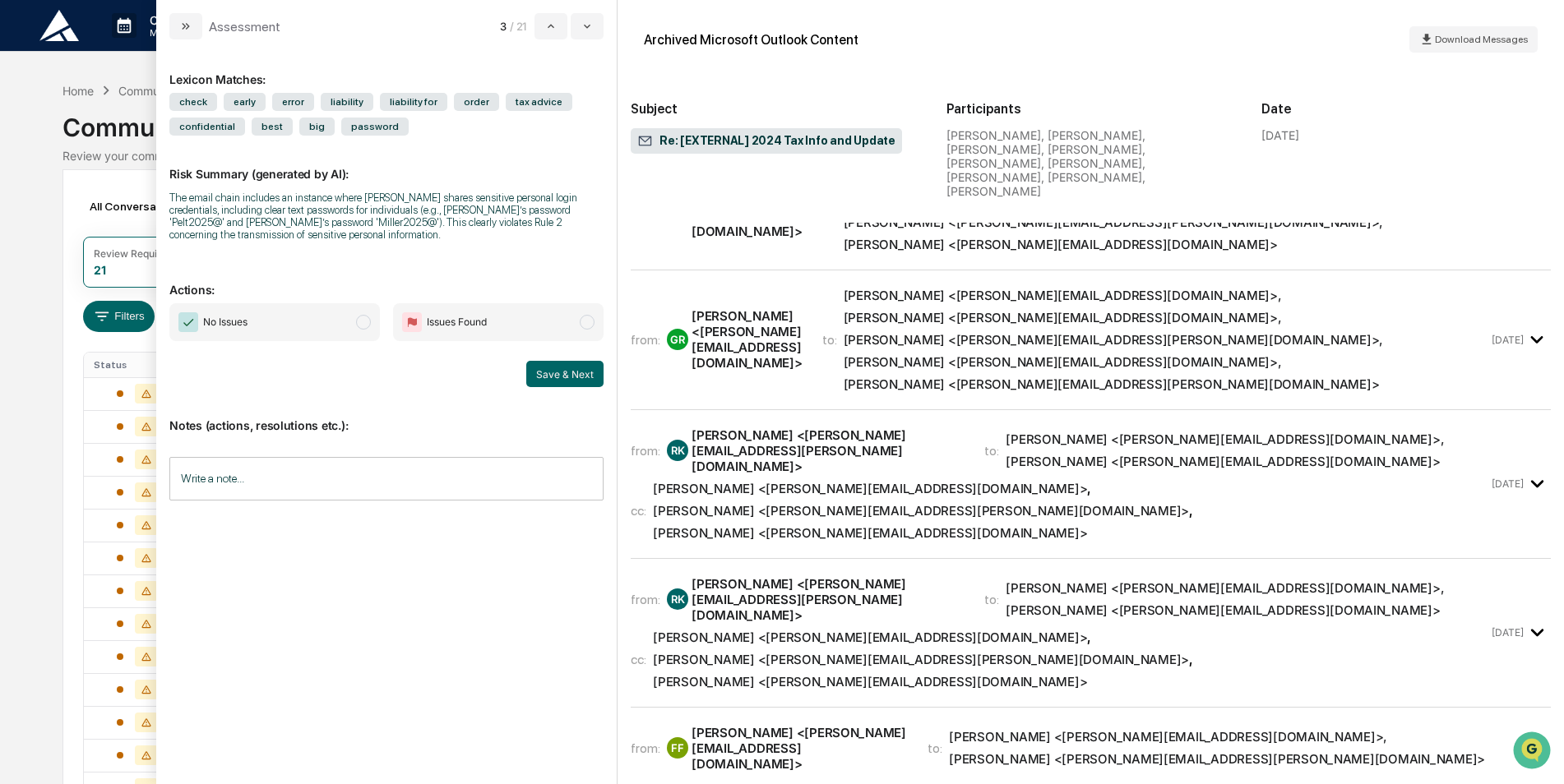
scroll to position [27060, 0]
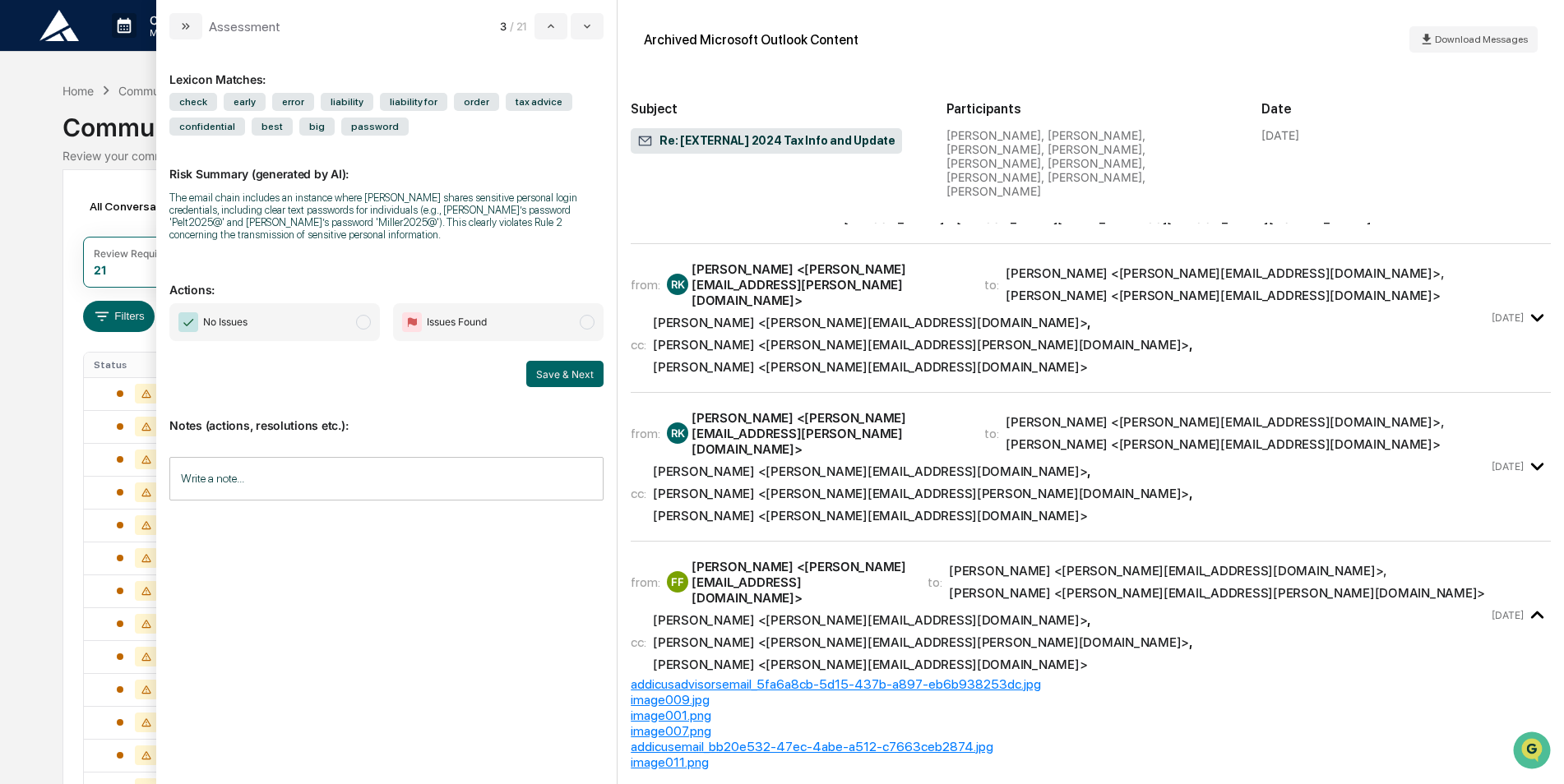
click at [553, 207] on div "The email chain includes an instance where [PERSON_NAME] shares sensitive perso…" at bounding box center [387, 217] width 434 height 49
click at [574, 26] on button "modal" at bounding box center [587, 26] width 33 height 26
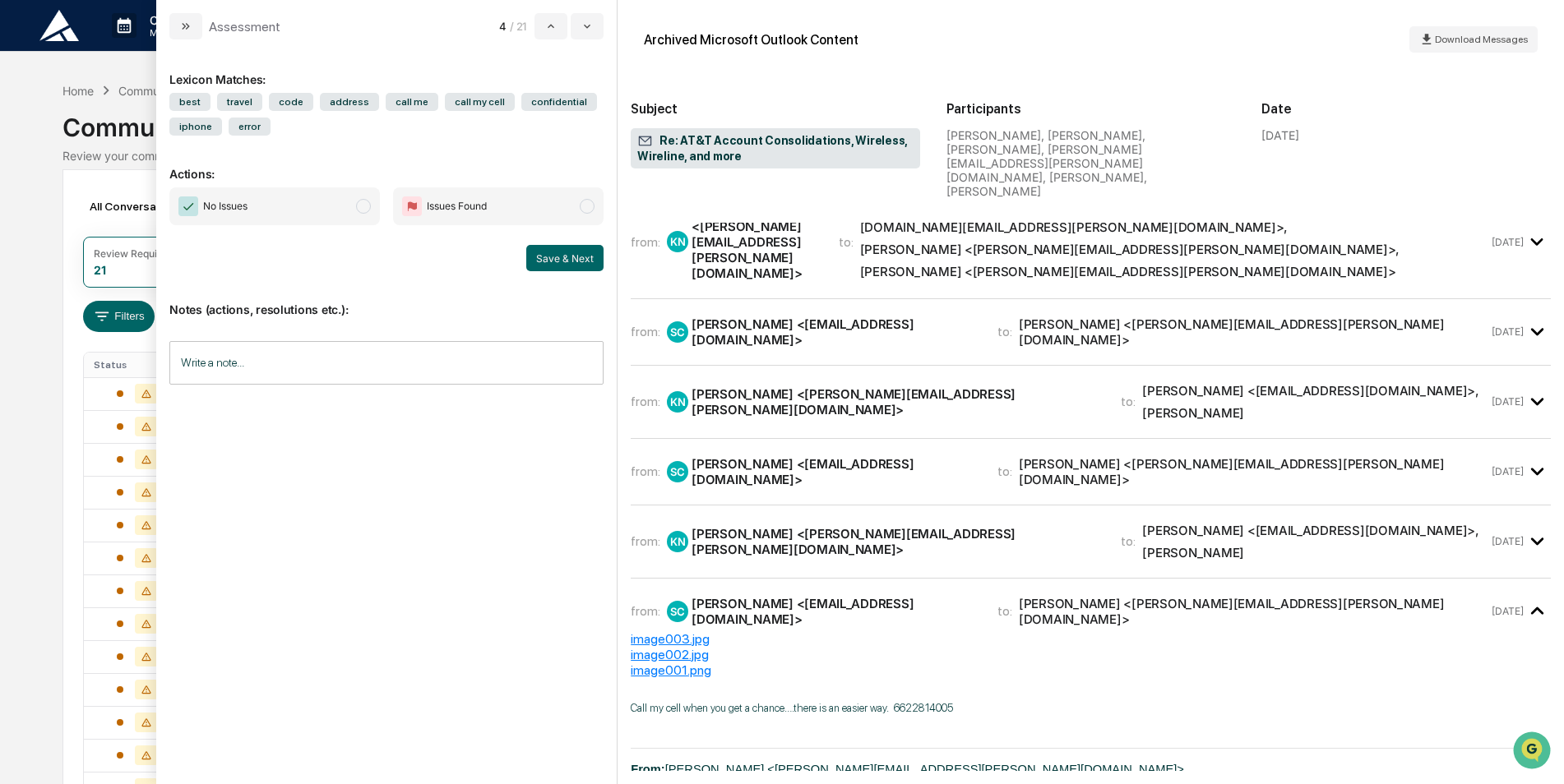
scroll to position [493, 0]
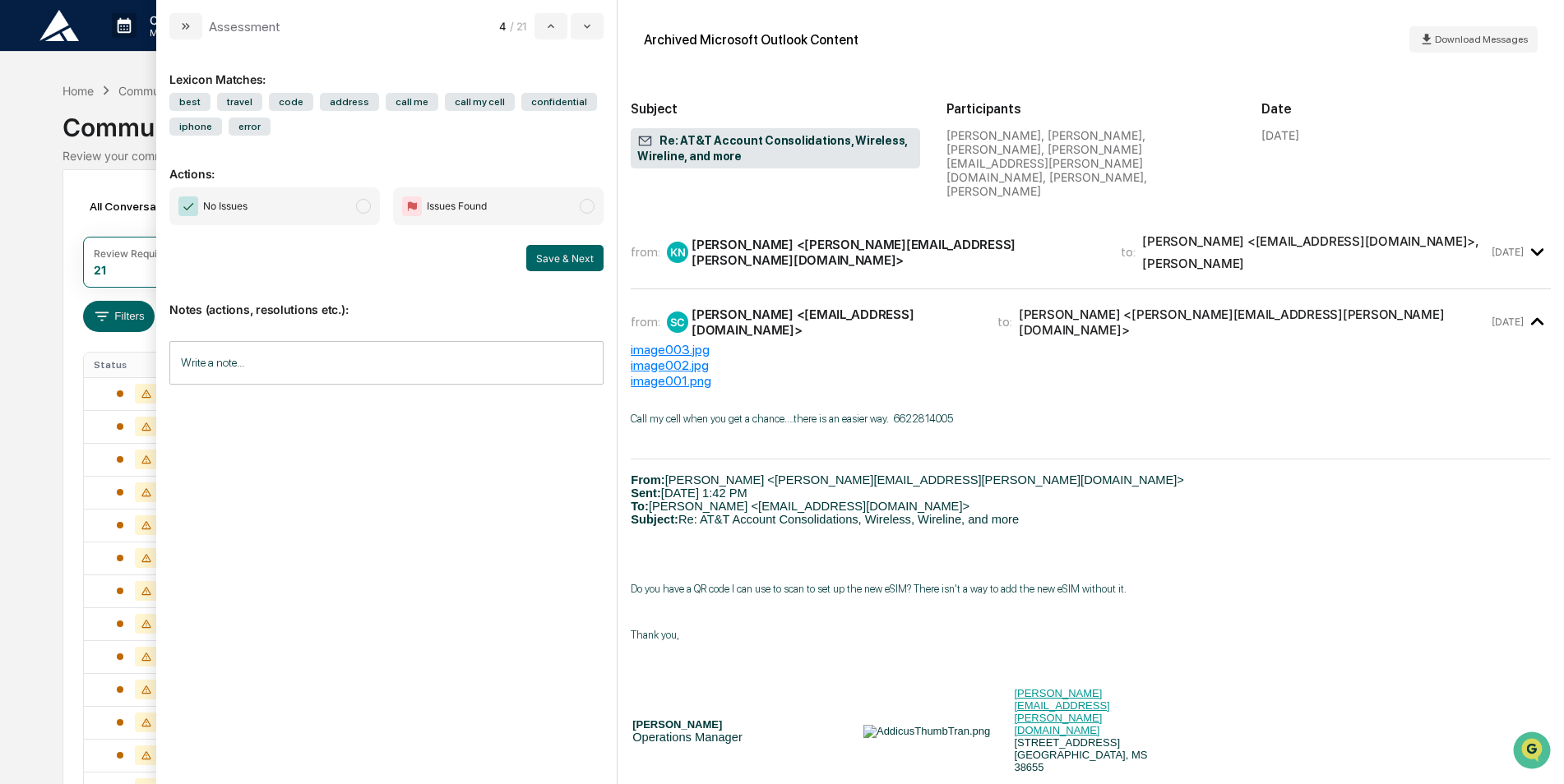
click at [1097, 560] on p "Do you have a QR code I can use to scan to set up the new eSIM? There isn't a w…" at bounding box center [1090, 566] width 920 height 12
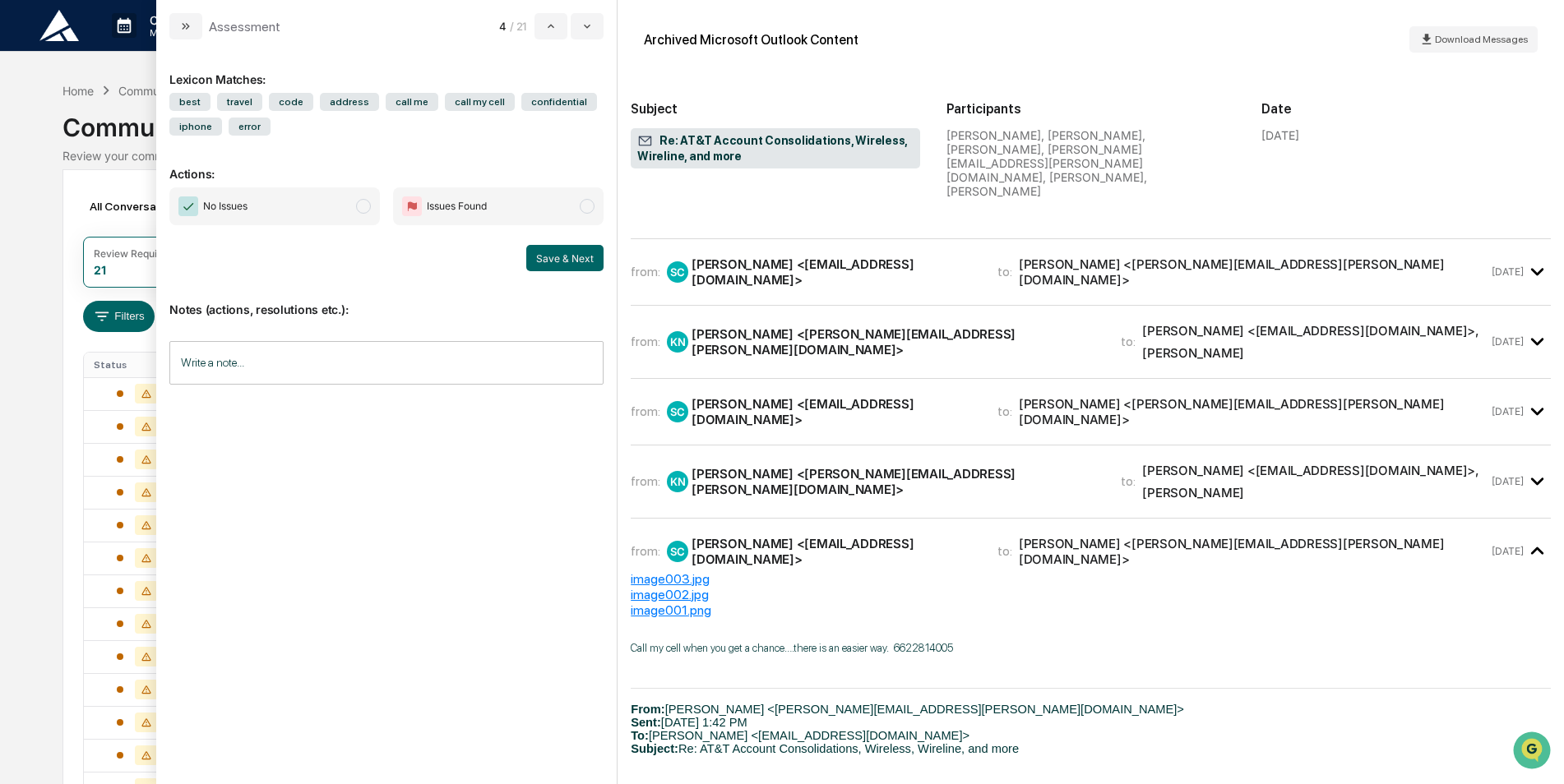
scroll to position [0, 0]
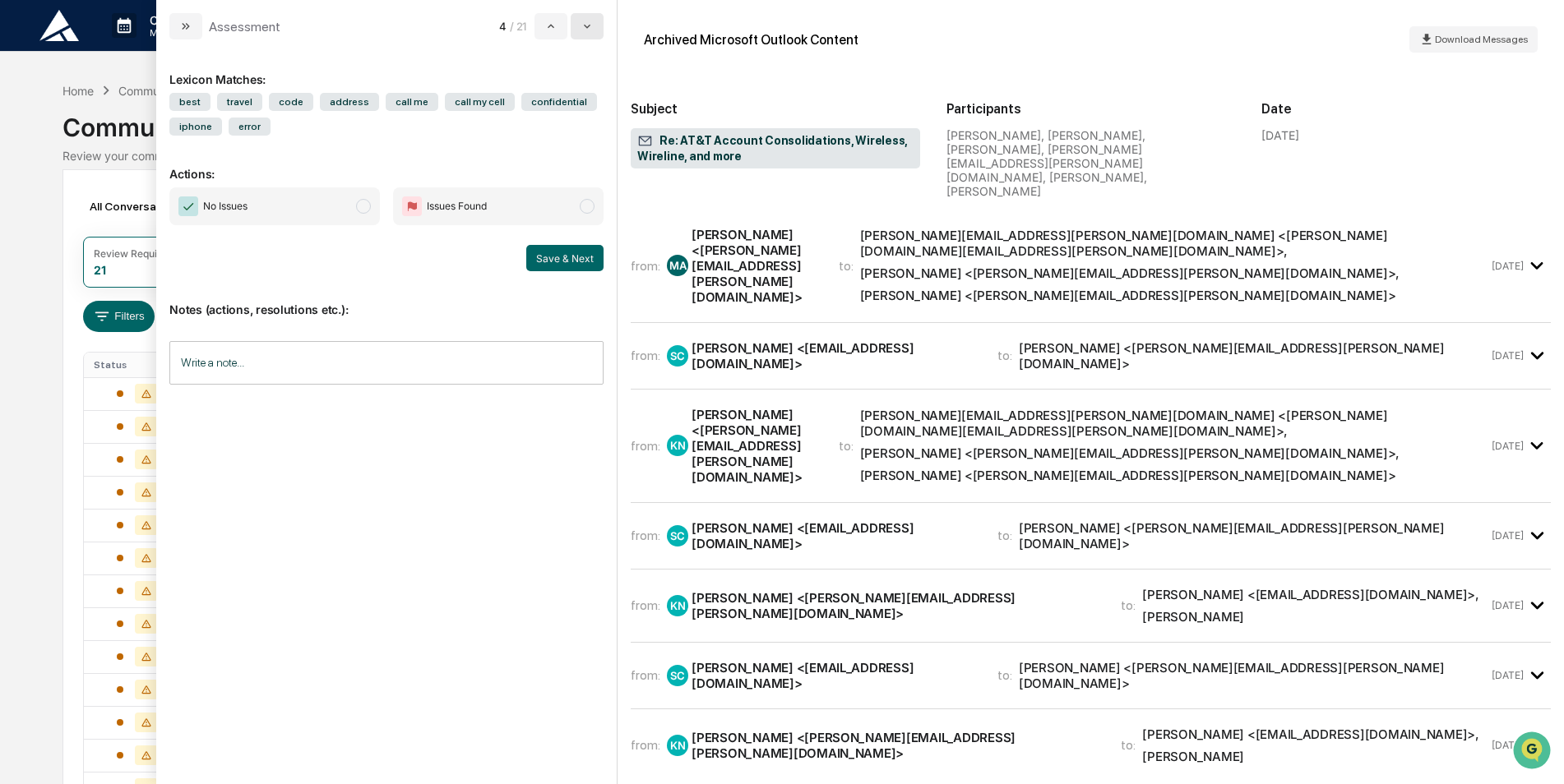
click at [583, 29] on icon "modal" at bounding box center [586, 26] width 13 height 13
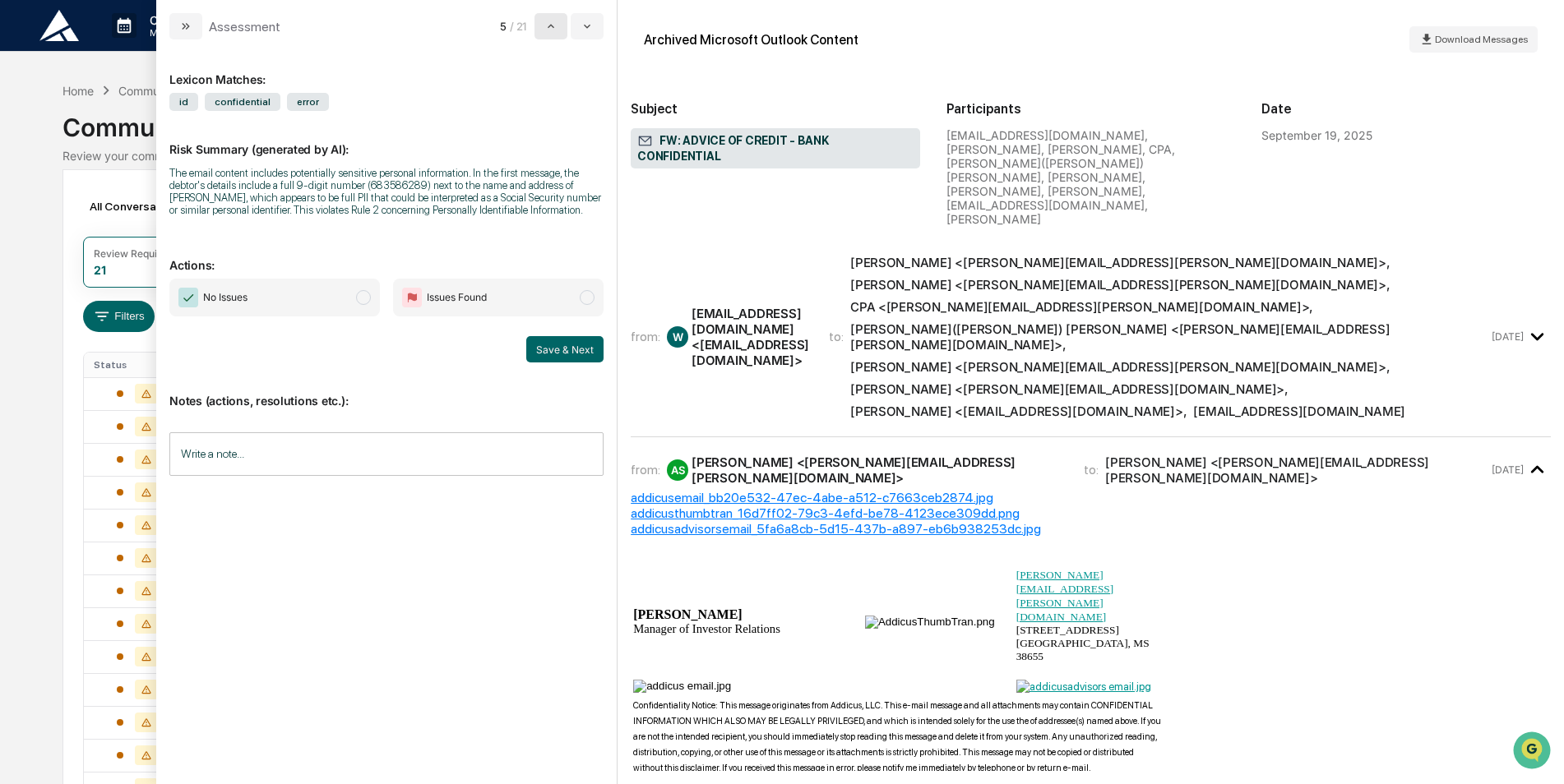
click at [554, 20] on icon "modal" at bounding box center [550, 26] width 13 height 13
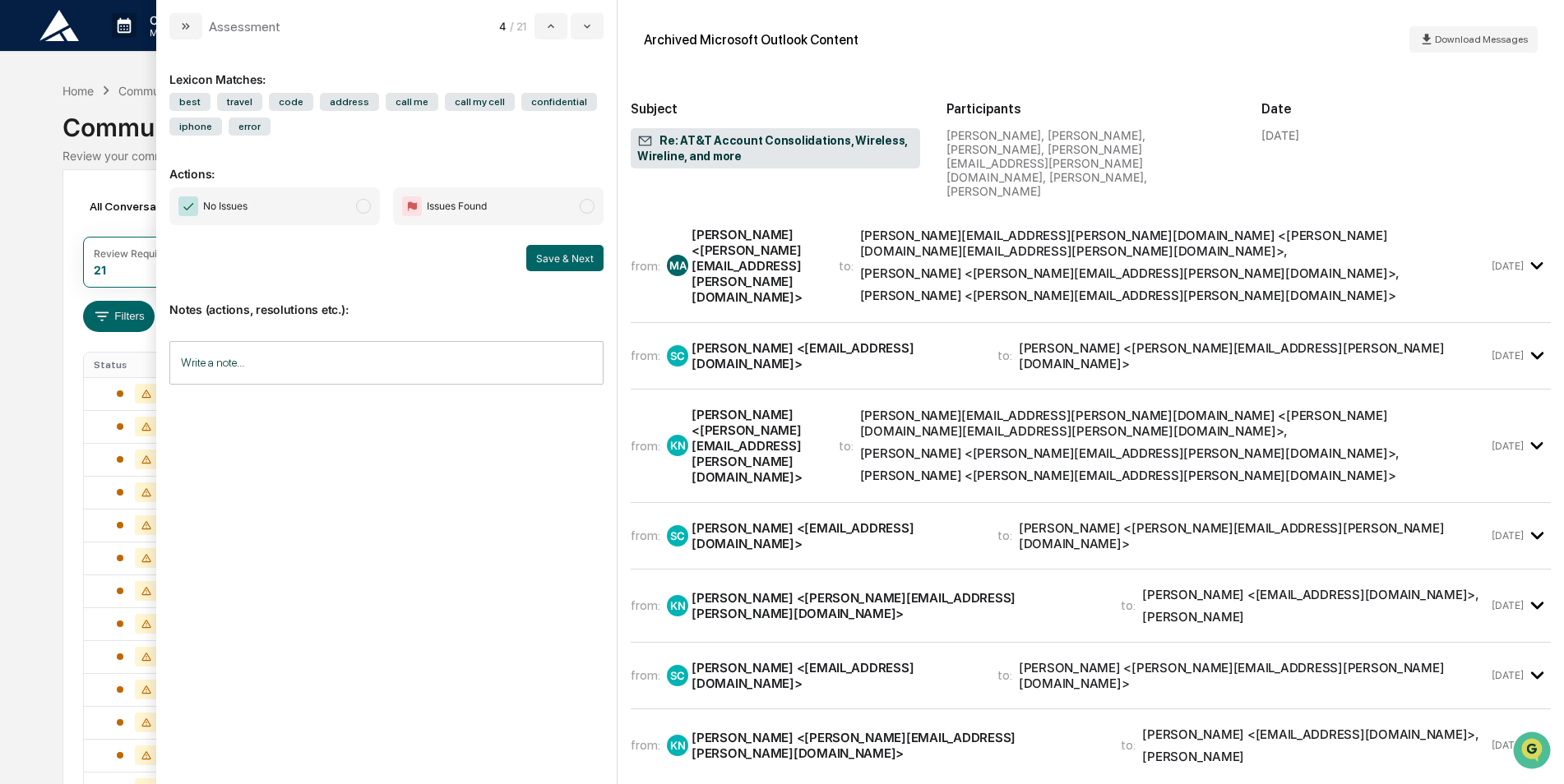
click at [338, 214] on span "No Issues" at bounding box center [275, 206] width 211 height 38
click at [556, 258] on button "Save & Next" at bounding box center [565, 258] width 78 height 26
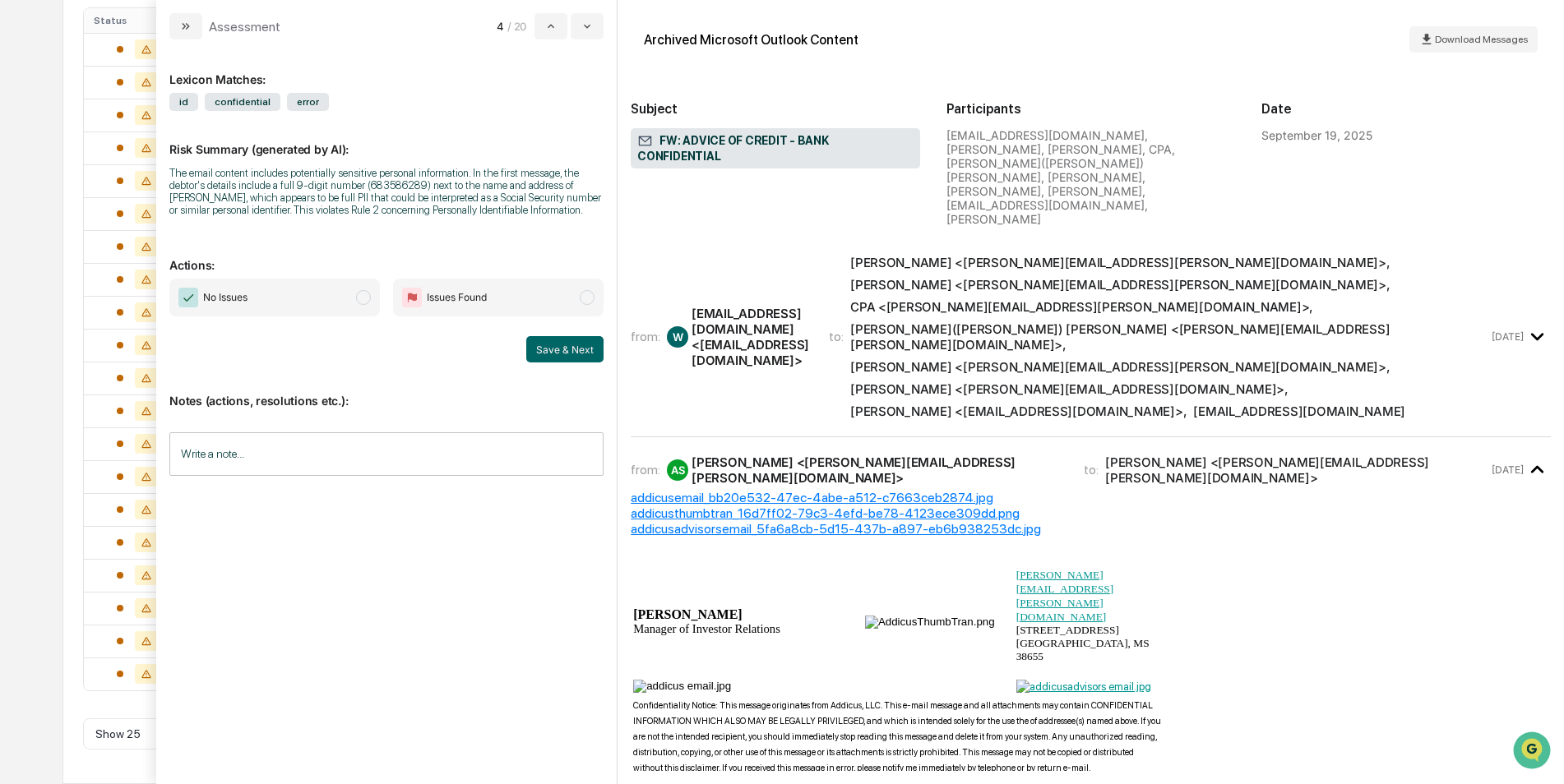
click at [1451, 324] on span "[PERSON_NAME] <[PERSON_NAME][EMAIL_ADDRESS][PERSON_NAME][DOMAIN_NAME]> , [PERSO…" at bounding box center [1170, 337] width 638 height 165
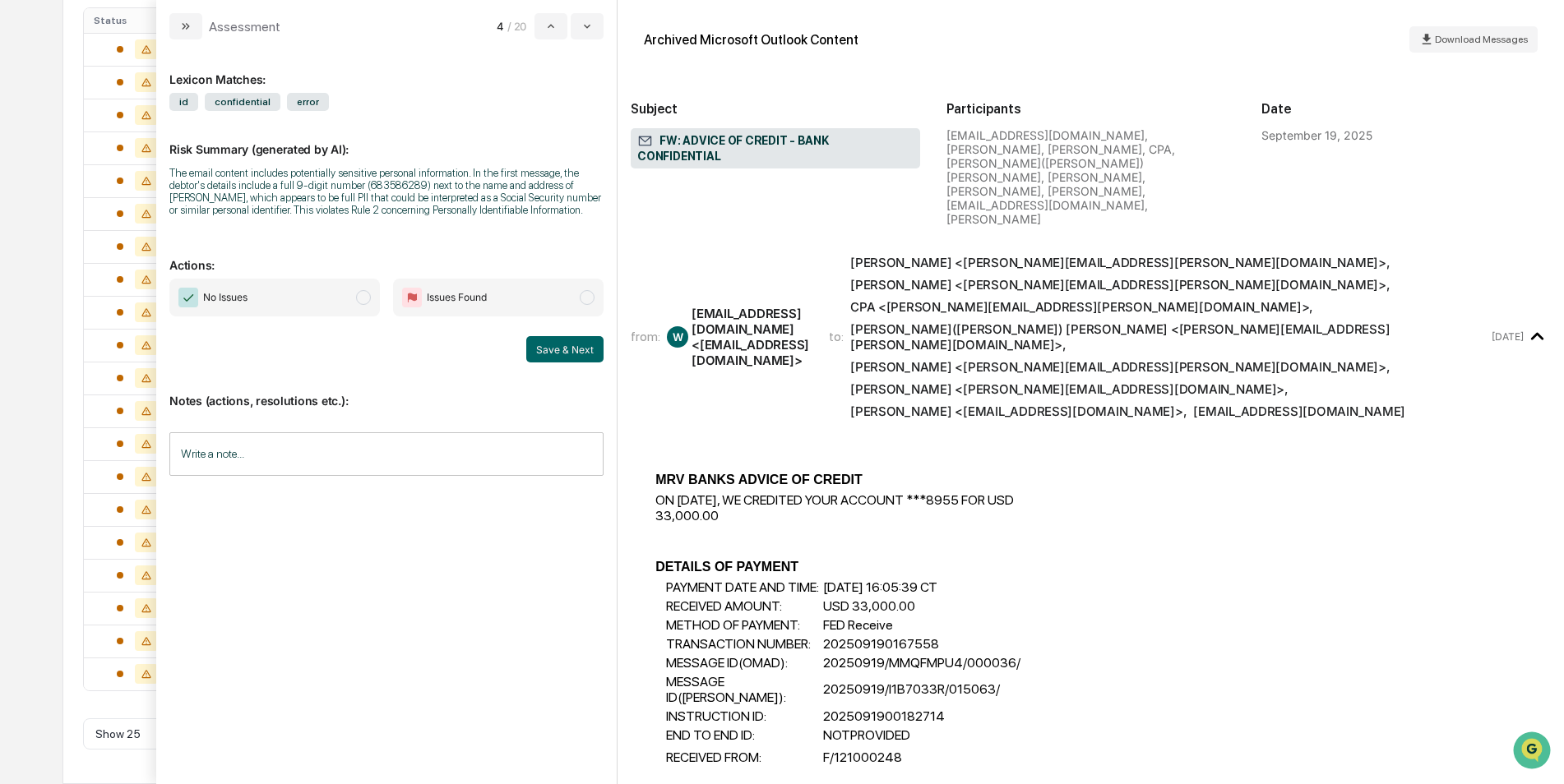
click at [1474, 317] on span "[PERSON_NAME] <[PERSON_NAME][EMAIL_ADDRESS][PERSON_NAME][DOMAIN_NAME]> , [PERSO…" at bounding box center [1170, 337] width 638 height 165
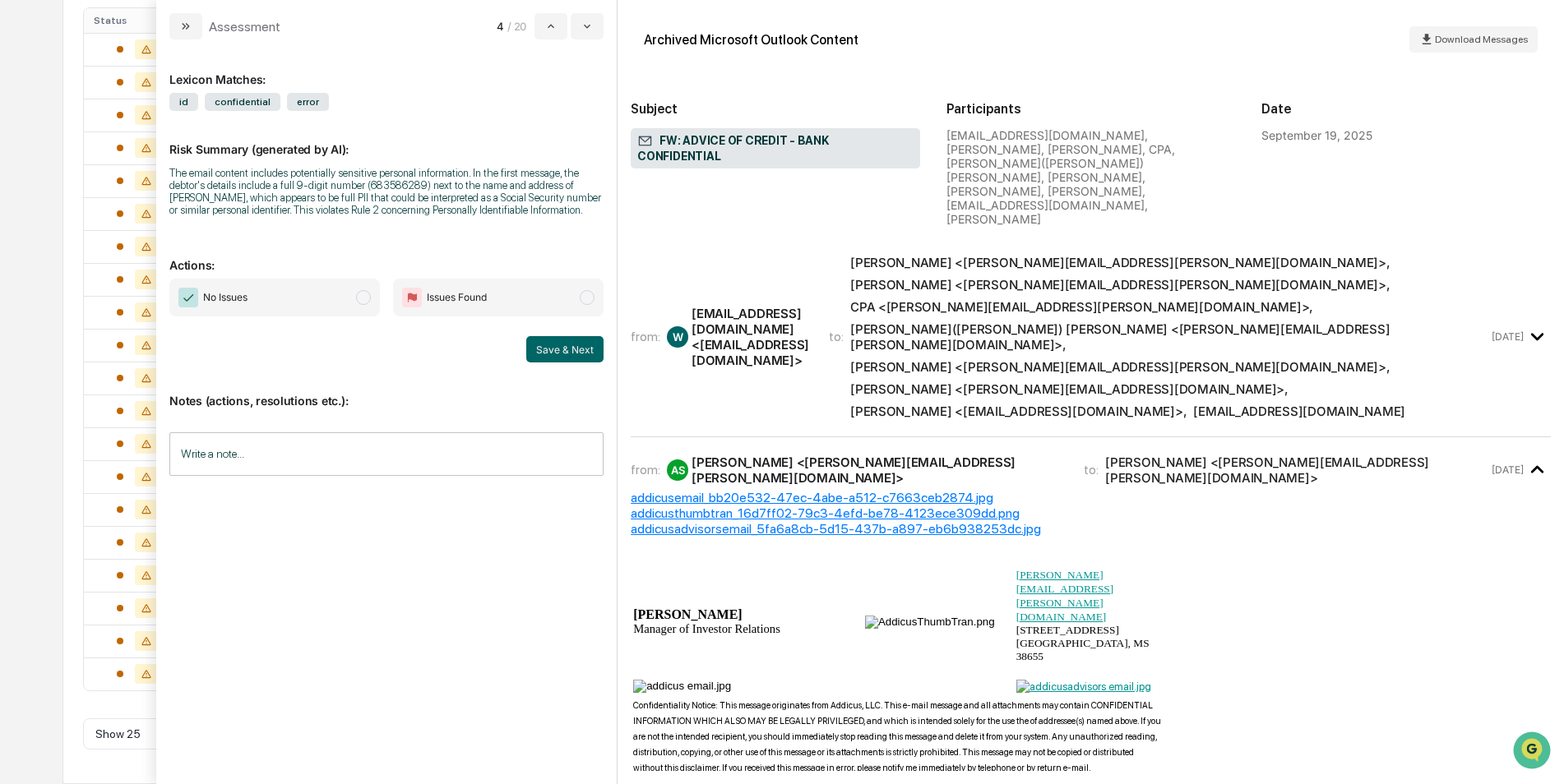
click at [283, 295] on span "No Issues" at bounding box center [275, 298] width 211 height 38
click at [549, 343] on button "Save & Next" at bounding box center [565, 349] width 78 height 26
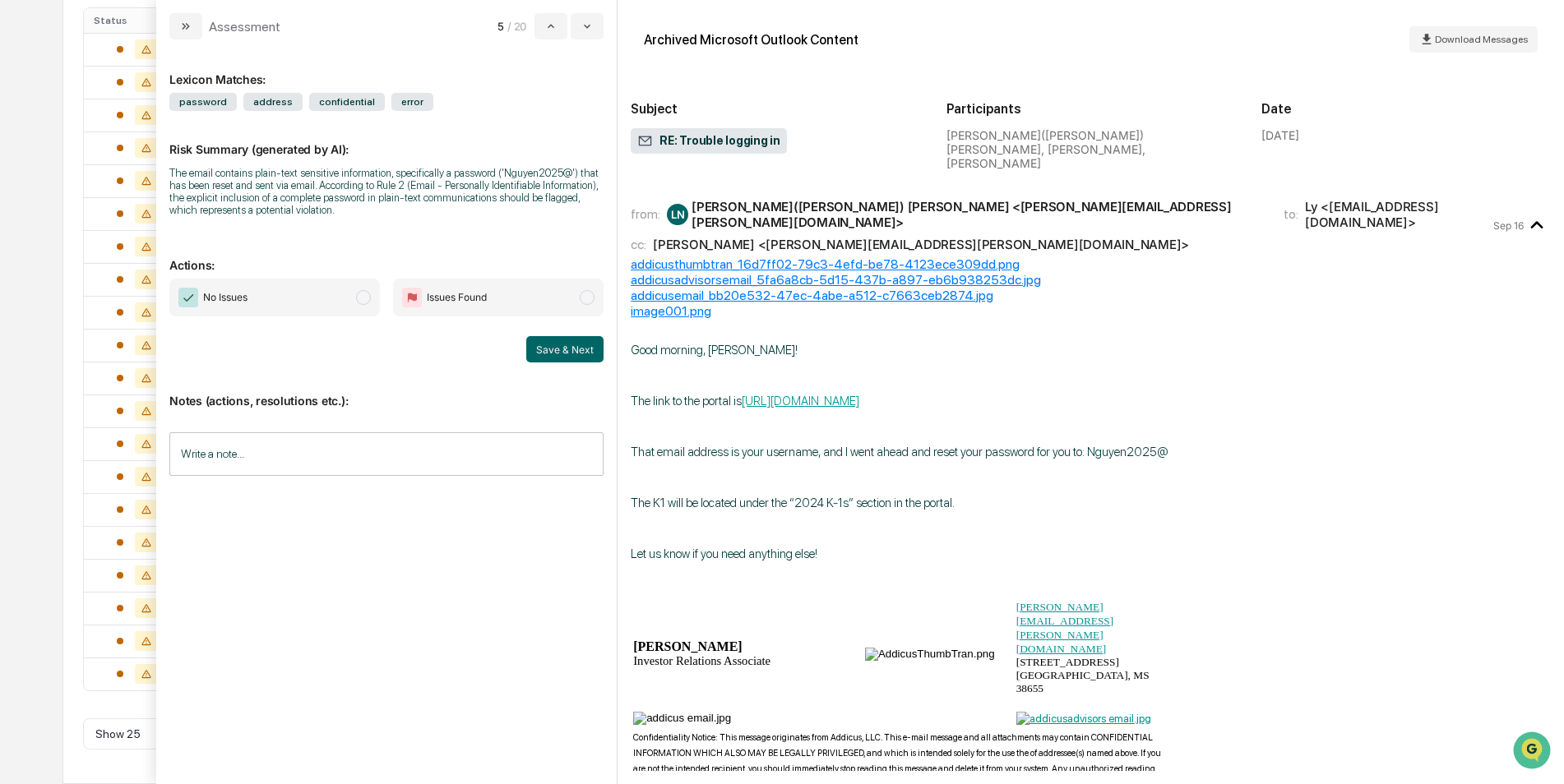
scroll to position [311, 0]
drag, startPoint x: 514, startPoint y: 202, endPoint x: 495, endPoint y: 202, distance: 19.0
click at [495, 202] on div "The email contains plain-text sensitive information, specifically a password ('…" at bounding box center [387, 192] width 434 height 49
click at [352, 203] on div "The email contains plain-text sensitive information, specifically a password ('…" at bounding box center [387, 192] width 434 height 49
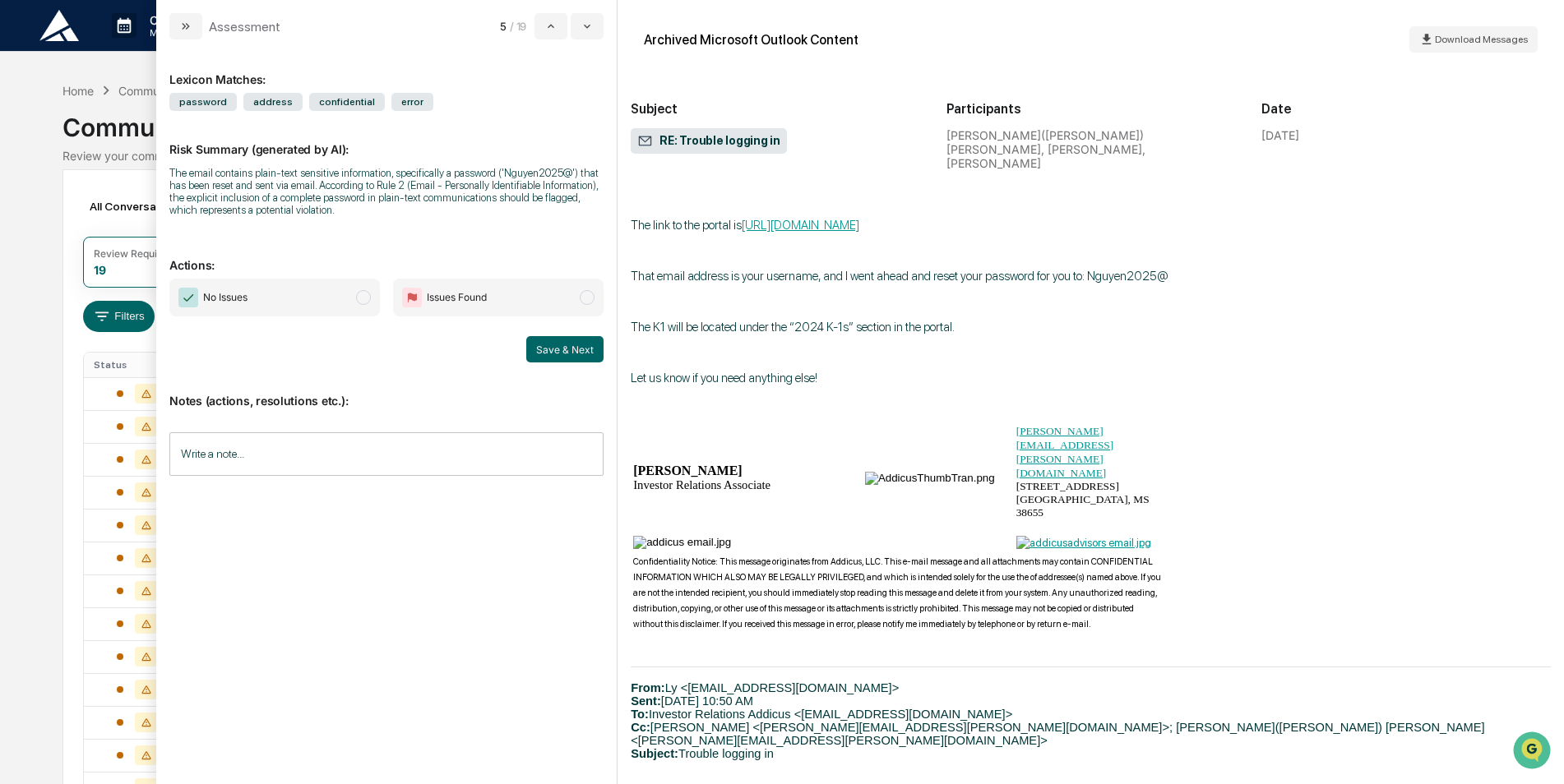
scroll to position [0, 0]
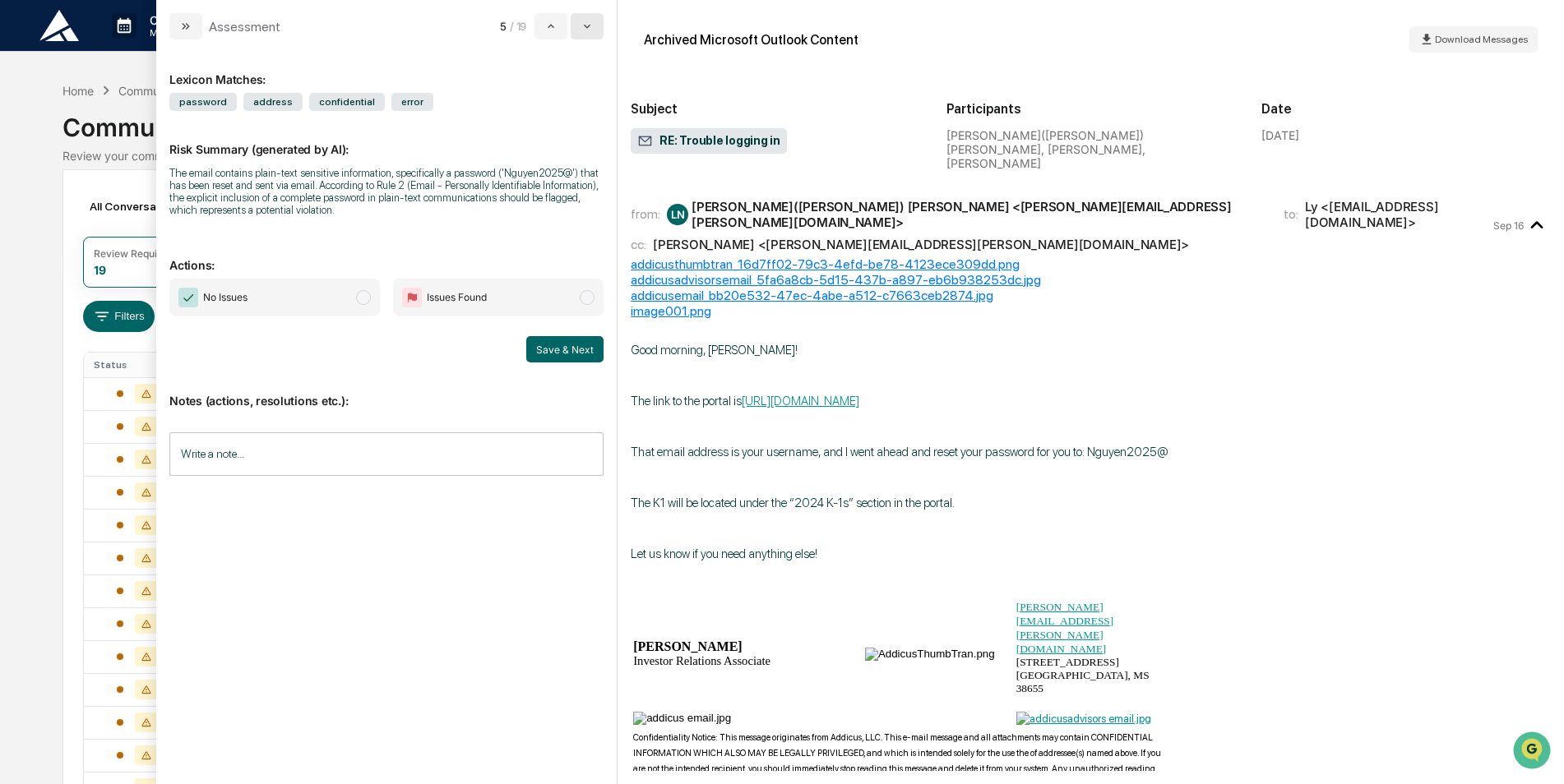
click at [589, 19] on button "modal" at bounding box center [587, 26] width 33 height 26
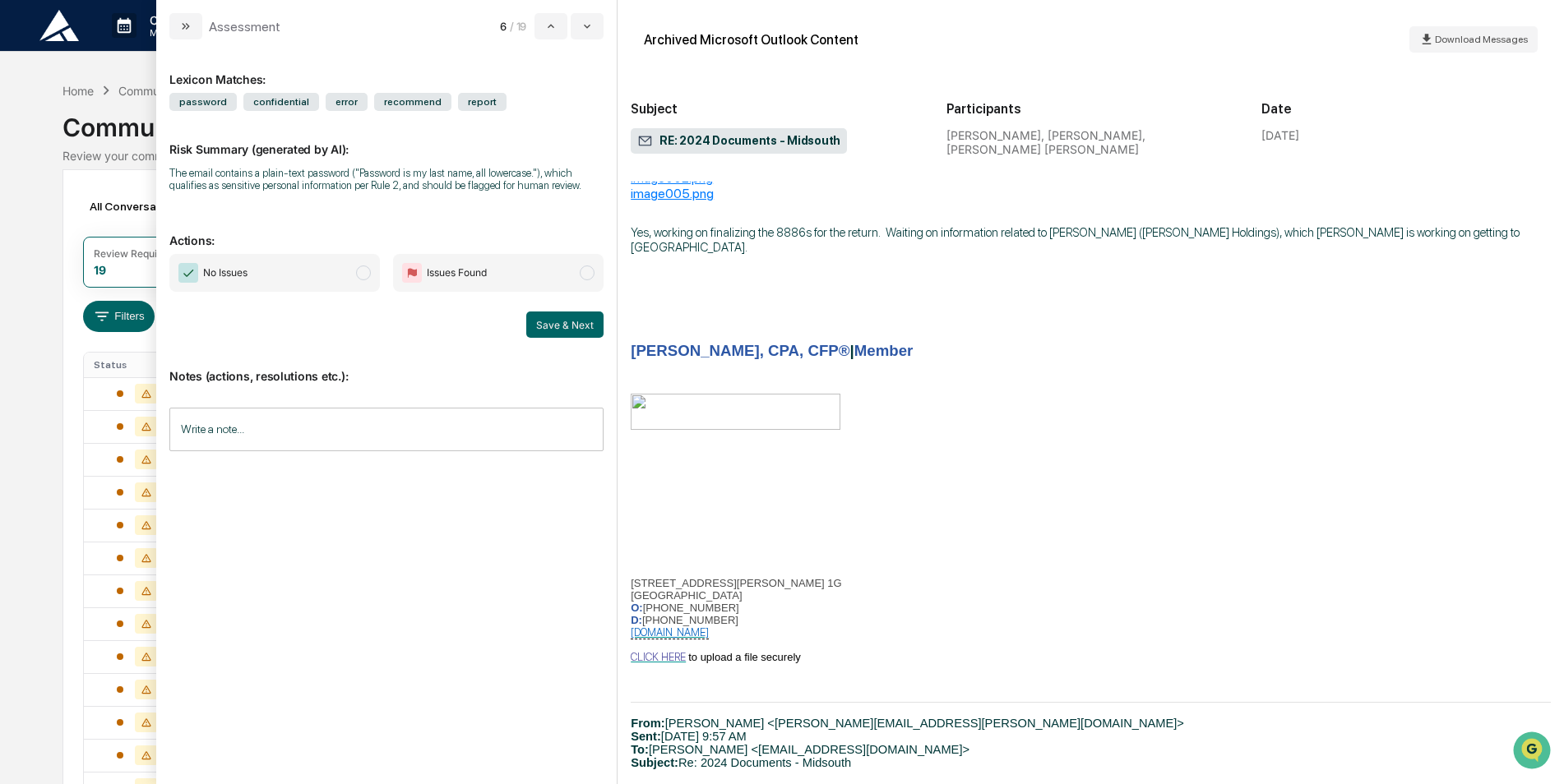
scroll to position [1151, 0]
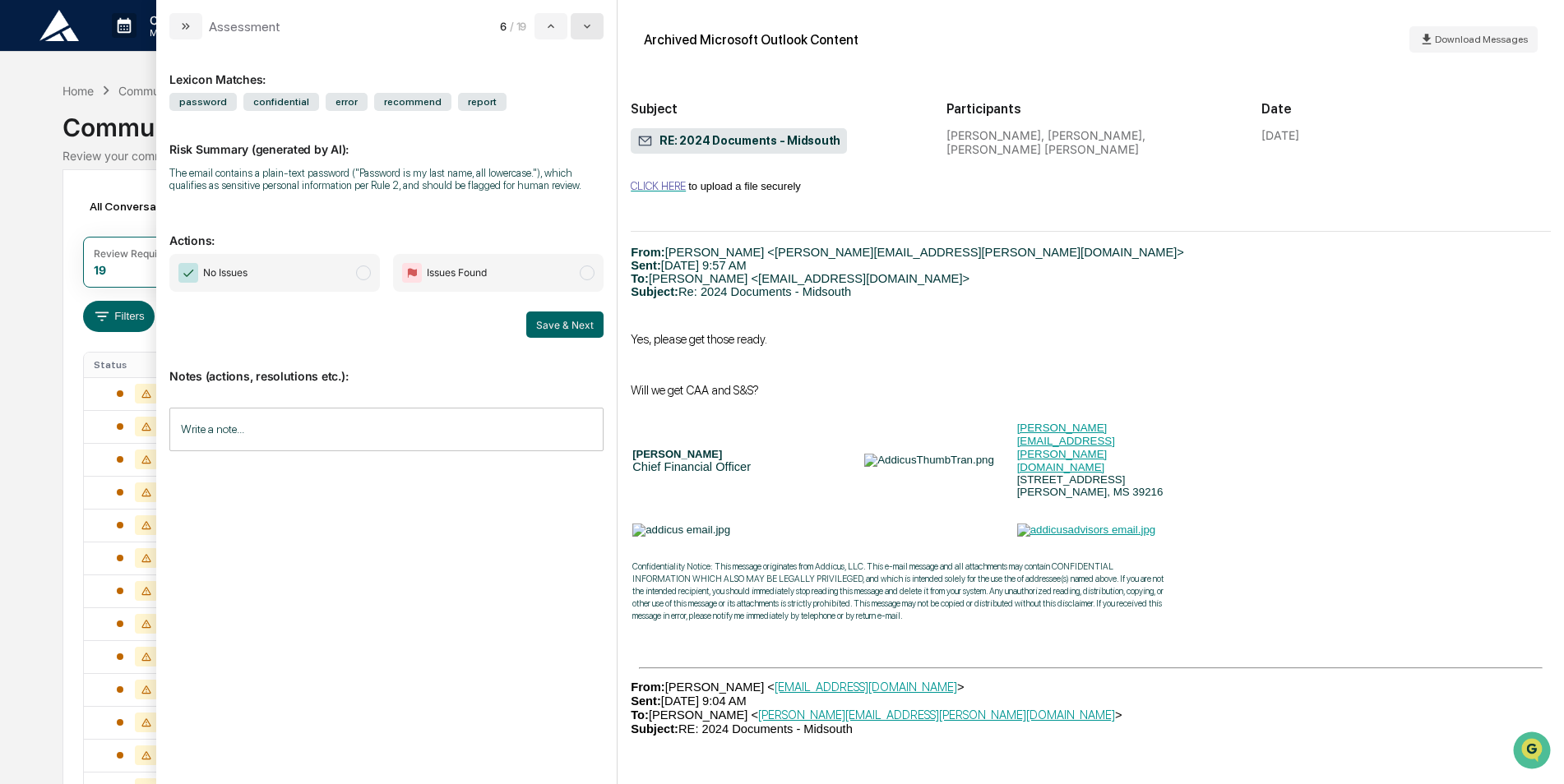
click at [580, 21] on icon "modal" at bounding box center [586, 26] width 13 height 13
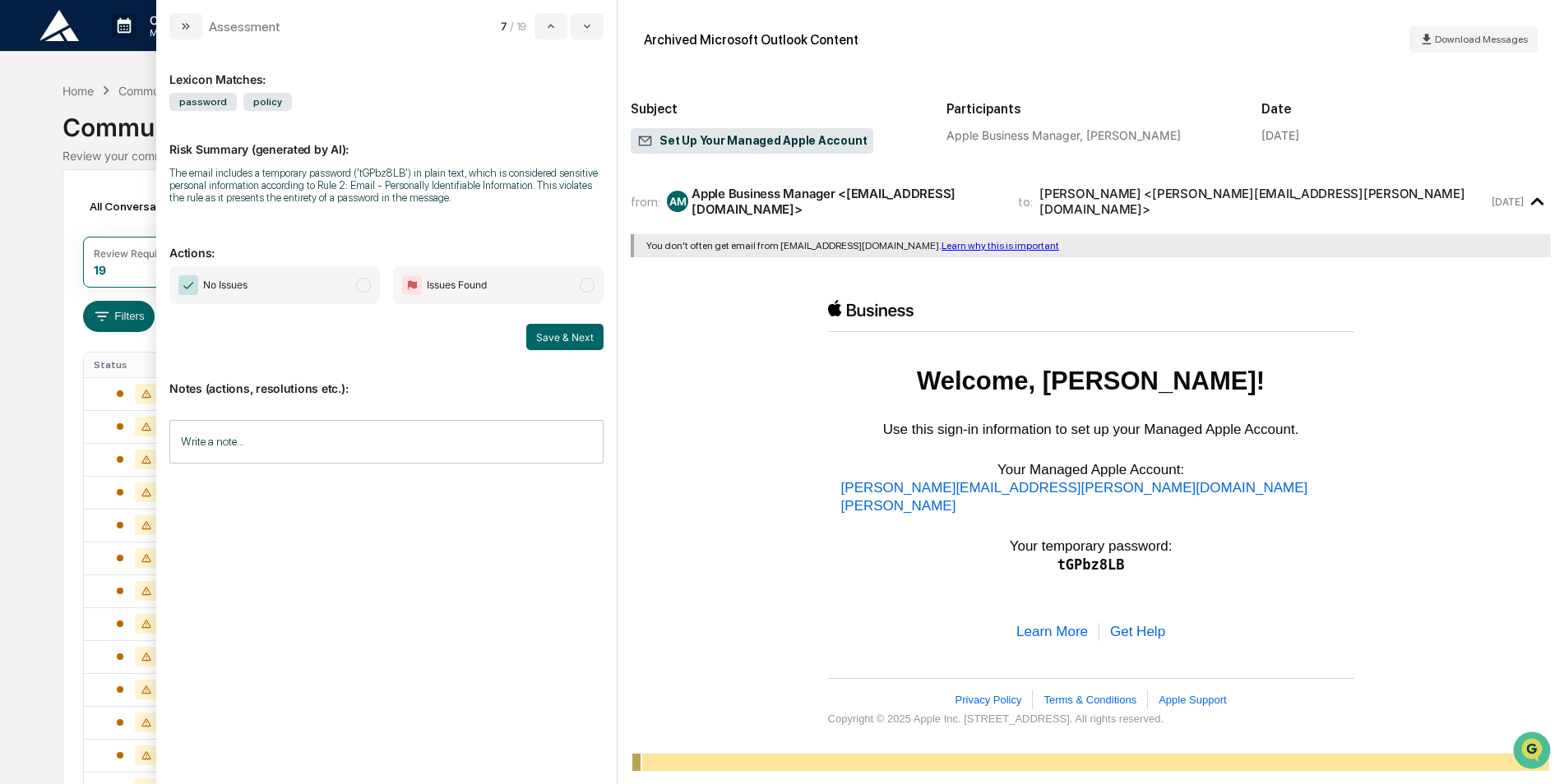
click at [334, 300] on span "No Issues" at bounding box center [275, 285] width 211 height 38
click at [549, 330] on button "Save & Next" at bounding box center [565, 337] width 78 height 26
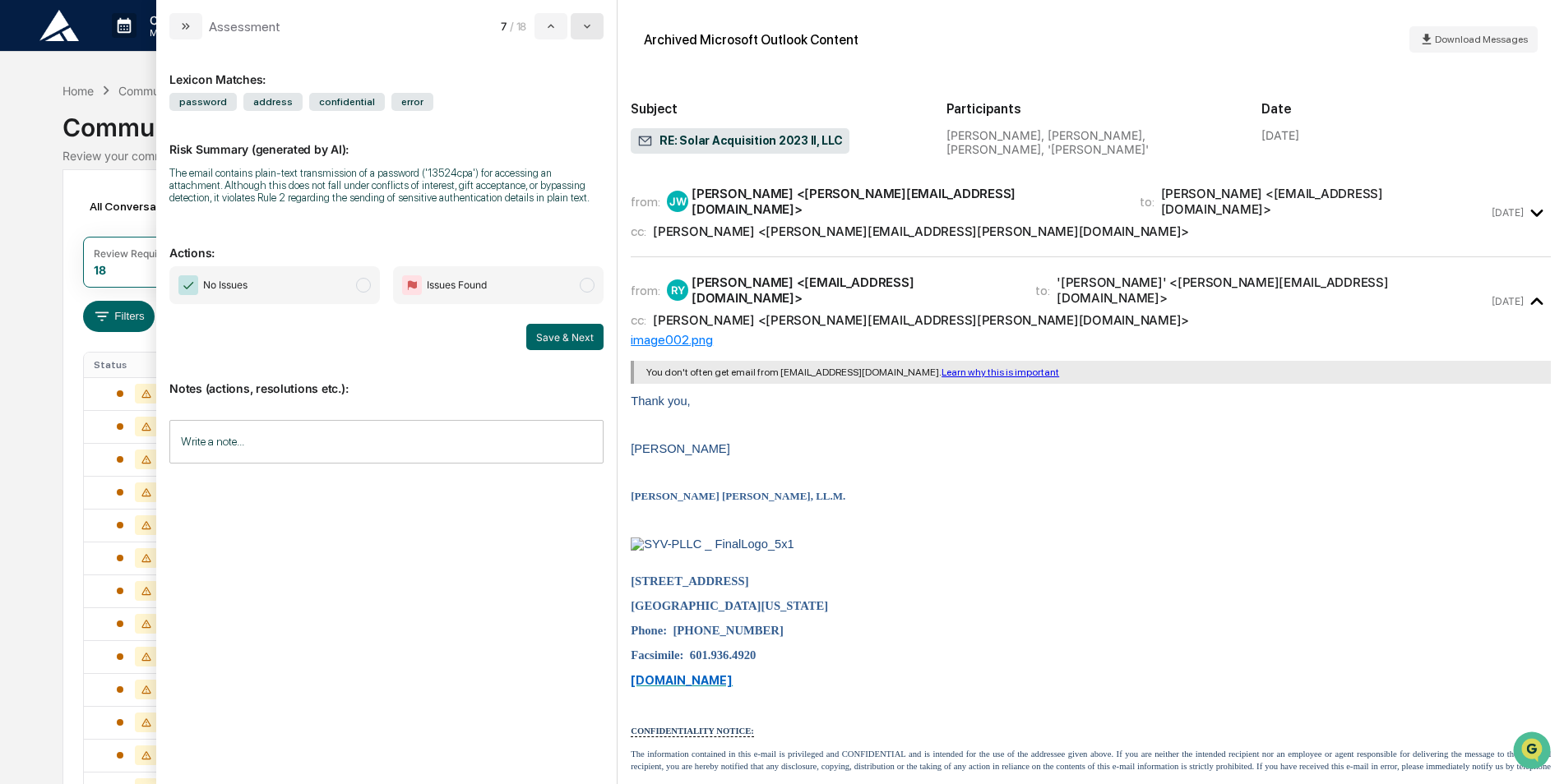
click at [571, 25] on button "modal" at bounding box center [587, 26] width 33 height 26
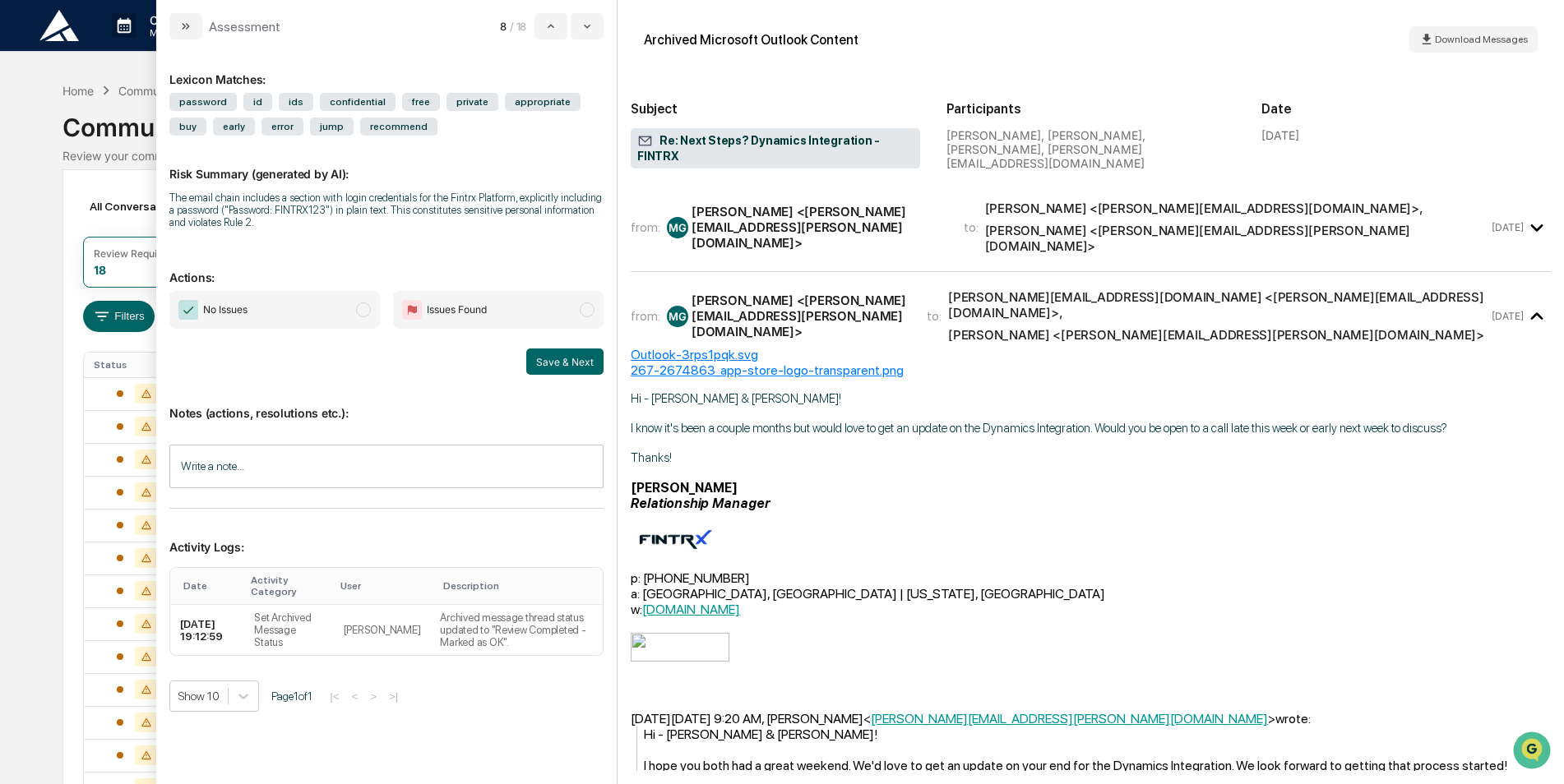
click at [1524, 215] on icon "modal" at bounding box center [1538, 229] width 27 height 27
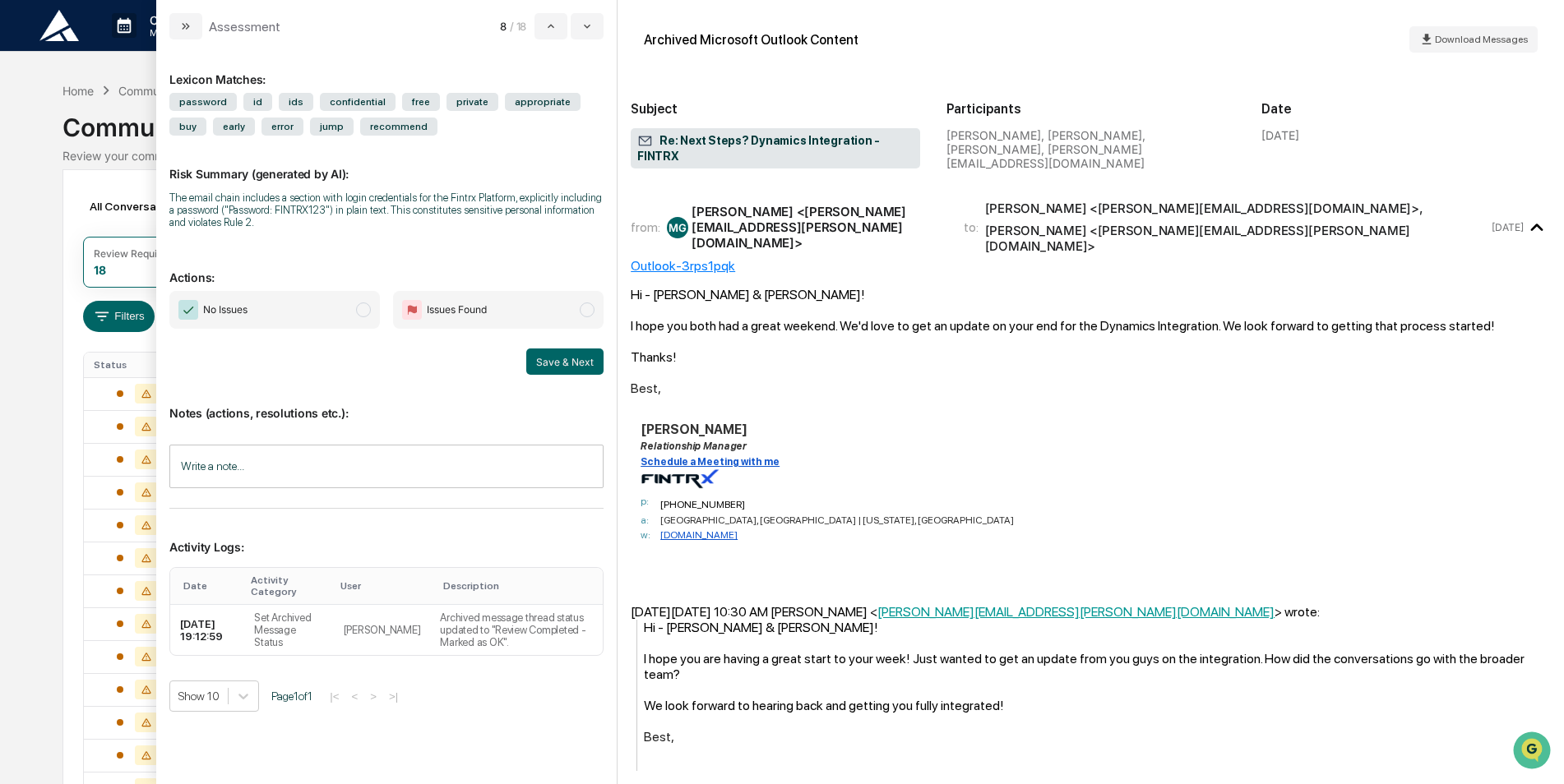
click at [255, 310] on span "No Issues" at bounding box center [275, 310] width 211 height 38
click at [568, 359] on button "Save & Next" at bounding box center [565, 362] width 78 height 26
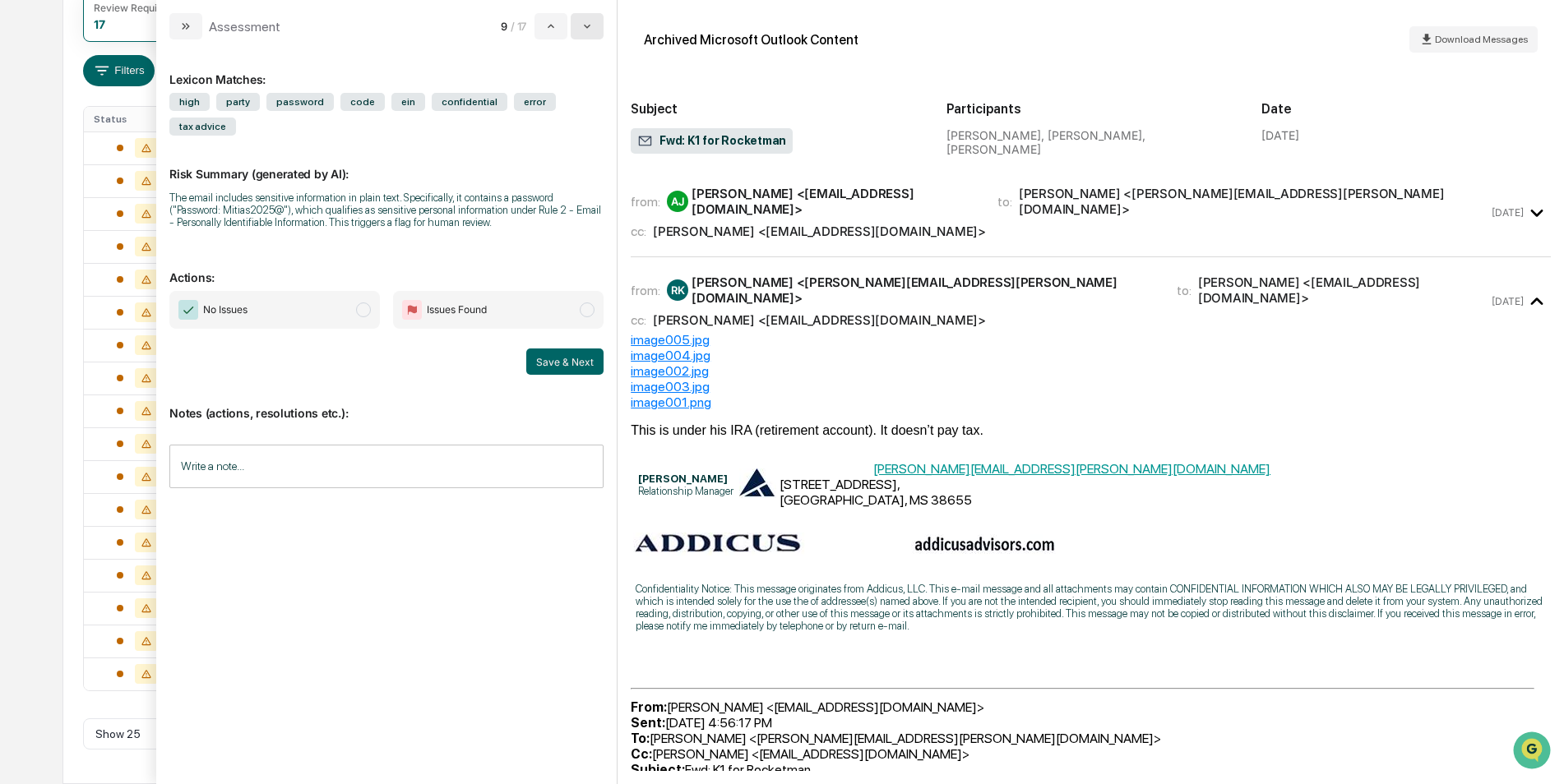
click at [578, 26] on button "modal" at bounding box center [587, 26] width 33 height 26
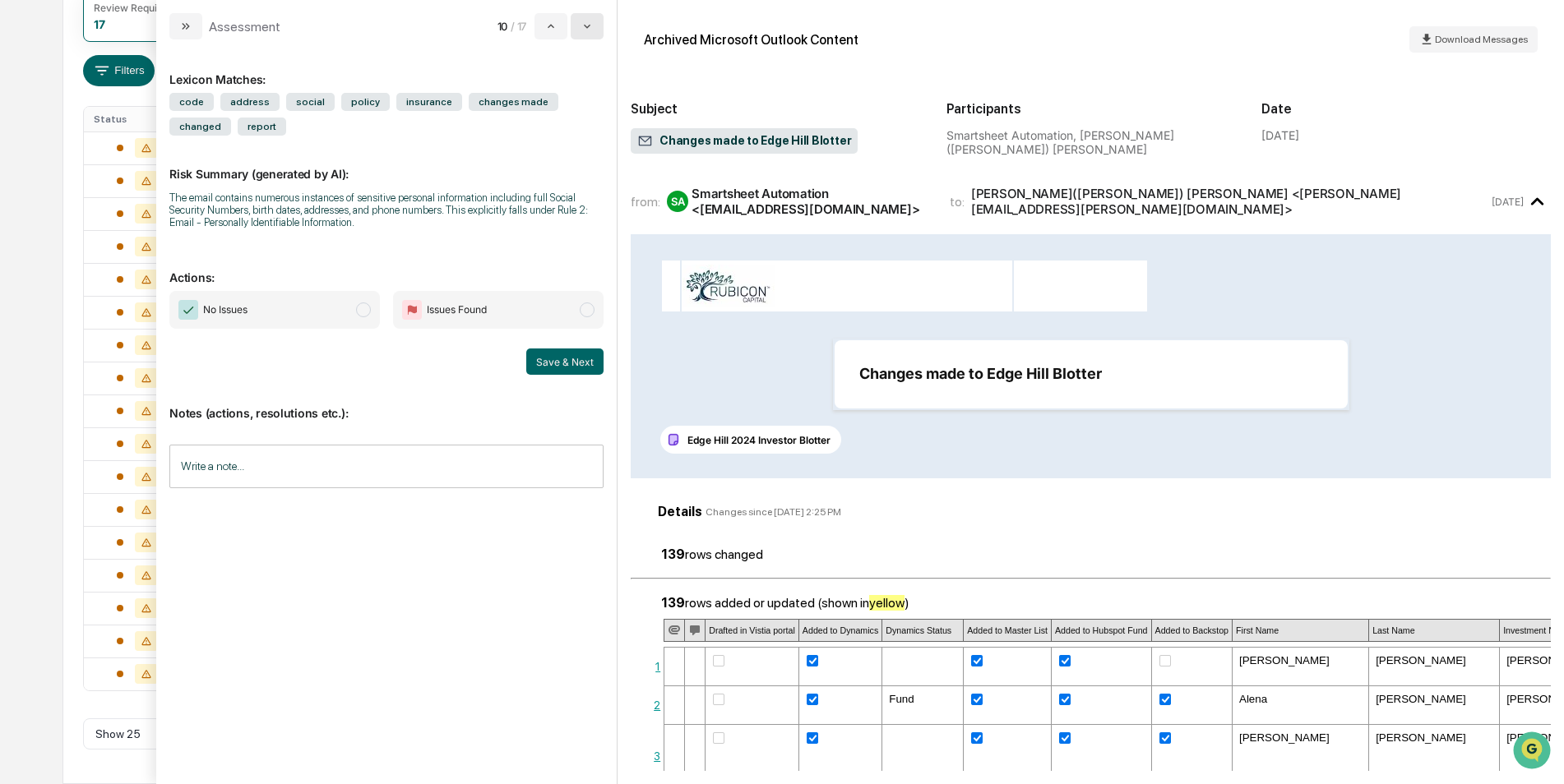
click at [594, 27] on icon "modal" at bounding box center [586, 26] width 13 height 13
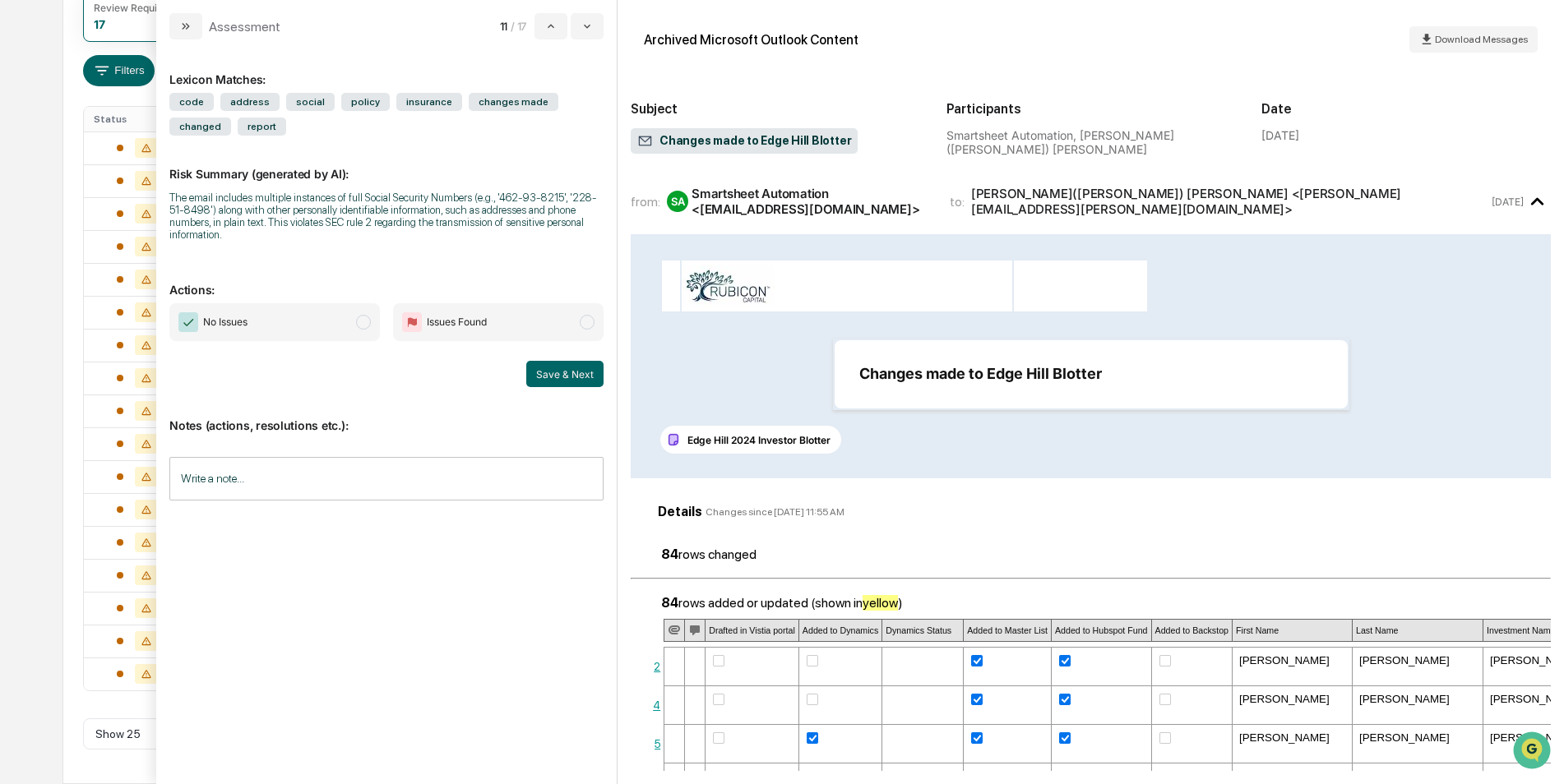
click at [309, 304] on span "No Issues" at bounding box center [275, 322] width 211 height 38
click at [563, 363] on button "Save & Next" at bounding box center [565, 374] width 78 height 26
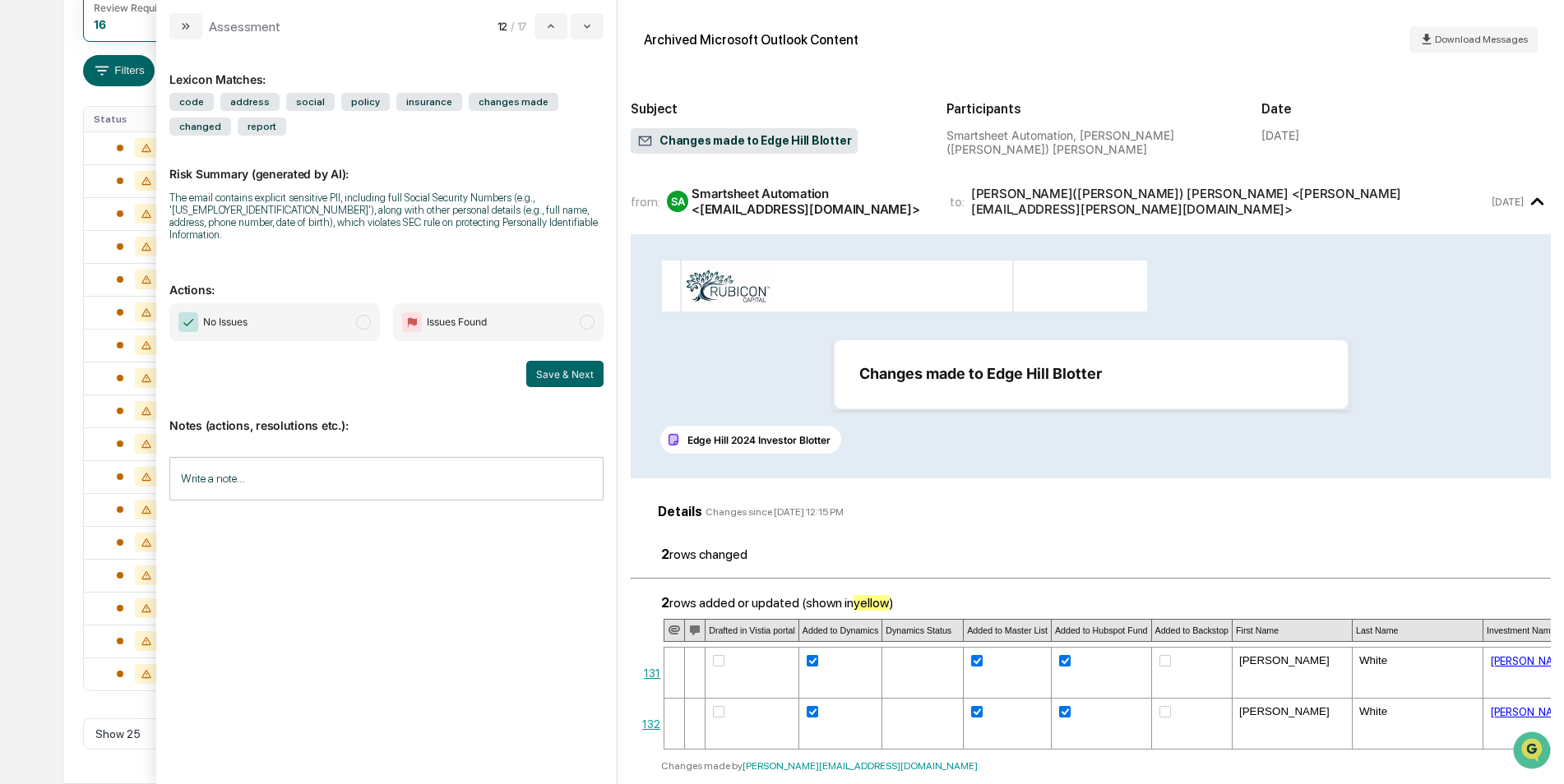
drag, startPoint x: 326, startPoint y: 311, endPoint x: 361, endPoint y: 311, distance: 35.0
click at [326, 313] on span "No Issues" at bounding box center [275, 322] width 211 height 38
click at [592, 369] on button "Save & Next" at bounding box center [565, 374] width 78 height 26
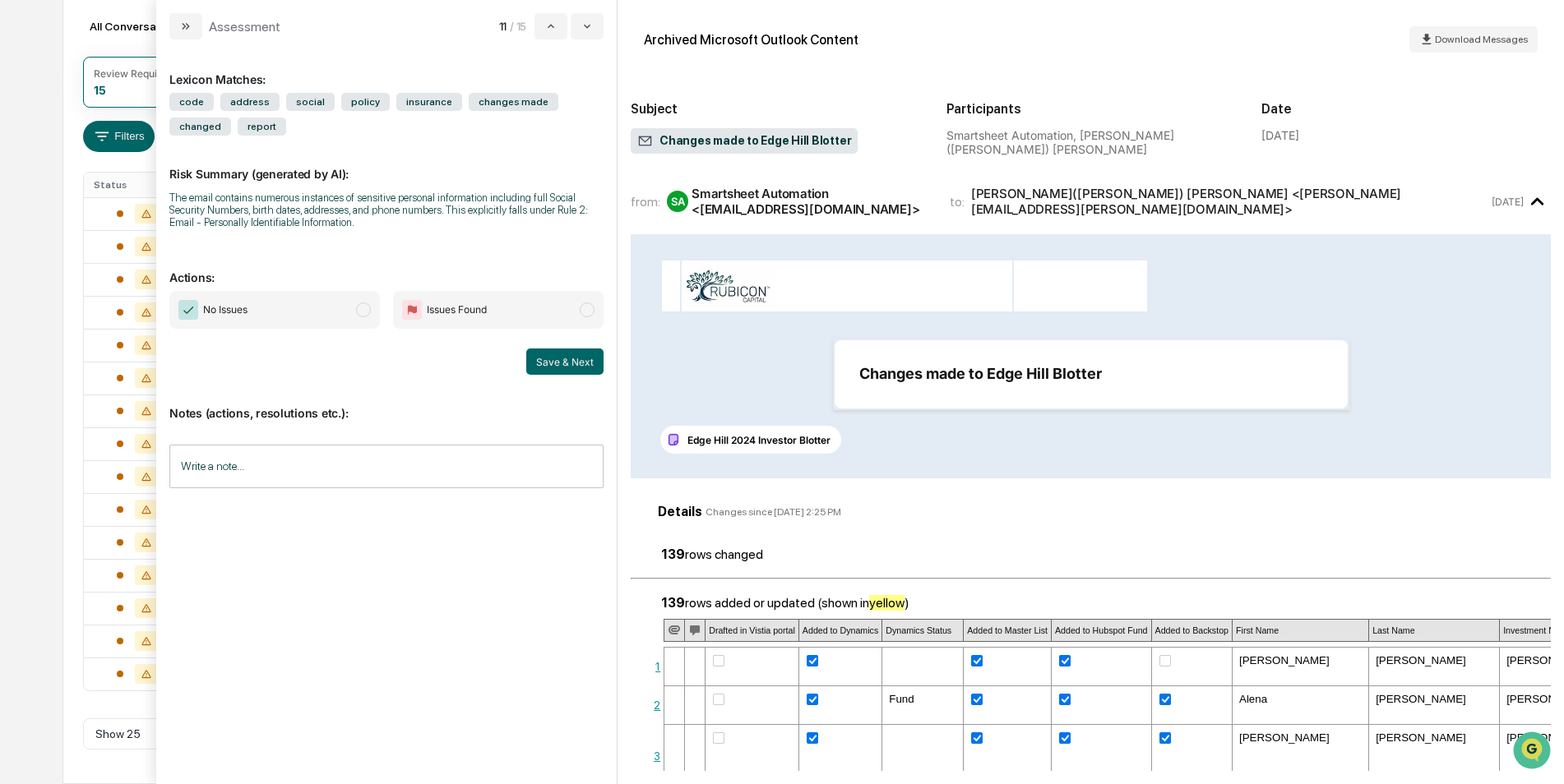
scroll to position [180, 0]
click at [541, 32] on button "modal" at bounding box center [550, 26] width 33 height 26
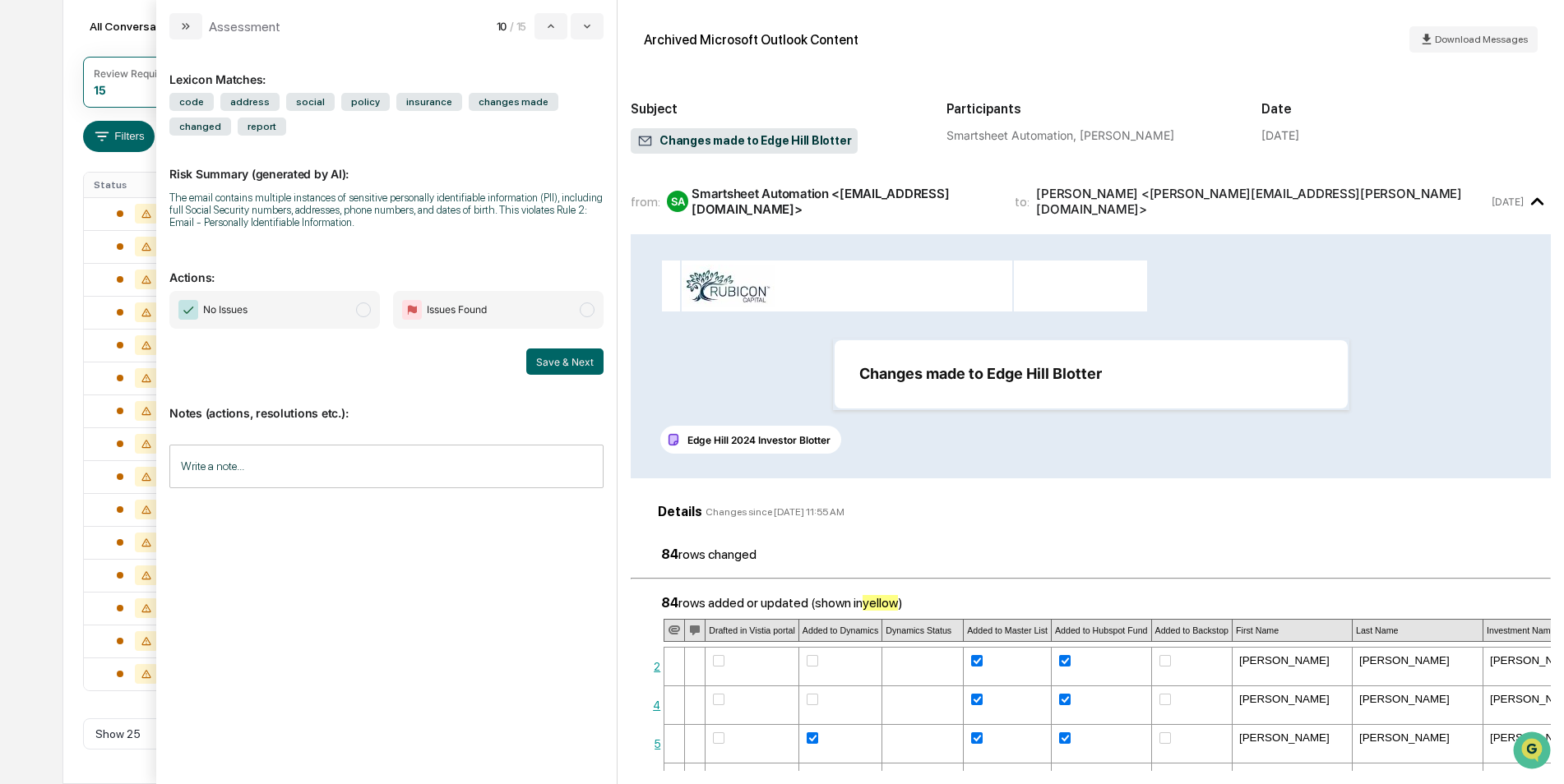
click at [294, 300] on span "No Issues" at bounding box center [275, 310] width 211 height 38
click at [548, 352] on button "Save & Next" at bounding box center [565, 362] width 78 height 26
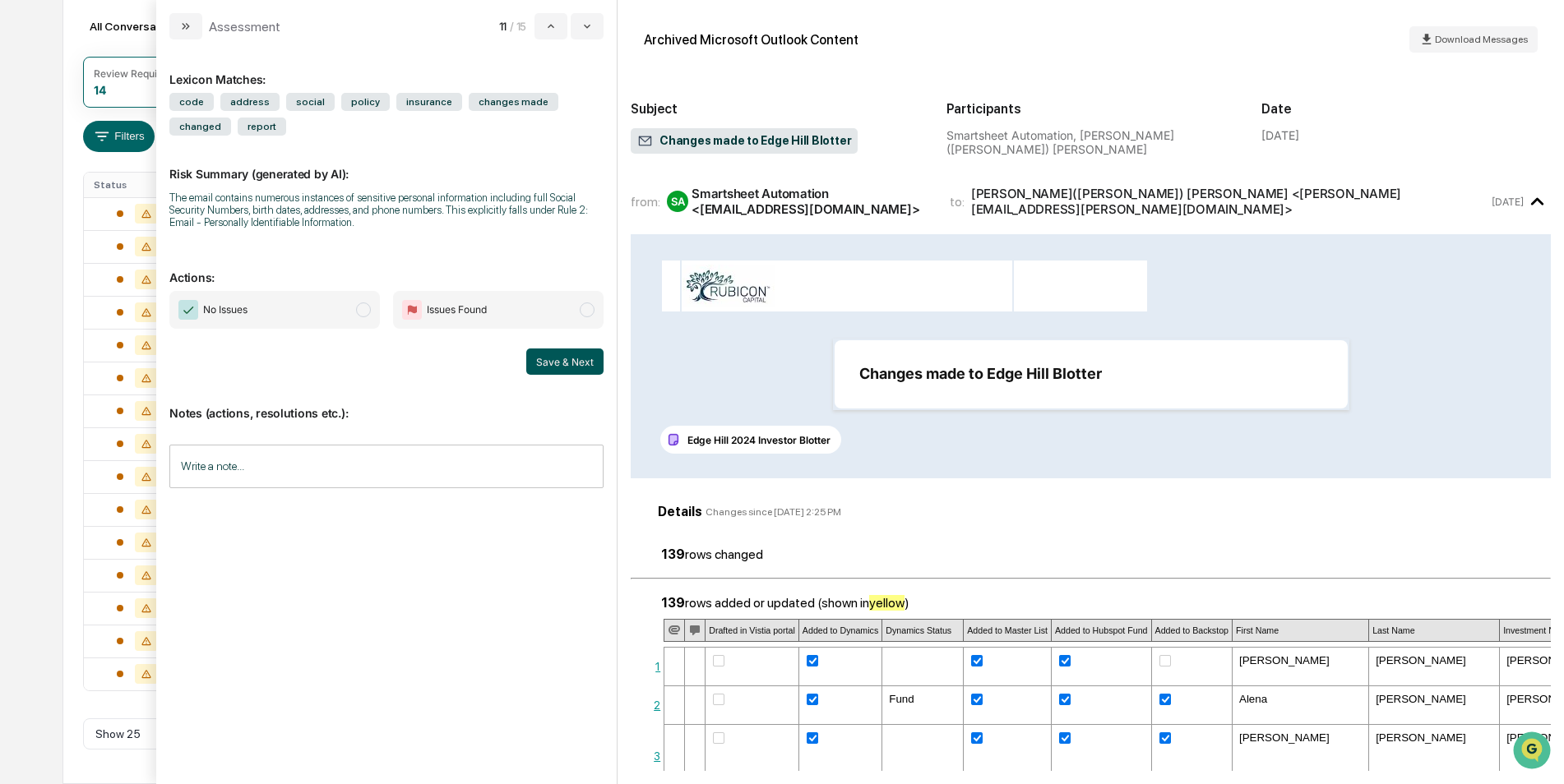
scroll to position [148, 0]
click at [568, 27] on div "11 / 14" at bounding box center [550, 26] width 105 height 26
click at [577, 22] on button "modal" at bounding box center [587, 26] width 33 height 26
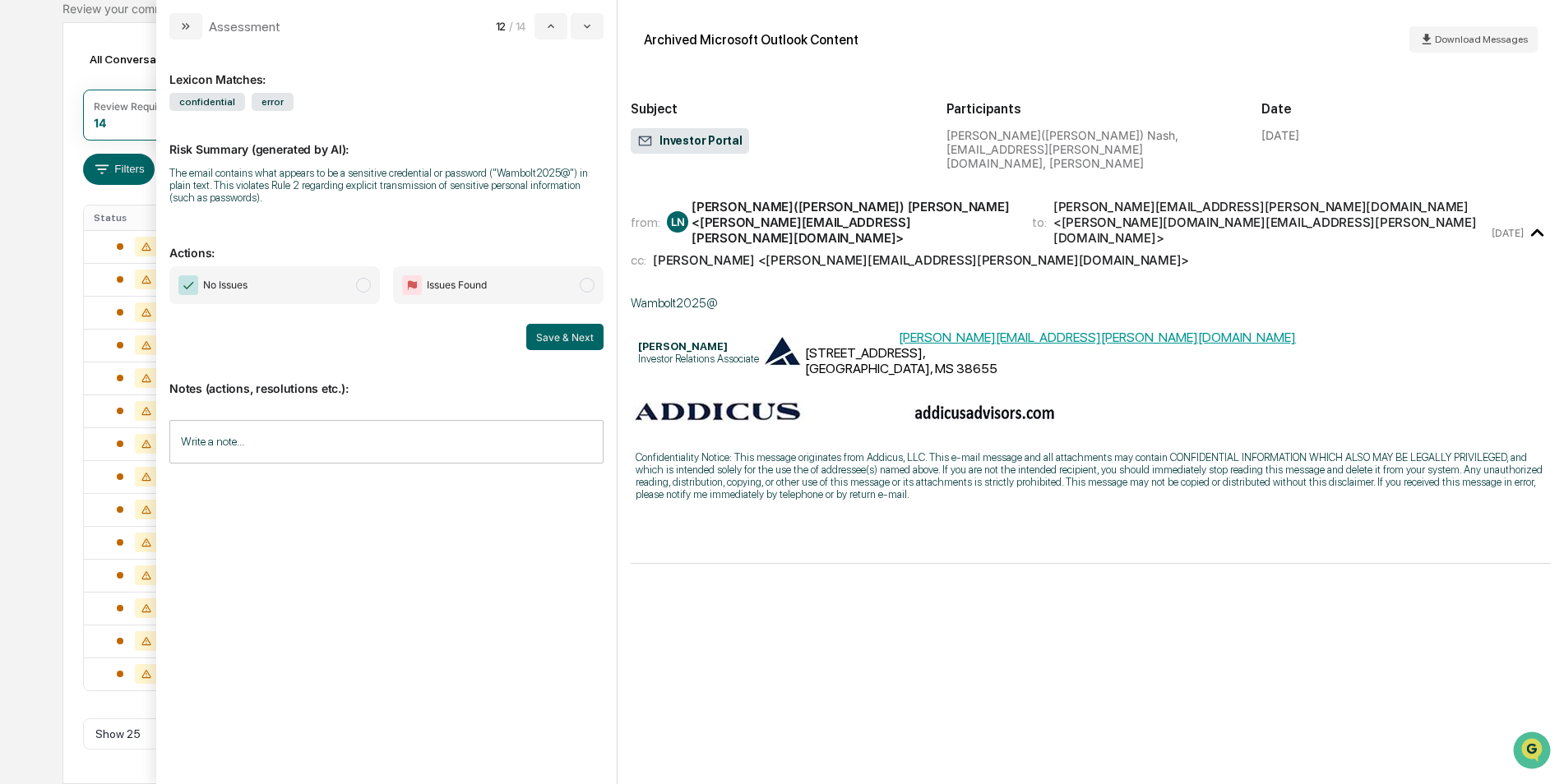
click at [585, 39] on div "Lexicon Matches: confidential error Risk Summary (generated by AI): The email c…" at bounding box center [387, 411] width 461 height 745
click at [590, 30] on icon "modal" at bounding box center [586, 26] width 13 height 13
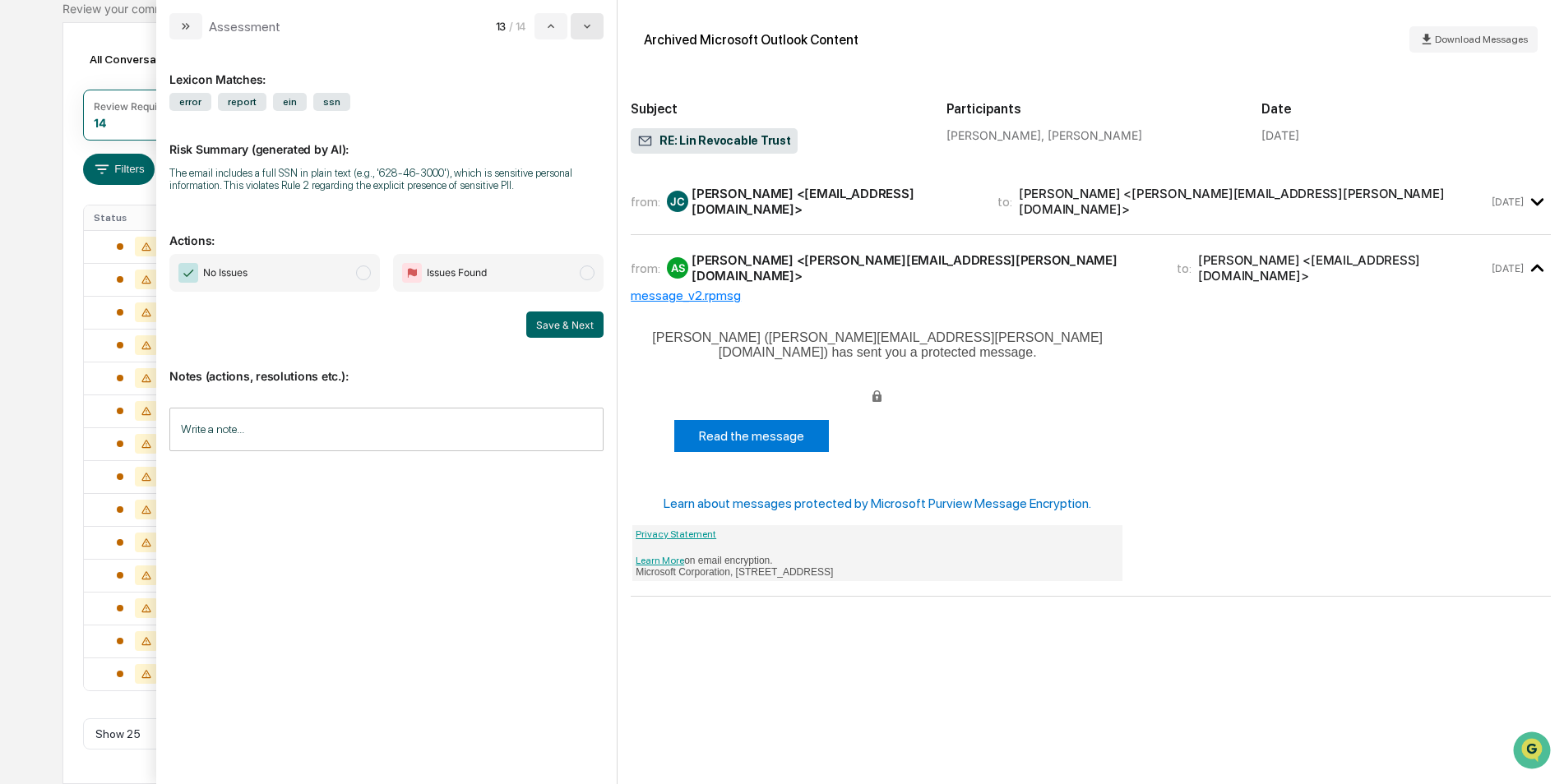
click at [596, 32] on button "modal" at bounding box center [587, 26] width 33 height 26
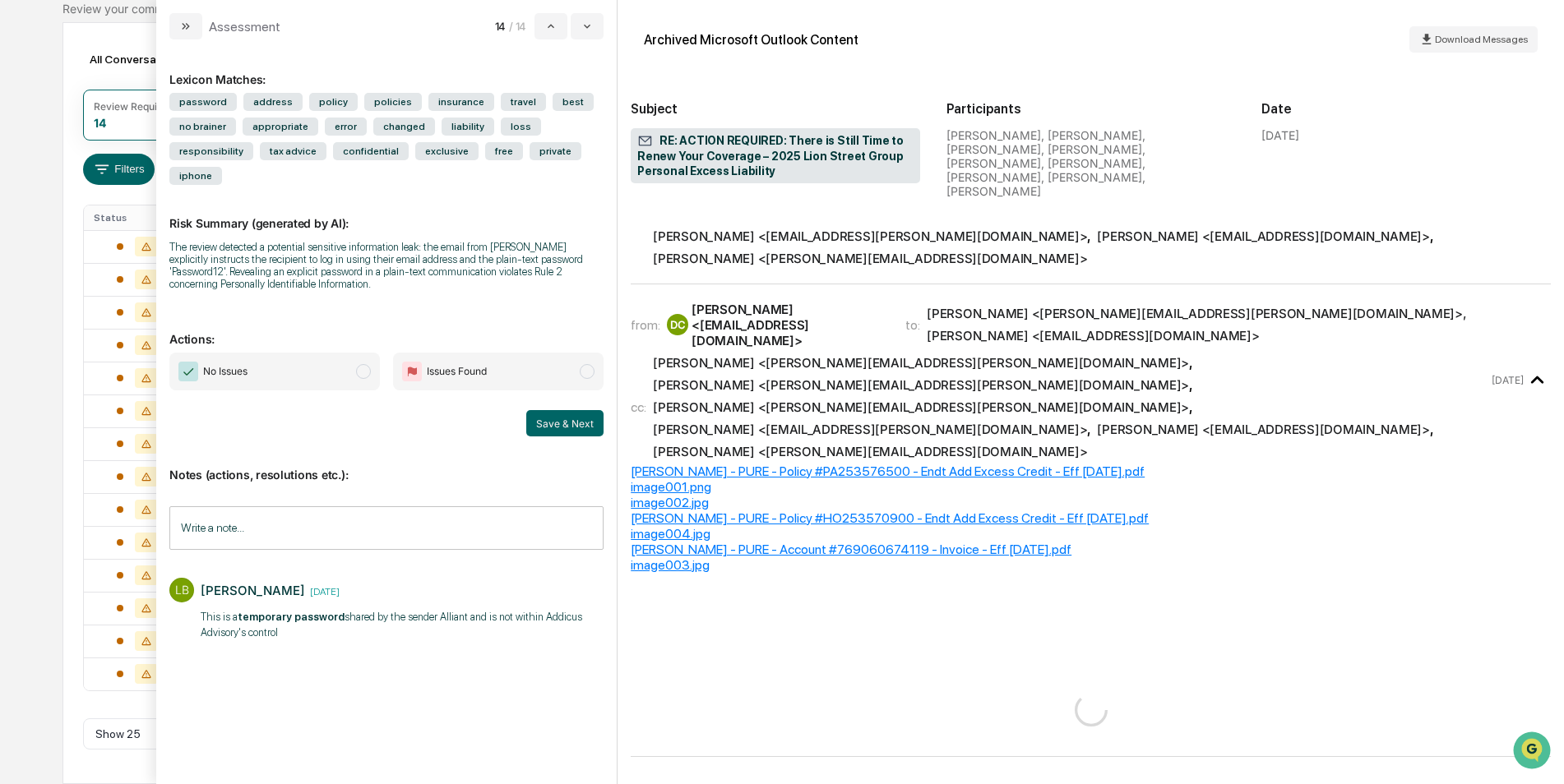
scroll to position [1691, 0]
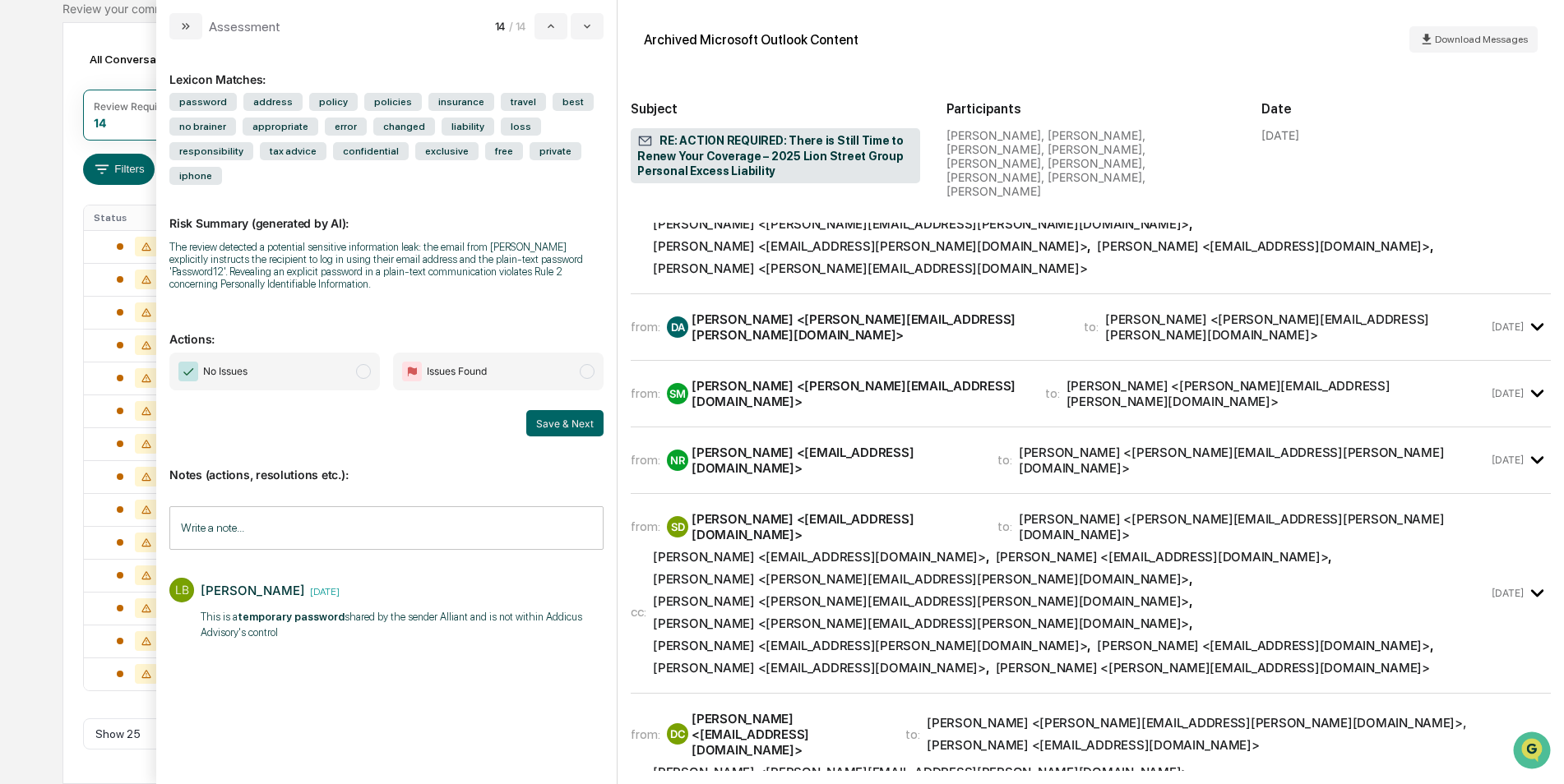
click at [332, 352] on span "No Issues" at bounding box center [275, 371] width 211 height 38
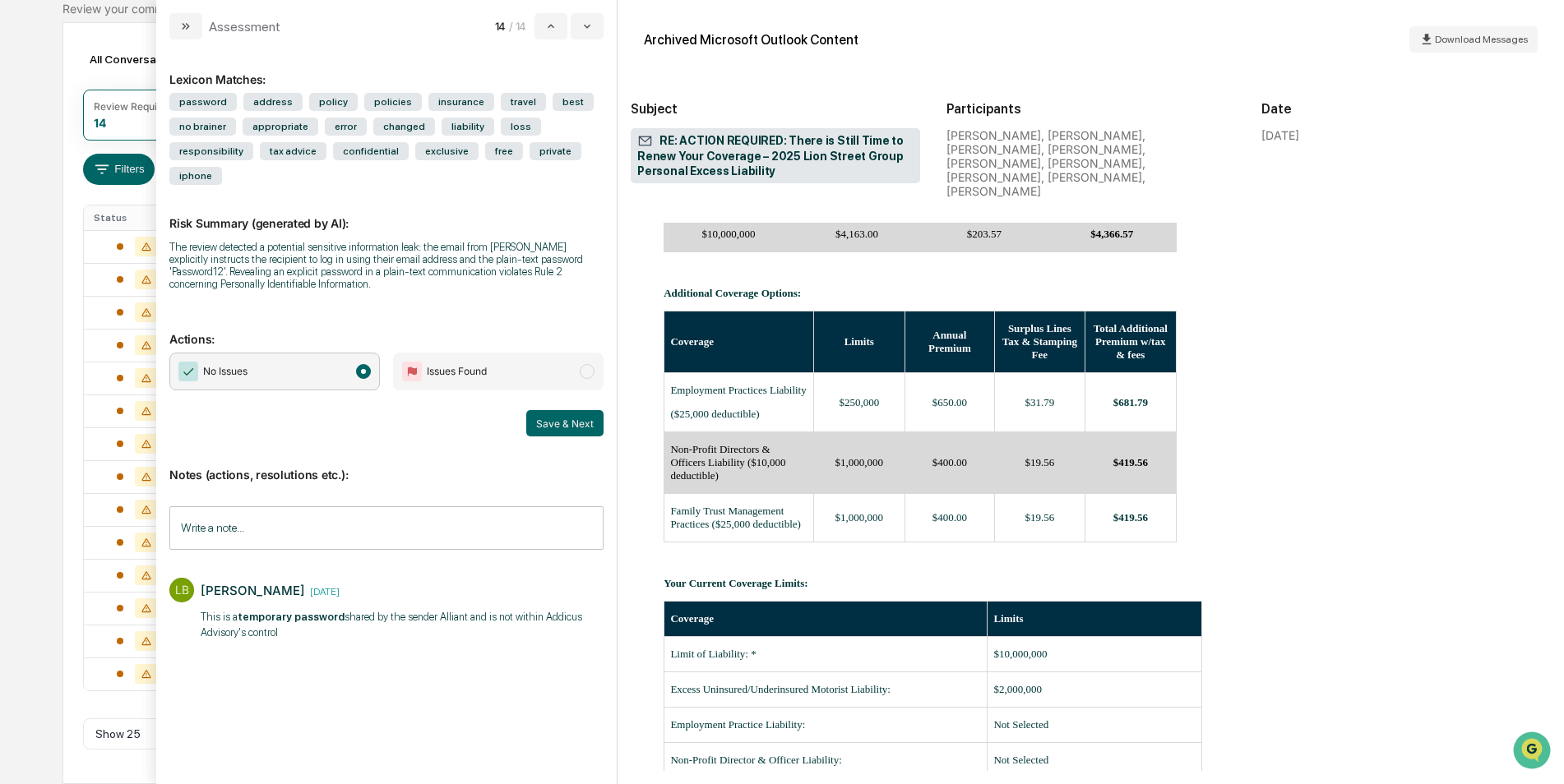
scroll to position [12869, 0]
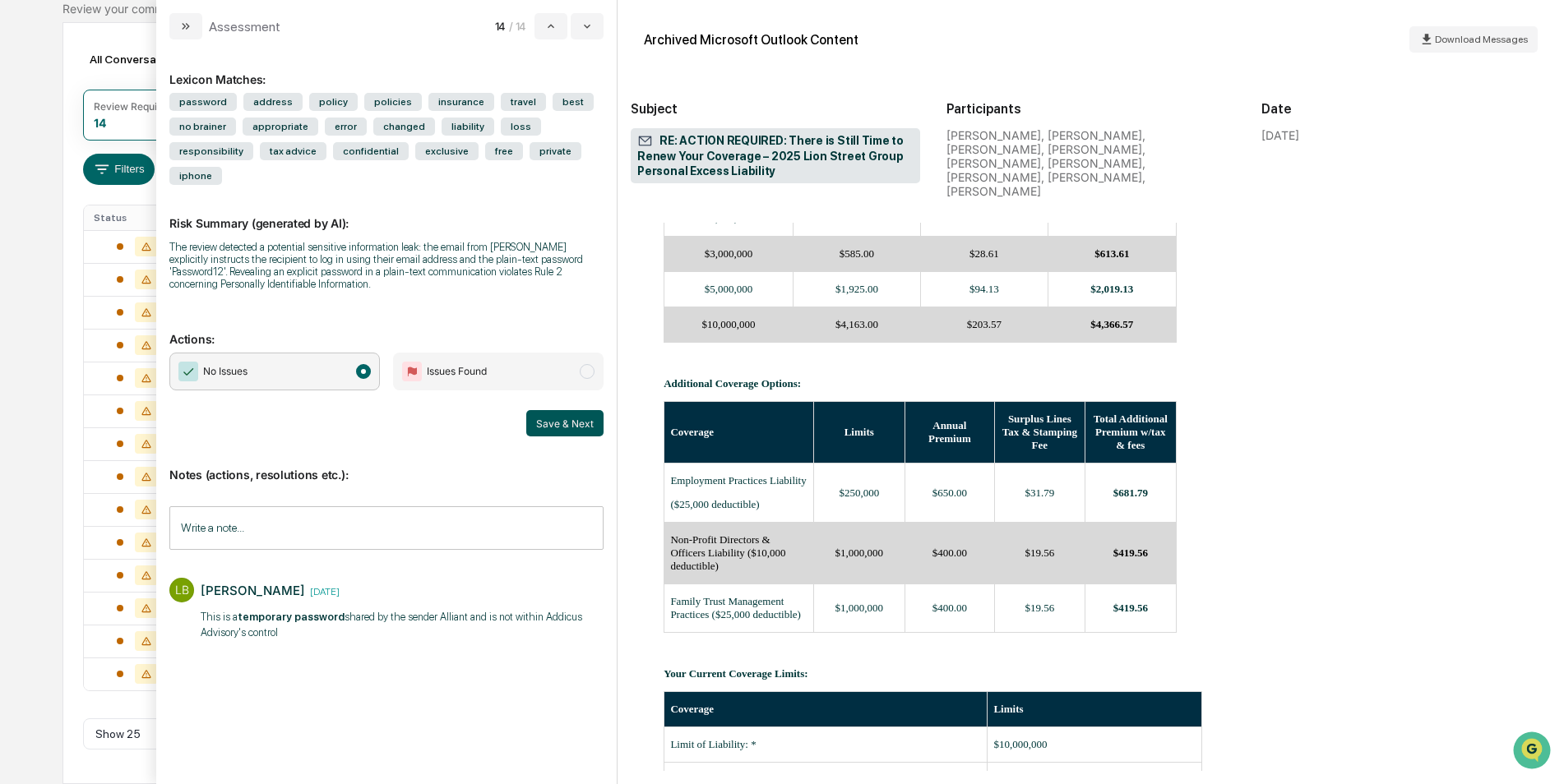
click at [561, 410] on button "Save & Next" at bounding box center [565, 423] width 78 height 26
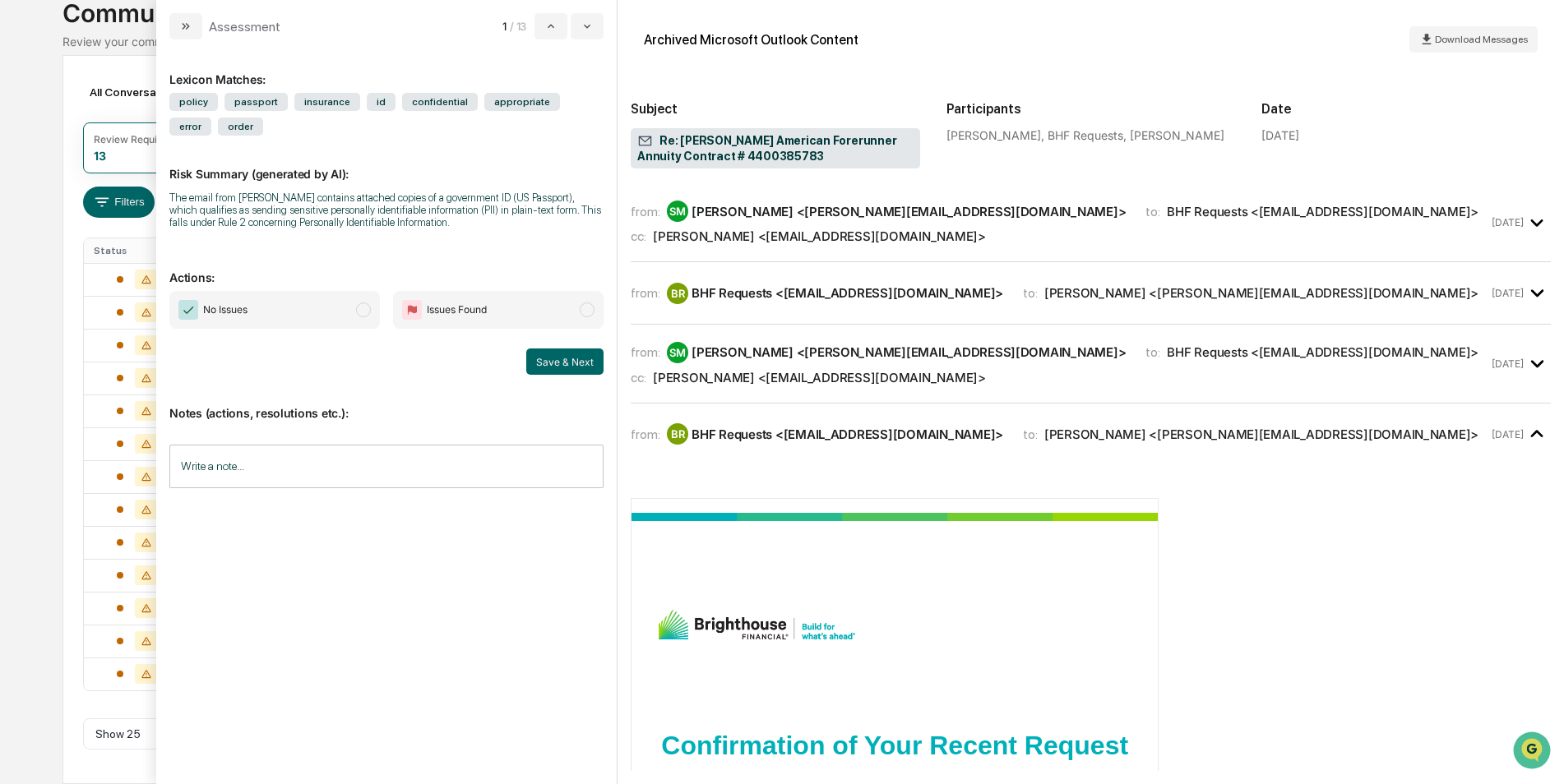
scroll to position [114, 0]
click at [579, 20] on button "modal" at bounding box center [587, 26] width 33 height 26
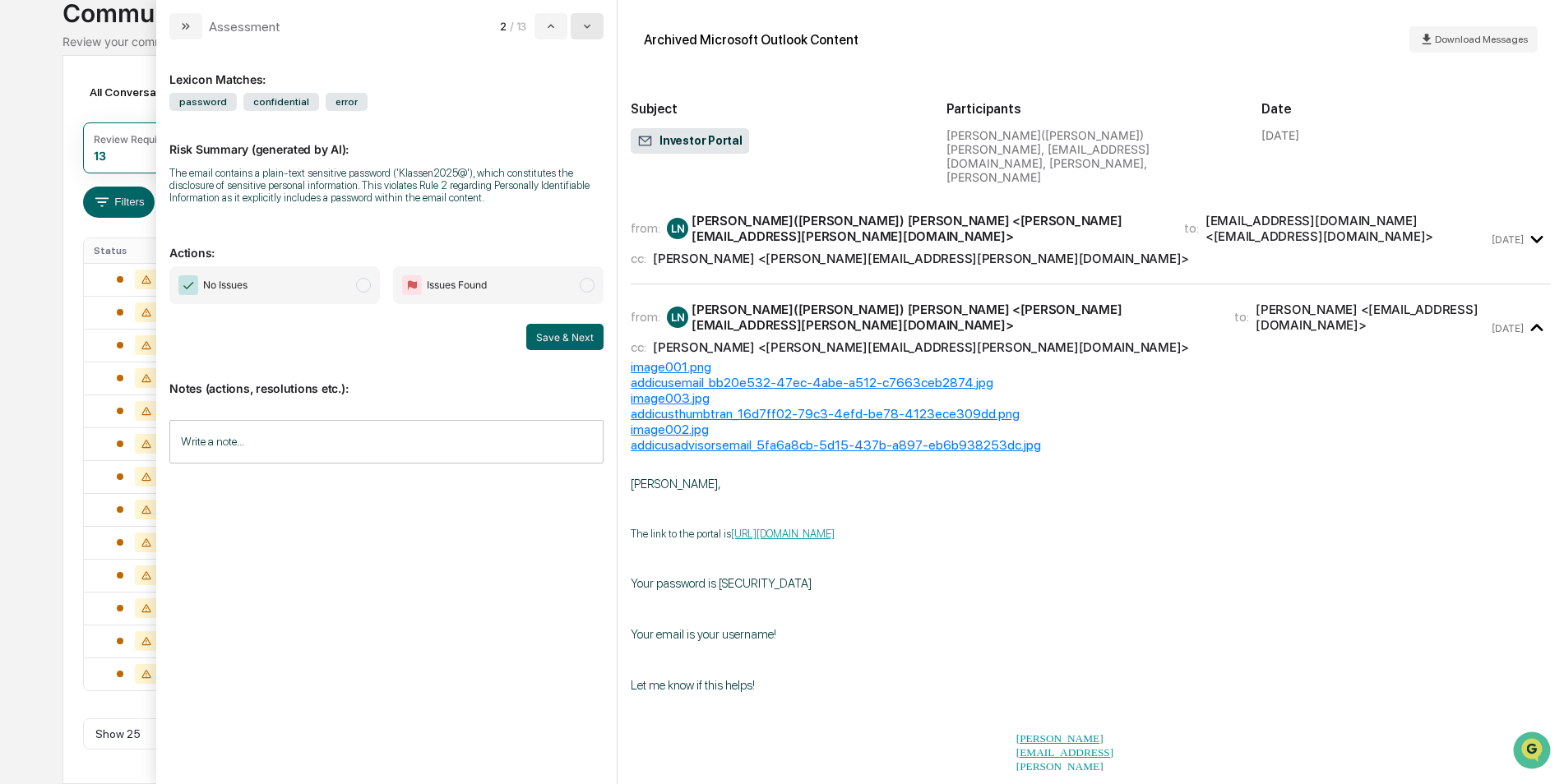
click at [579, 30] on button "modal" at bounding box center [587, 26] width 33 height 26
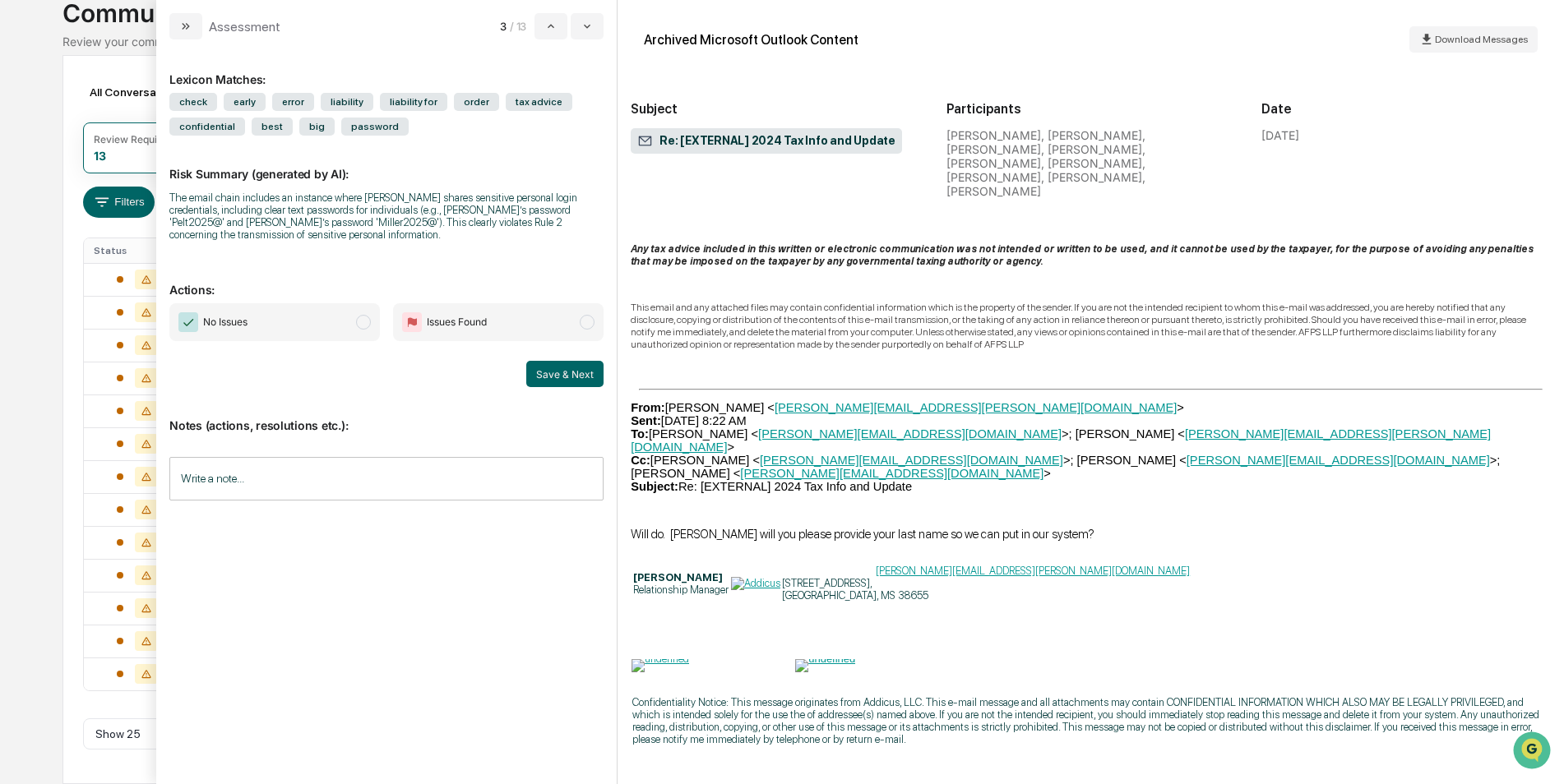
scroll to position [65998, 0]
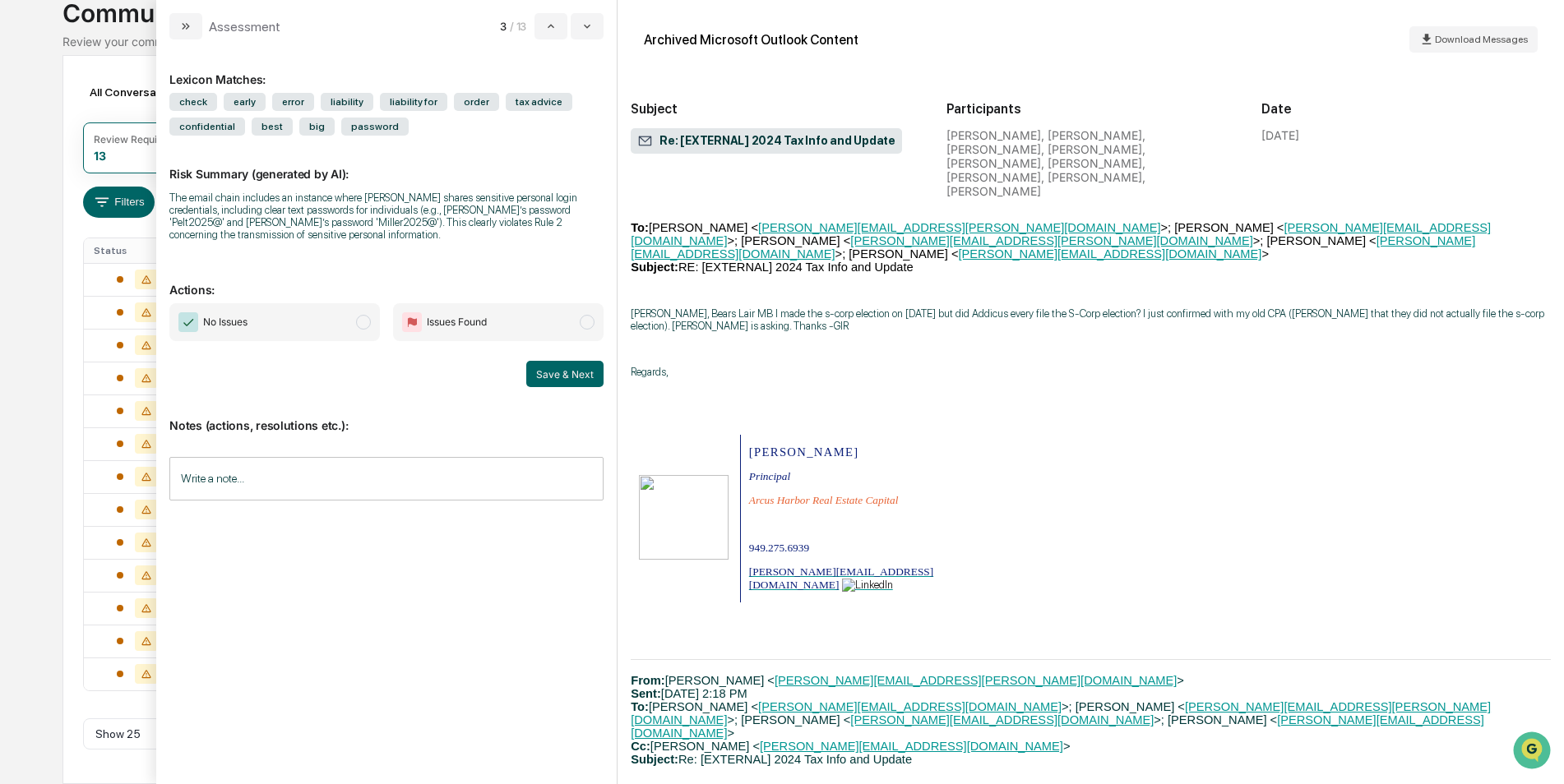
scroll to position [64847, 0]
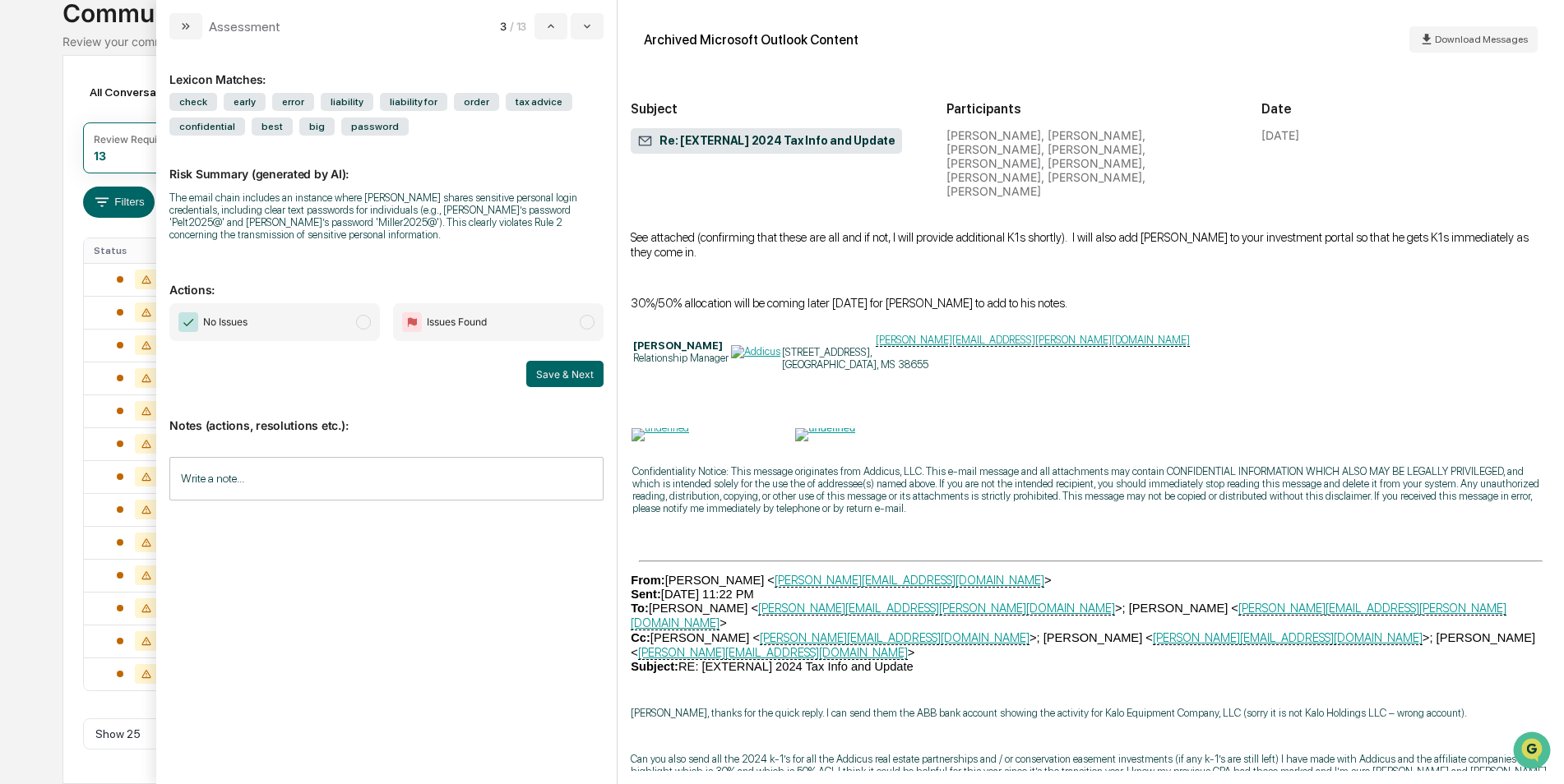
scroll to position [53501, 0]
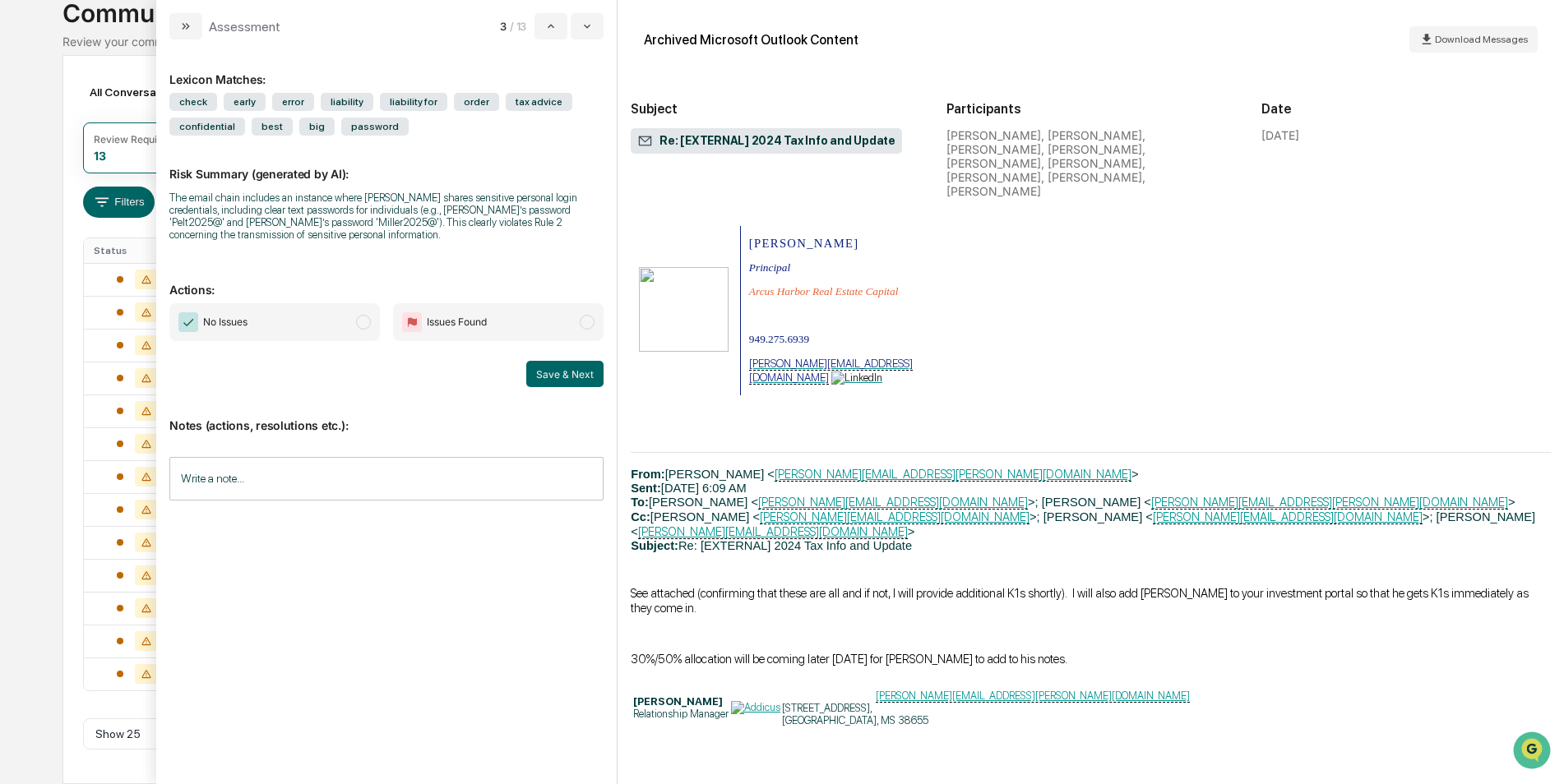
scroll to position [53007, 0]
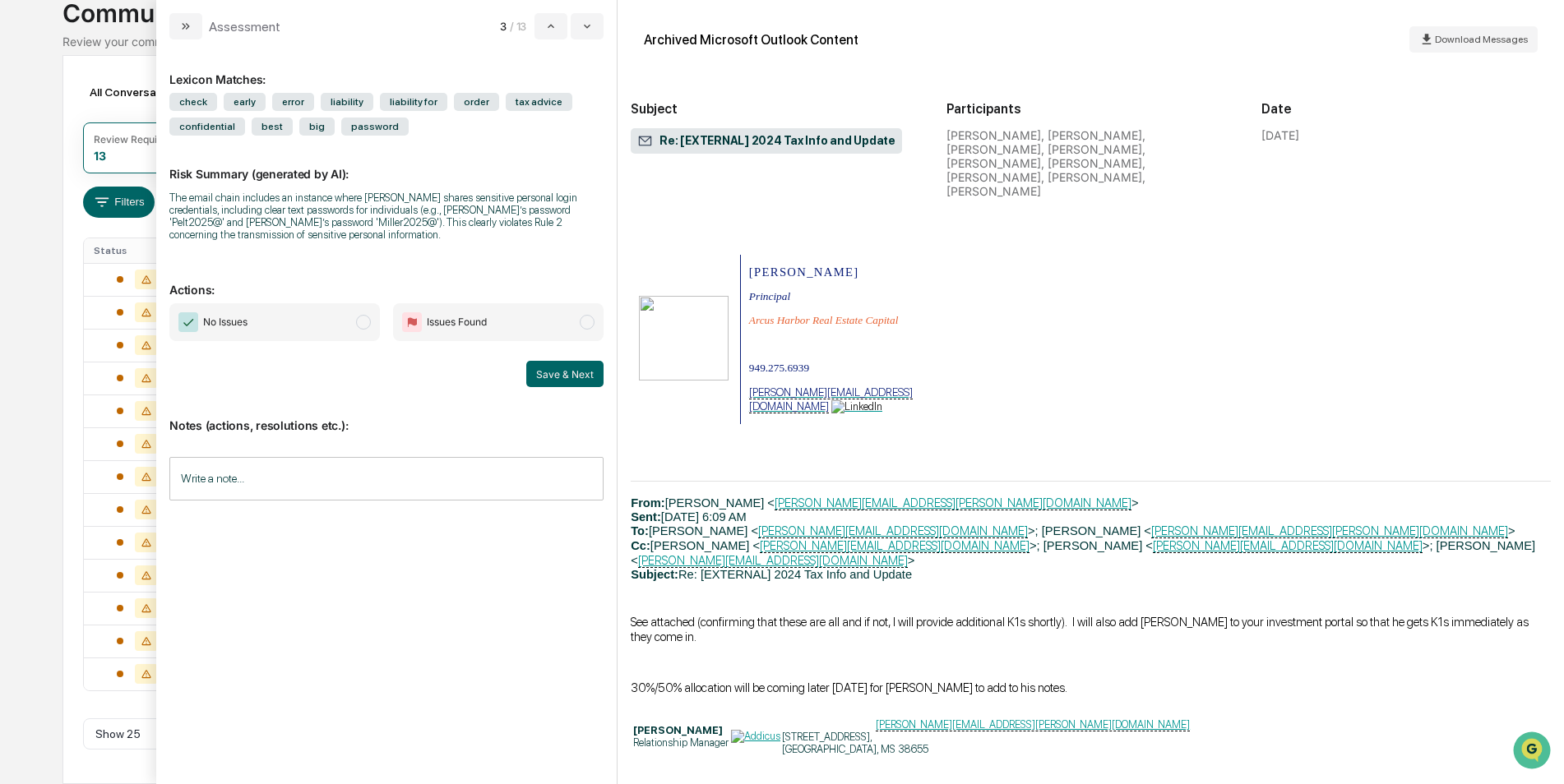
drag, startPoint x: 1534, startPoint y: 452, endPoint x: 1412, endPoint y: 514, distance: 136.9
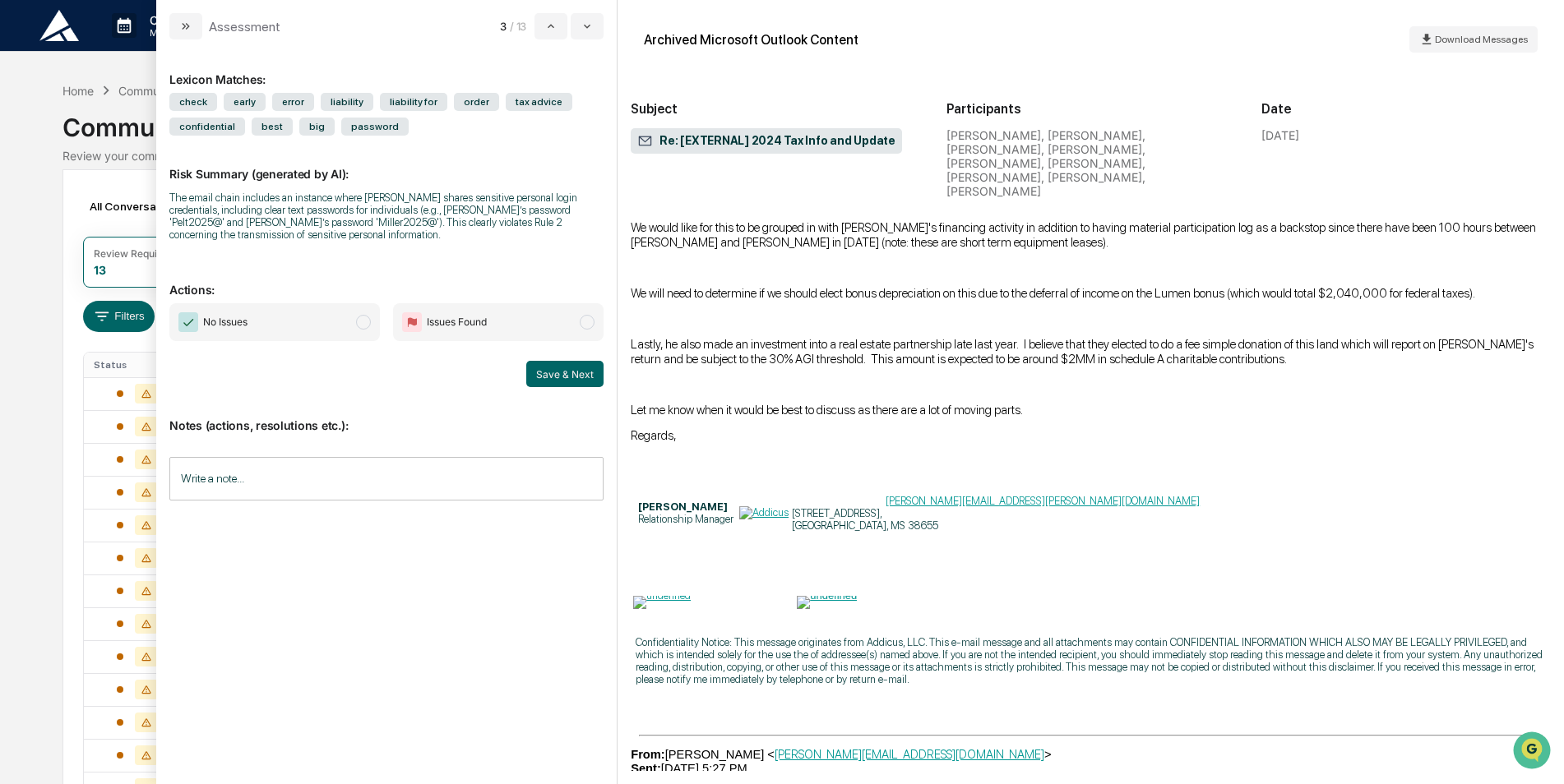
scroll to position [18308, 0]
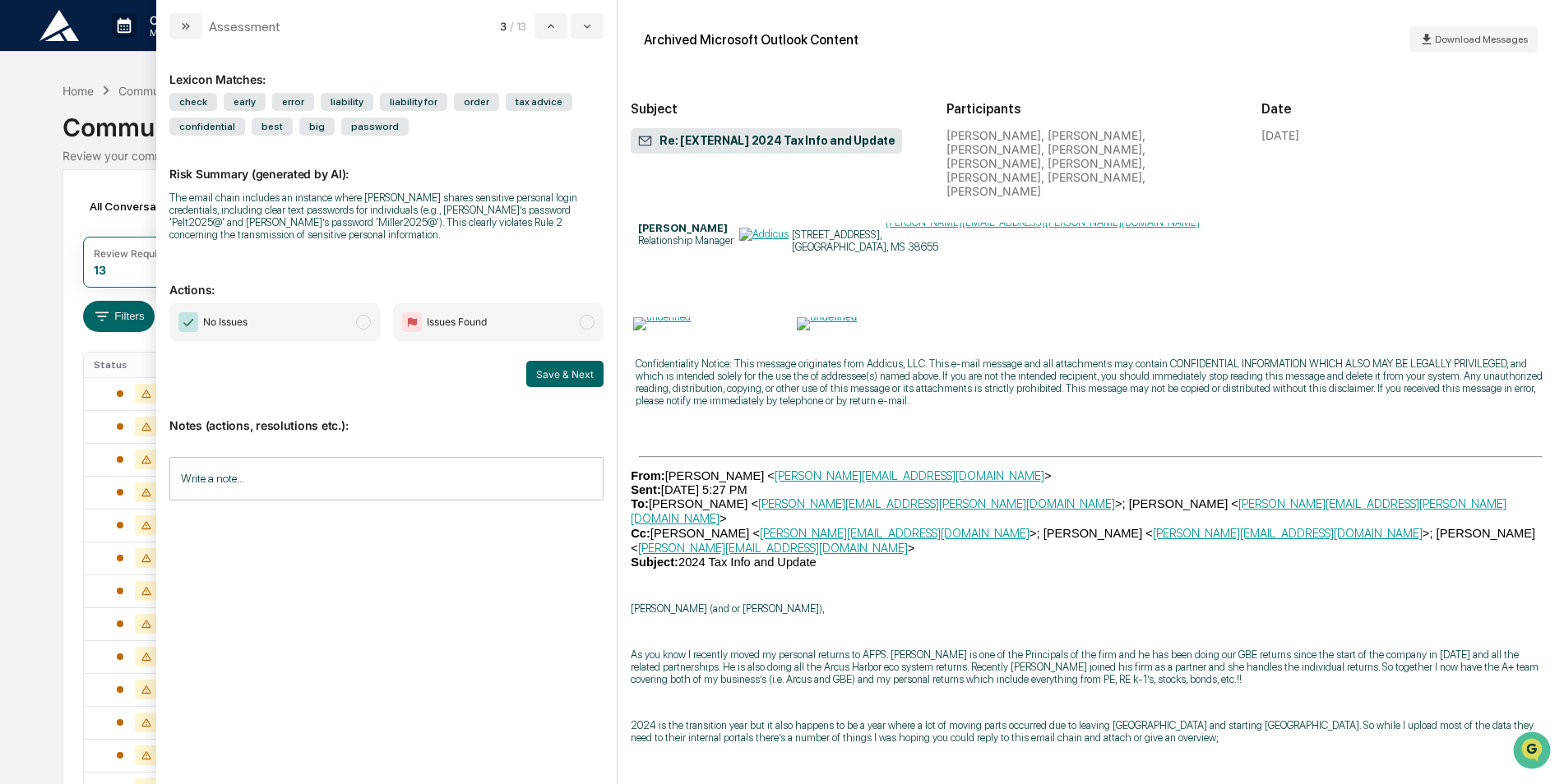
drag, startPoint x: 1532, startPoint y: 324, endPoint x: 1531, endPoint y: 500, distance: 176.0
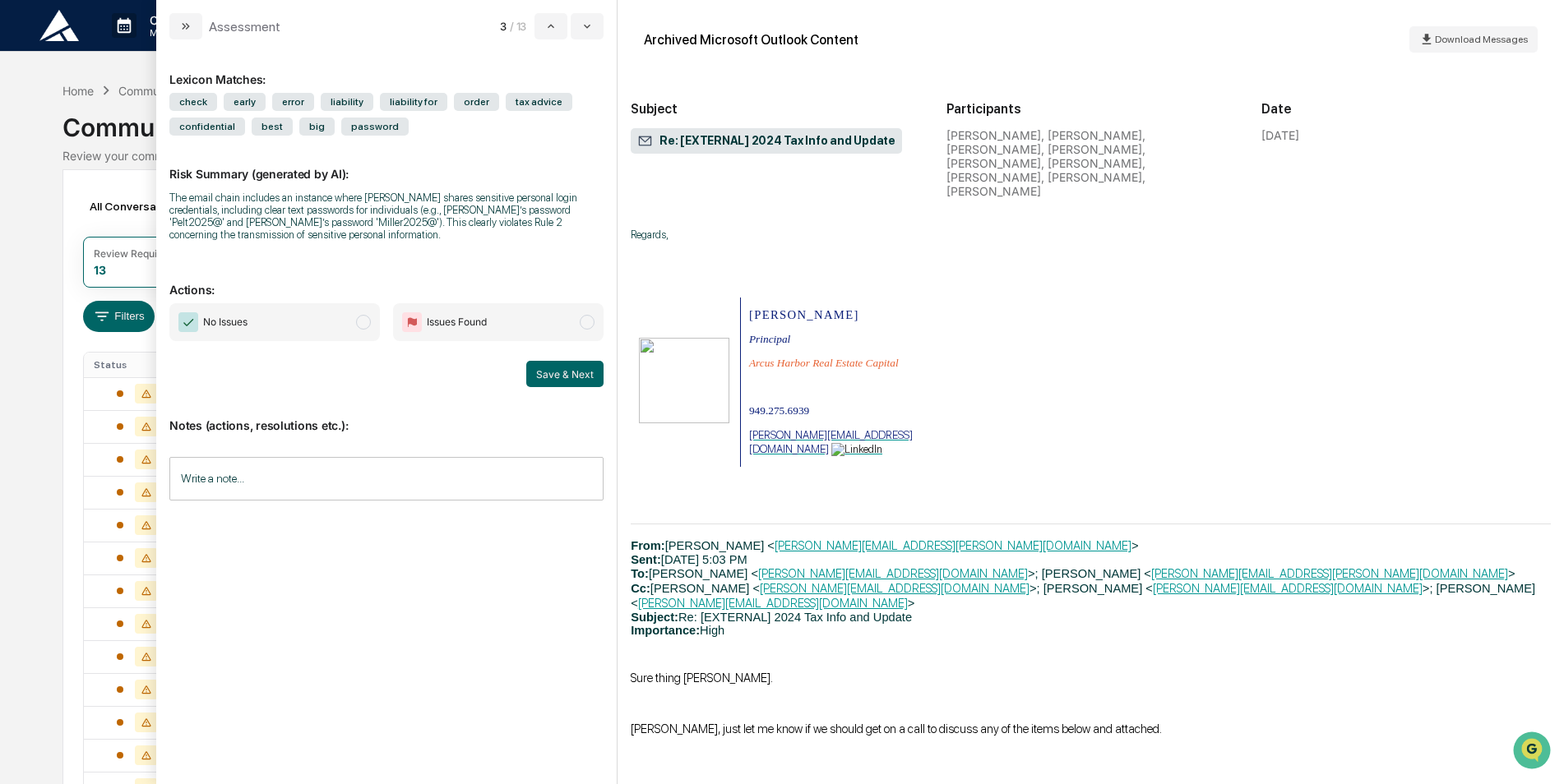
scroll to position [48393, 0]
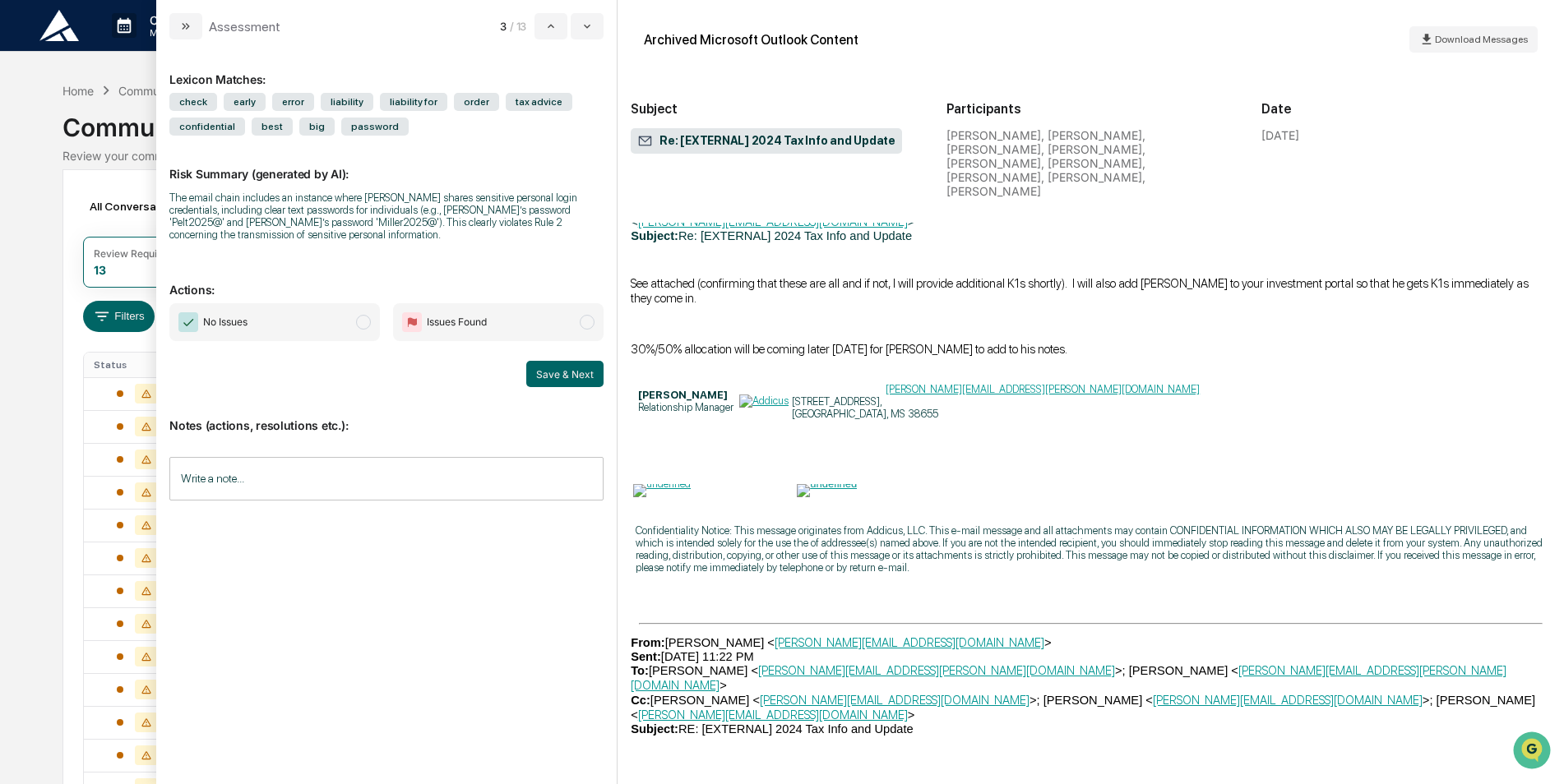
drag, startPoint x: 1532, startPoint y: 659, endPoint x: 1083, endPoint y: 373, distance: 532.4
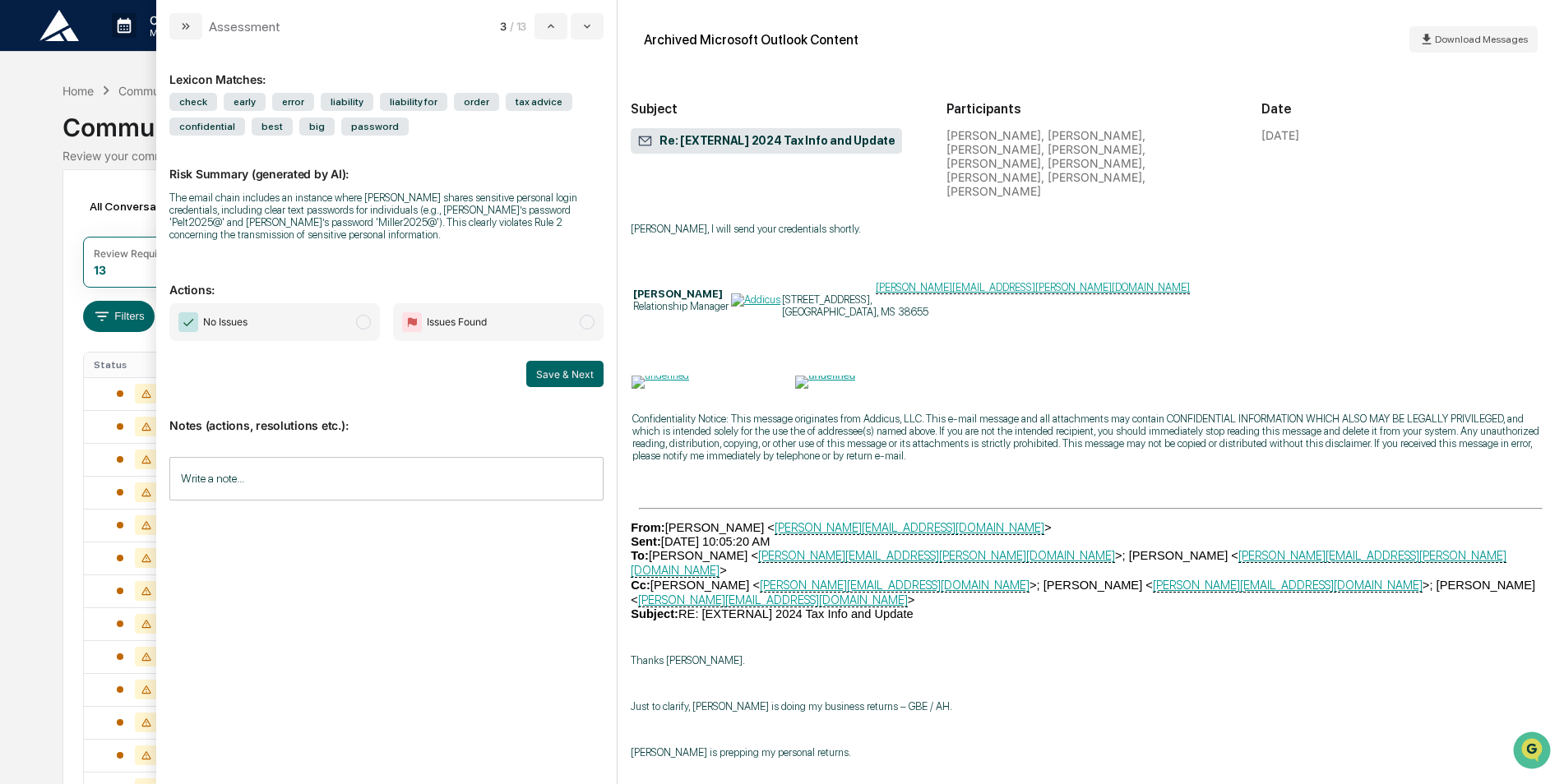
scroll to position [68538, 0]
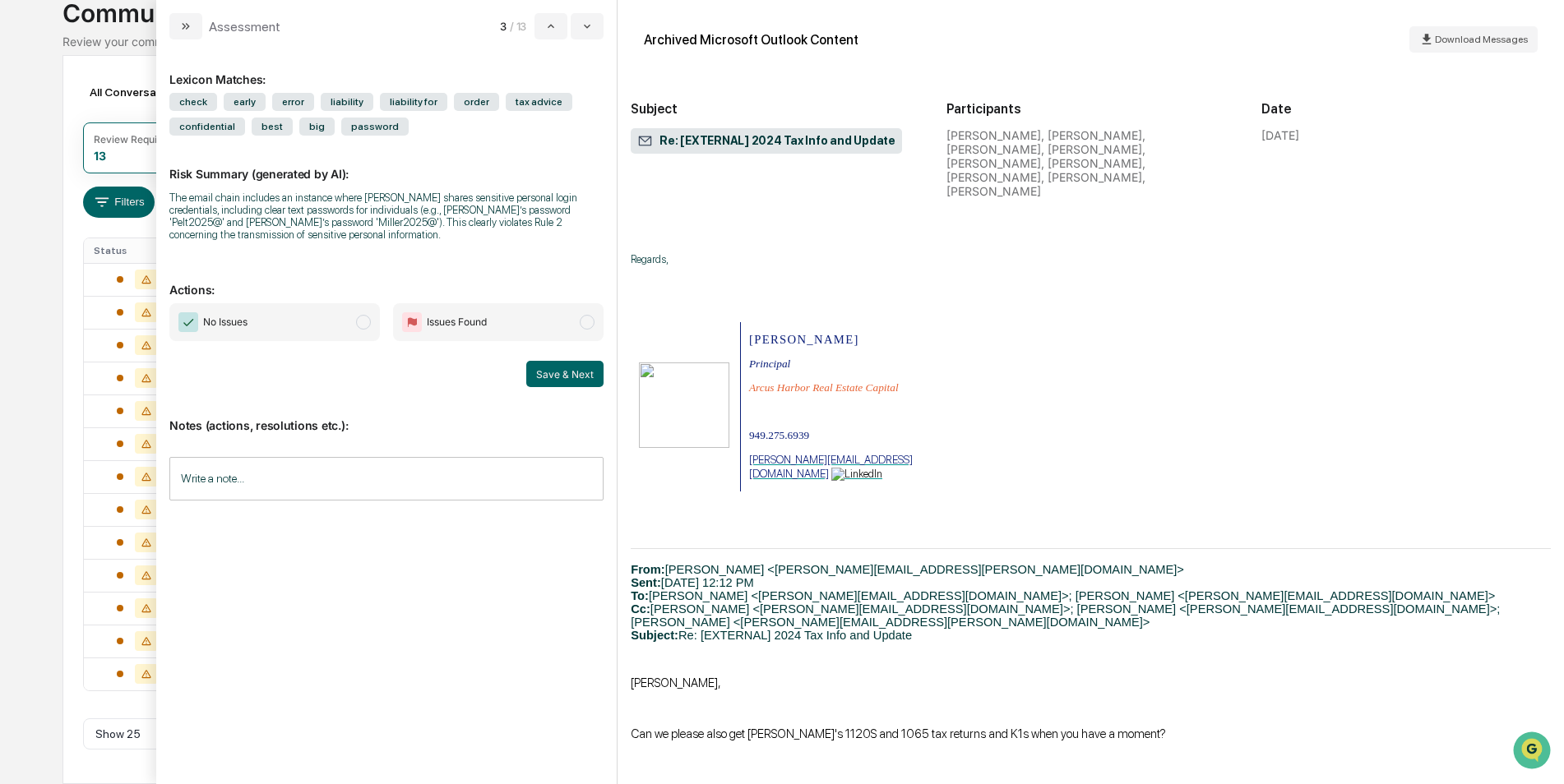
scroll to position [130975, 0]
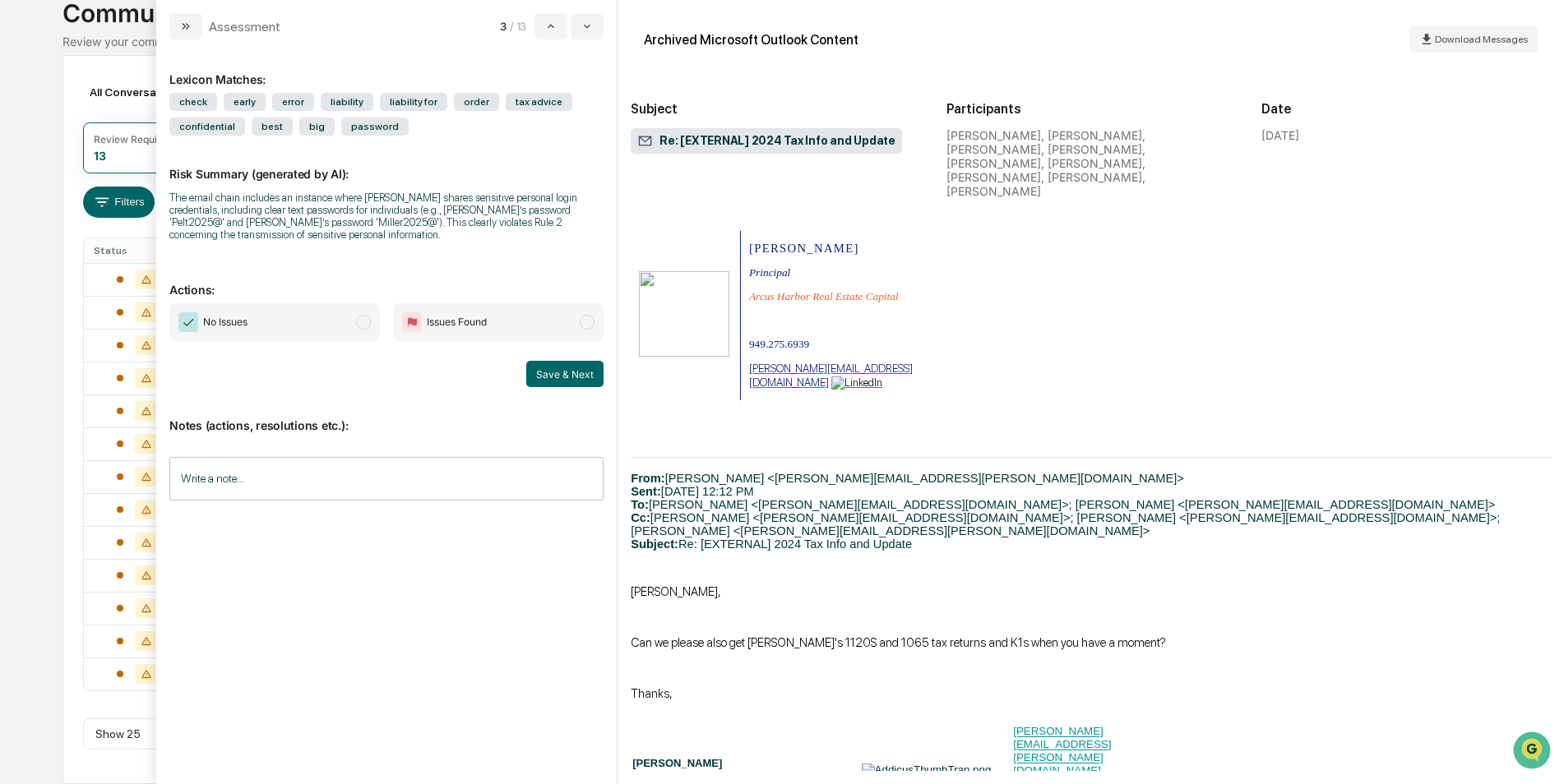
click at [1550, 517] on div "Archived Microsoft Outlook Content Download Messages Subject Re: [EXTERNAL] 202…" at bounding box center [1090, 392] width 946 height 784
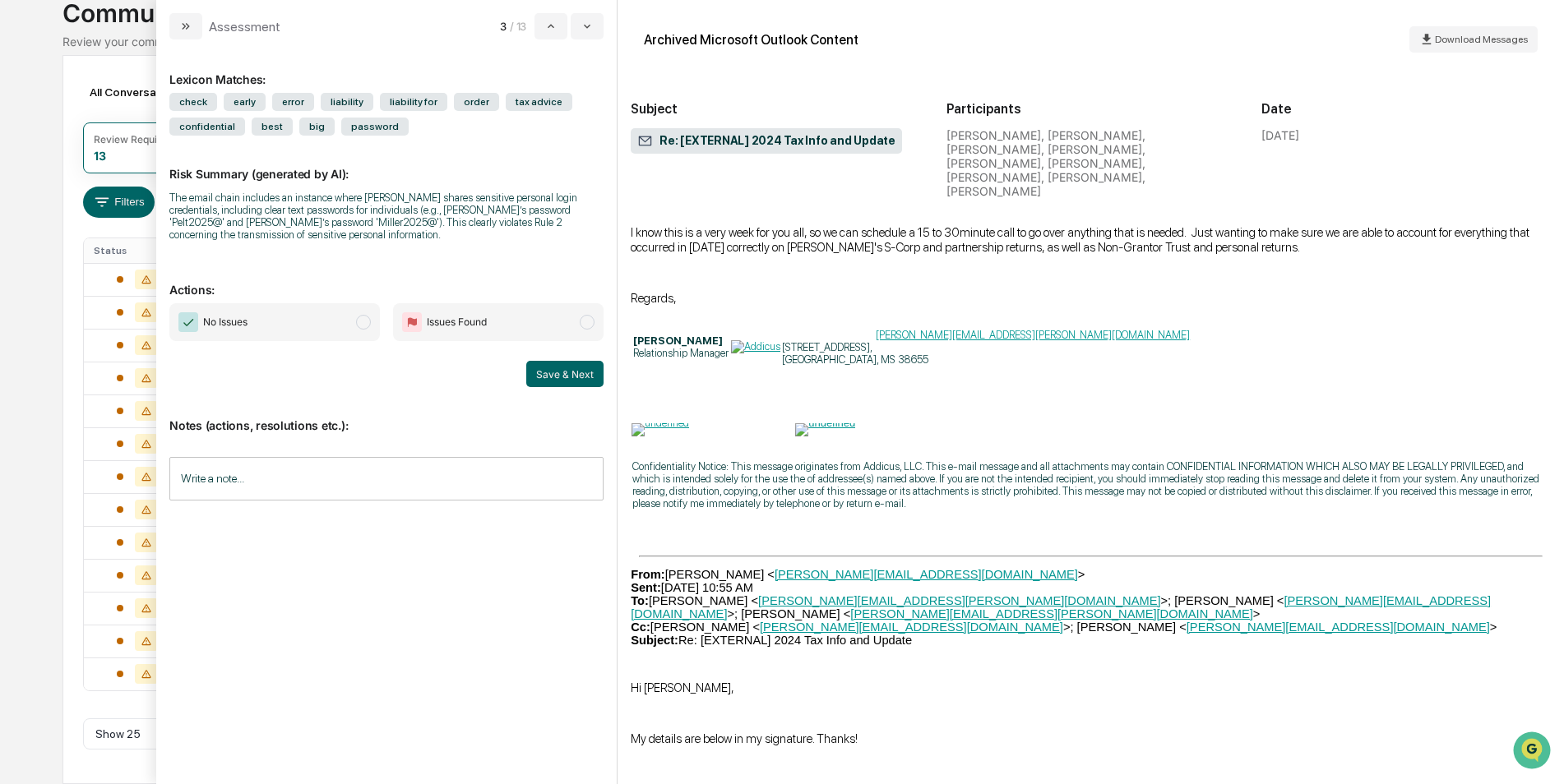
scroll to position [233844, 0]
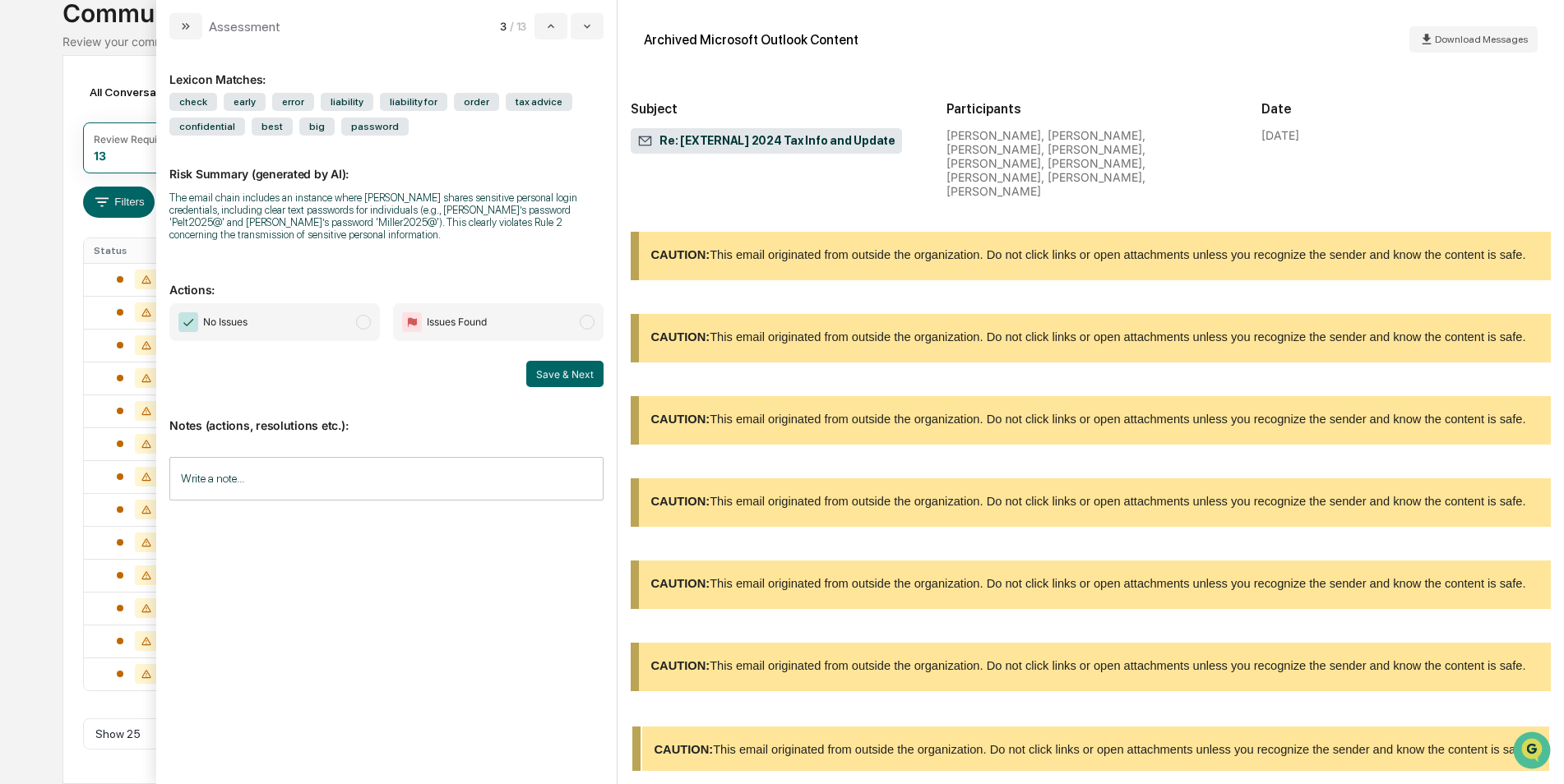
drag, startPoint x: 1549, startPoint y: 517, endPoint x: 10, endPoint y: 22, distance: 1616.6
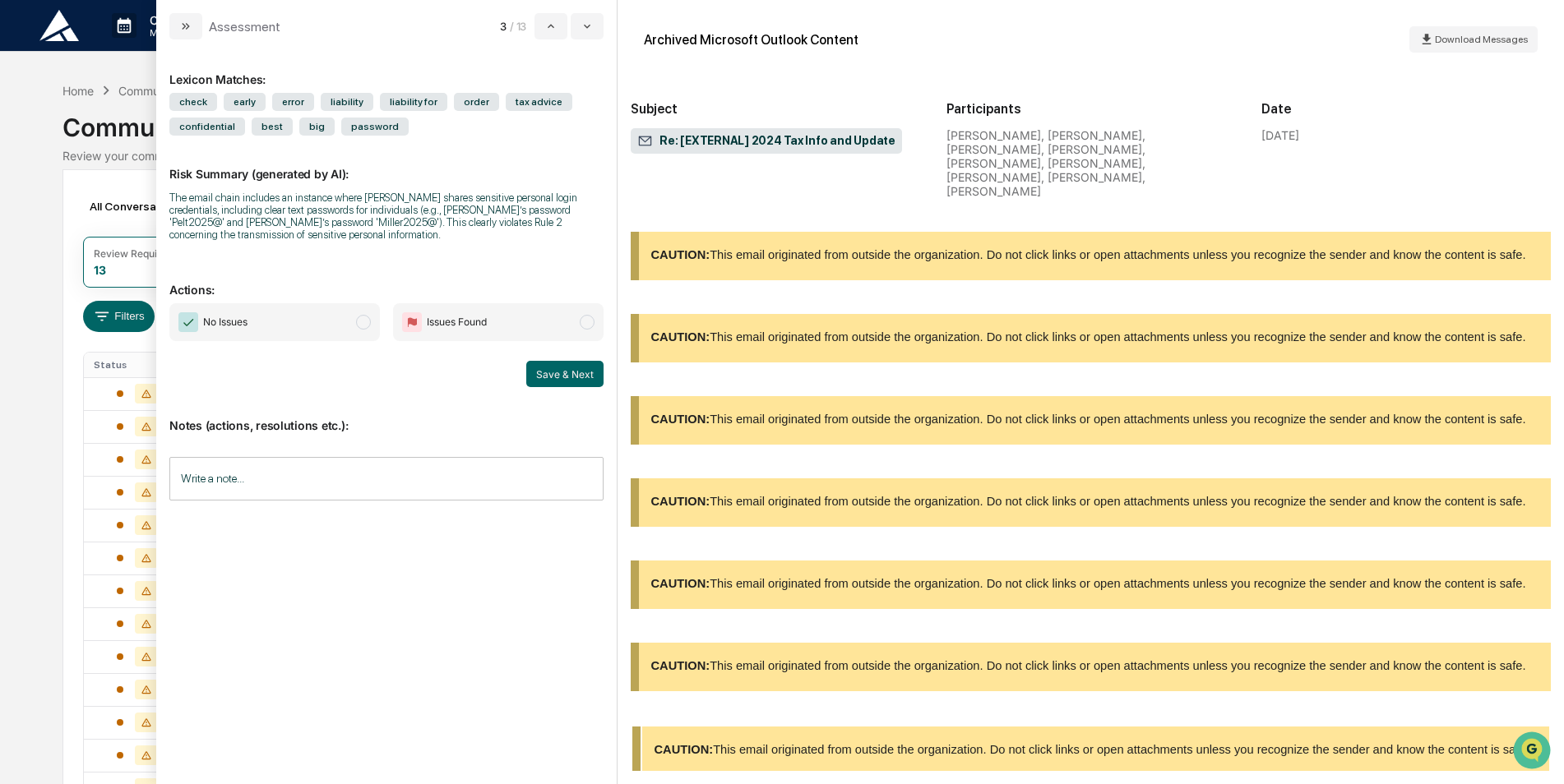
scroll to position [136524, 0]
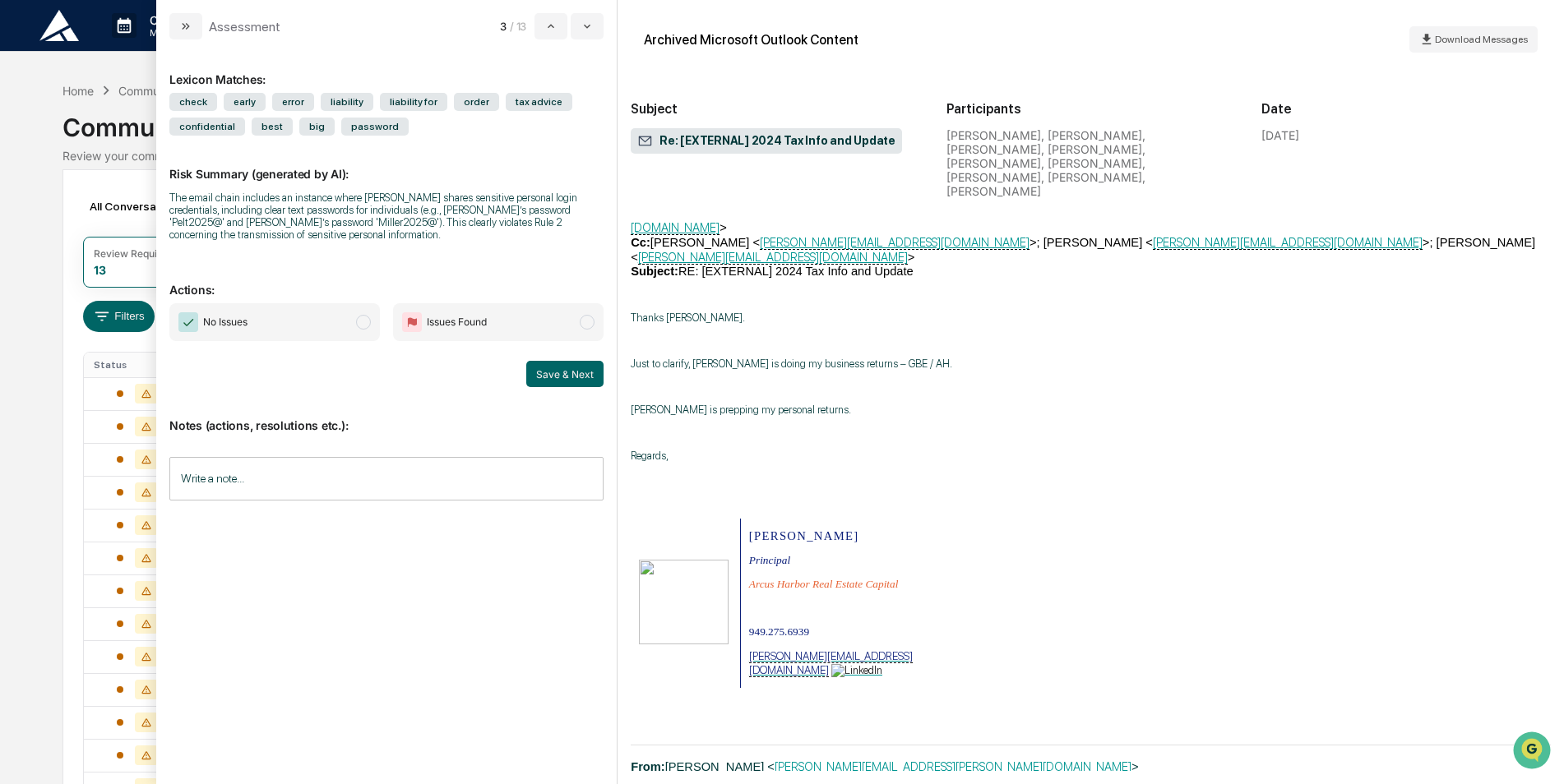
click at [323, 340] on span "No Issues" at bounding box center [275, 322] width 211 height 38
click at [338, 328] on span "No Issues" at bounding box center [275, 322] width 211 height 38
click at [532, 374] on button "Save & Next" at bounding box center [565, 374] width 78 height 26
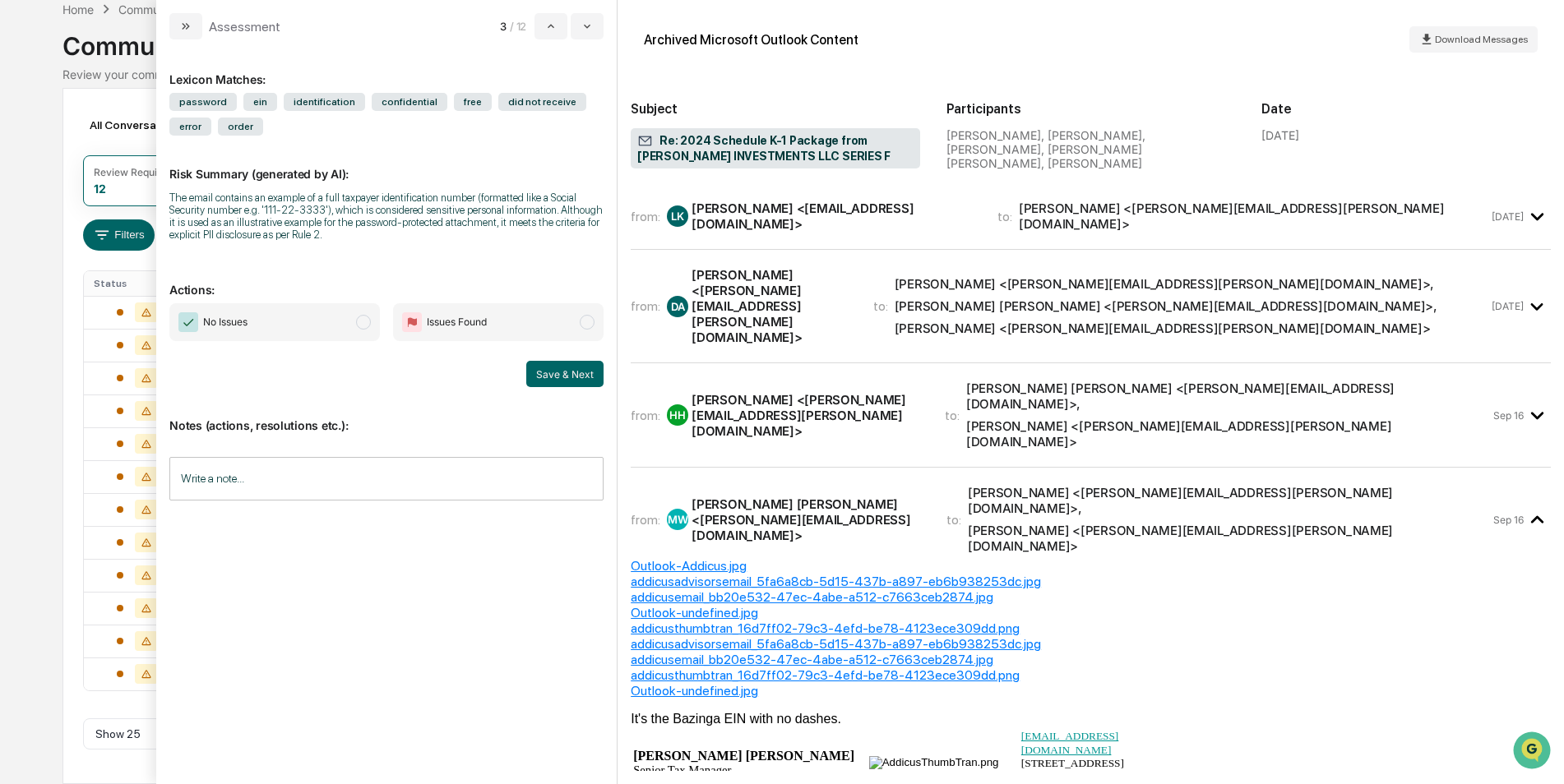
click at [1439, 380] on span "Mary Margaret White <MaryMargaret@addicusadvisors.com> , Parker Smith <parker.s…" at bounding box center [1228, 415] width 525 height 69
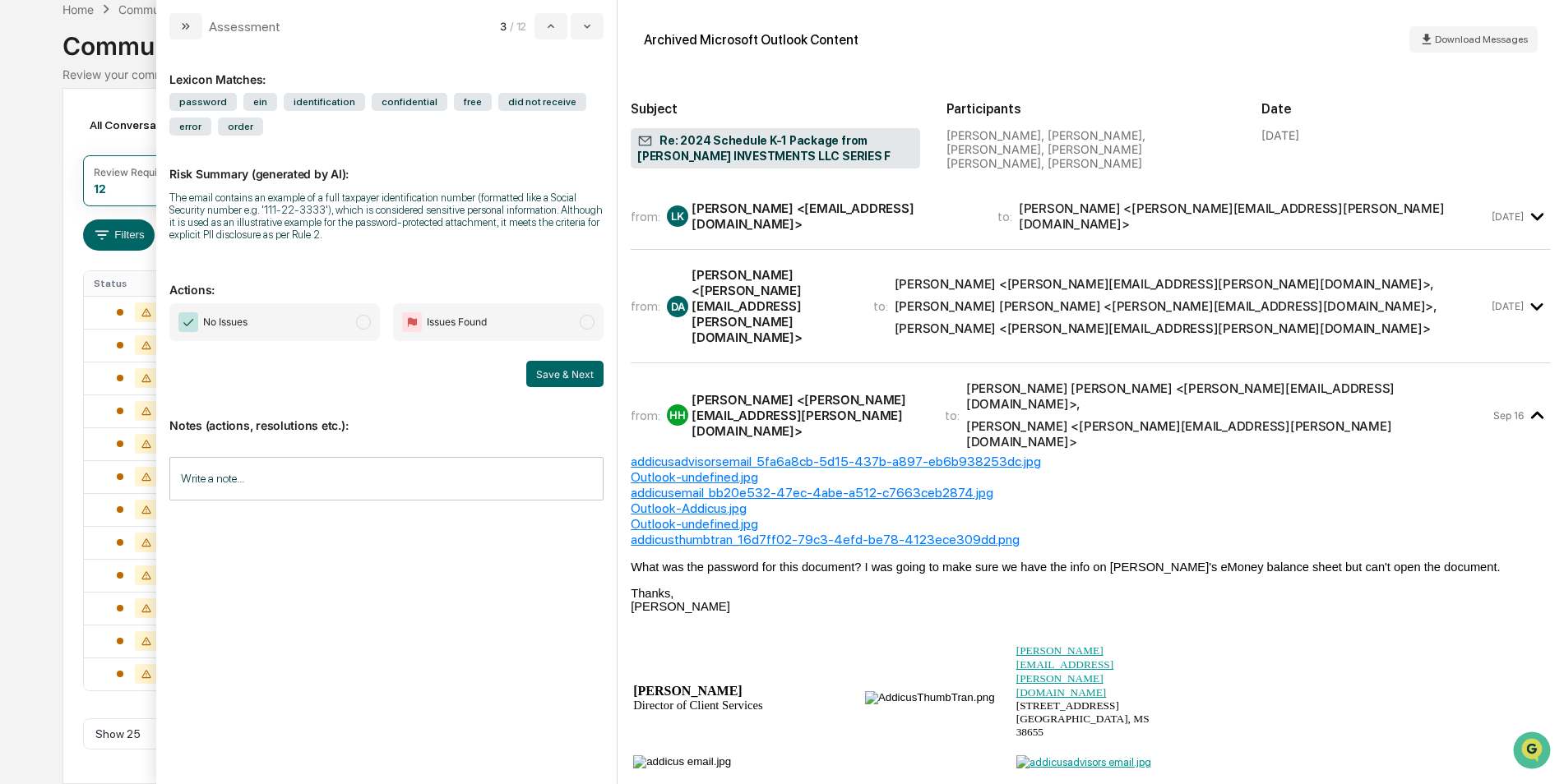
click at [1469, 299] on span "Hilary Howell <hilary.howell@addicusadvisors.com> , Mary Margaret White <MaryMa…" at bounding box center [1192, 306] width 595 height 60
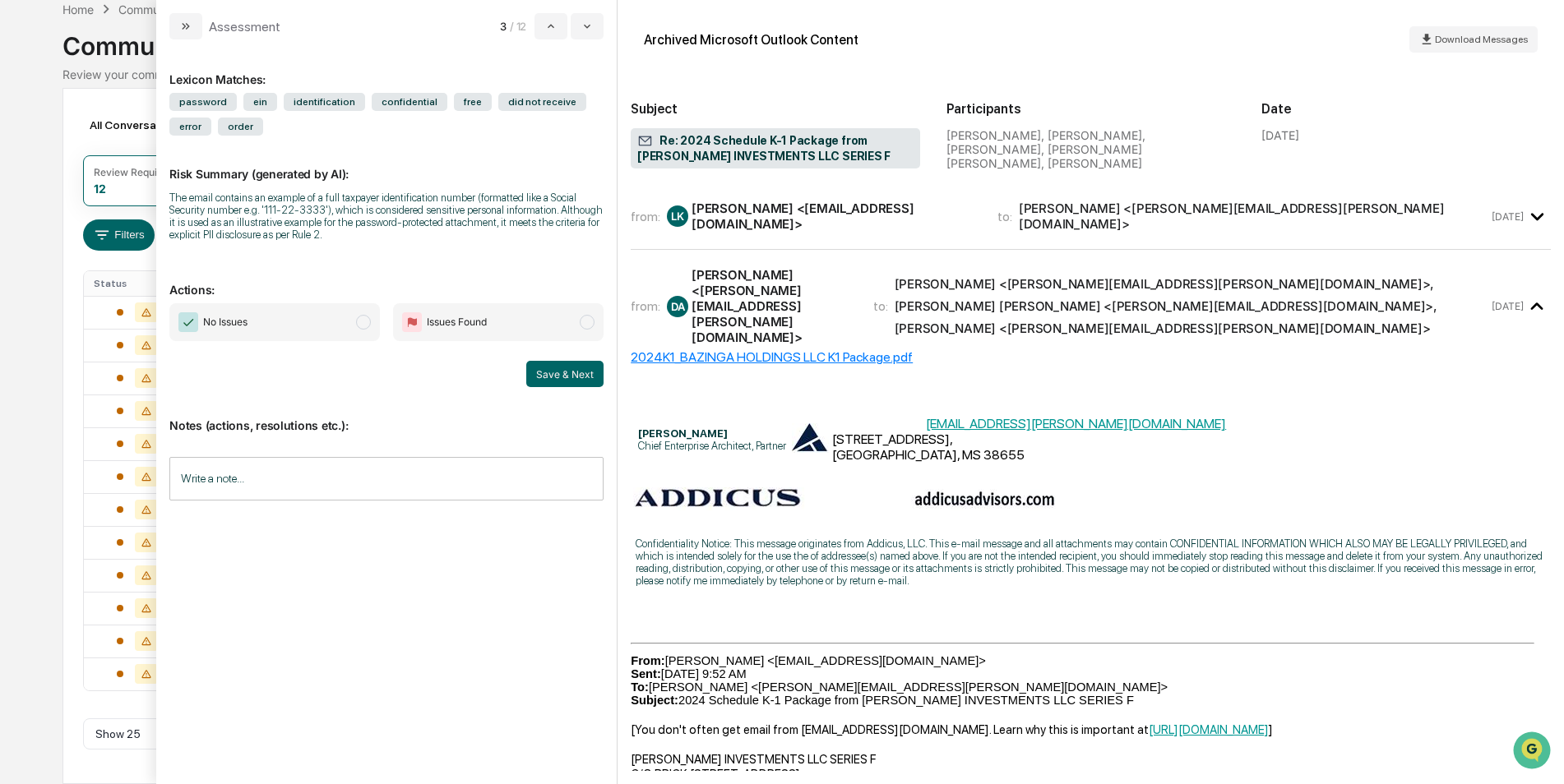
click at [1469, 236] on div "from: LK Luanne C. Kendrick <lkendrick@weinberglieberman.com> to: Drew Adams <d…" at bounding box center [1090, 223] width 920 height 54
click at [1474, 220] on div "from: LK Luanne C. Kendrick <lkendrick@weinberglieberman.com> to: Drew Adams <d…" at bounding box center [1059, 216] width 858 height 32
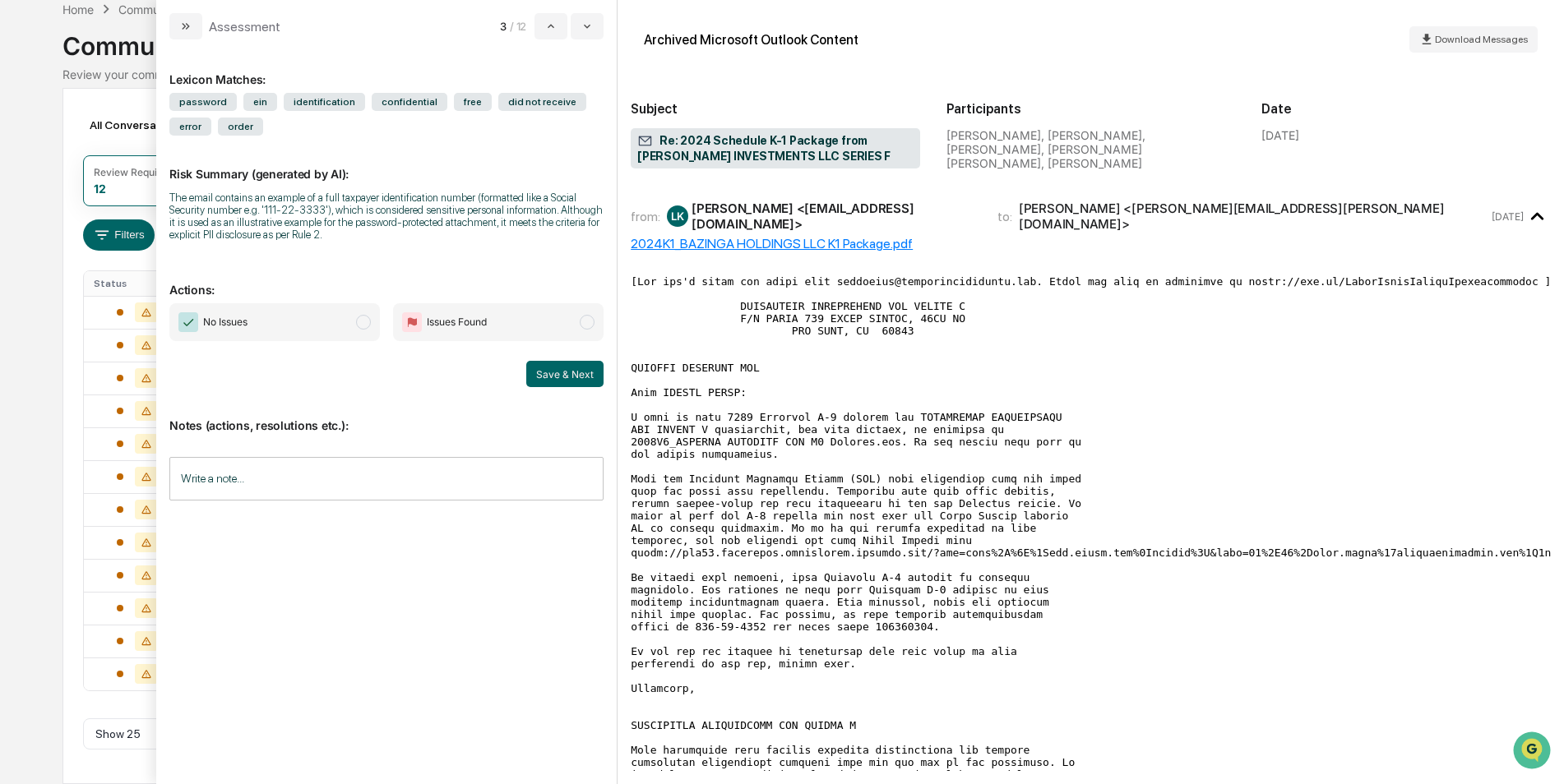
click at [800, 239] on div "2024K1_BAZINGA HOLDINGS LLC K1 Package.pdf" at bounding box center [1090, 244] width 920 height 15
click at [302, 324] on span "No Issues" at bounding box center [275, 322] width 211 height 38
click at [596, 372] on button "Save & Next" at bounding box center [565, 374] width 78 height 26
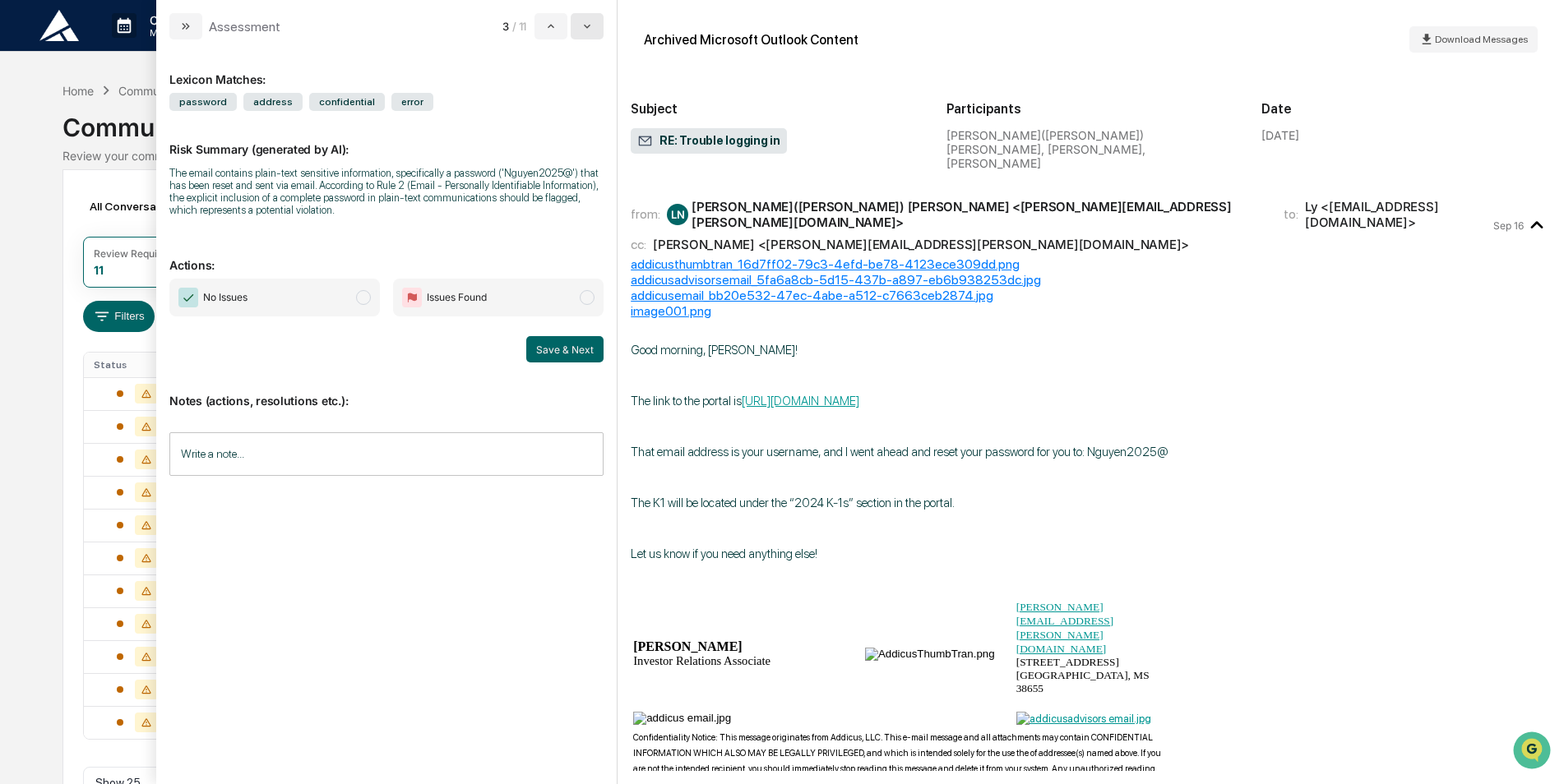
click at [589, 19] on button "modal" at bounding box center [587, 26] width 33 height 26
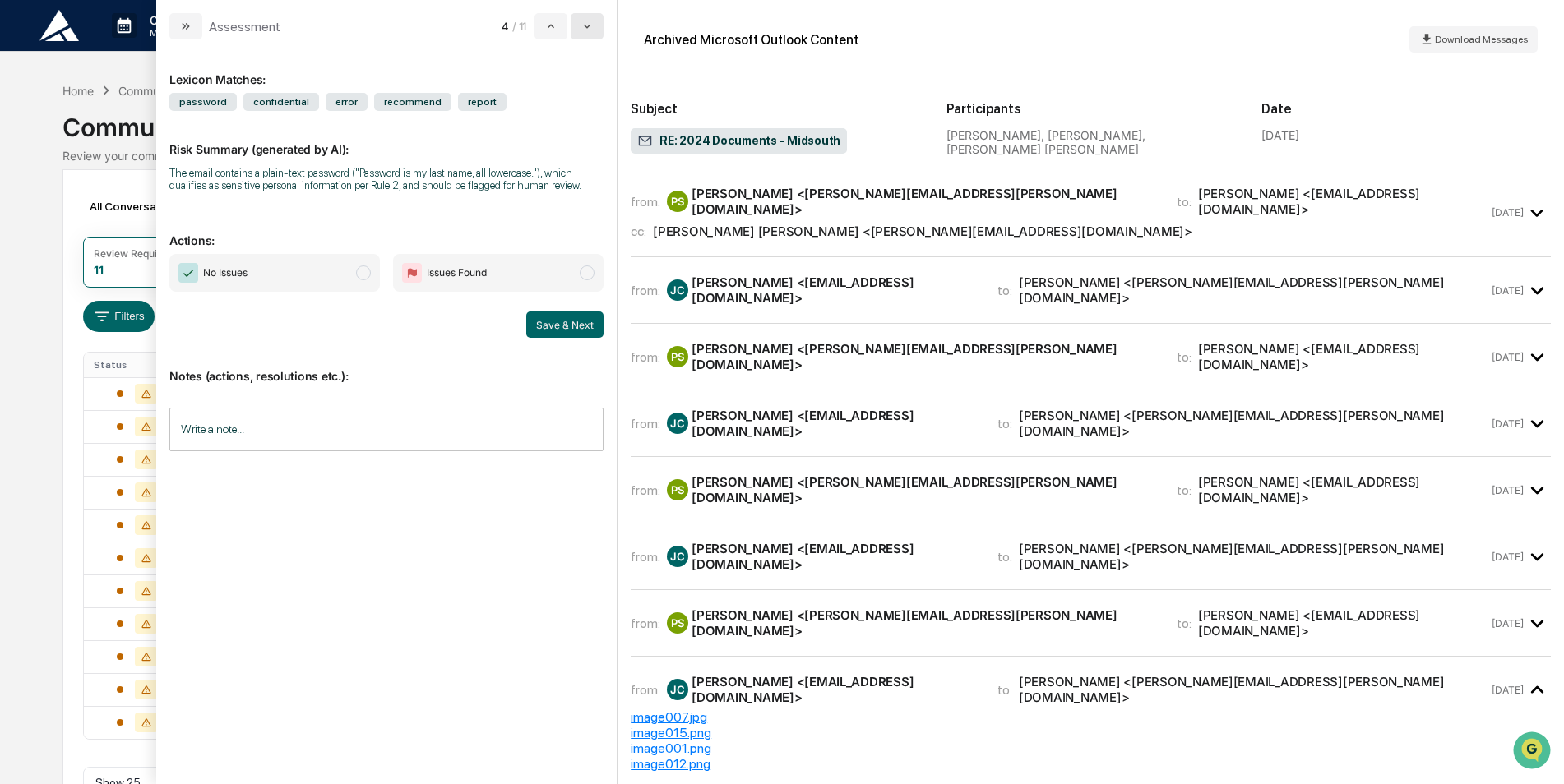
click at [589, 24] on icon "modal" at bounding box center [586, 26] width 13 height 13
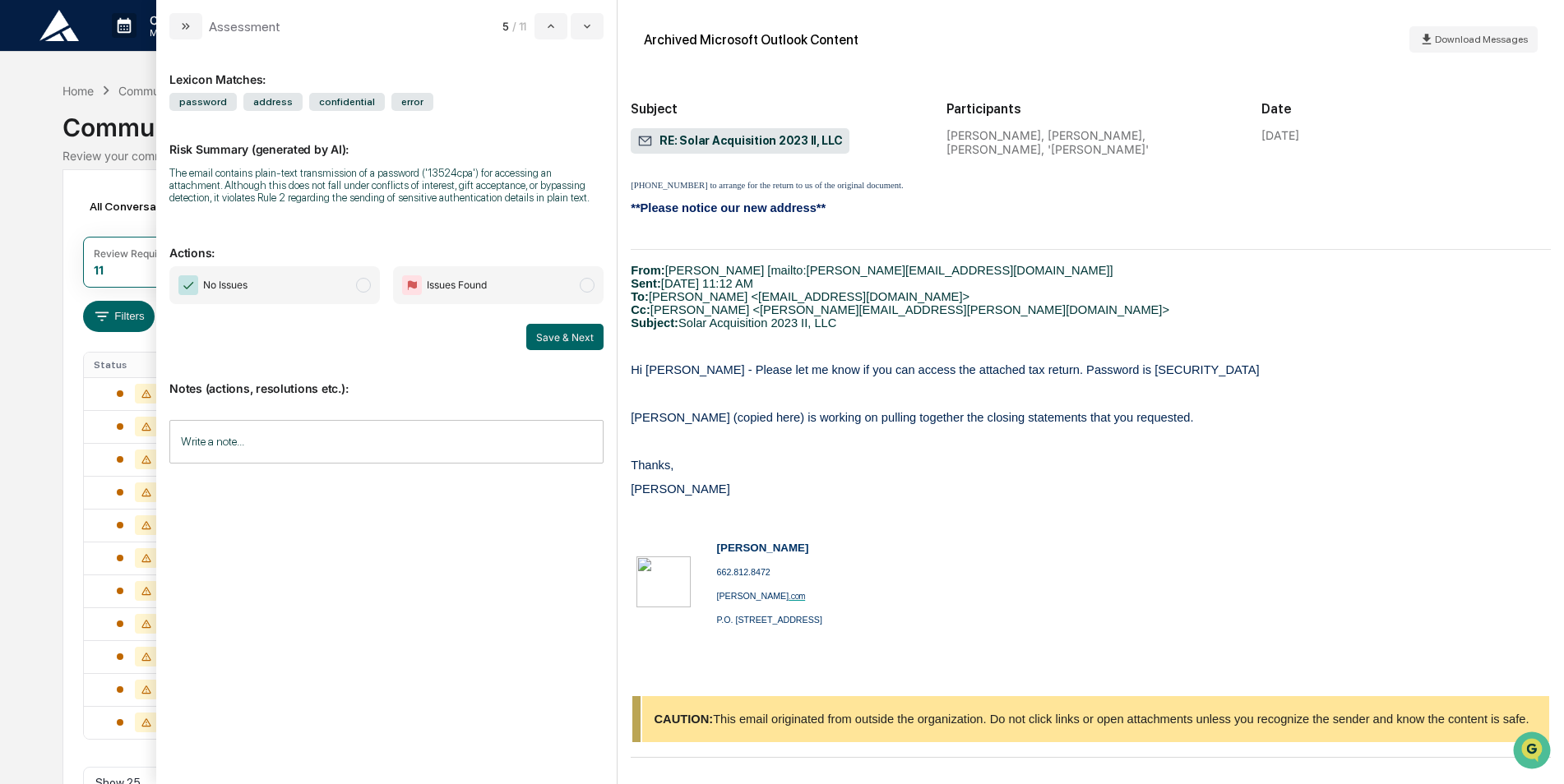
scroll to position [621, 0]
click at [588, 31] on icon "modal" at bounding box center [586, 26] width 13 height 13
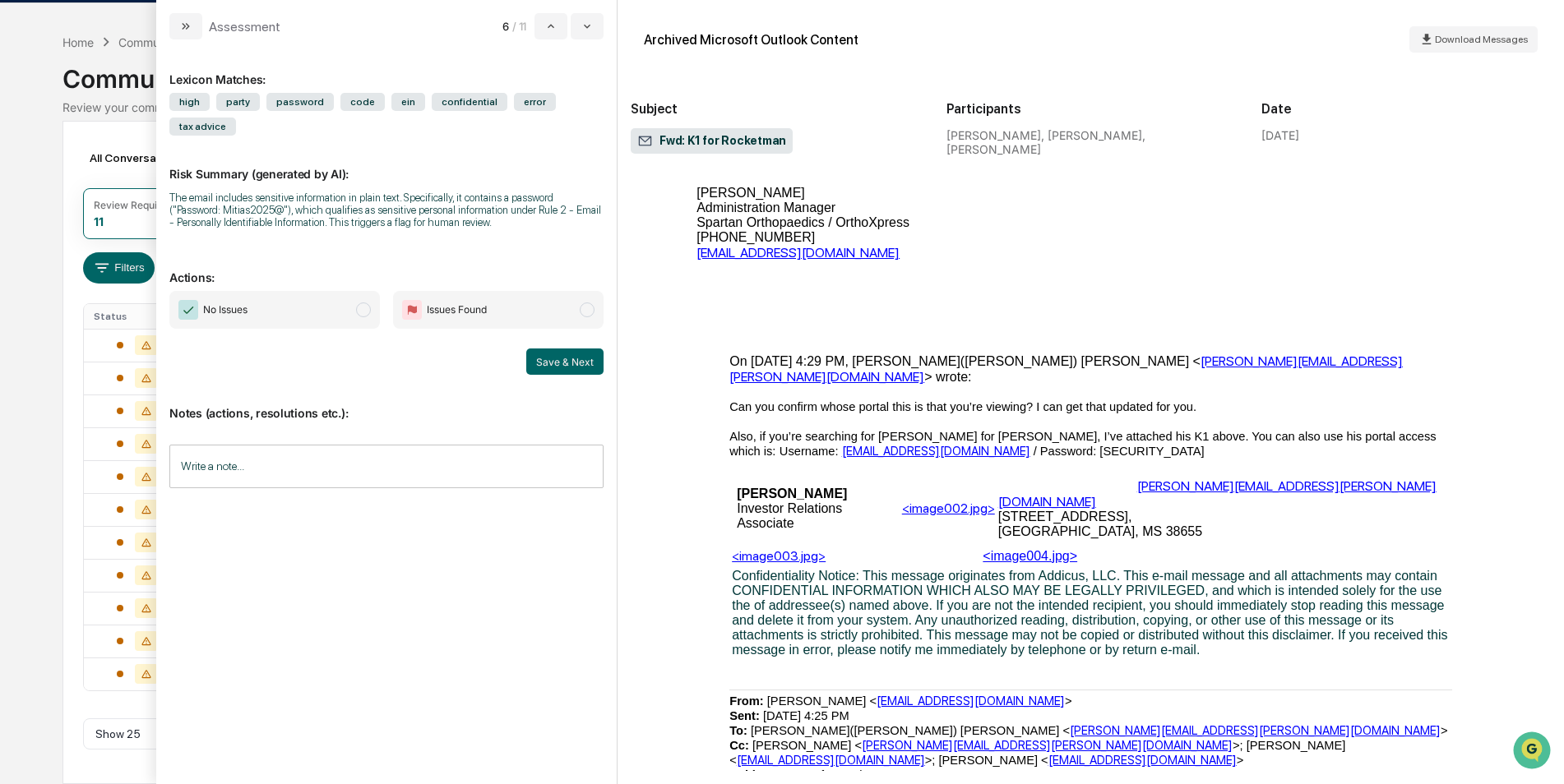
scroll to position [2054, 0]
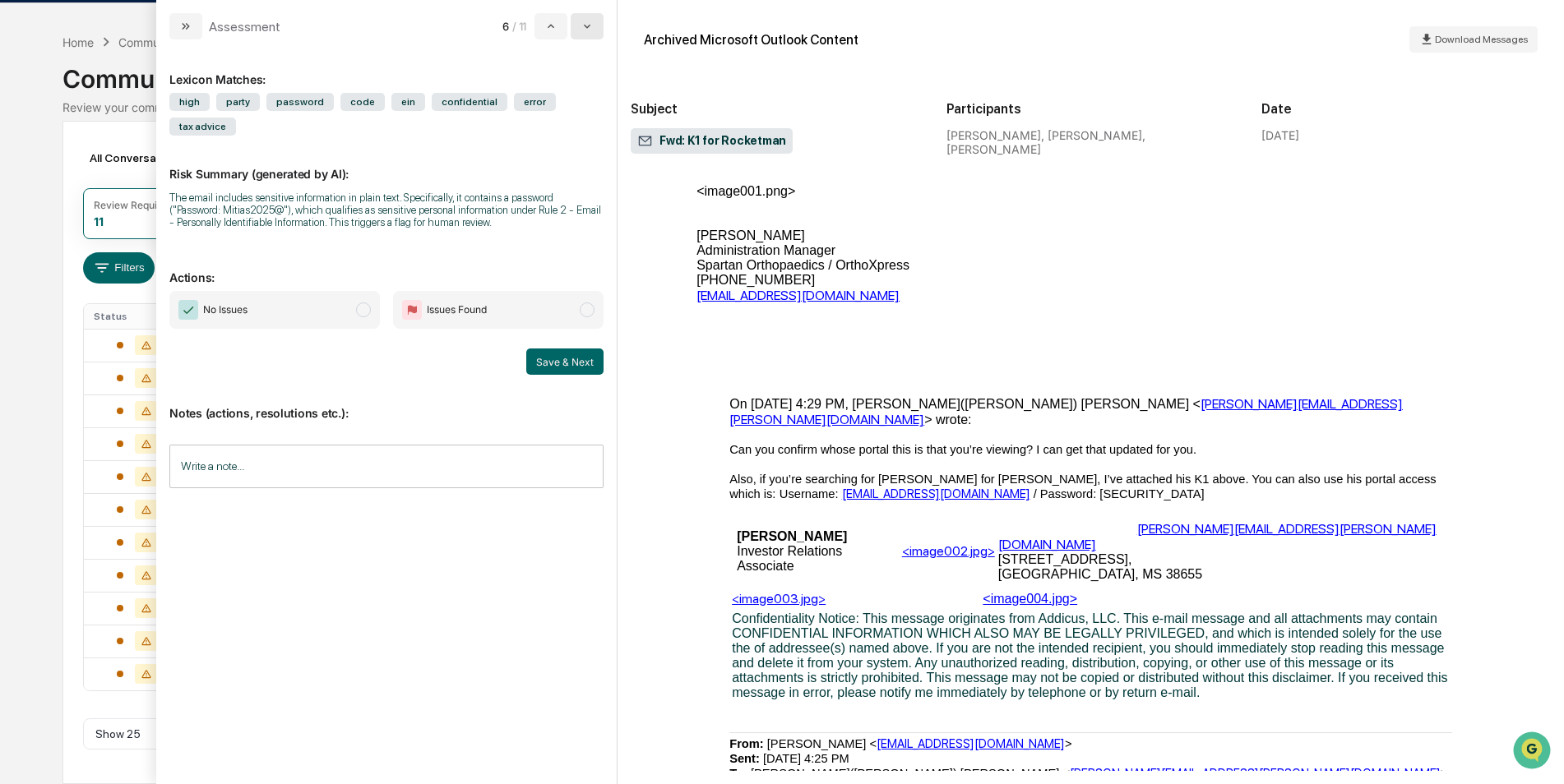
click at [586, 21] on icon "modal" at bounding box center [586, 26] width 13 height 13
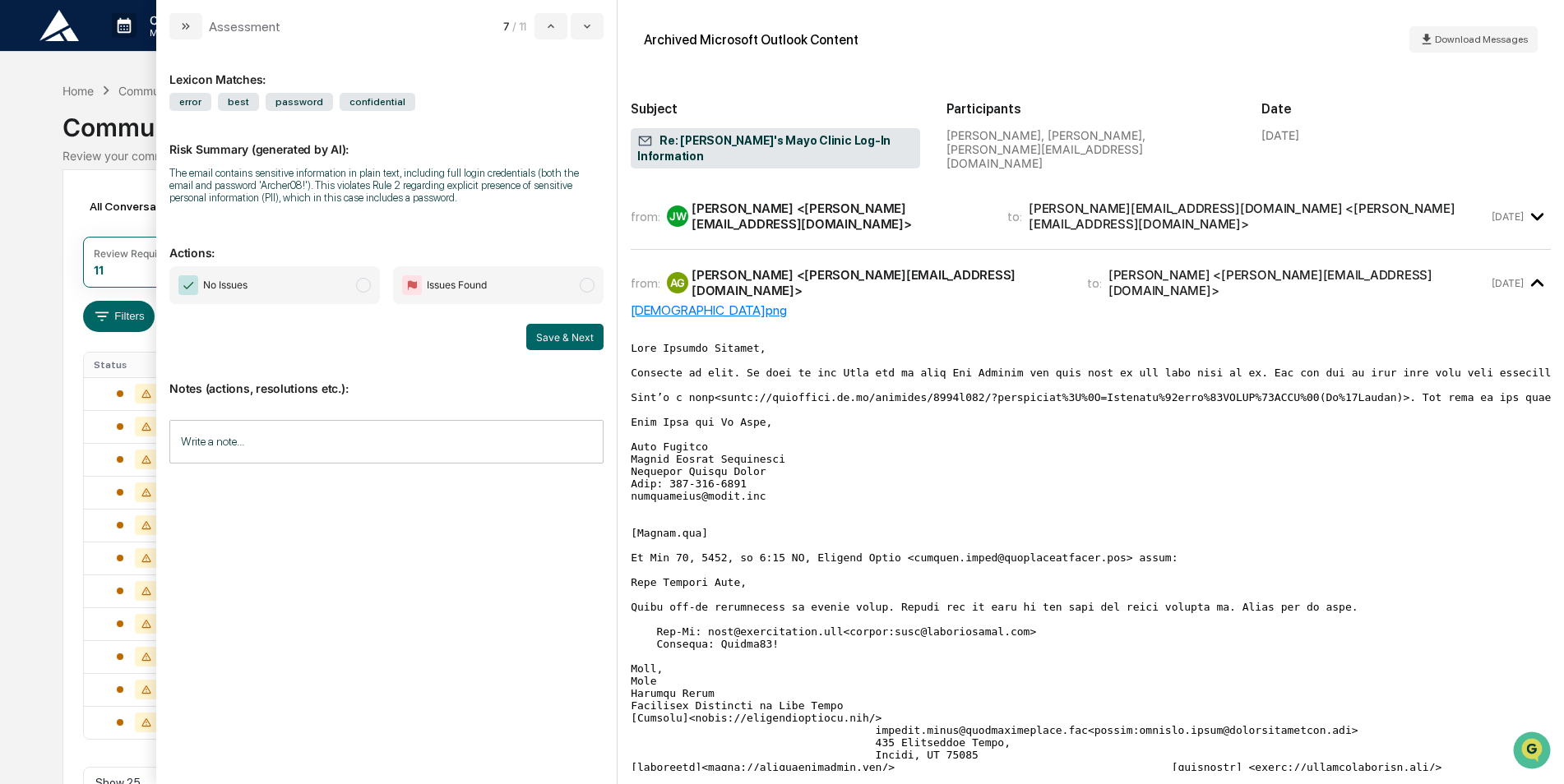
click at [277, 280] on span "No Issues" at bounding box center [275, 285] width 211 height 38
click at [561, 337] on button "Save & Next" at bounding box center [565, 337] width 78 height 26
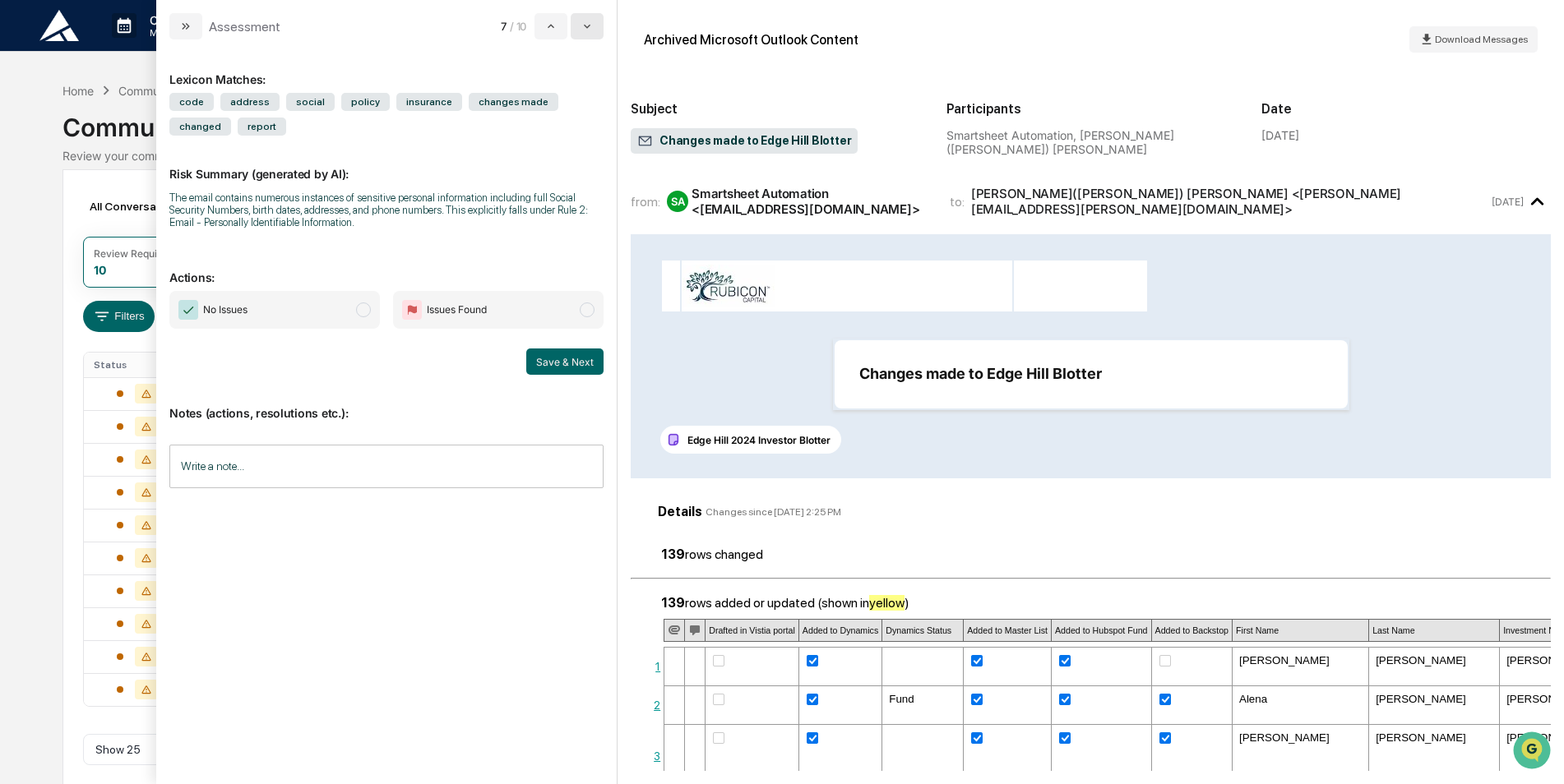
click at [597, 30] on button "modal" at bounding box center [587, 26] width 33 height 26
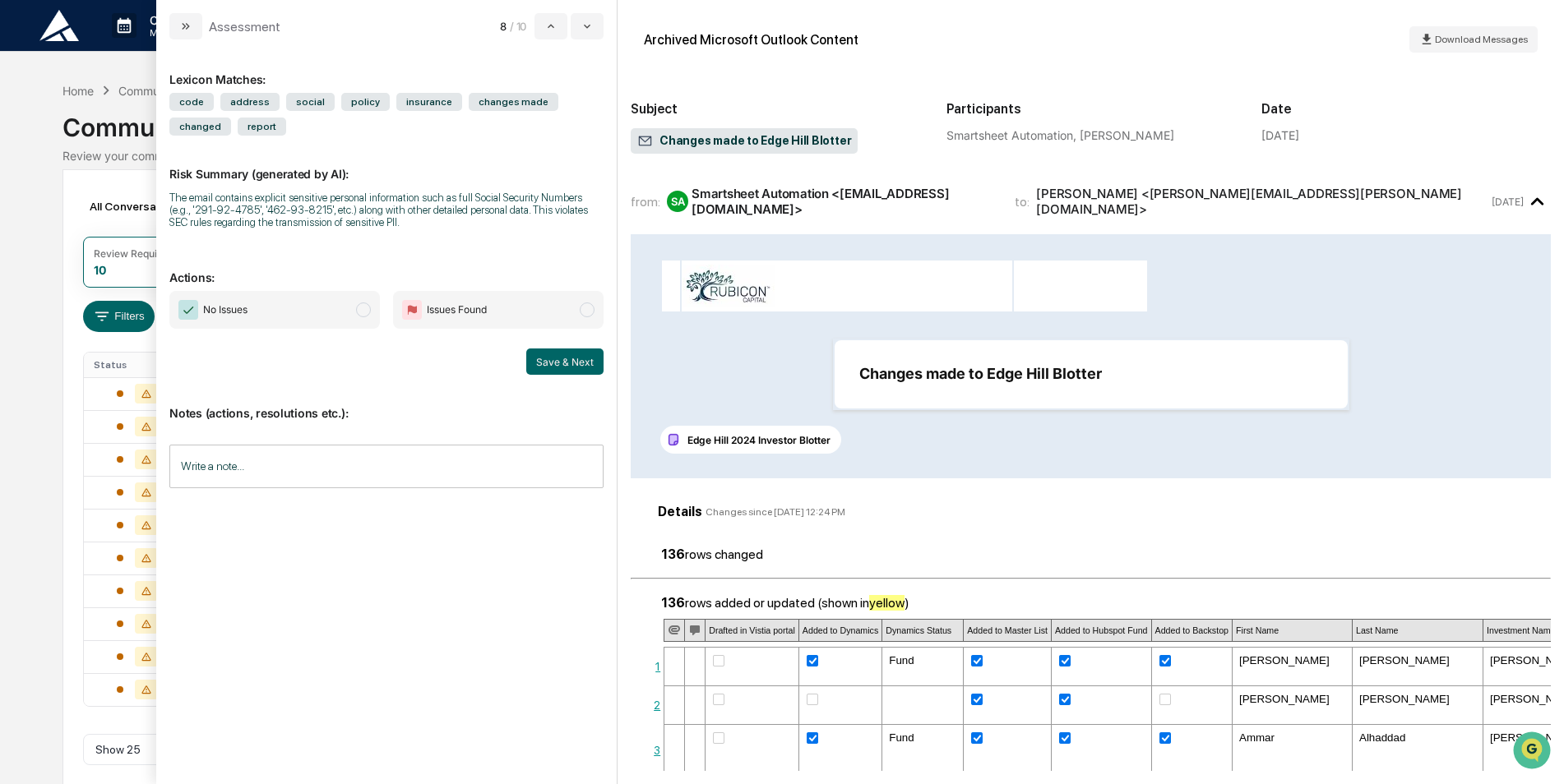
click at [341, 300] on span "No Issues" at bounding box center [275, 310] width 211 height 38
click at [554, 362] on button "Save & Next" at bounding box center [565, 362] width 78 height 26
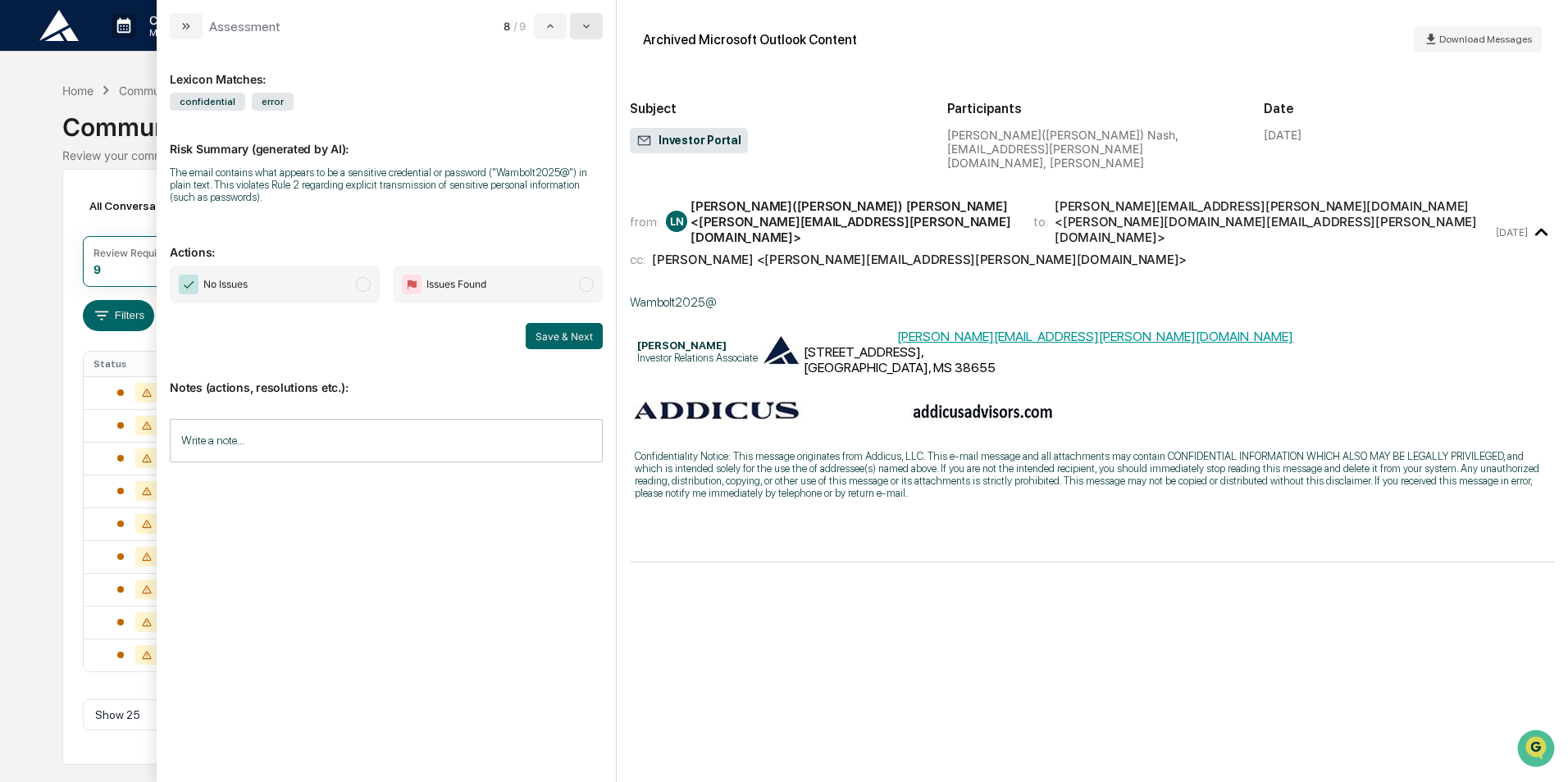
click at [577, 26] on button "modal" at bounding box center [586, 26] width 33 height 26
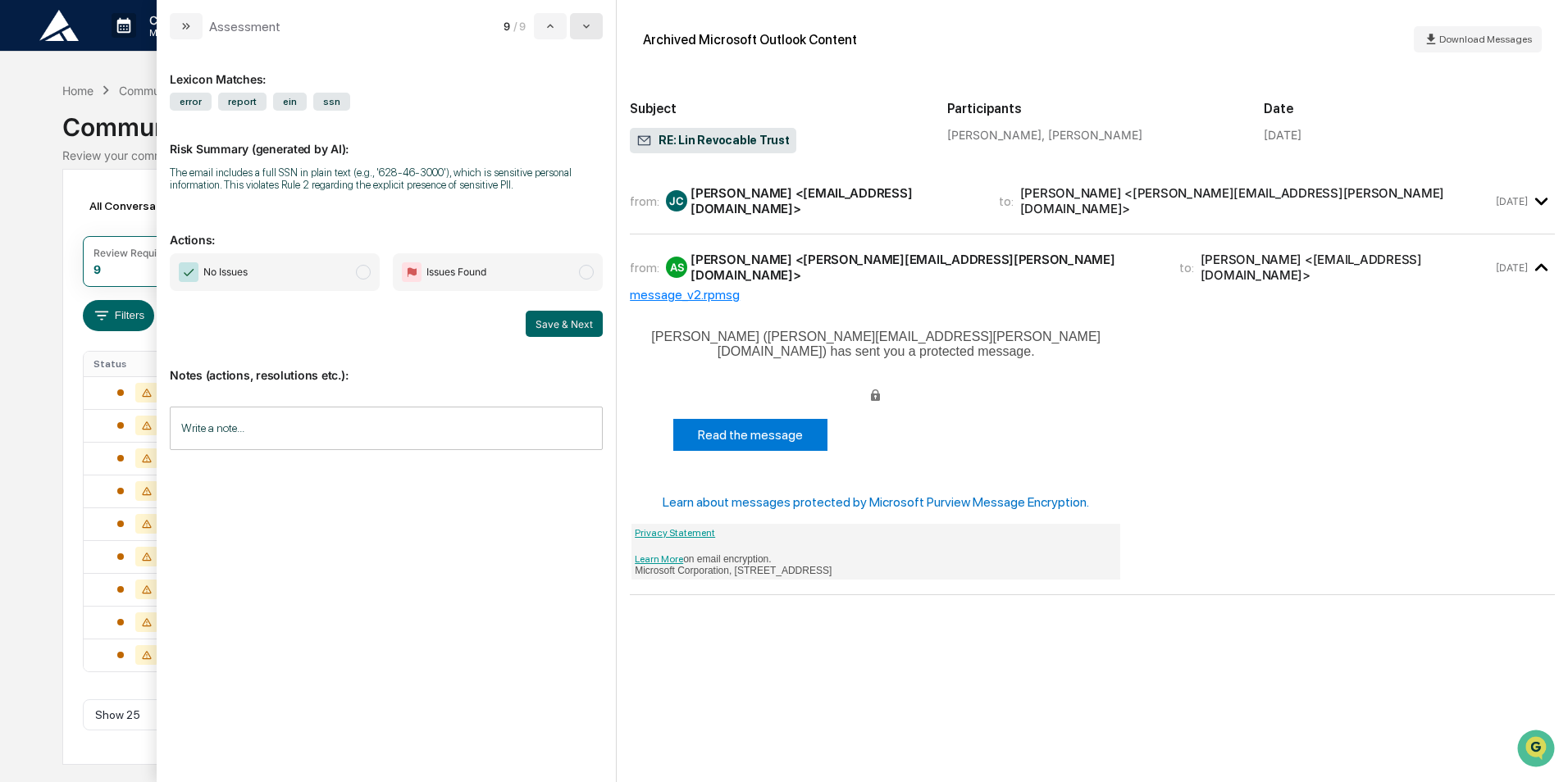
click at [576, 25] on button "modal" at bounding box center [586, 26] width 33 height 26
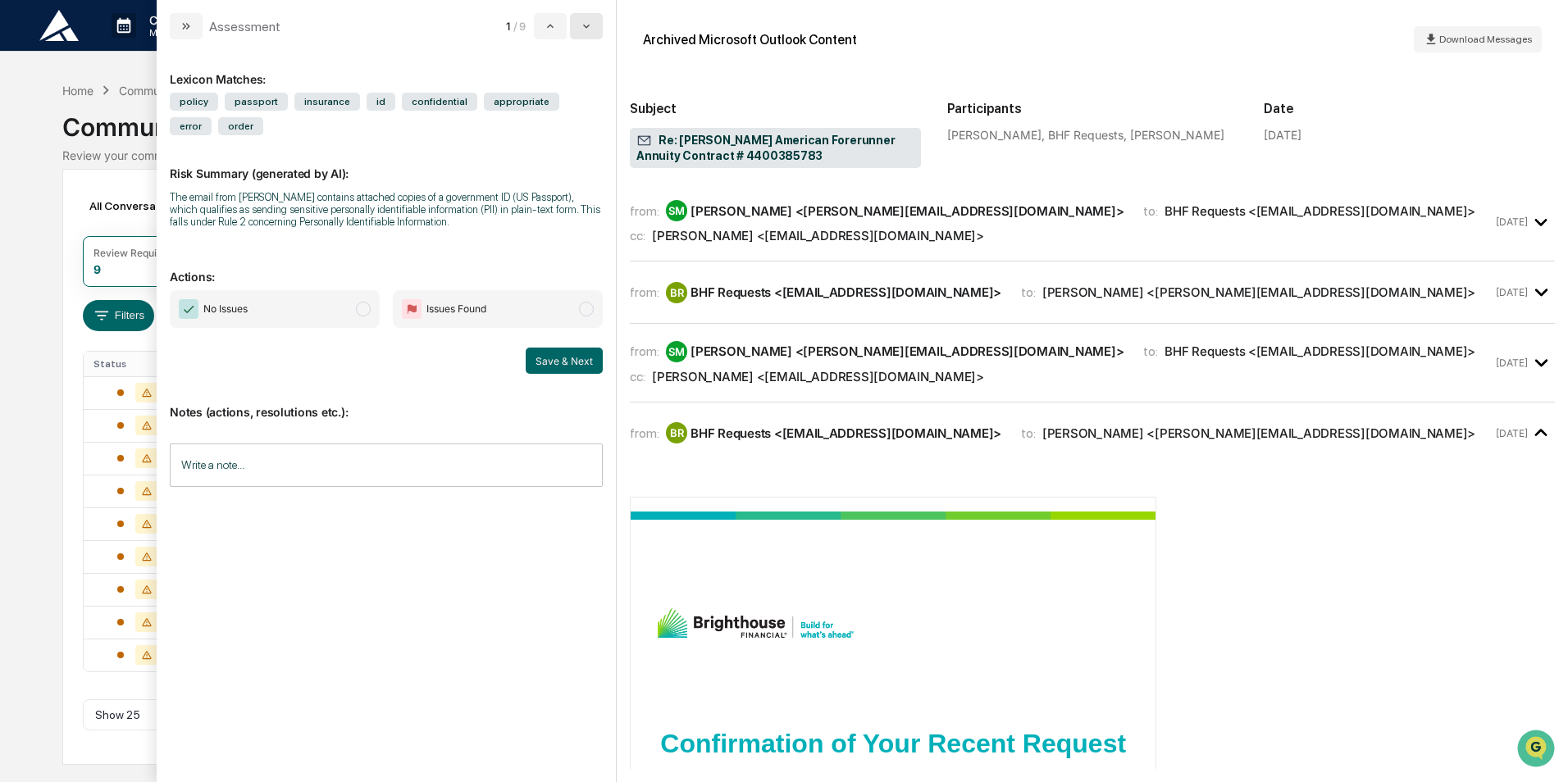
click at [576, 25] on button "modal" at bounding box center [586, 26] width 33 height 26
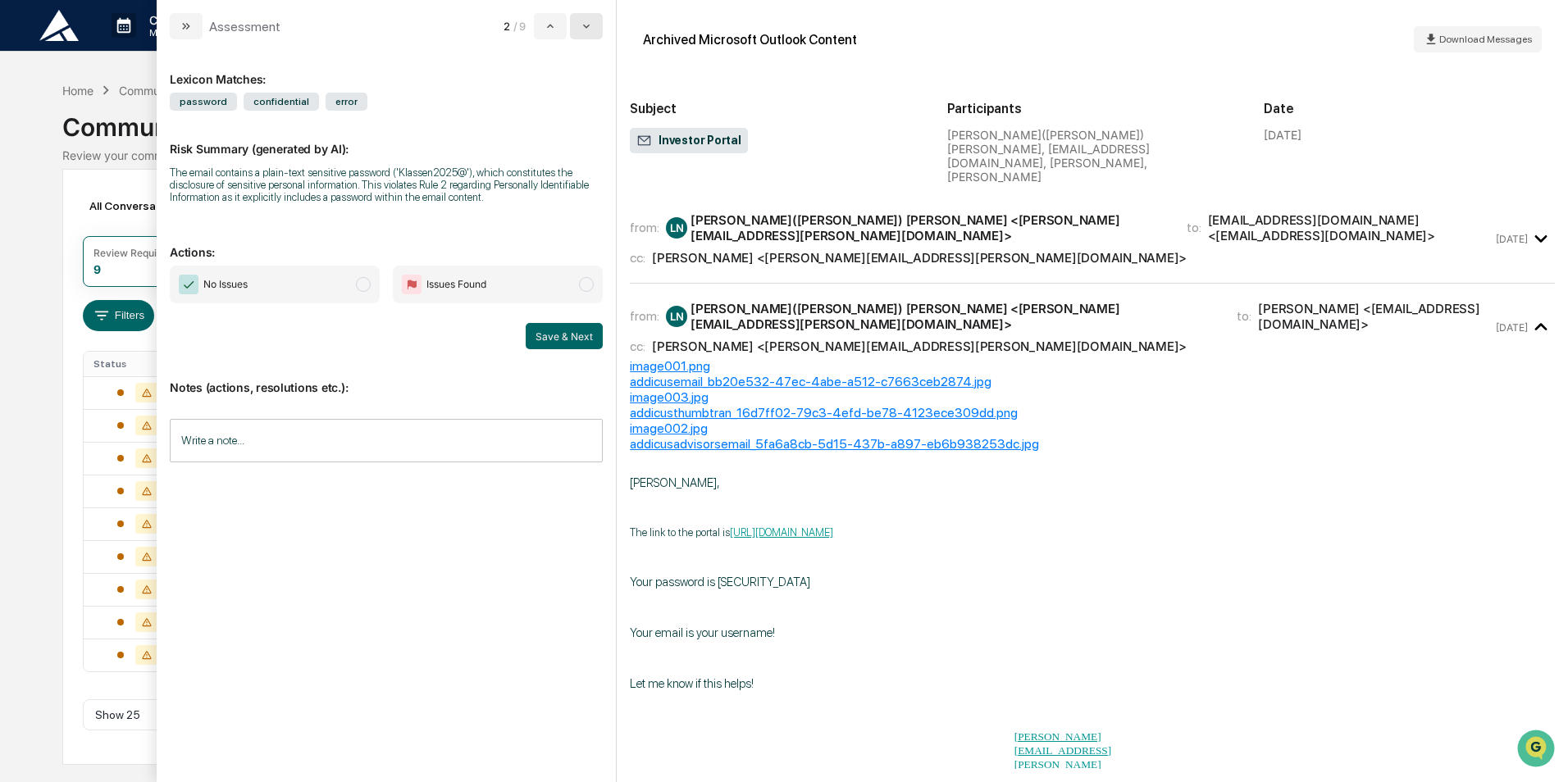
click at [576, 25] on button "modal" at bounding box center [586, 26] width 33 height 26
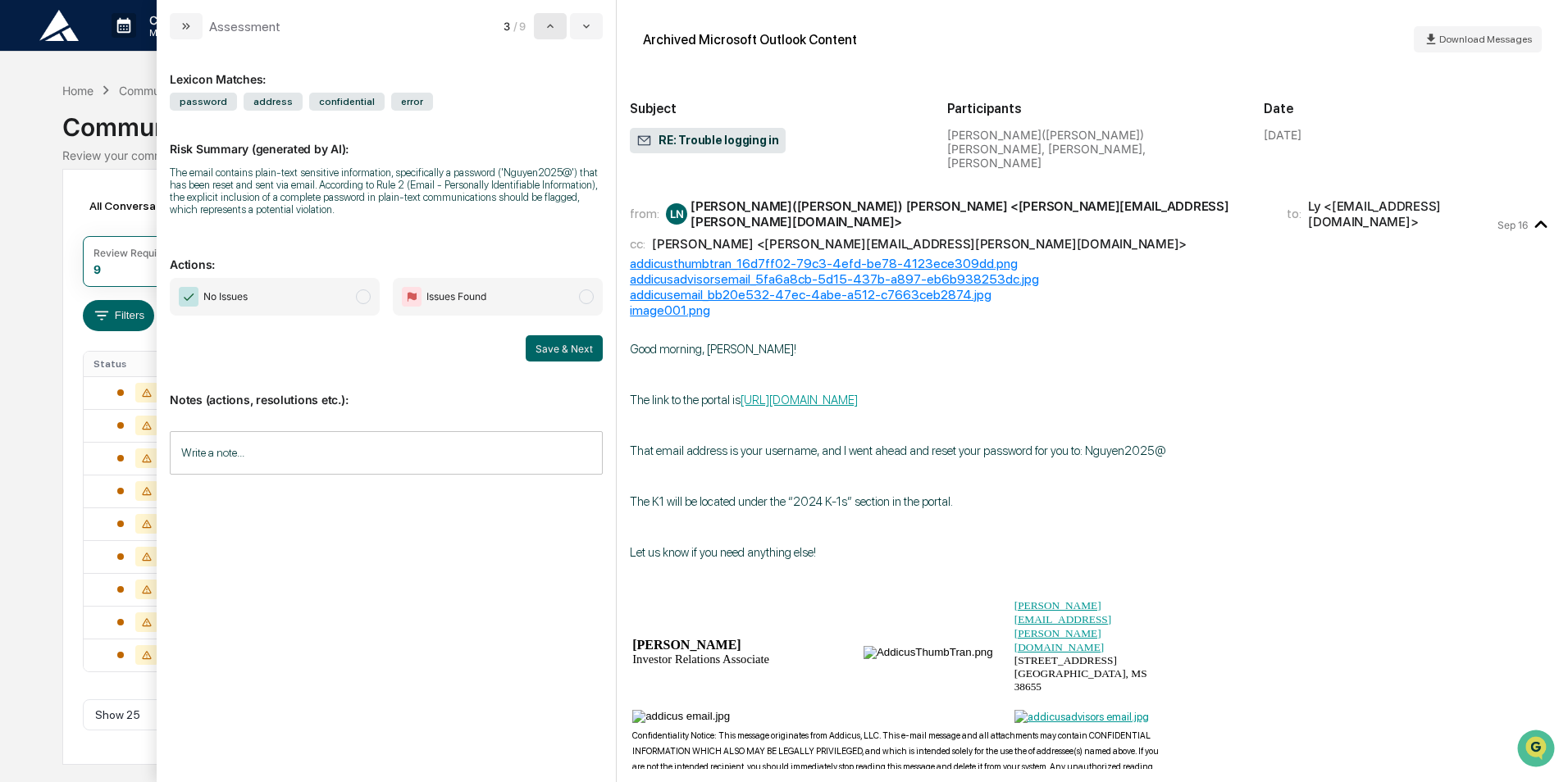
click at [554, 35] on button "modal" at bounding box center [550, 26] width 33 height 26
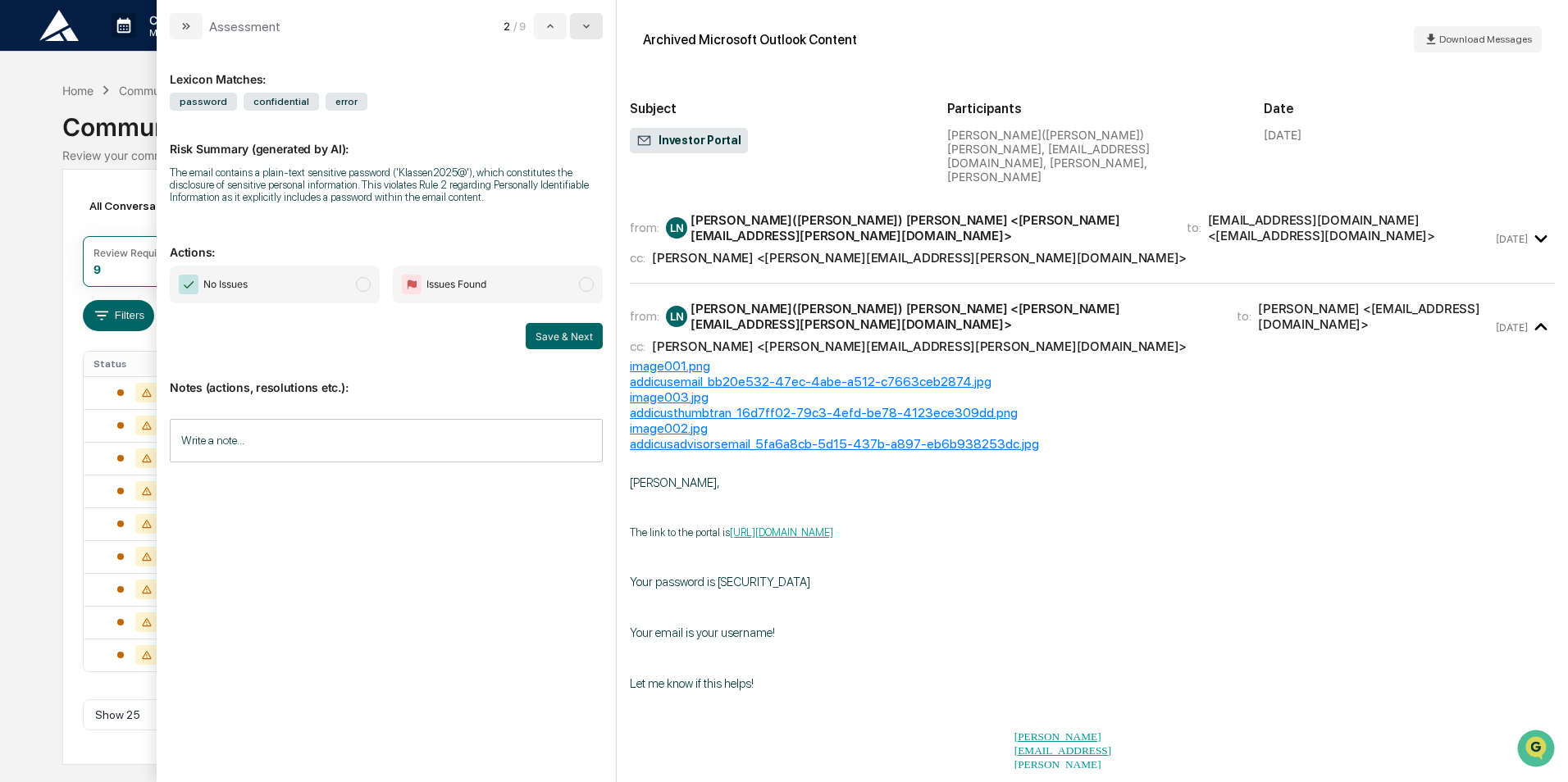
click at [587, 34] on button "modal" at bounding box center [586, 26] width 33 height 26
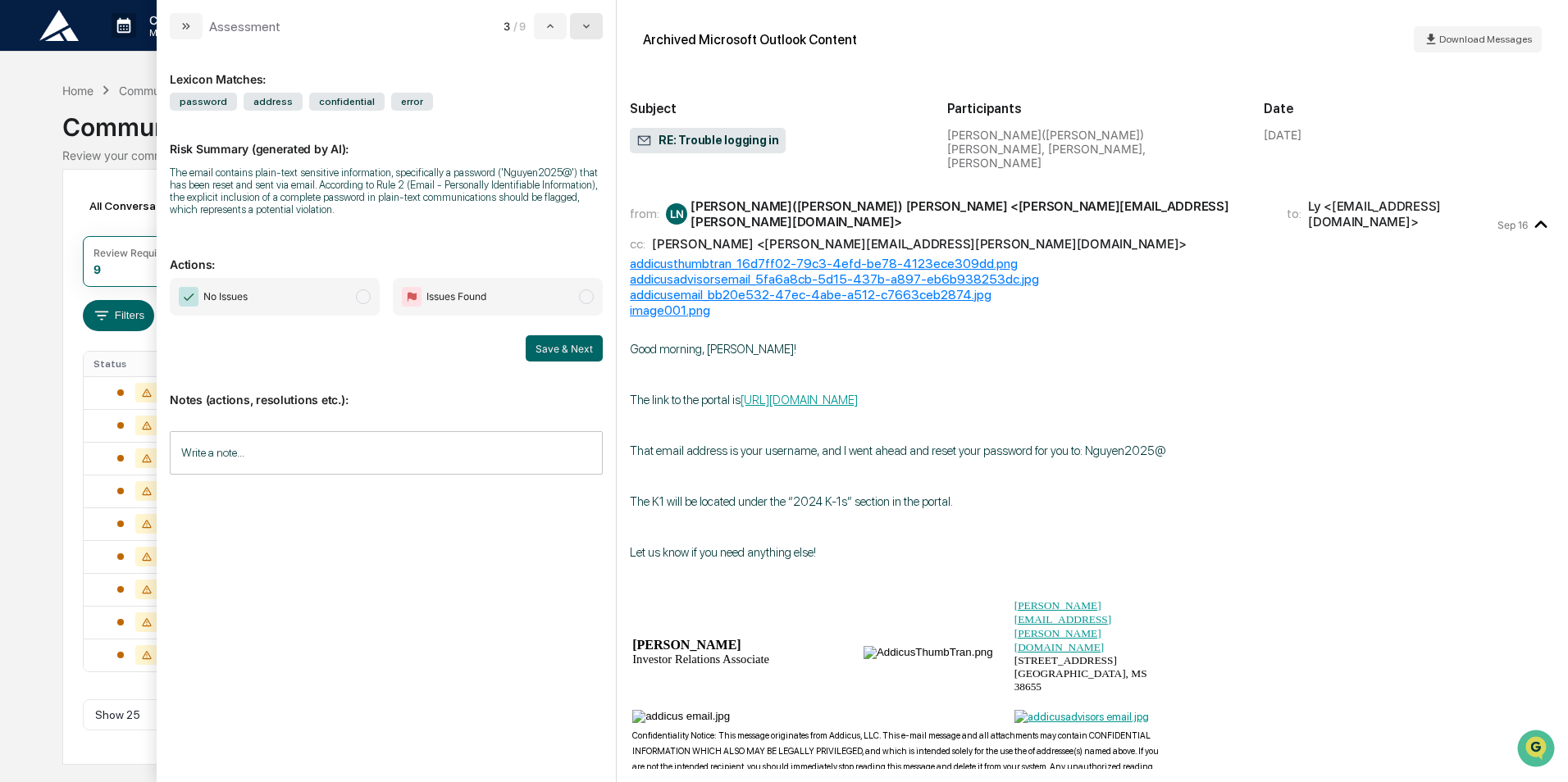
click at [590, 38] on button "modal" at bounding box center [586, 26] width 33 height 26
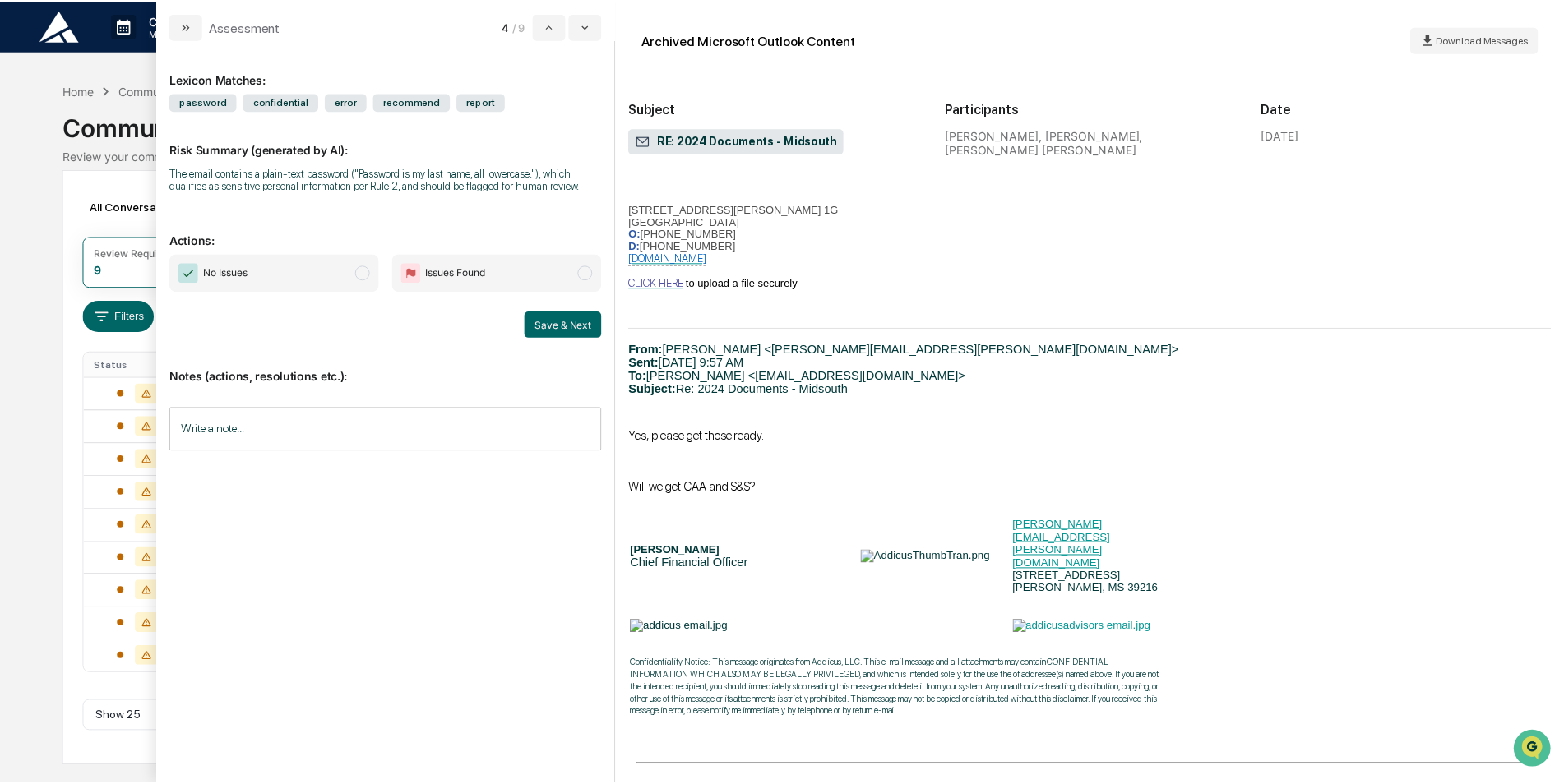
scroll to position [1151, 0]
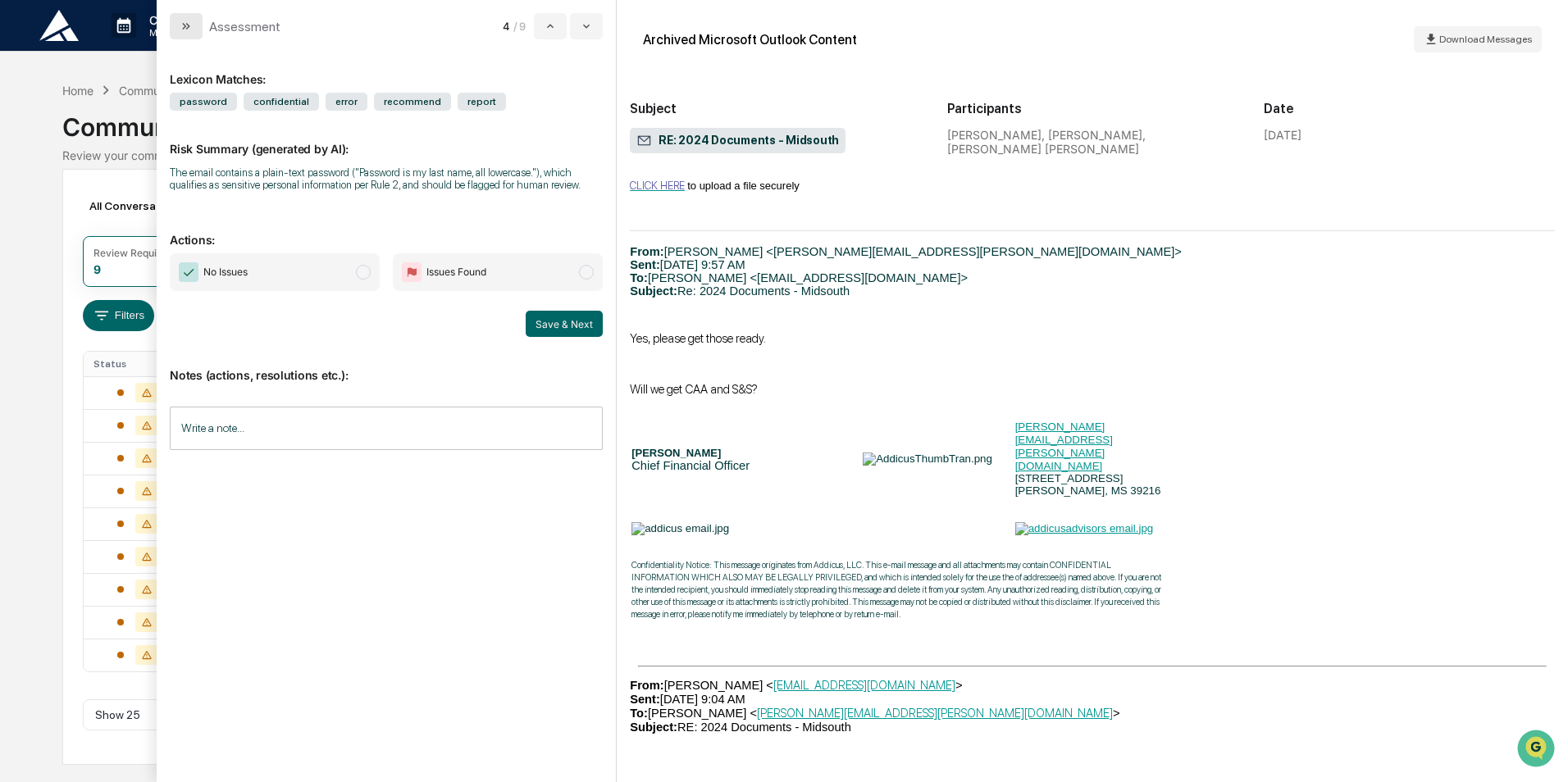
click at [187, 32] on icon "modal" at bounding box center [185, 26] width 13 height 13
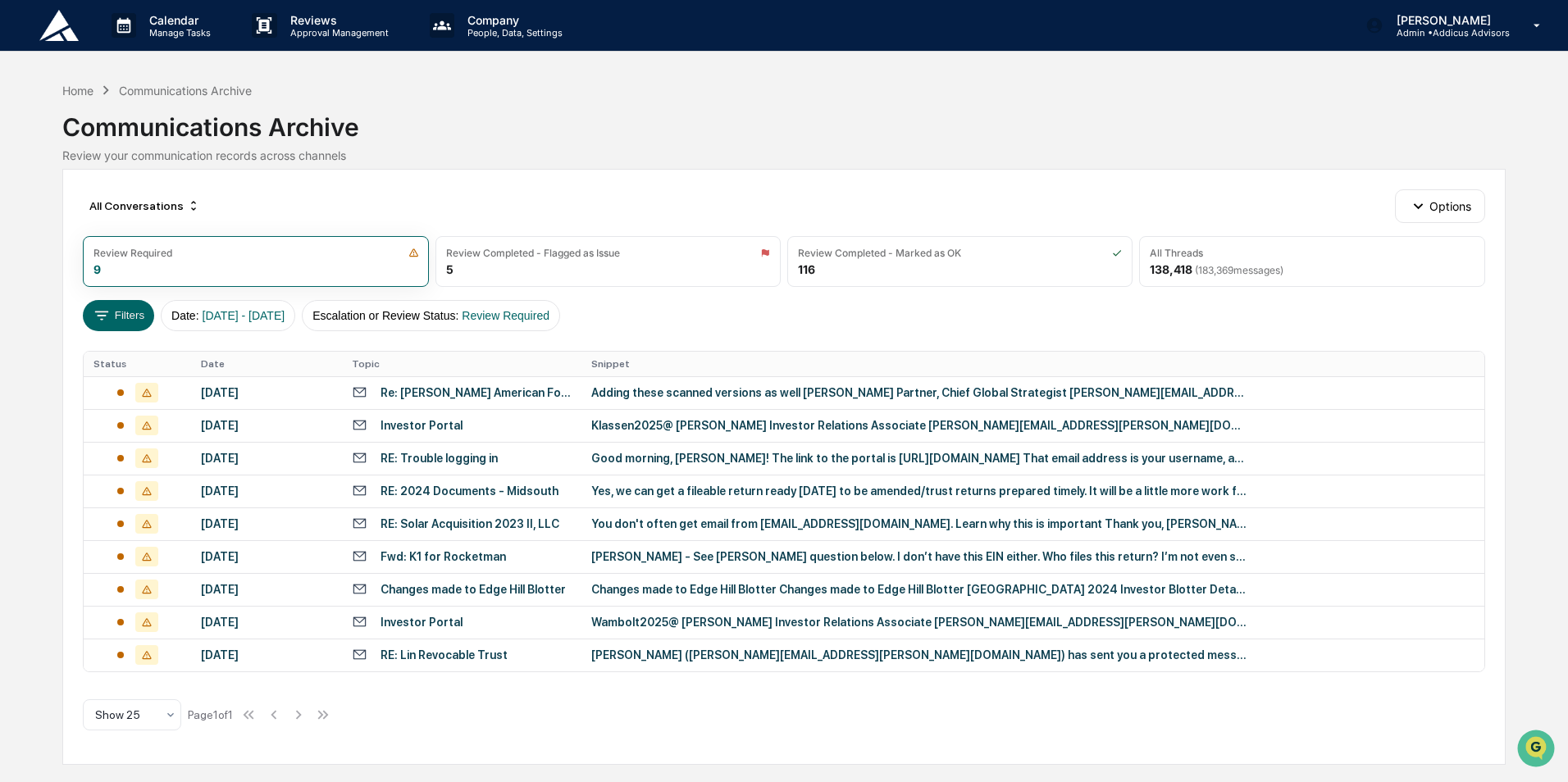
click at [66, 81] on div "Home Communications Archive" at bounding box center [157, 89] width 189 height 18
click at [70, 88] on div "Home" at bounding box center [77, 90] width 31 height 14
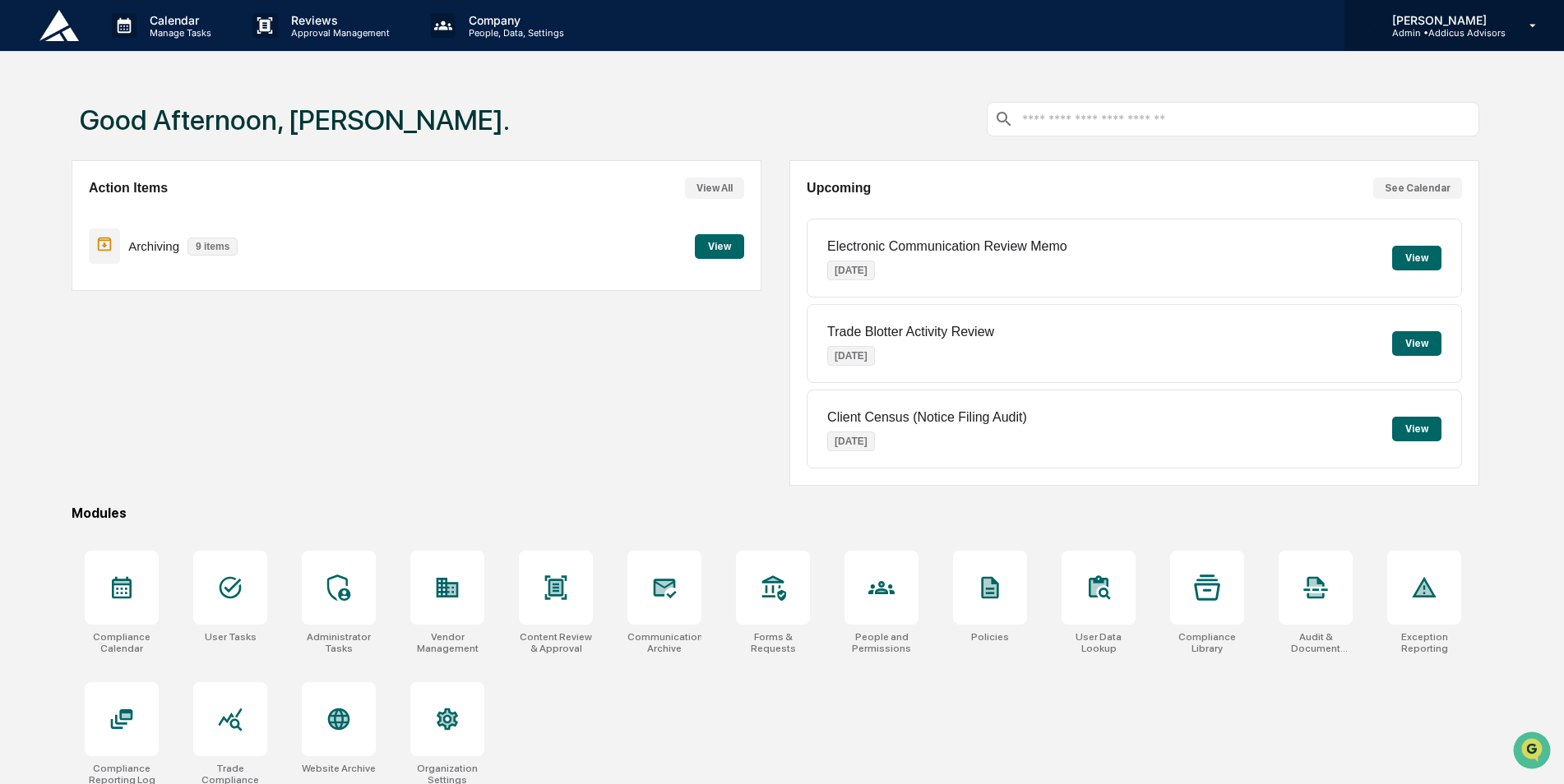
click at [1468, 24] on p "[PERSON_NAME]" at bounding box center [1442, 20] width 126 height 14
